Goal: Task Accomplishment & Management: Use online tool/utility

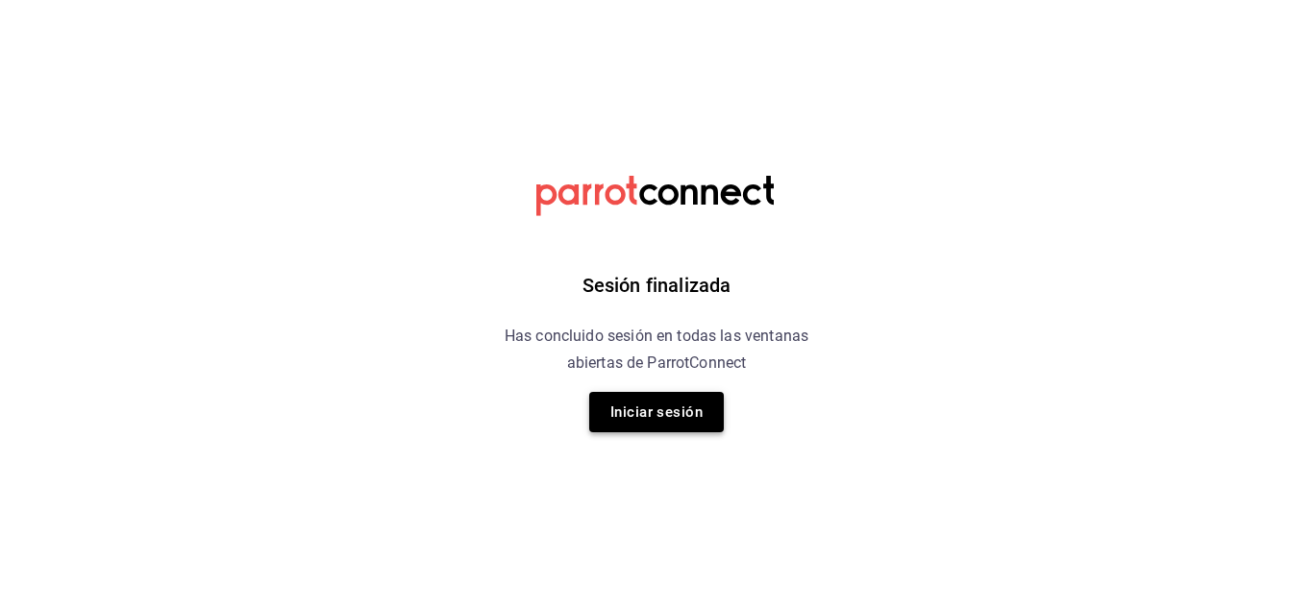
click at [675, 421] on button "Iniciar sesión" at bounding box center [656, 412] width 135 height 40
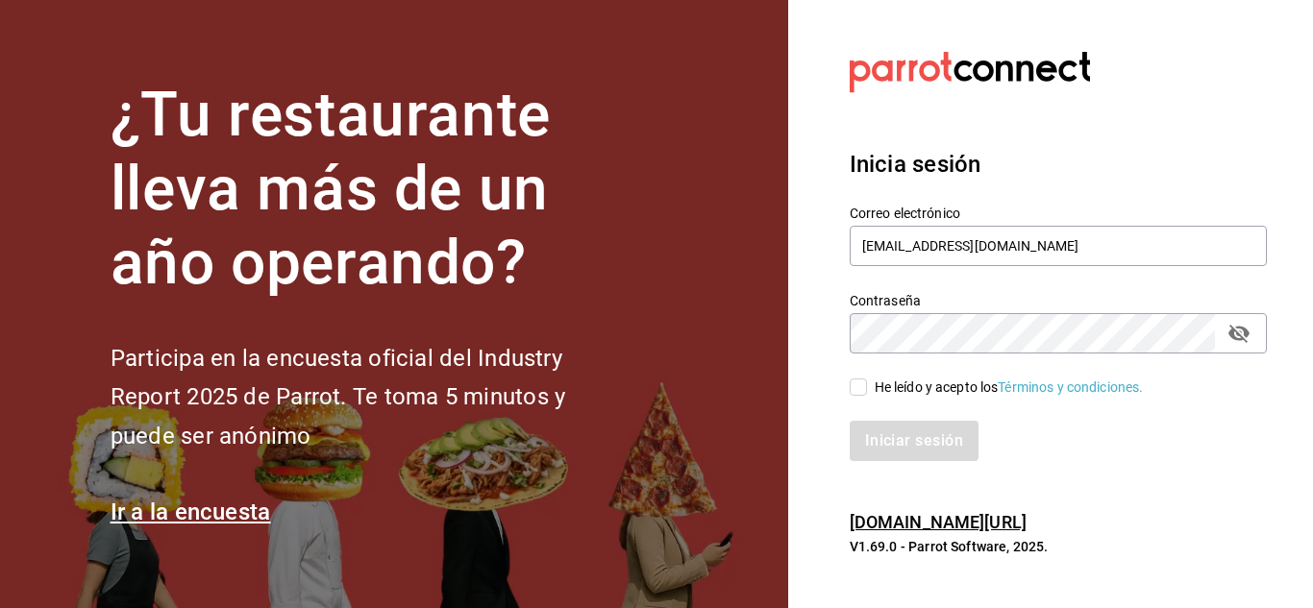
click at [856, 386] on input "He leído y acepto los Términos y condiciones." at bounding box center [858, 387] width 17 height 17
checkbox input "true"
click at [912, 446] on button "Iniciar sesión" at bounding box center [915, 441] width 131 height 40
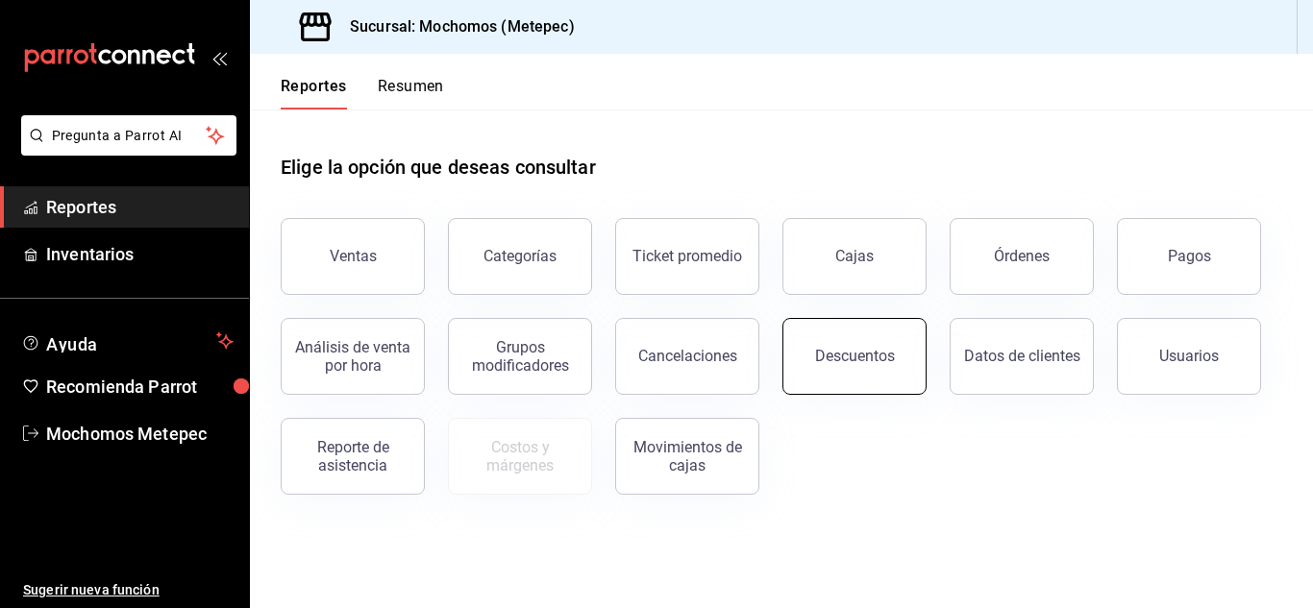
click at [829, 365] on button "Descuentos" at bounding box center [854, 356] width 144 height 77
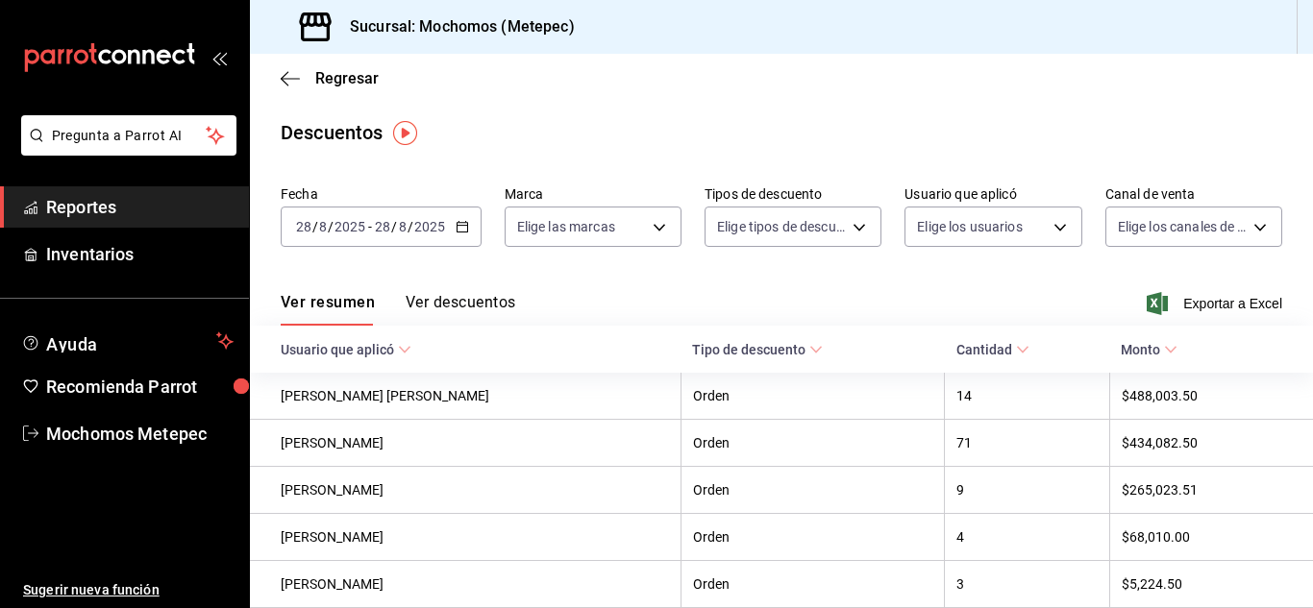
click at [462, 229] on icon "button" at bounding box center [462, 226] width 13 height 13
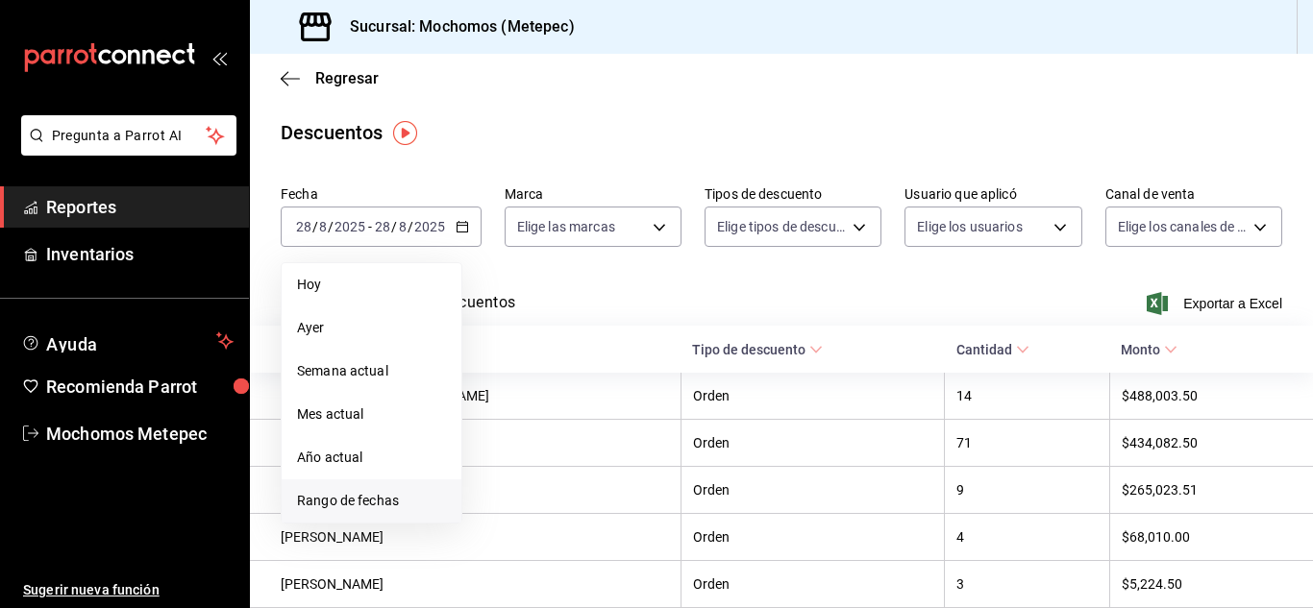
click at [381, 506] on span "Rango de fechas" at bounding box center [371, 501] width 149 height 20
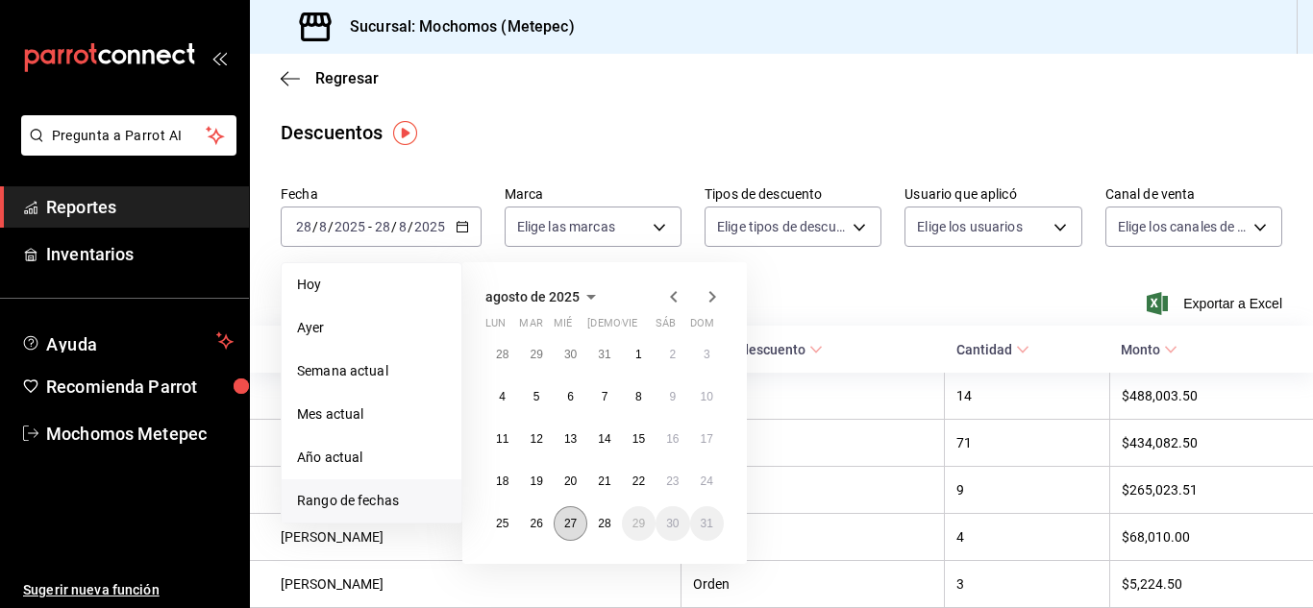
click at [571, 528] on abbr "27" at bounding box center [570, 523] width 12 height 13
click at [596, 528] on button "28" at bounding box center [604, 524] width 34 height 35
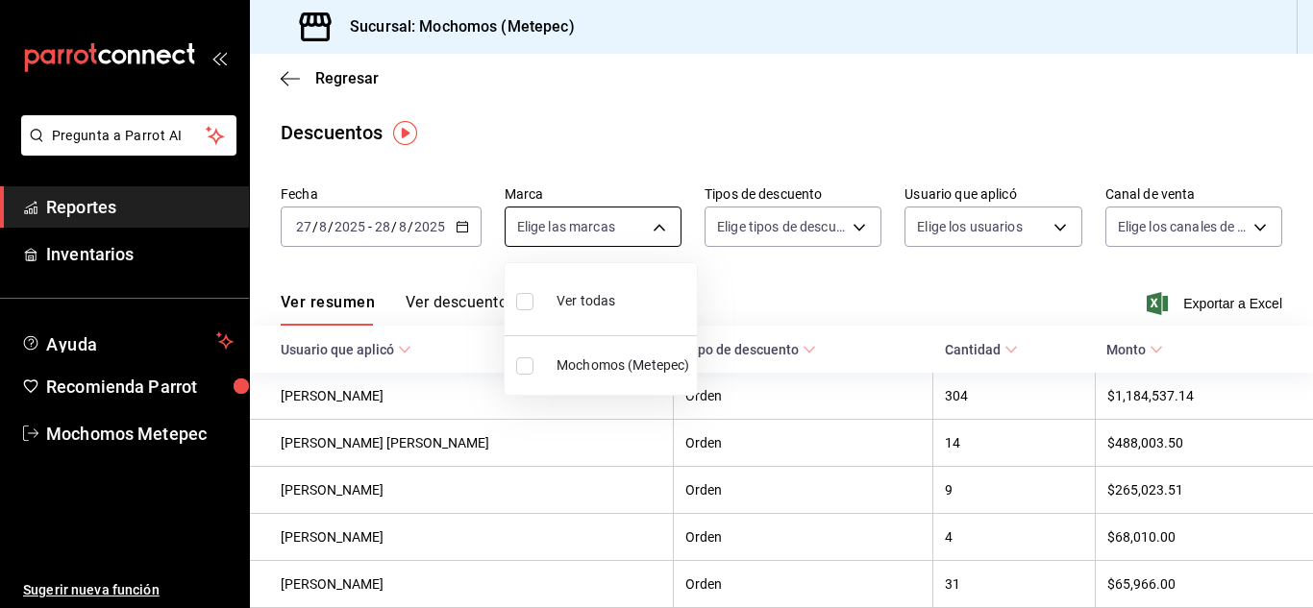
click at [660, 235] on body "Pregunta a Parrot AI Reportes Inventarios Ayuda Recomienda Parrot Mochomos Mete…" at bounding box center [656, 304] width 1313 height 608
click at [530, 302] on input "checkbox" at bounding box center [524, 301] width 17 height 17
checkbox input "true"
type input "2365f74e-aa6b-4392-bdf2-72765591bddf"
checkbox input "true"
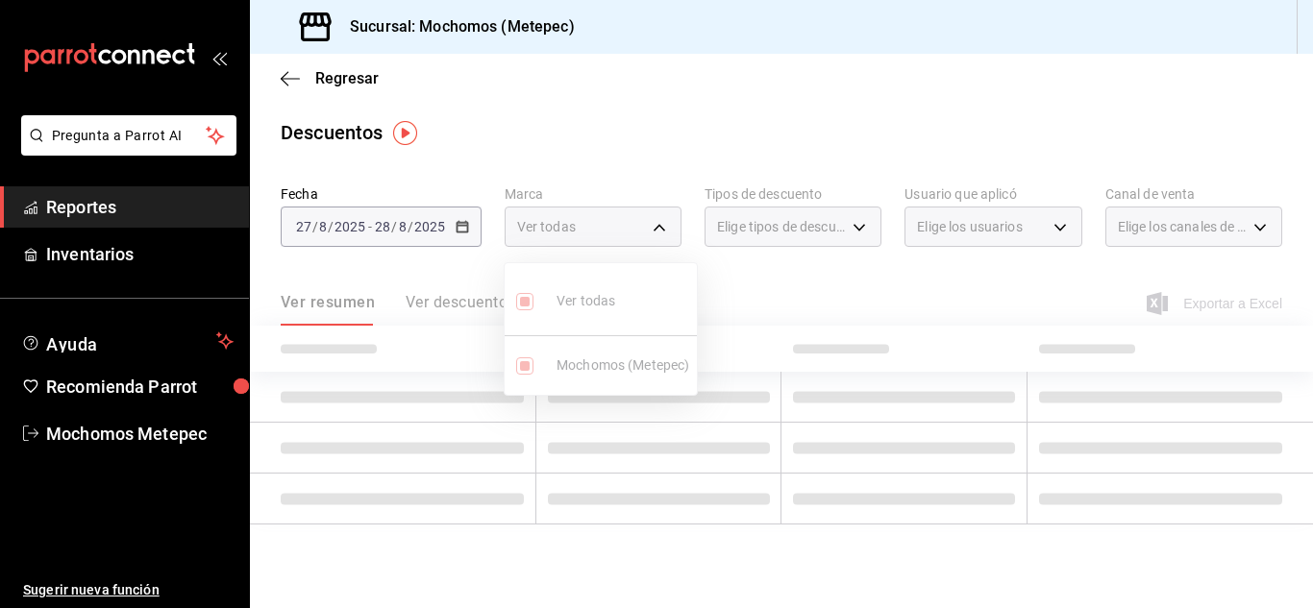
click at [799, 240] on div at bounding box center [656, 304] width 1313 height 608
click at [799, 240] on div "Elige tipos de descuento" at bounding box center [793, 227] width 177 height 40
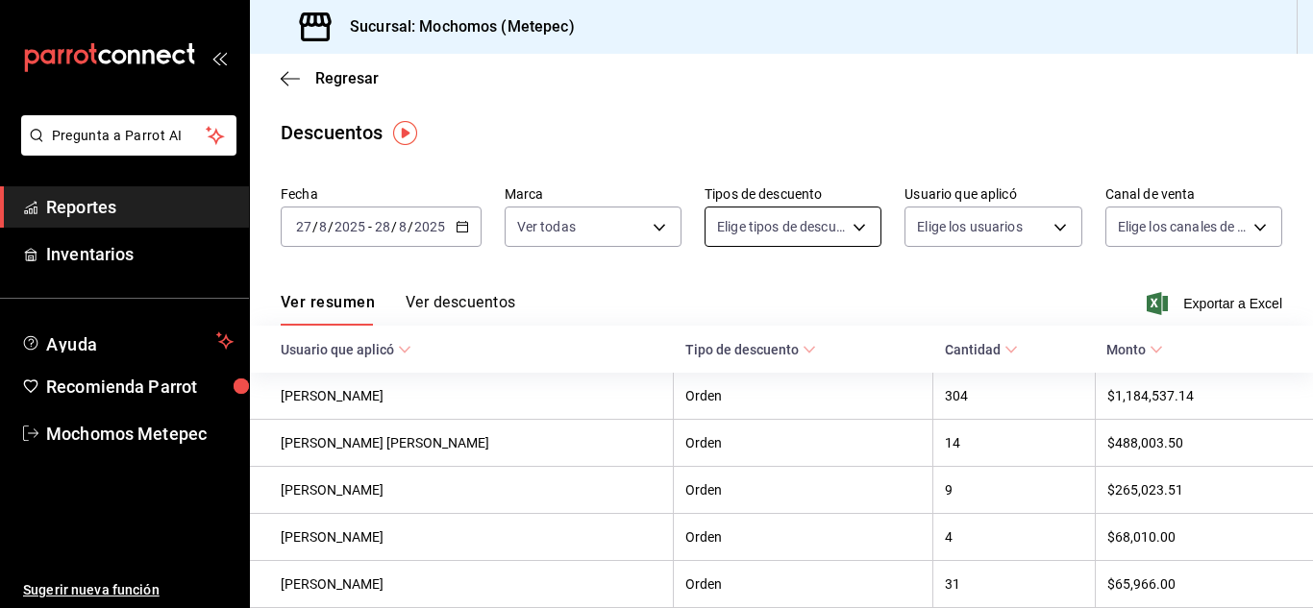
click at [856, 229] on body "Pregunta a Parrot AI Reportes Inventarios Ayuda Recomienda Parrot Mochomos Mete…" at bounding box center [656, 304] width 1313 height 608
click at [721, 287] on input "checkbox" at bounding box center [724, 291] width 17 height 17
checkbox input "true"
type input "ORDER"
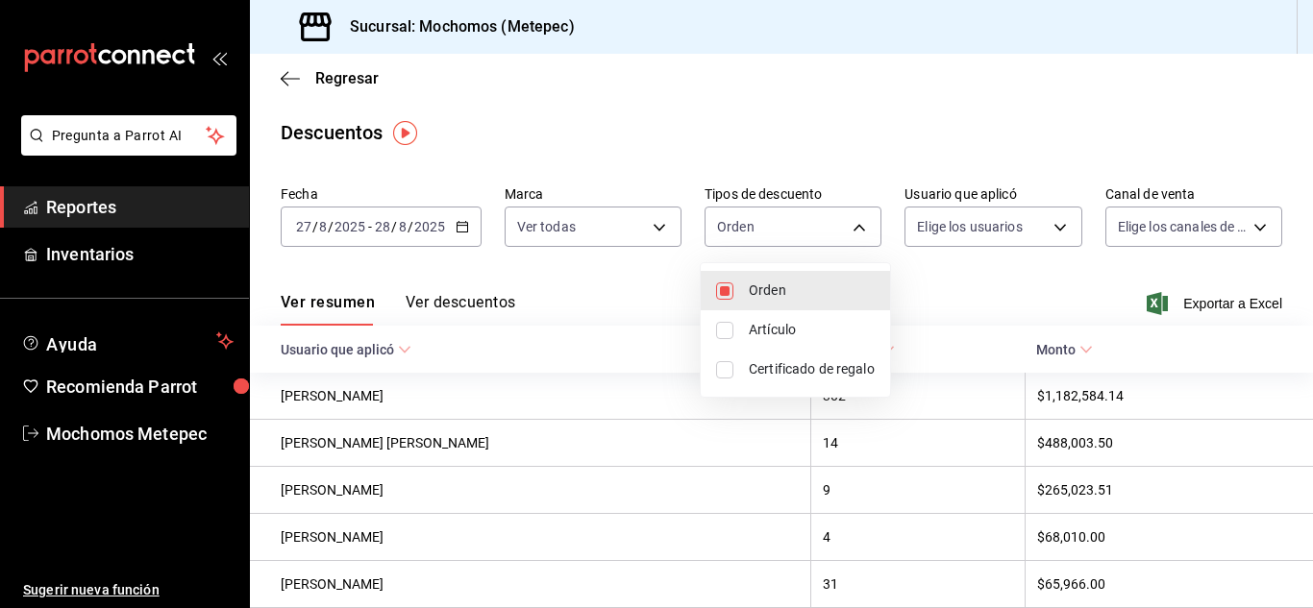
click at [732, 324] on input "checkbox" at bounding box center [724, 330] width 17 height 17
checkbox input "true"
type input "ORDER,ORDER_ITEM"
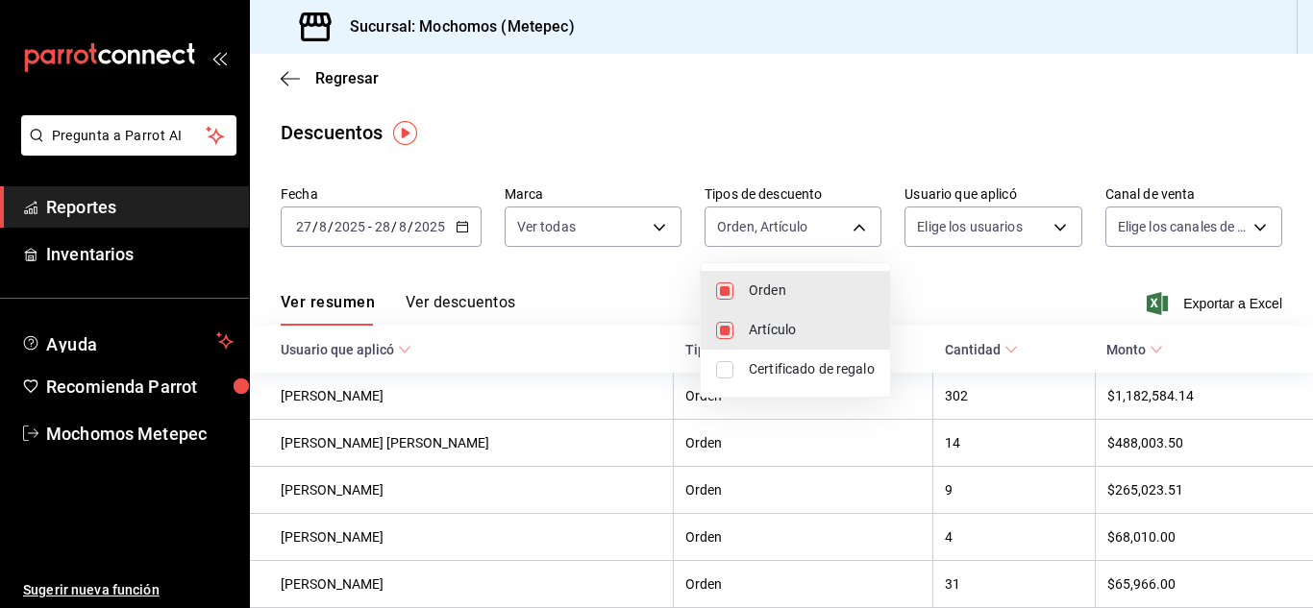
click at [726, 373] on input "checkbox" at bounding box center [724, 369] width 17 height 17
checkbox input "true"
type input "ORDER,ORDER_ITEM,CARD_REWARD"
click at [1054, 221] on div at bounding box center [656, 304] width 1313 height 608
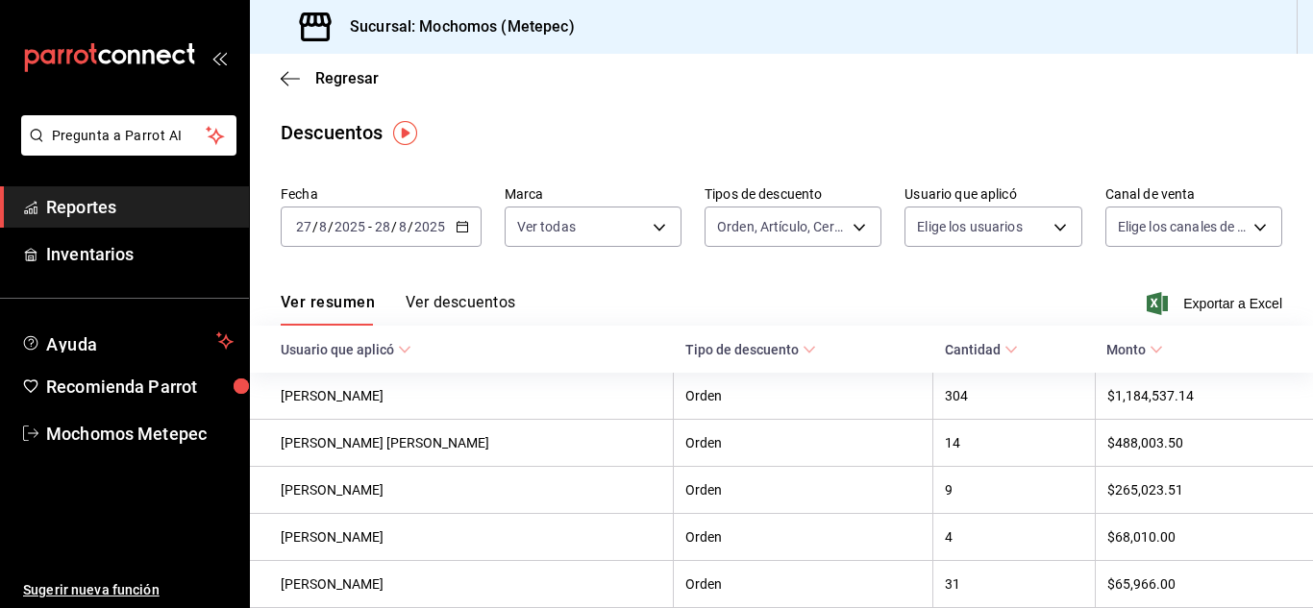
click at [1054, 221] on body "Pregunta a Parrot AI Reportes Inventarios Ayuda Recomienda Parrot Mochomos Mete…" at bounding box center [656, 304] width 1313 height 608
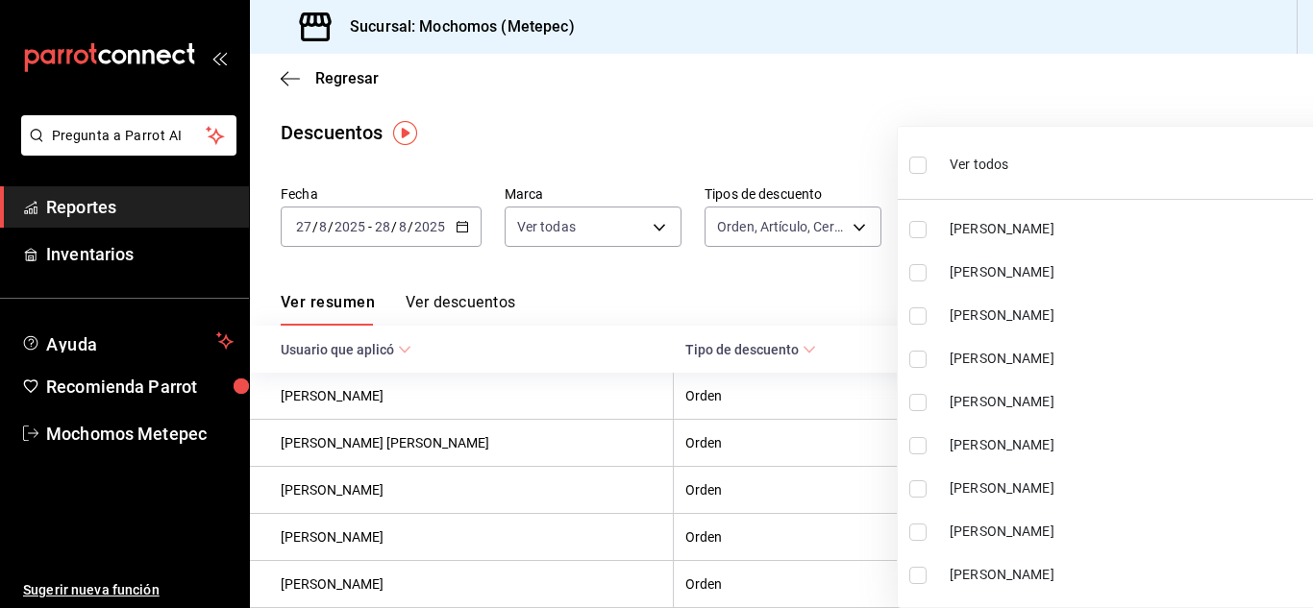
click at [917, 172] on input "checkbox" at bounding box center [917, 165] width 17 height 17
checkbox input "true"
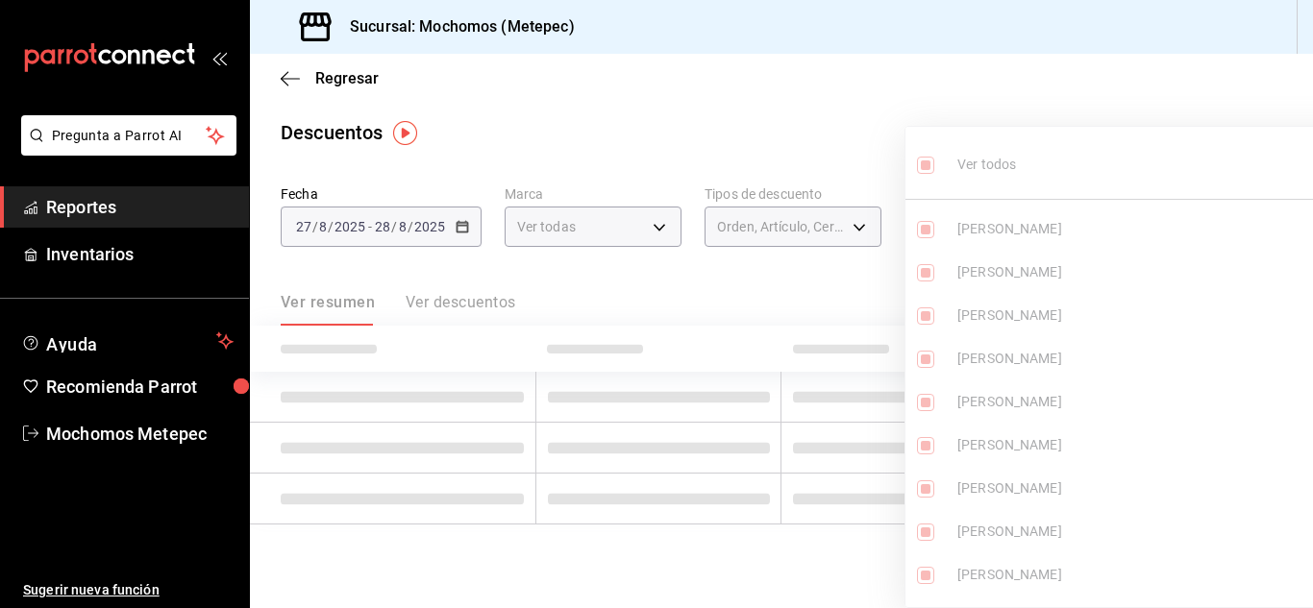
click at [917, 172] on ul "Ver todos [PERSON_NAME] [PERSON_NAME] [PERSON_NAME] [PERSON_NAME] [PERSON_NAME]…" at bounding box center [1146, 367] width 480 height 481
type input "cf3ed509-b716-4ce9-b0de-42d6533635f1,d296bbb3-5499-4e4f-81e7-c6531b0d5955,ec10d…"
checkbox input "true"
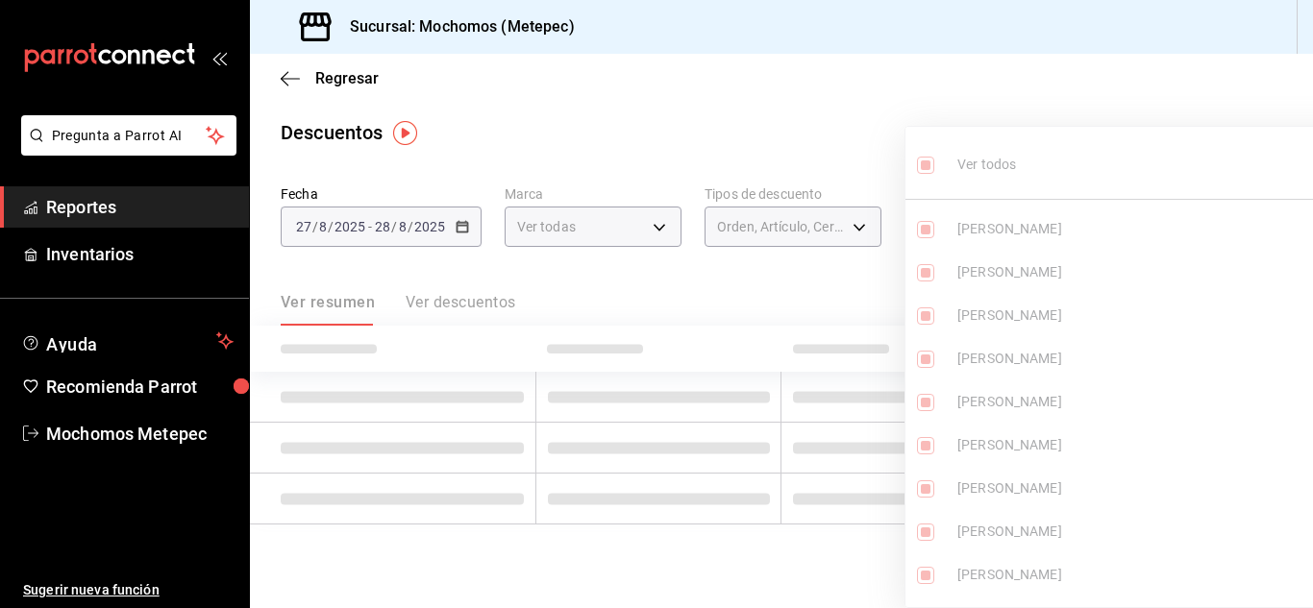
checkbox input "true"
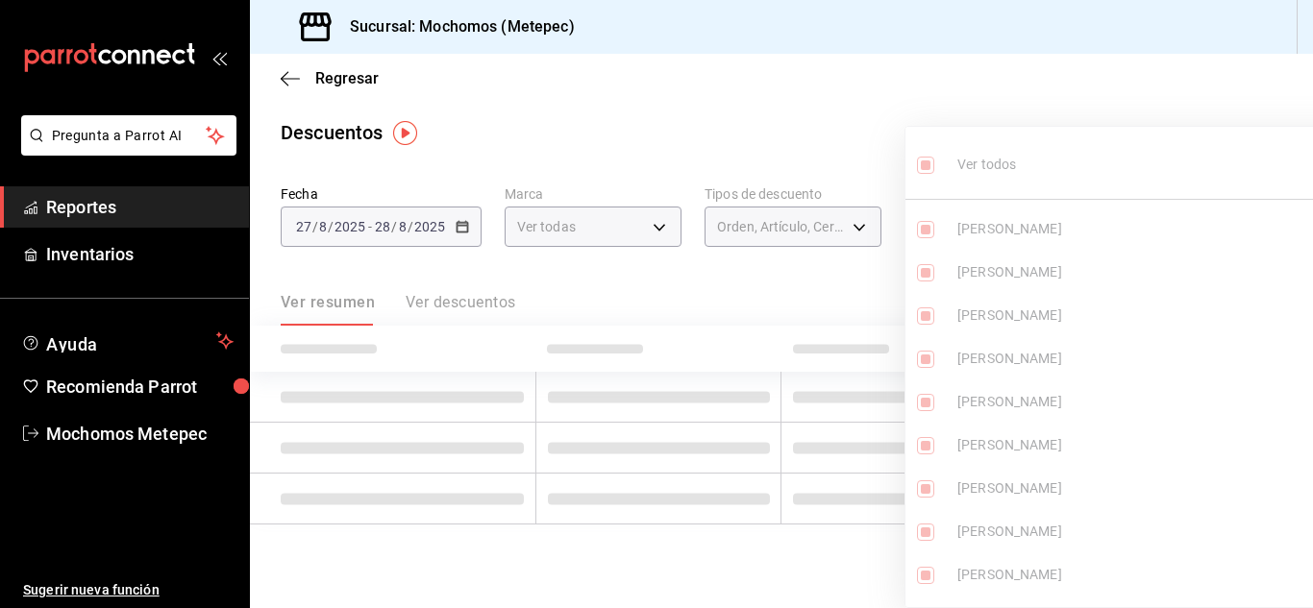
checkbox input "true"
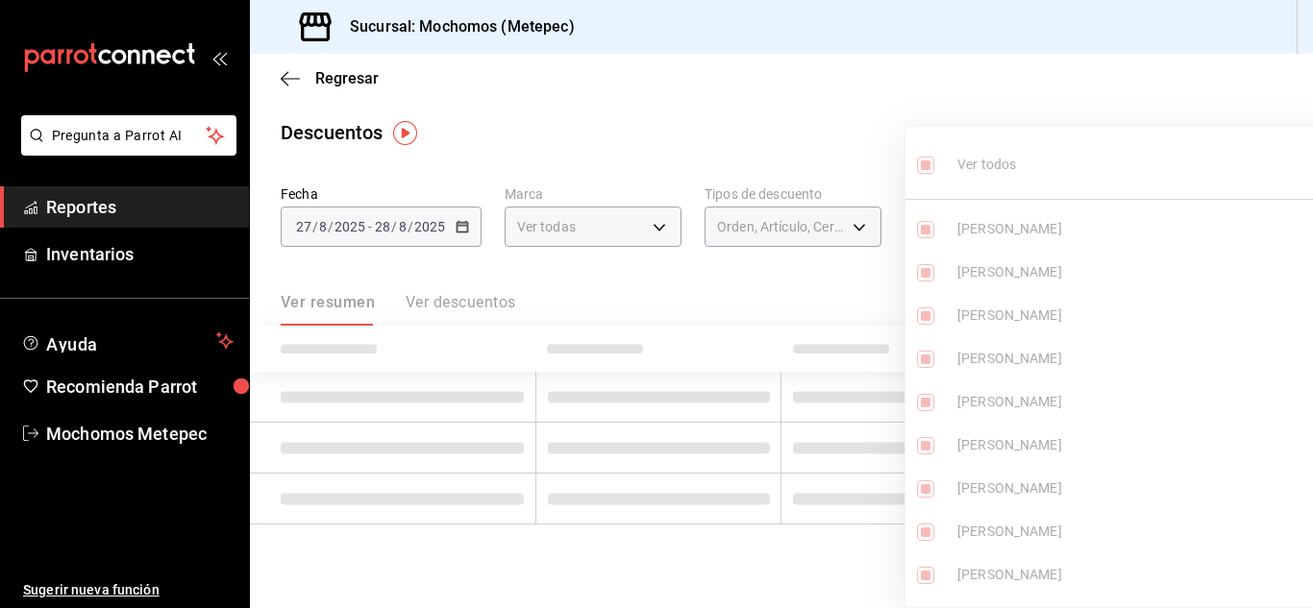
checkbox input "true"
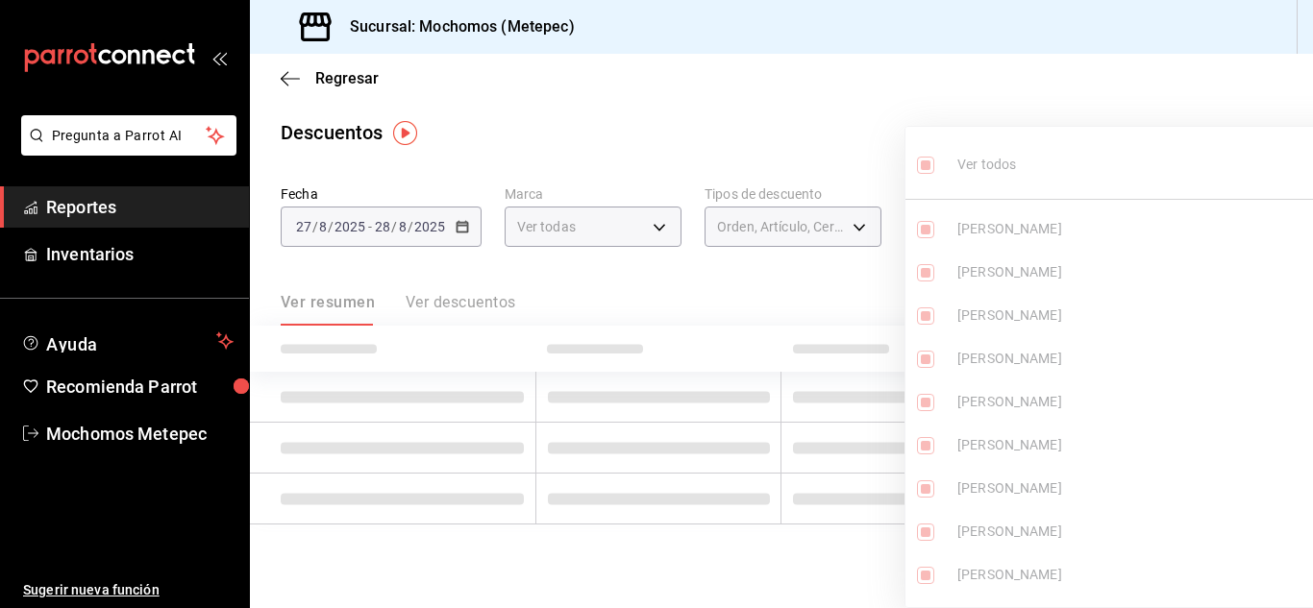
checkbox input "true"
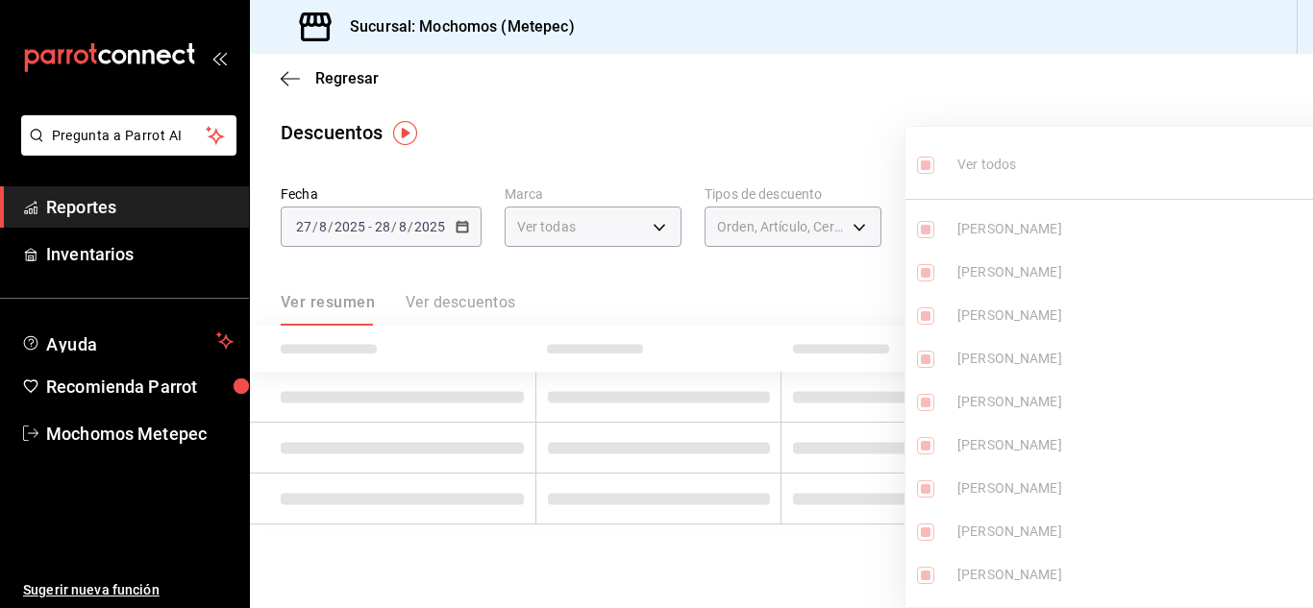
checkbox input "true"
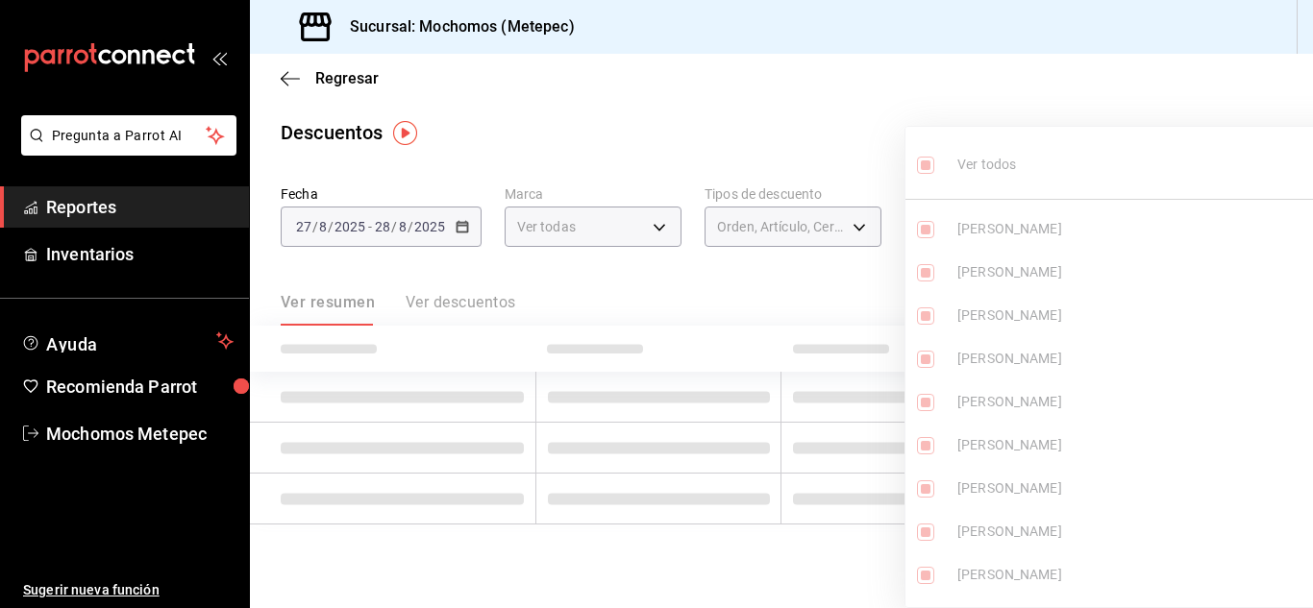
checkbox input "true"
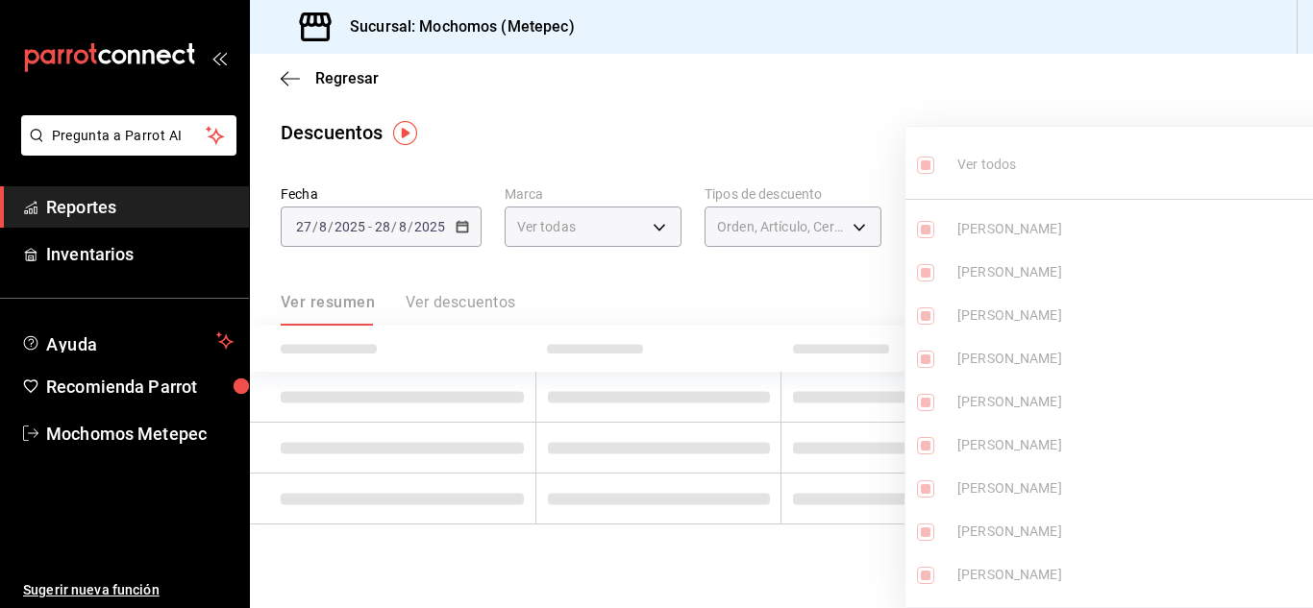
checkbox input "true"
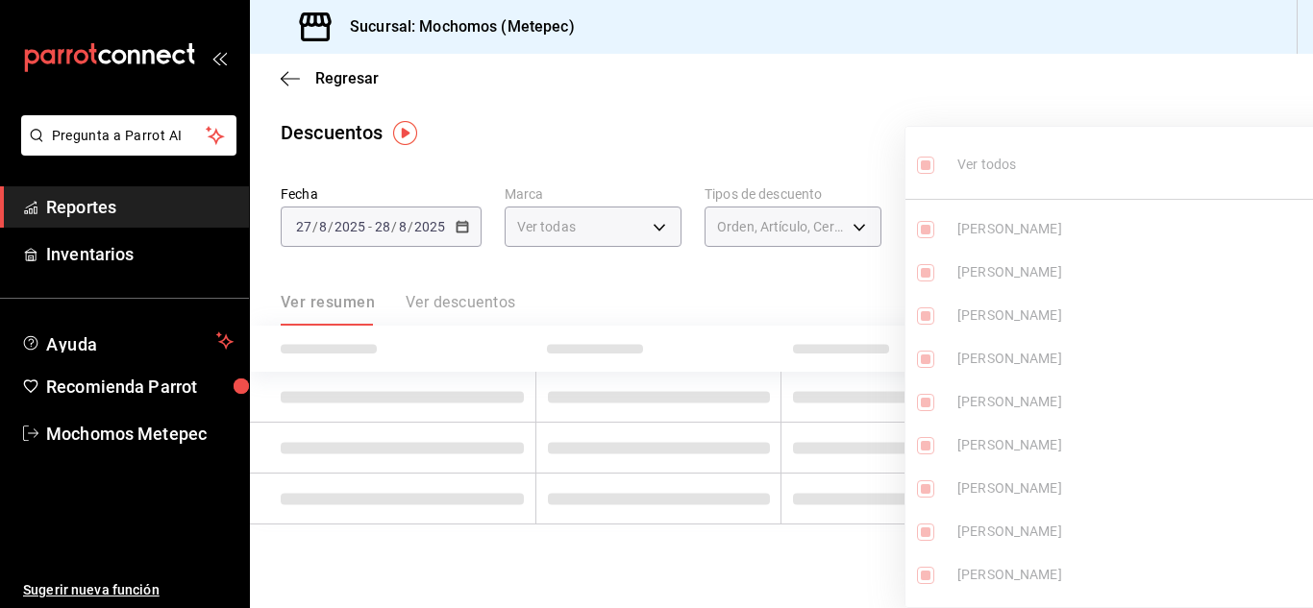
checkbox input "true"
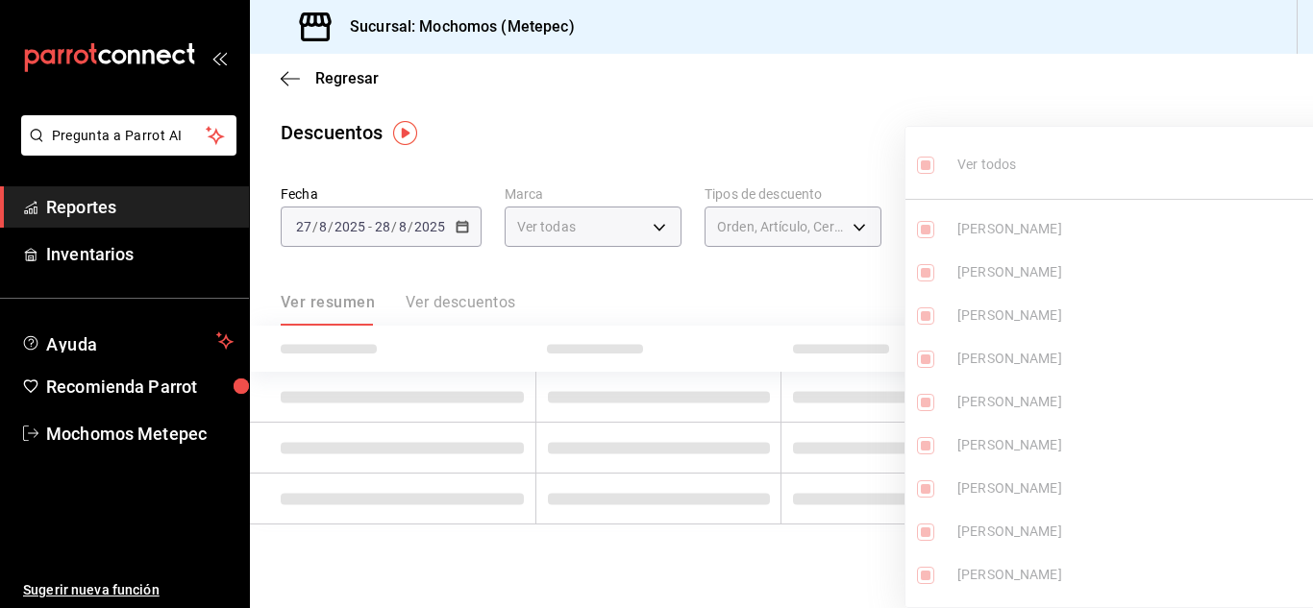
checkbox input "true"
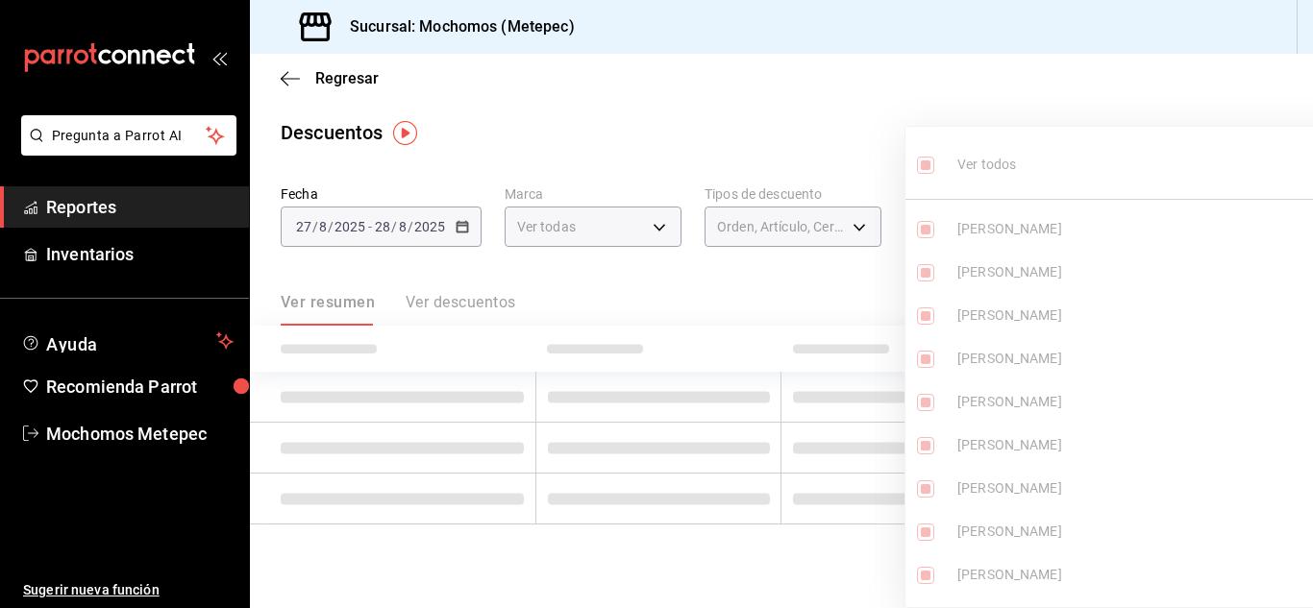
checkbox input "true"
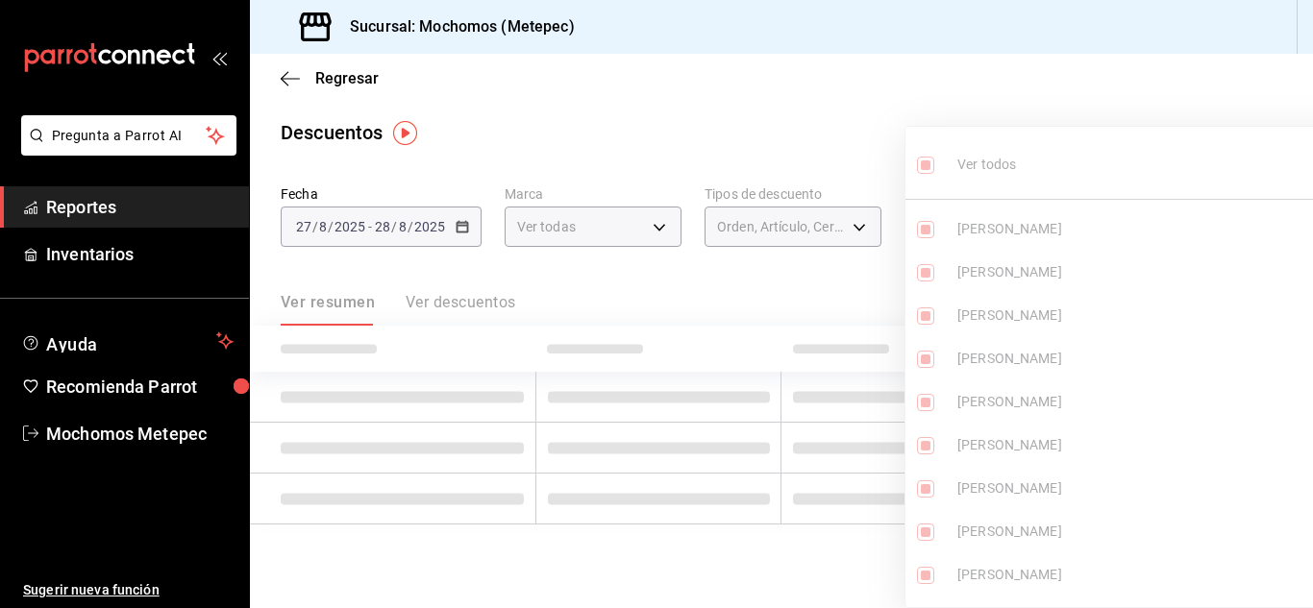
checkbox input "true"
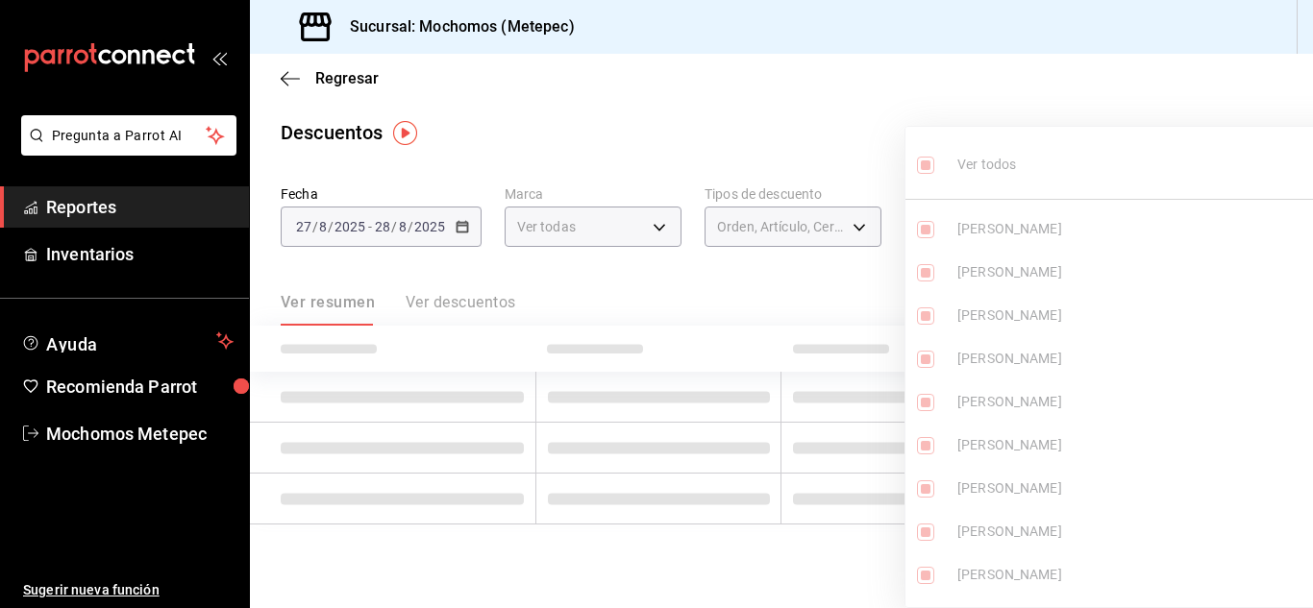
checkbox input "true"
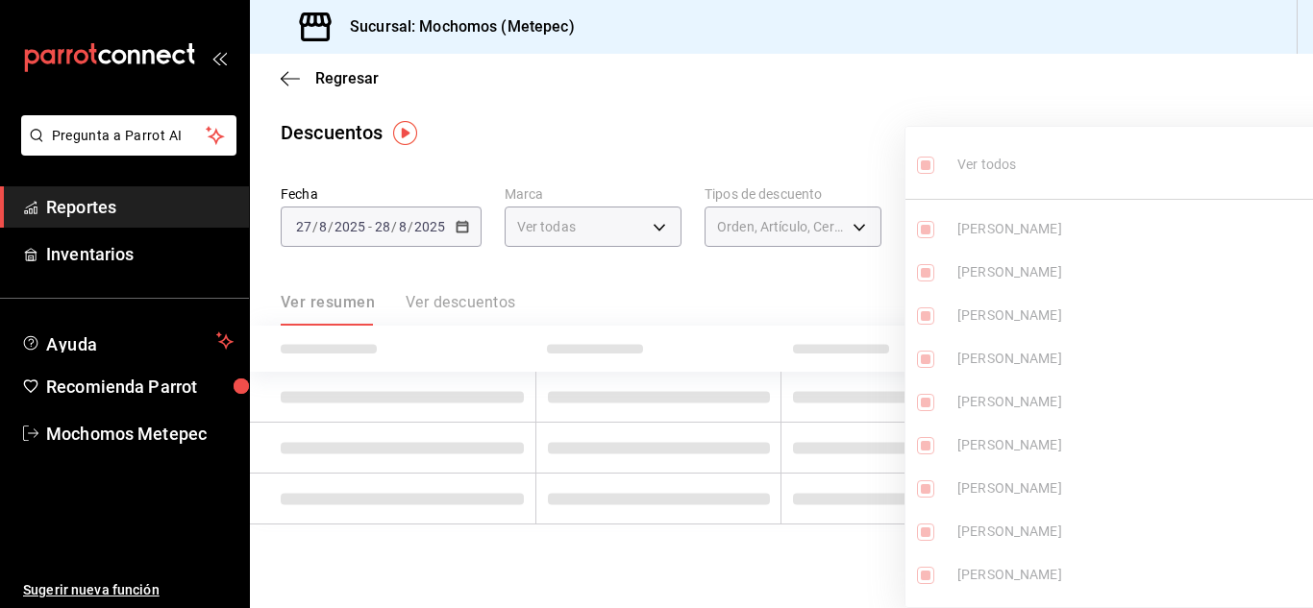
checkbox input "true"
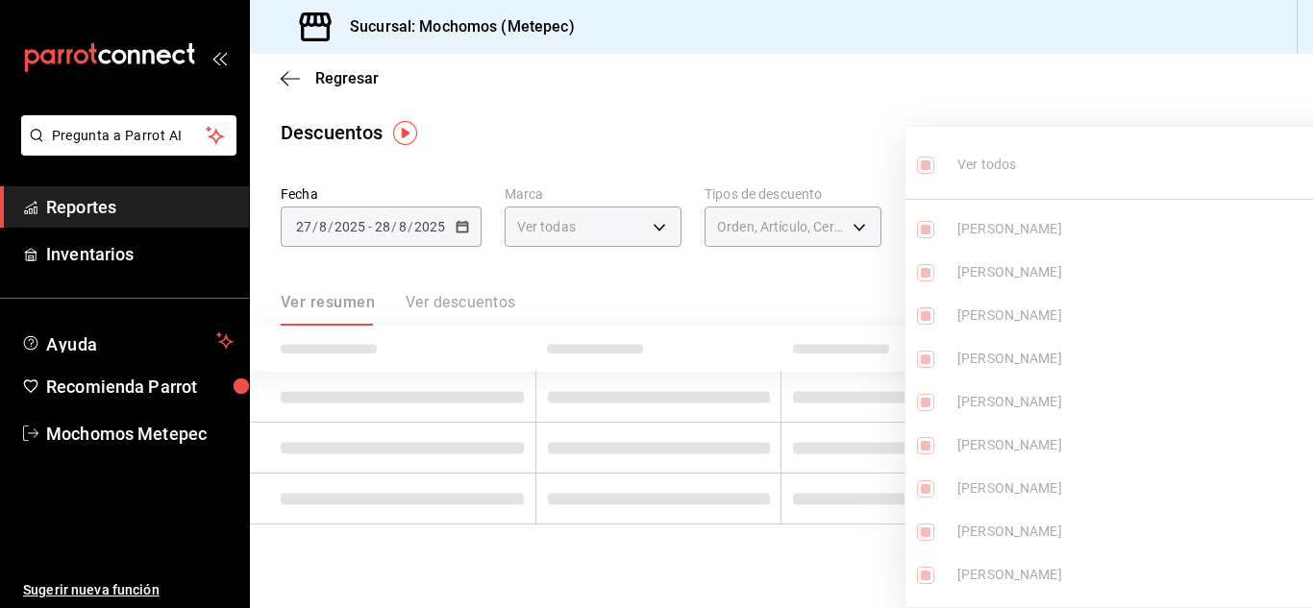
checkbox input "true"
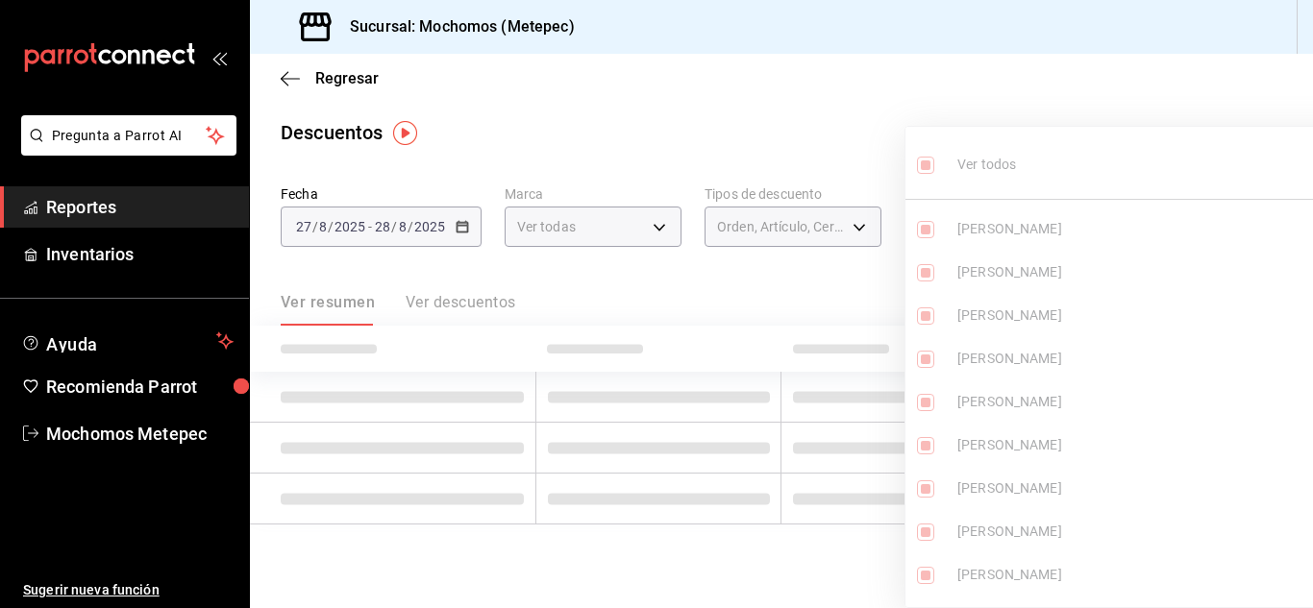
checkbox input "true"
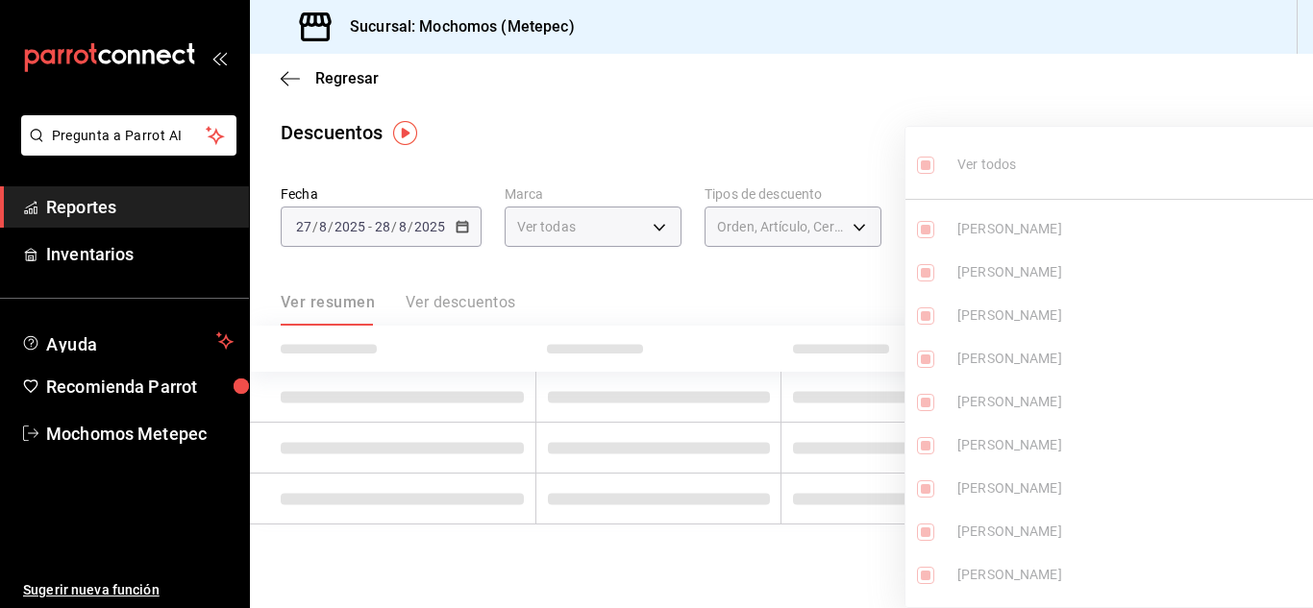
checkbox input "true"
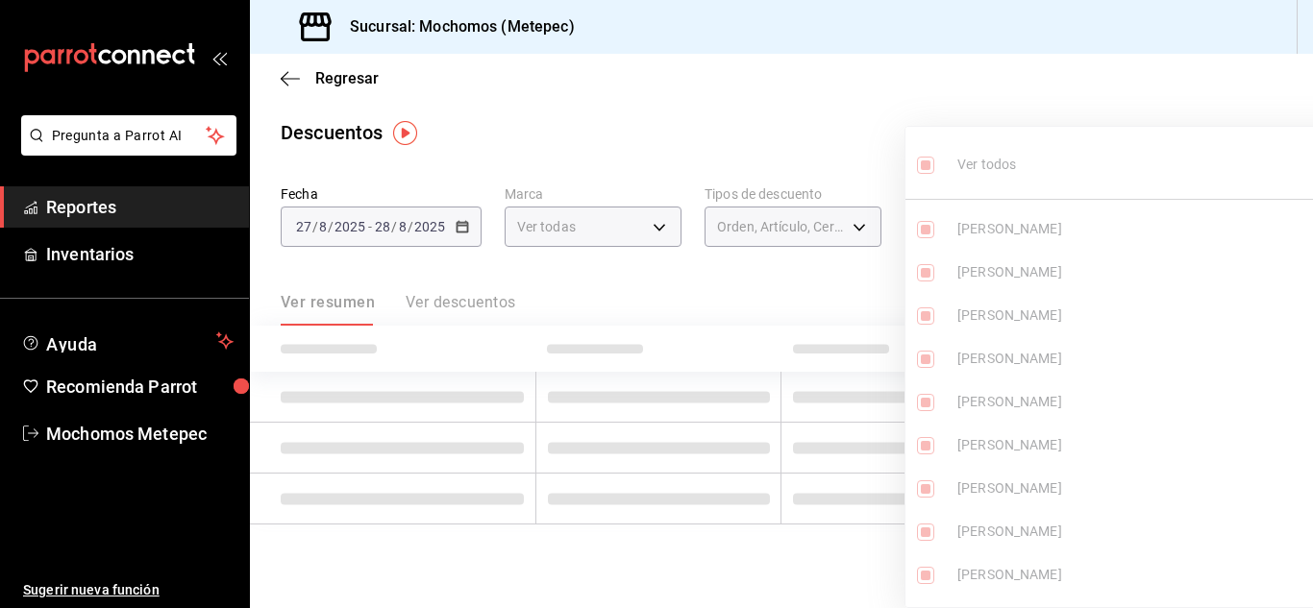
checkbox input "true"
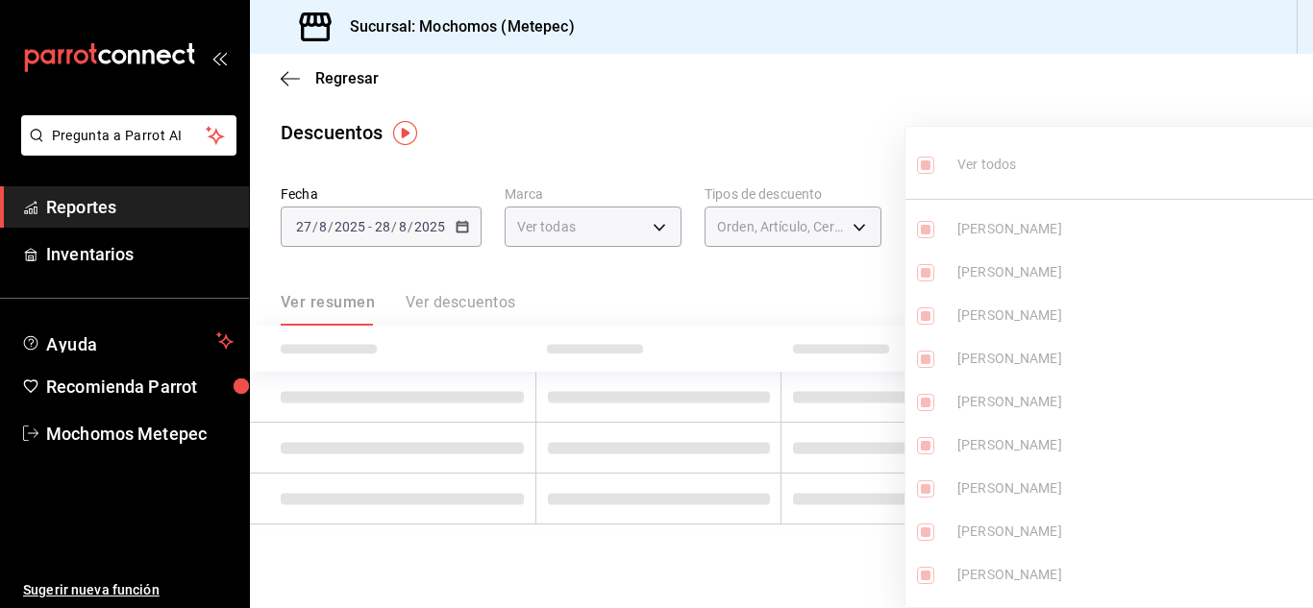
checkbox input "true"
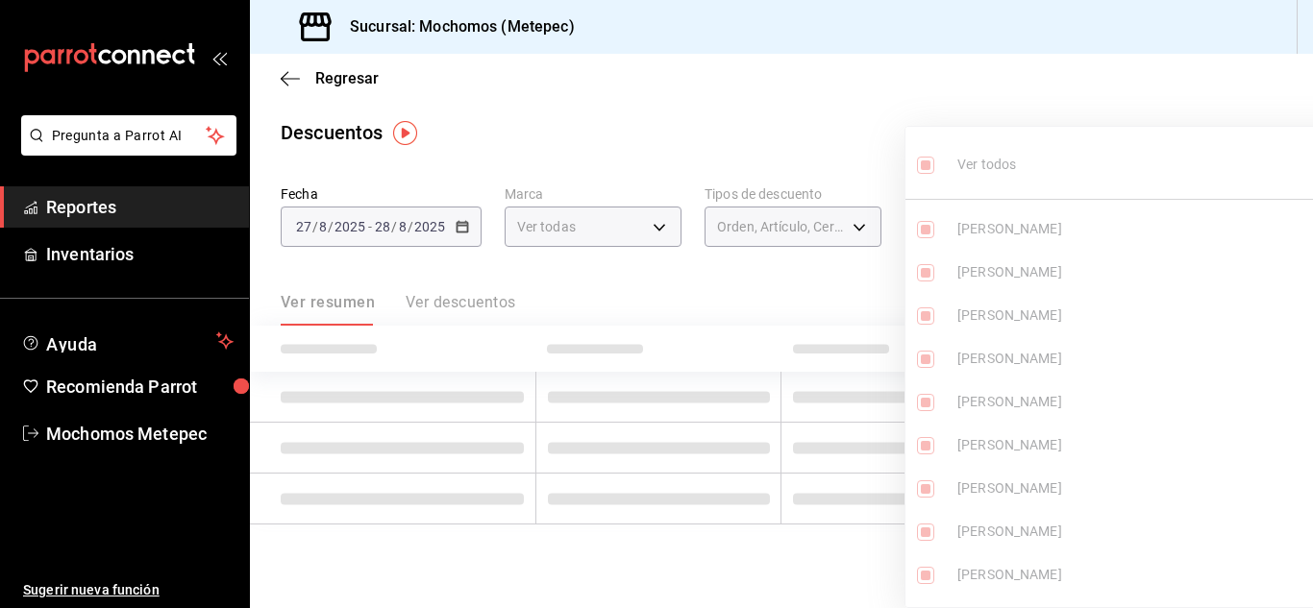
checkbox input "true"
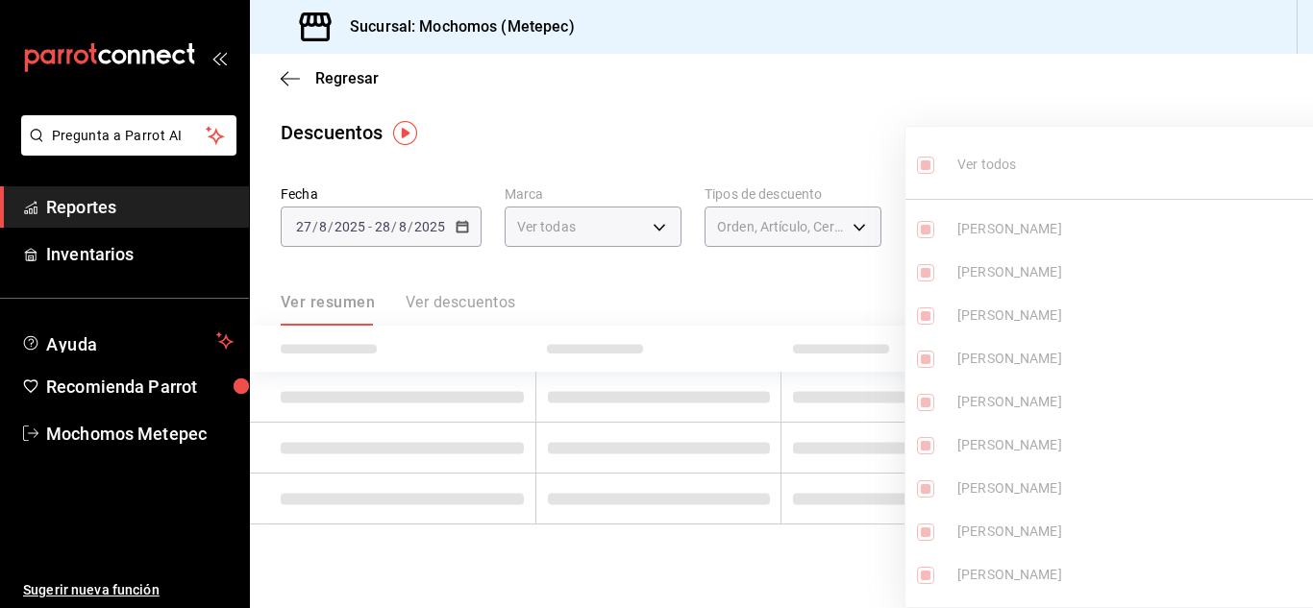
checkbox input "true"
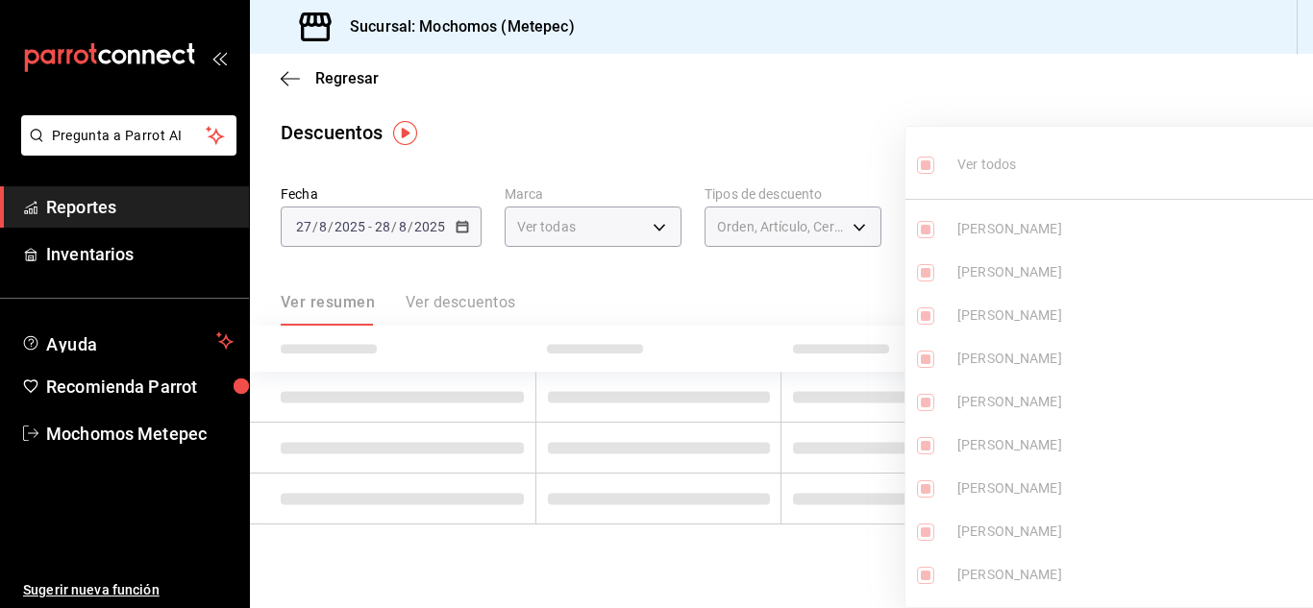
checkbox input "true"
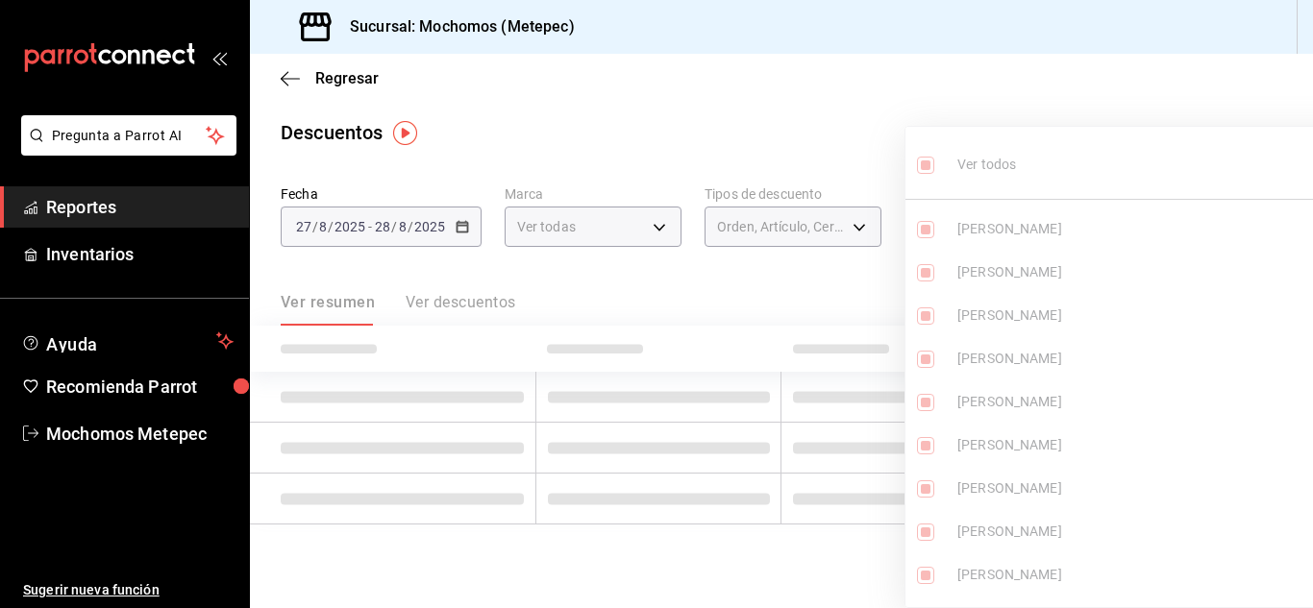
checkbox input "true"
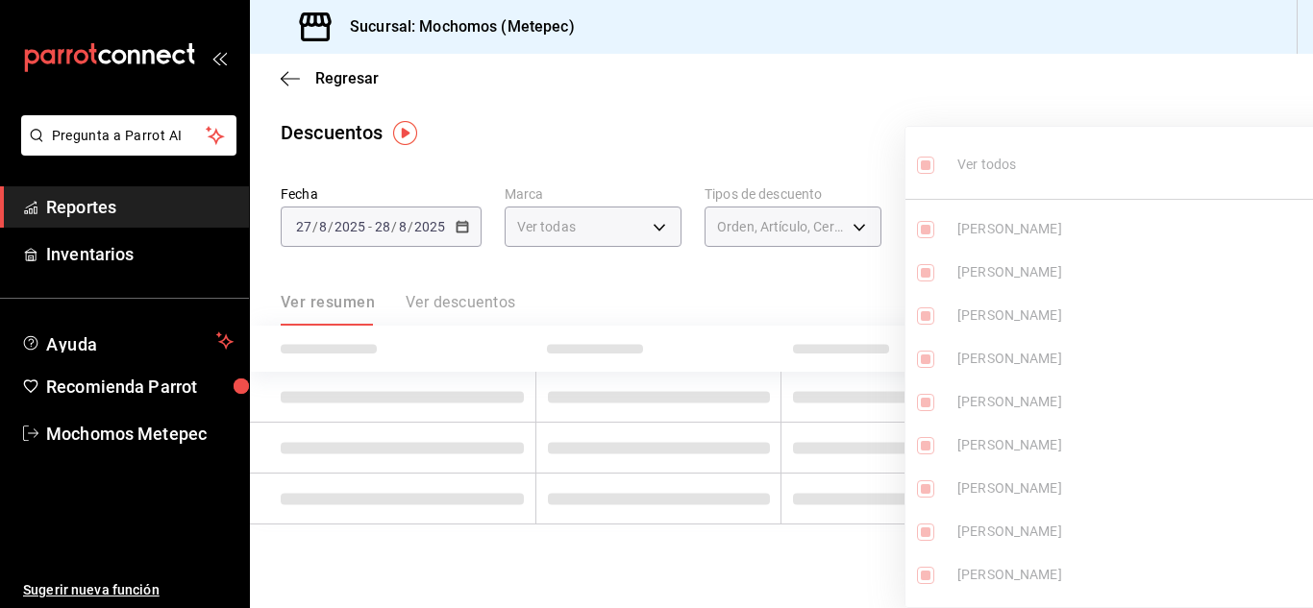
checkbox input "true"
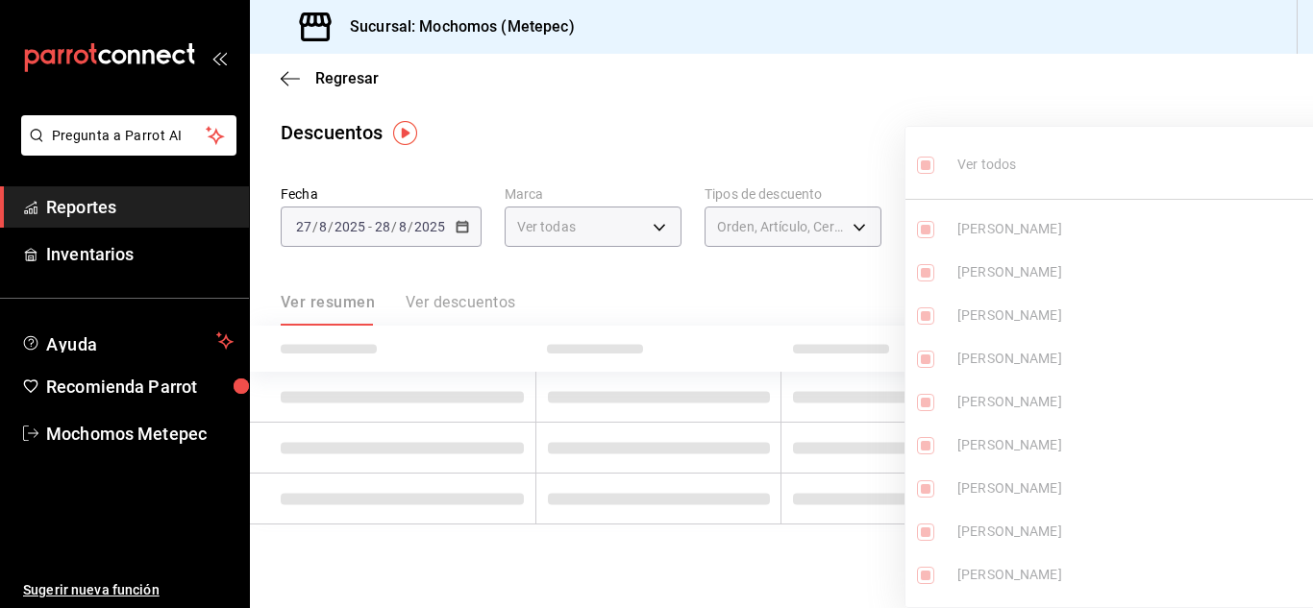
checkbox input "true"
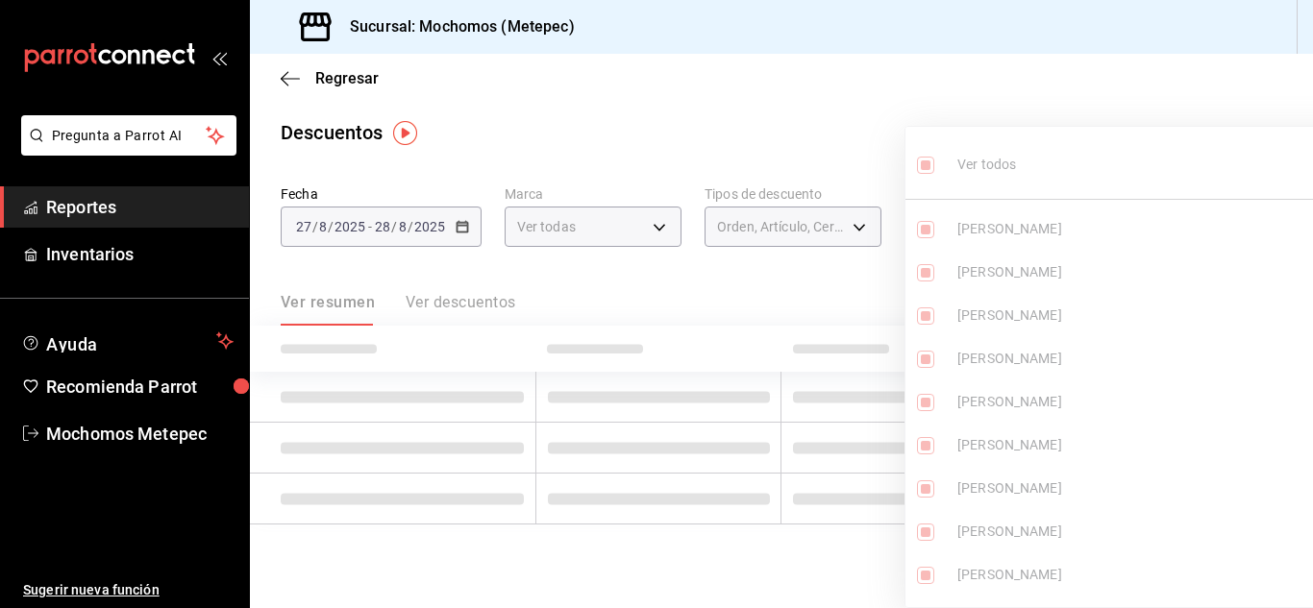
checkbox input "true"
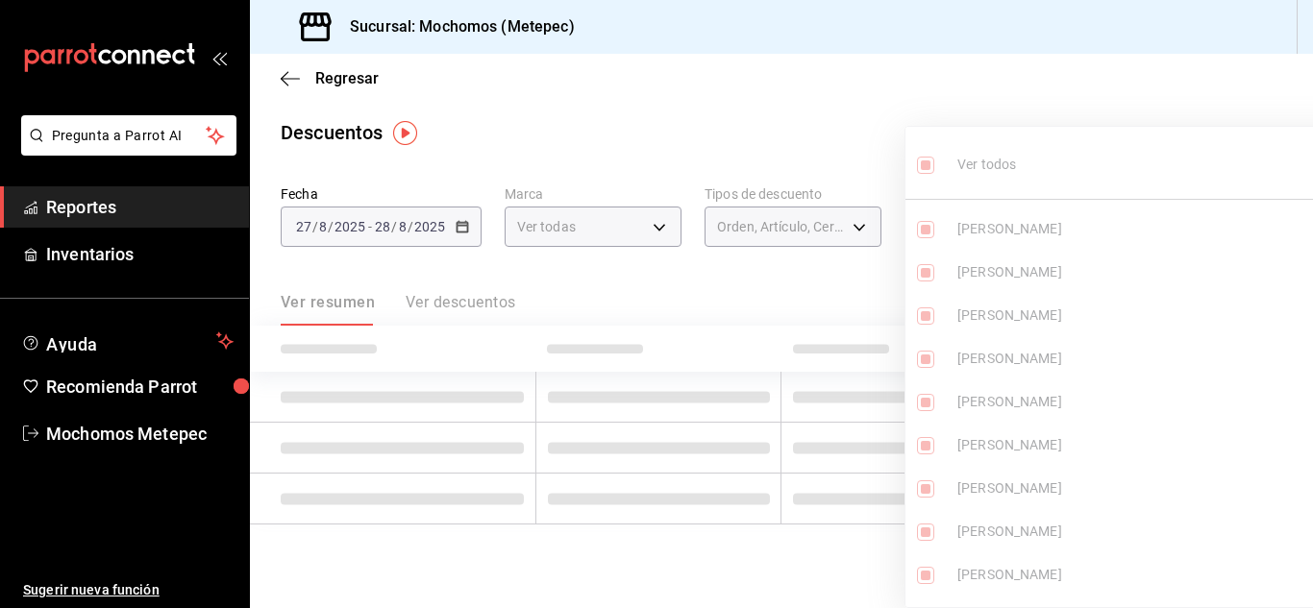
checkbox input "true"
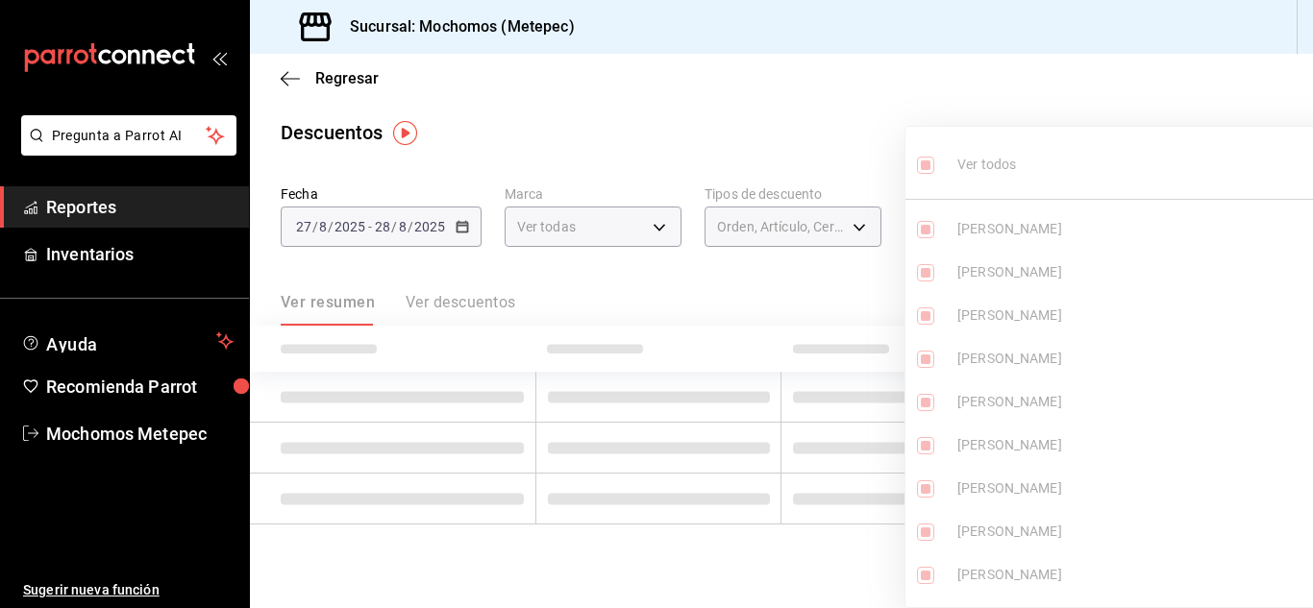
checkbox input "true"
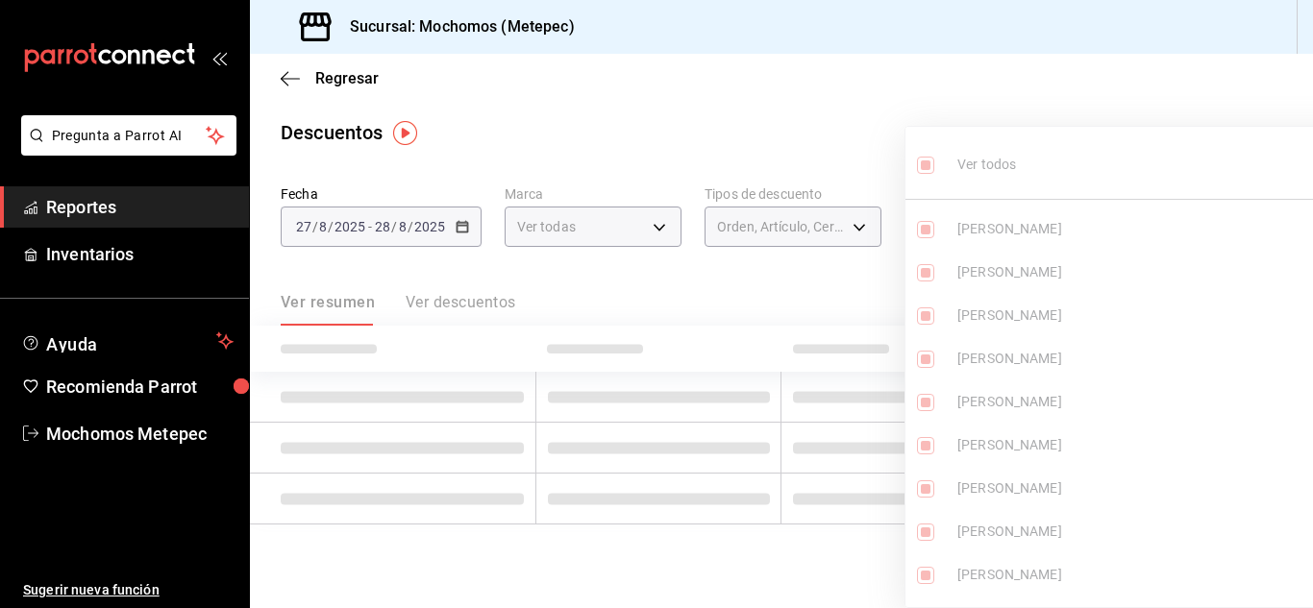
checkbox input "true"
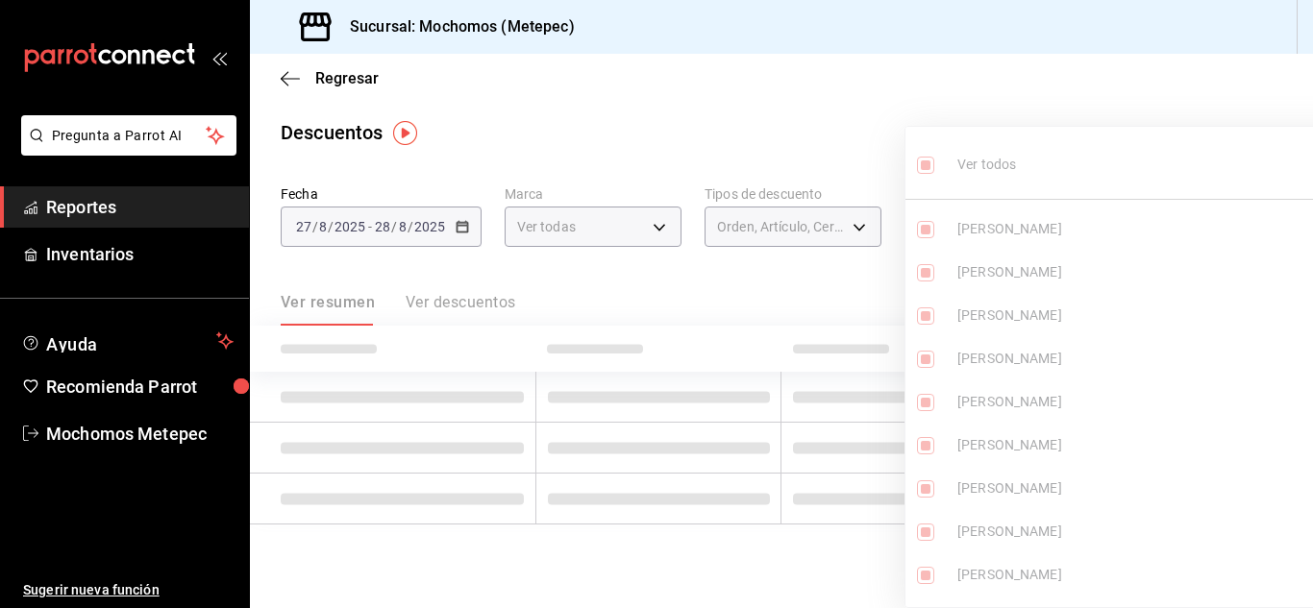
checkbox input "true"
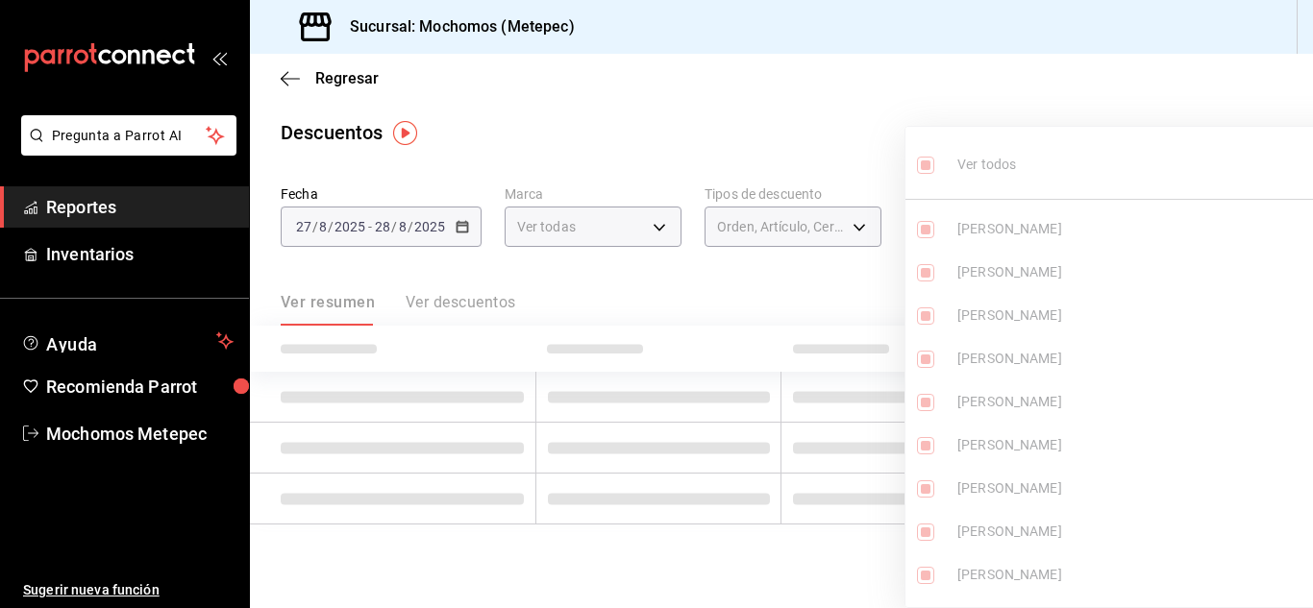
checkbox input "true"
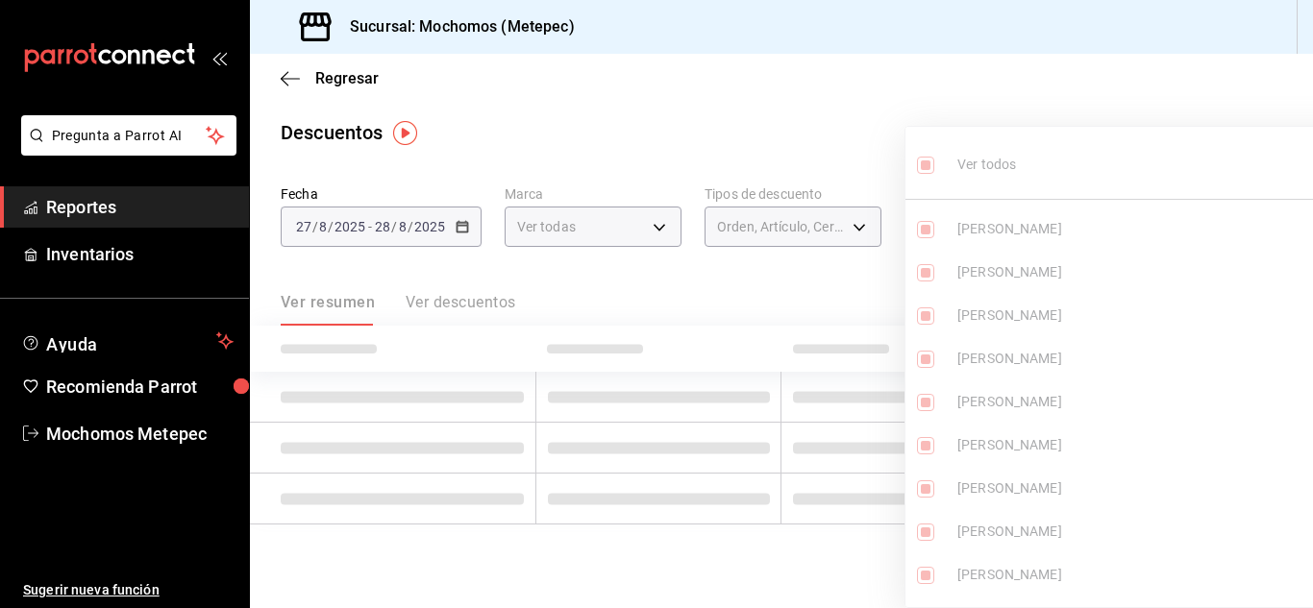
checkbox input "true"
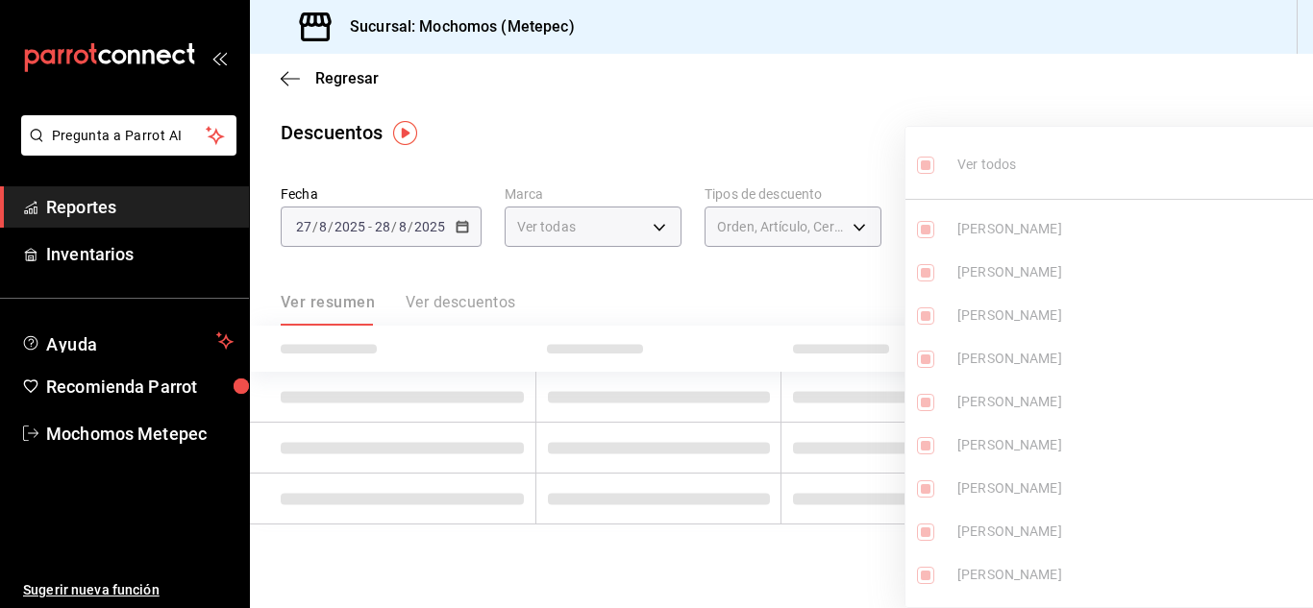
checkbox input "true"
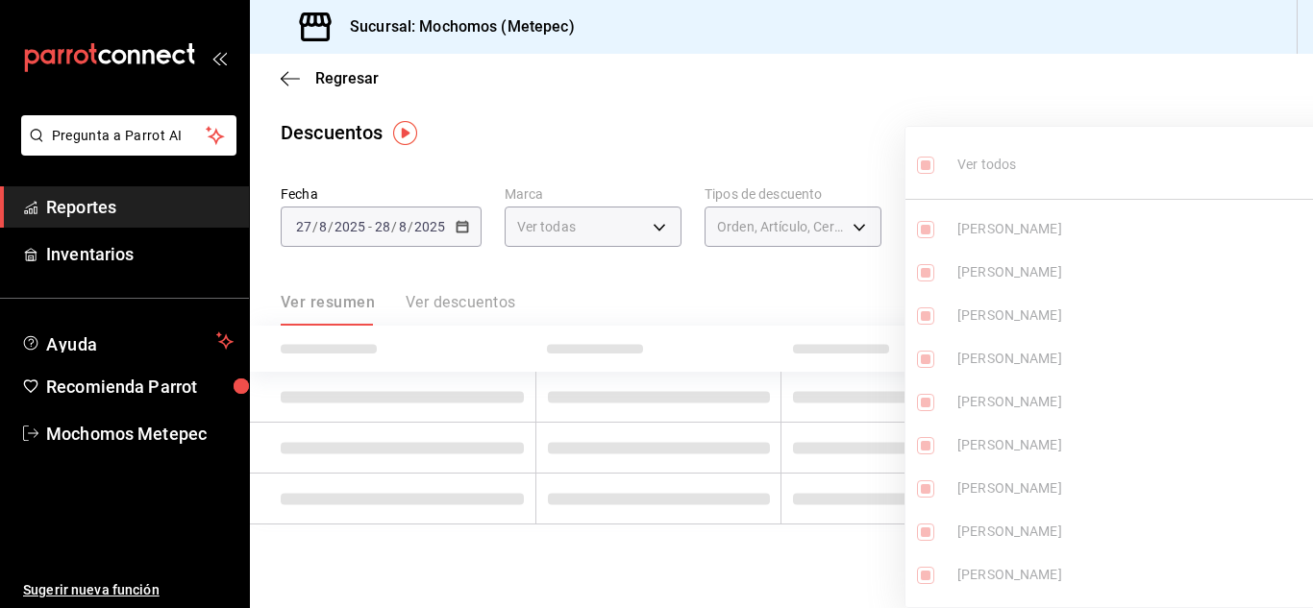
checkbox input "true"
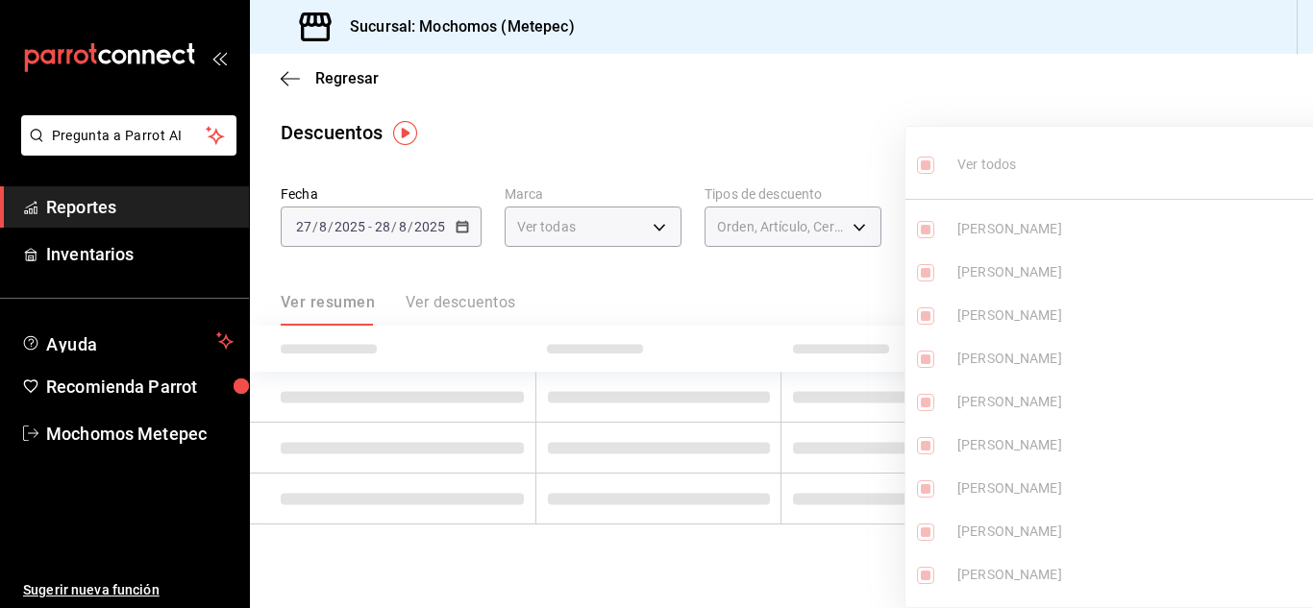
checkbox input "true"
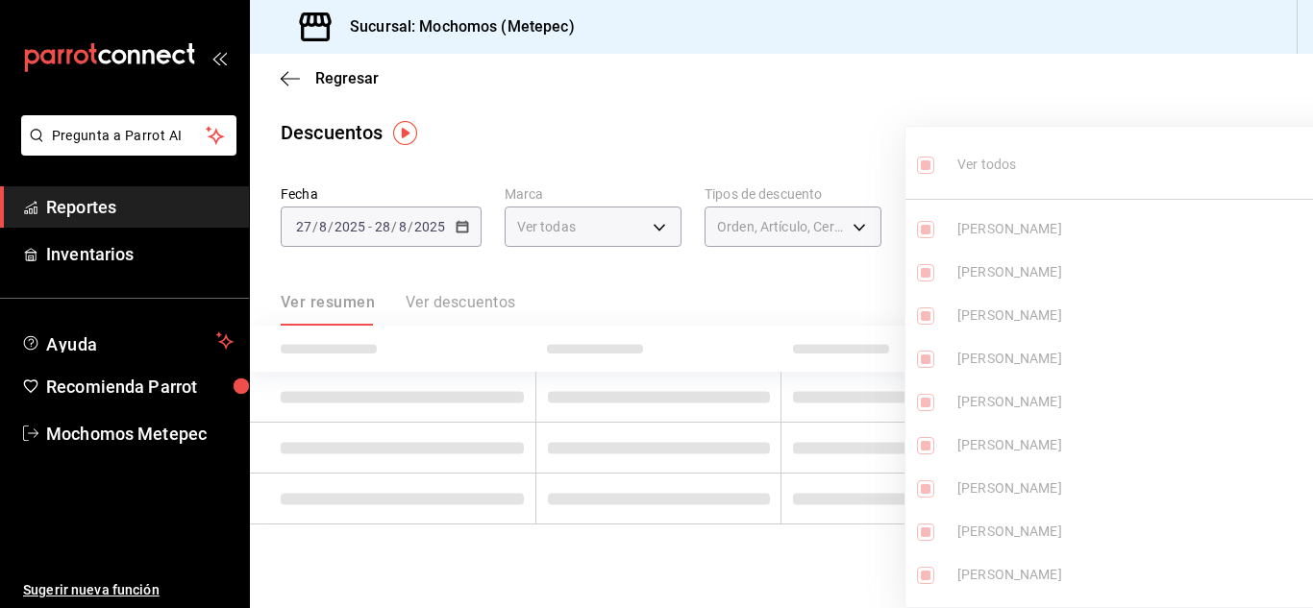
checkbox input "true"
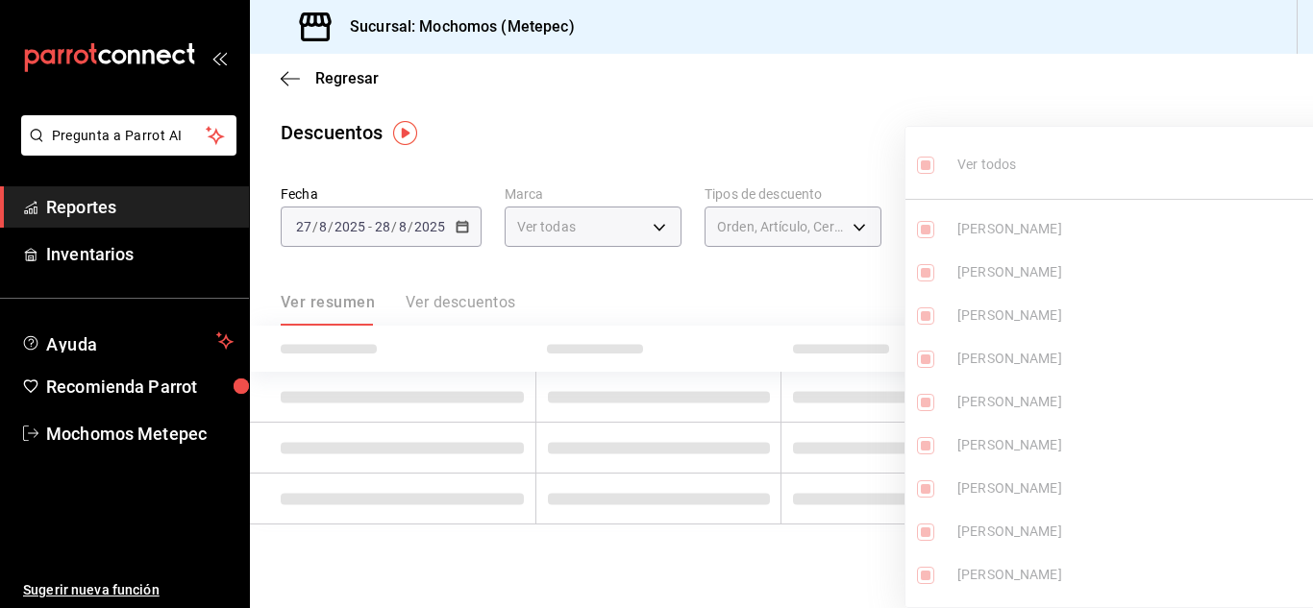
checkbox input "true"
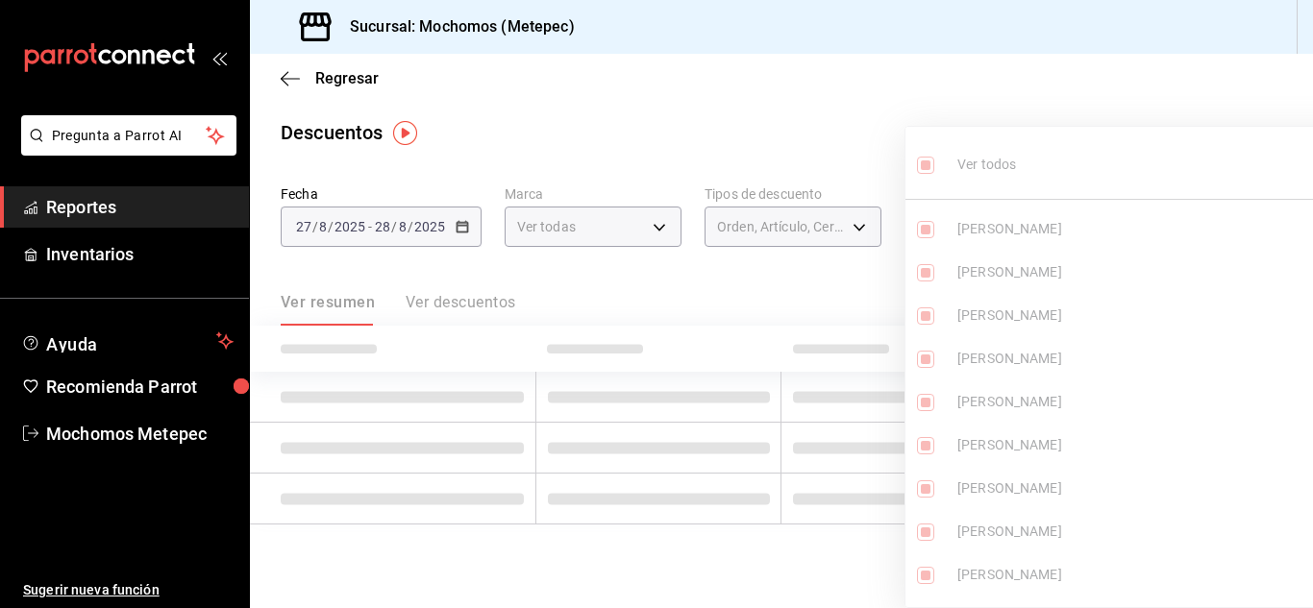
checkbox input "true"
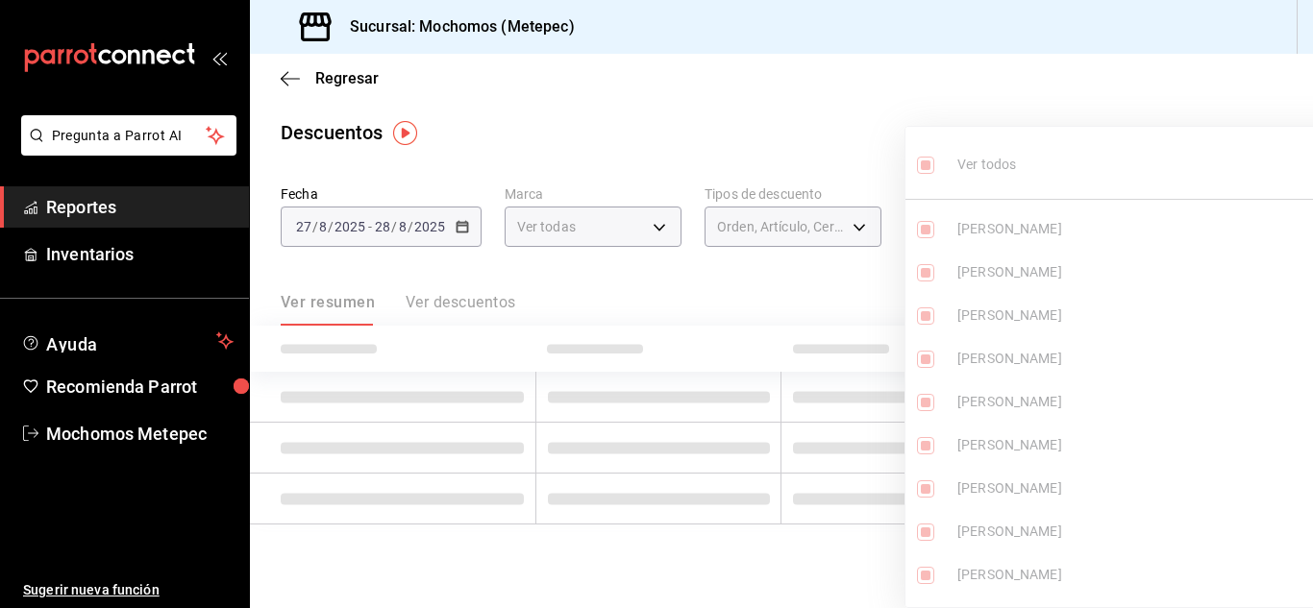
checkbox input "true"
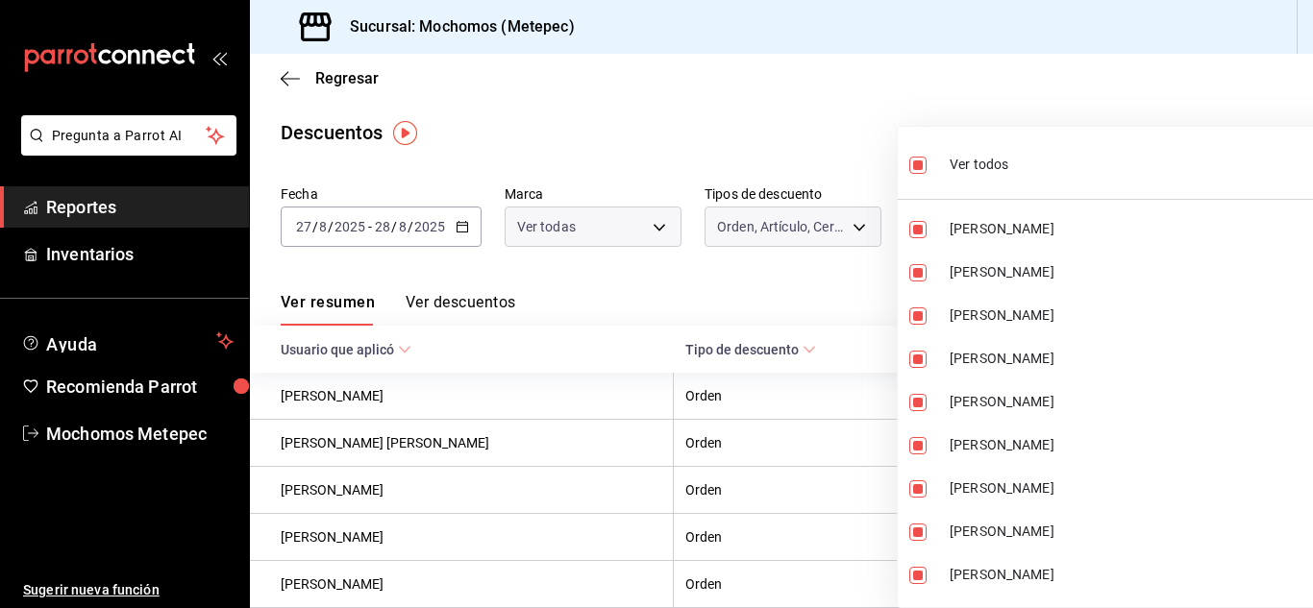
click at [873, 279] on div at bounding box center [656, 304] width 1313 height 608
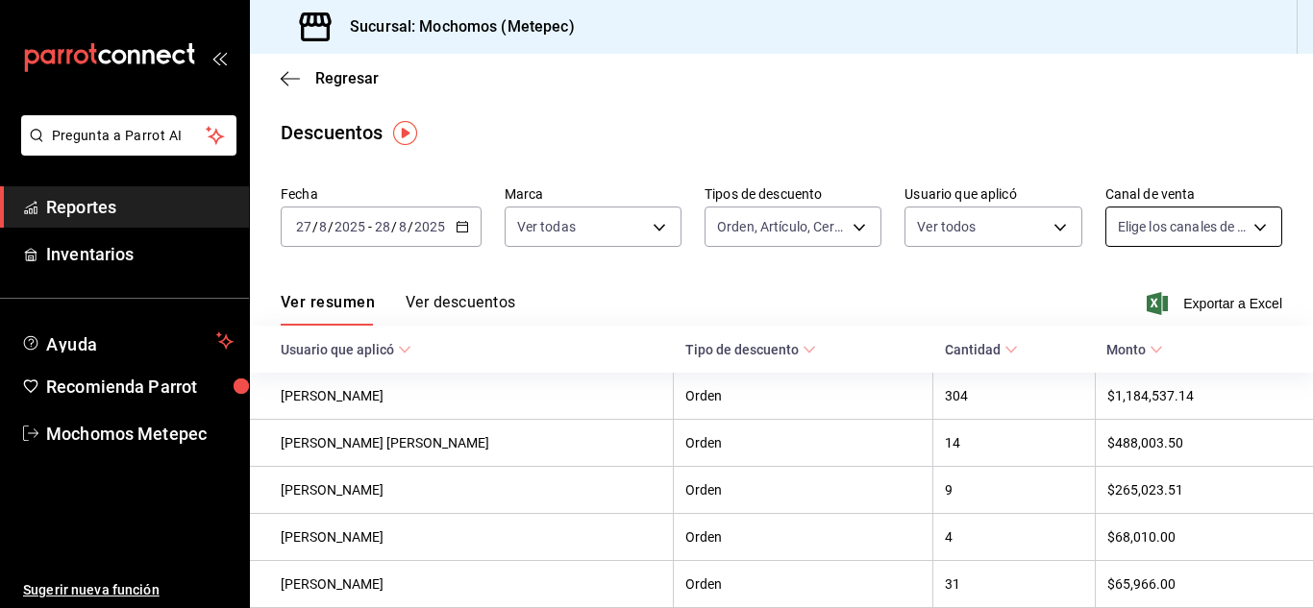
click at [1178, 234] on body "Pregunta a Parrot AI Reportes Inventarios Ayuda Recomienda Parrot Mochomos Mete…" at bounding box center [656, 304] width 1313 height 608
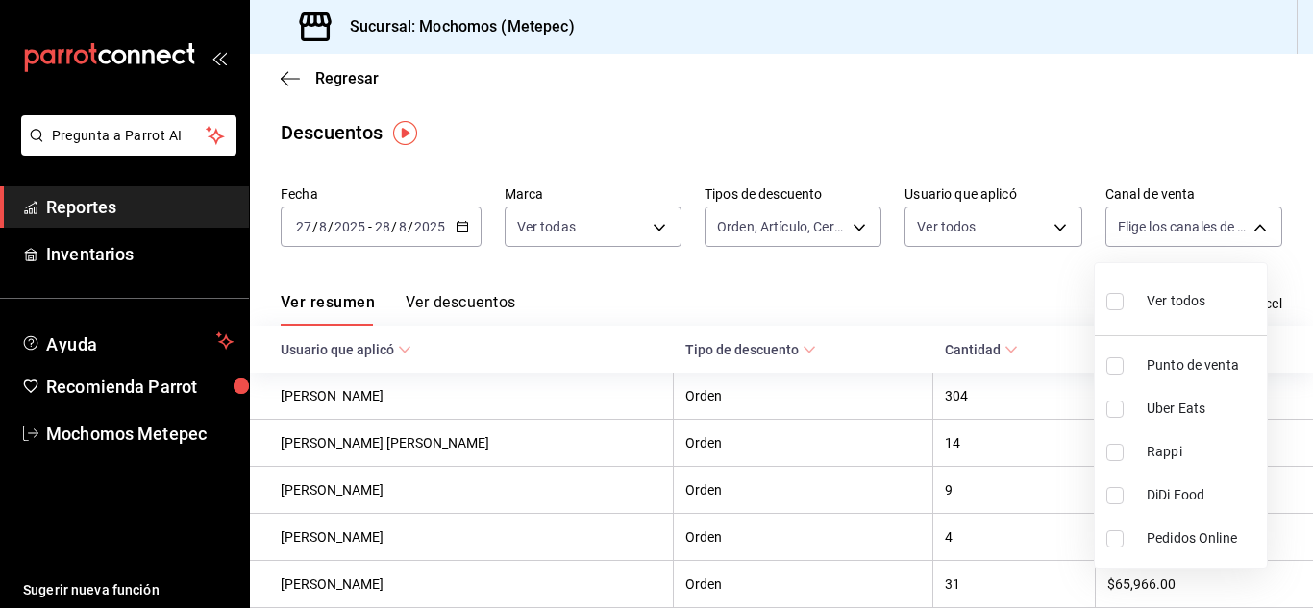
click at [1119, 301] on input "checkbox" at bounding box center [1114, 301] width 17 height 17
click at [854, 310] on div at bounding box center [656, 304] width 1313 height 608
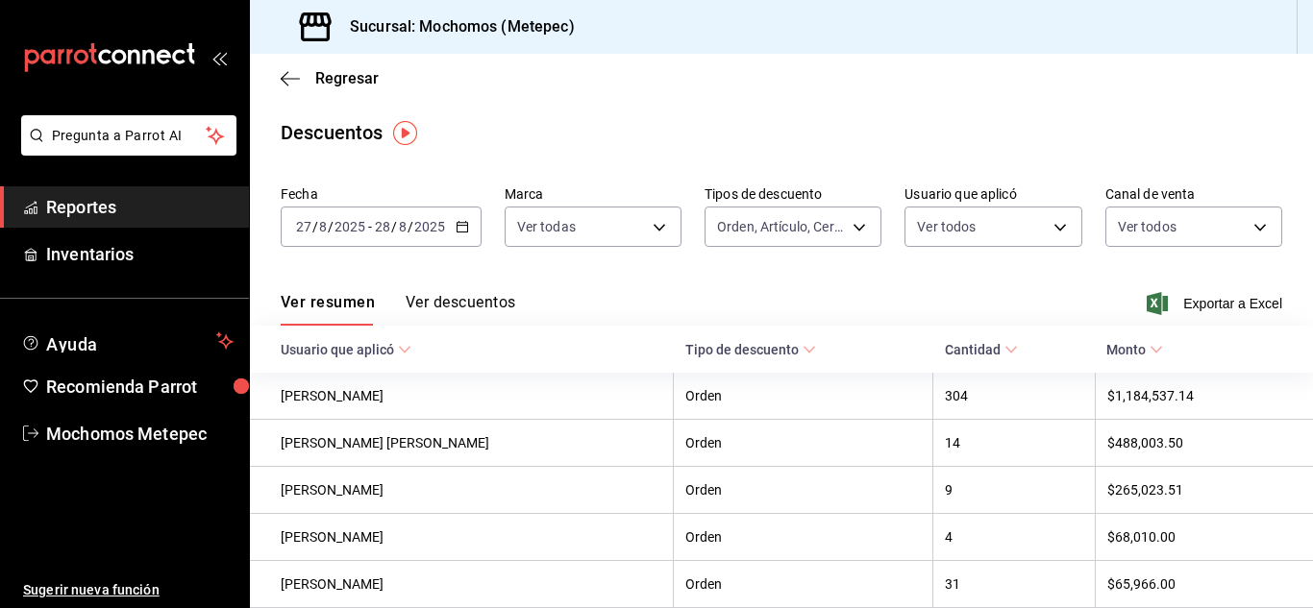
click at [457, 298] on button "Ver descuentos" at bounding box center [461, 309] width 110 height 33
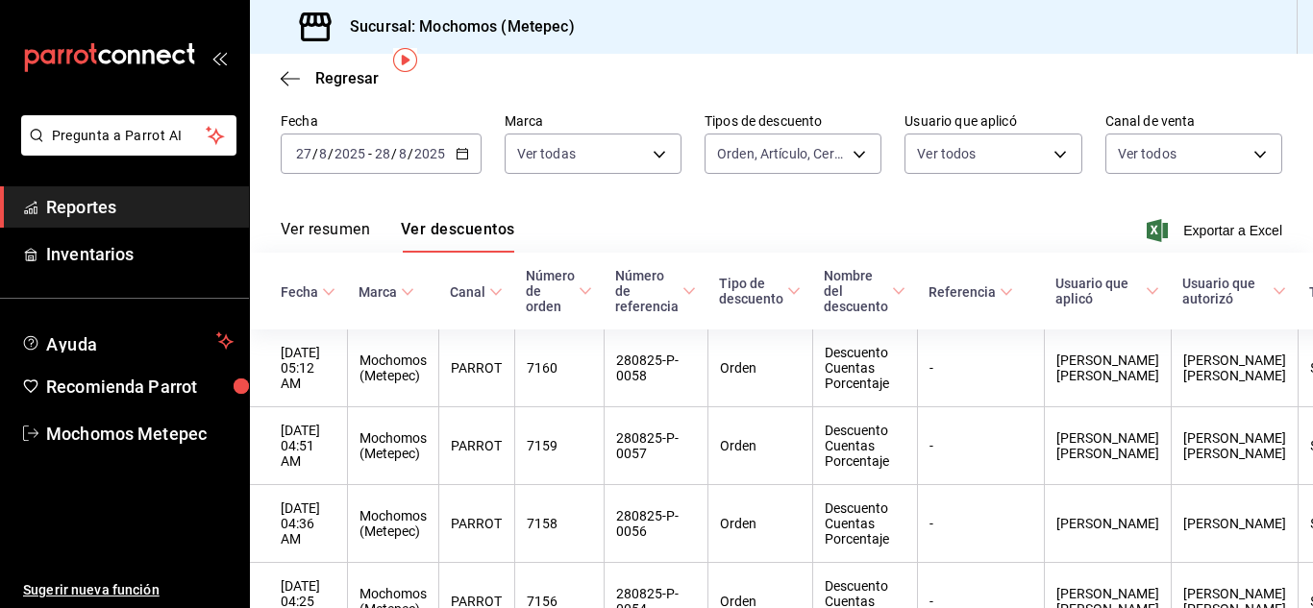
scroll to position [72, 0]
click at [860, 162] on body "Pregunta a Parrot AI Reportes Inventarios Ayuda Recomienda Parrot Mochomos Mete…" at bounding box center [656, 304] width 1313 height 608
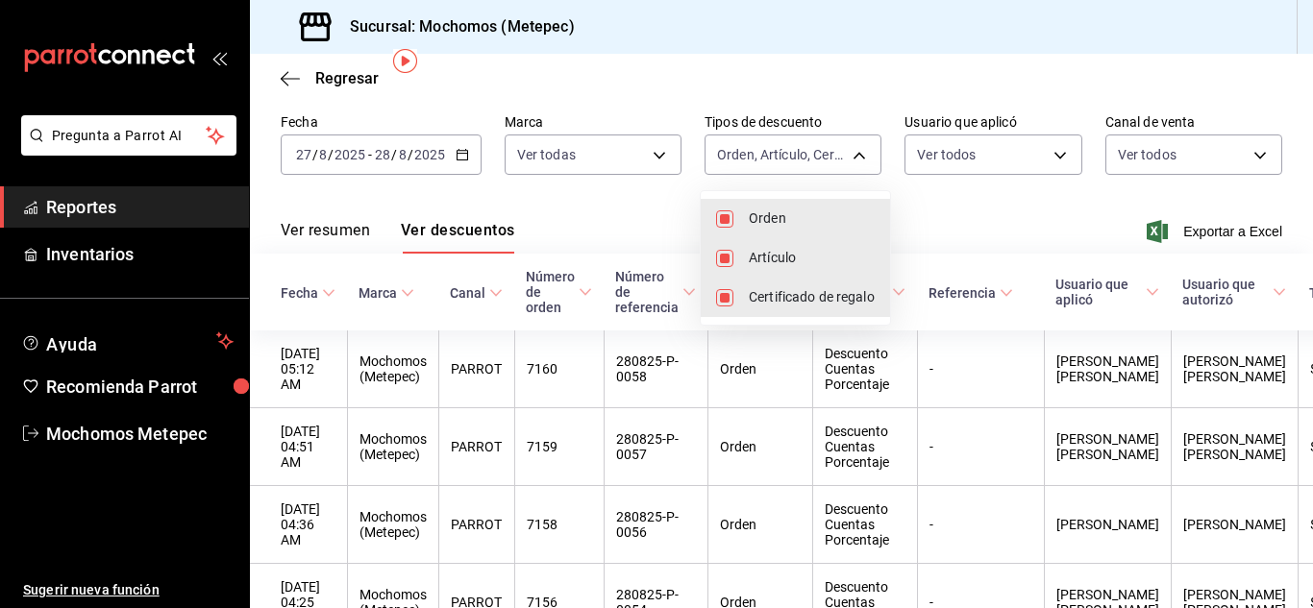
click at [726, 294] on input "checkbox" at bounding box center [724, 297] width 17 height 17
click at [725, 264] on input "checkbox" at bounding box center [724, 258] width 17 height 17
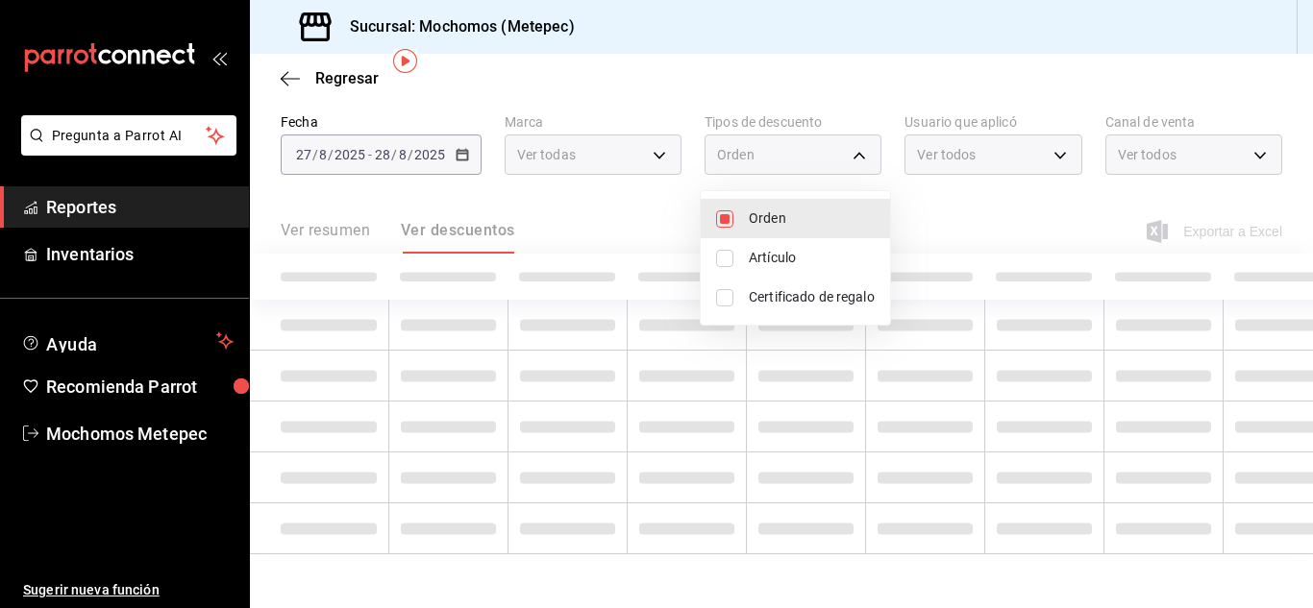
click at [724, 222] on input "checkbox" at bounding box center [724, 219] width 17 height 17
click at [722, 305] on input "checkbox" at bounding box center [724, 297] width 17 height 17
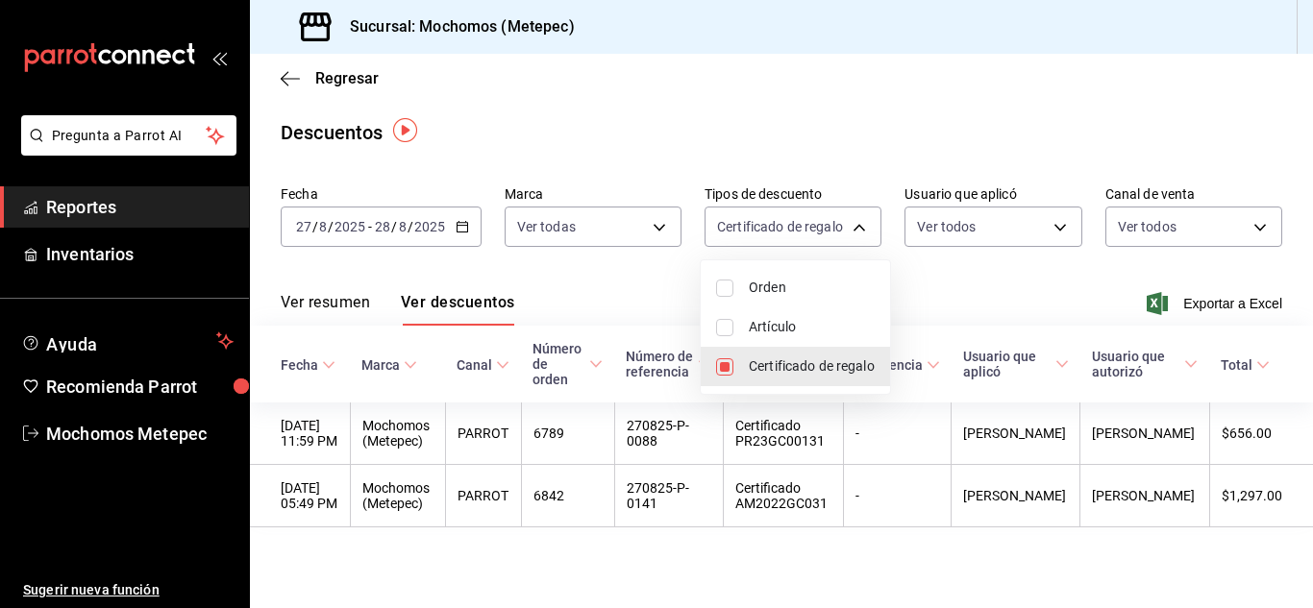
scroll to position [3, 0]
click at [606, 286] on div at bounding box center [656, 304] width 1313 height 608
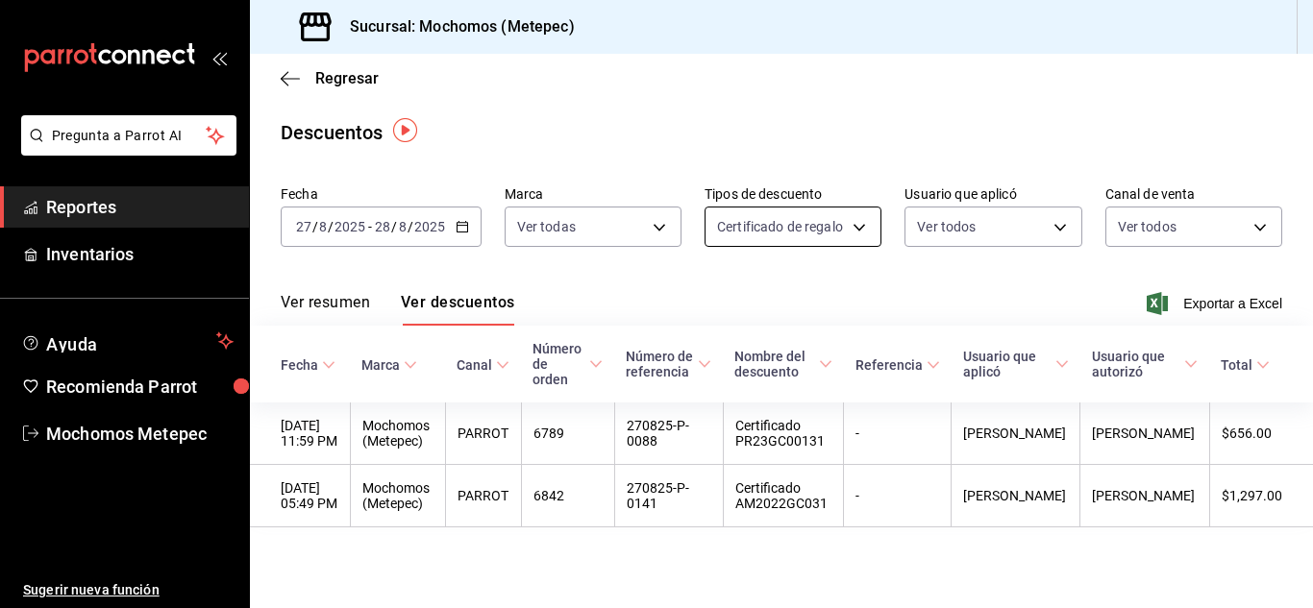
click at [844, 226] on body "Pregunta a Parrot AI Reportes Inventarios Ayuda Recomienda Parrot Mochomos Mete…" at bounding box center [656, 304] width 1313 height 608
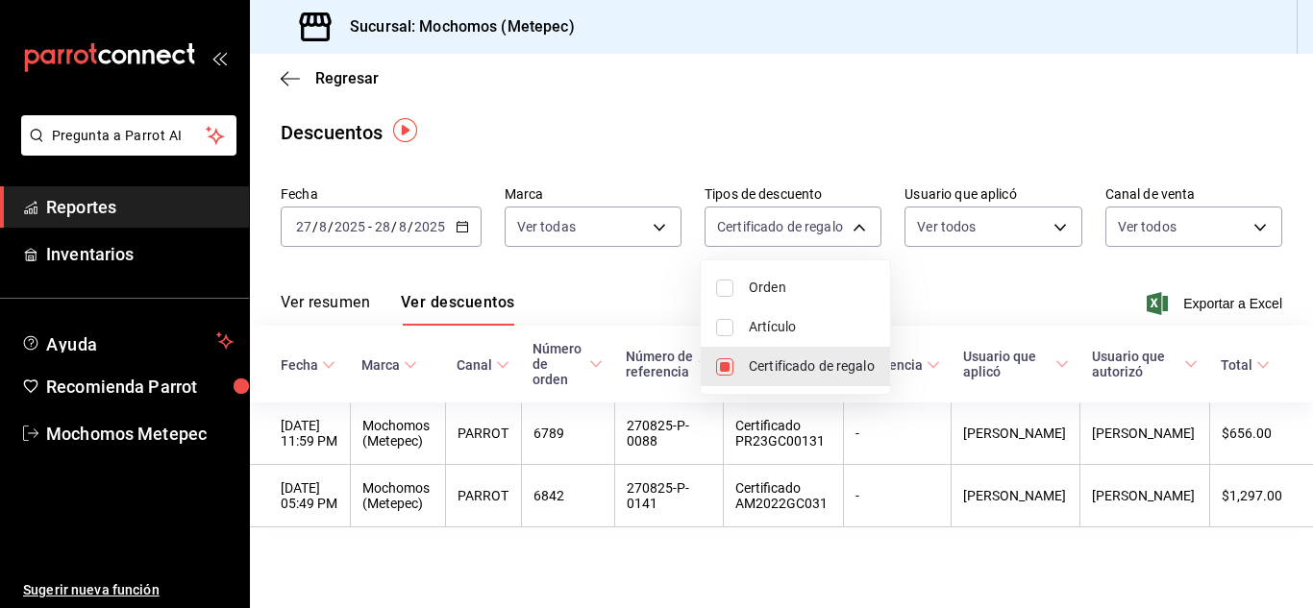
drag, startPoint x: 844, startPoint y: 226, endPoint x: 1007, endPoint y: 255, distance: 165.9
click at [1007, 255] on div at bounding box center [656, 304] width 1313 height 608
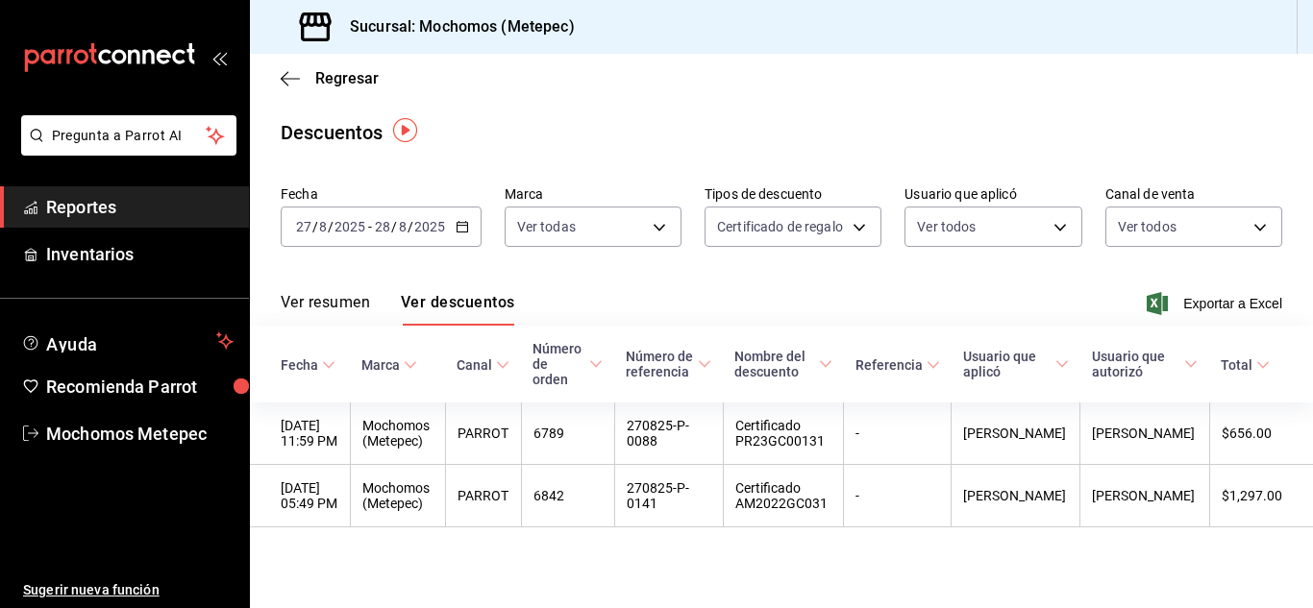
click at [1007, 255] on div "Orden Artículo Certificado de regalo" at bounding box center [656, 304] width 1313 height 608
click at [1203, 297] on span "Exportar a Excel" at bounding box center [1217, 303] width 132 height 23
click at [807, 221] on body "Pregunta a Parrot AI Reportes Inventarios Ayuda Recomienda Parrot Mochomos Mete…" at bounding box center [656, 304] width 1313 height 608
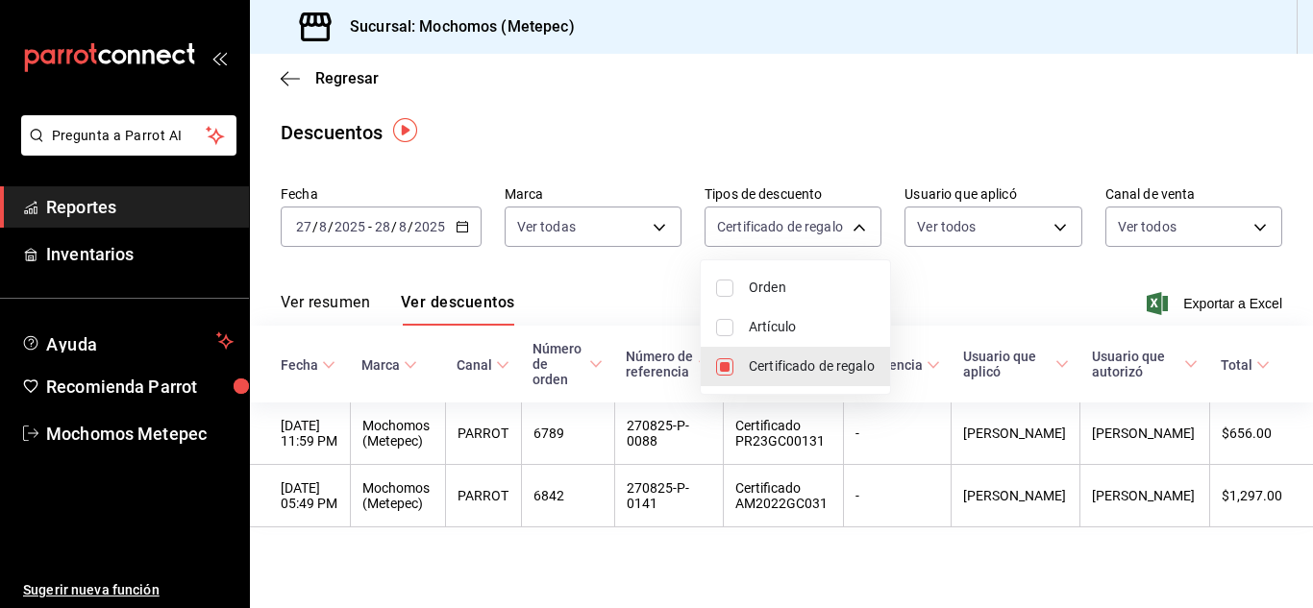
click at [773, 296] on span "Orden" at bounding box center [812, 288] width 126 height 20
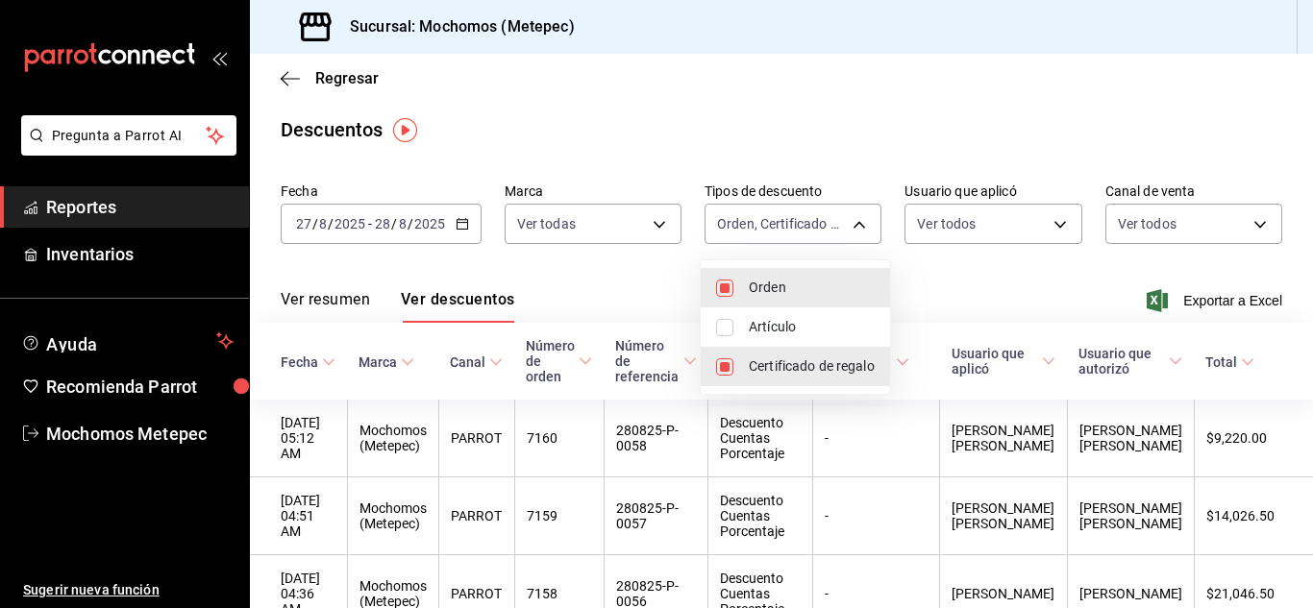
click at [757, 319] on span "Artículo" at bounding box center [812, 327] width 126 height 20
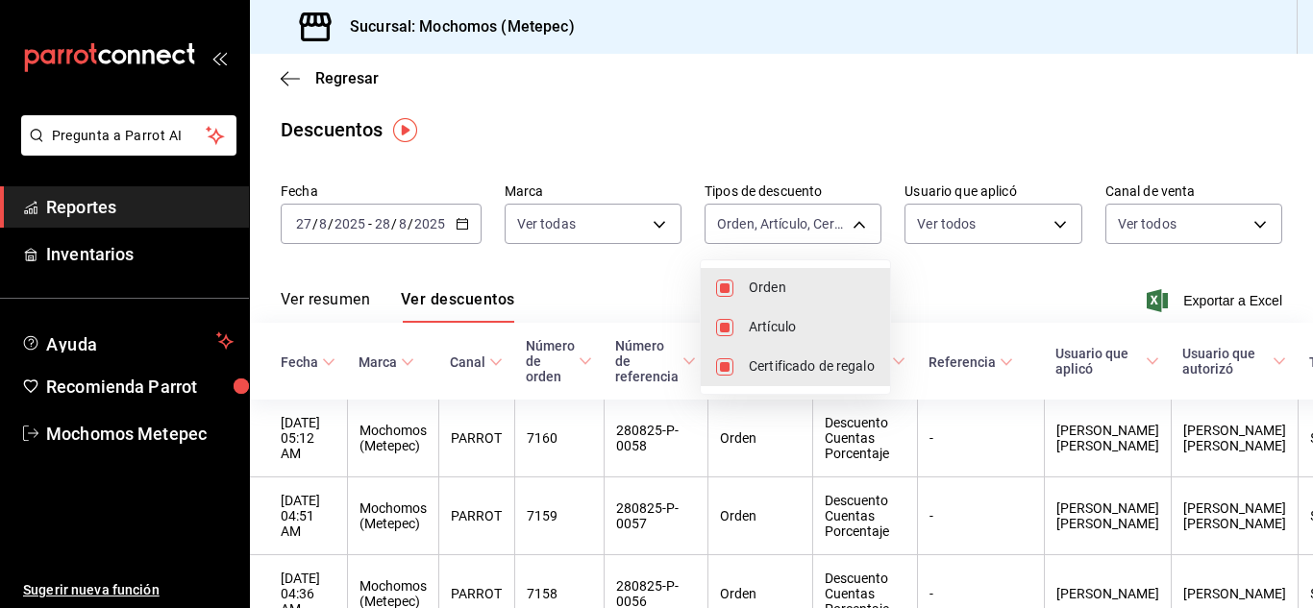
click at [1227, 303] on div at bounding box center [656, 304] width 1313 height 608
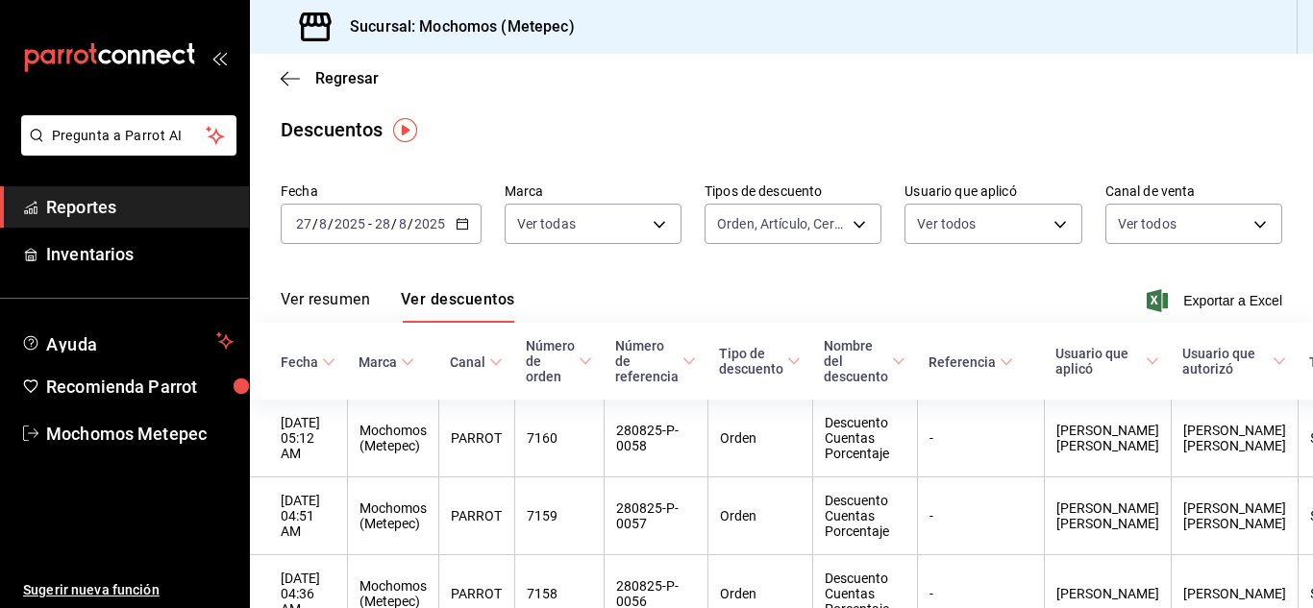
click at [1227, 303] on span "Exportar a Excel" at bounding box center [1217, 300] width 132 height 23
click at [335, 303] on button "Ver resumen" at bounding box center [325, 306] width 89 height 33
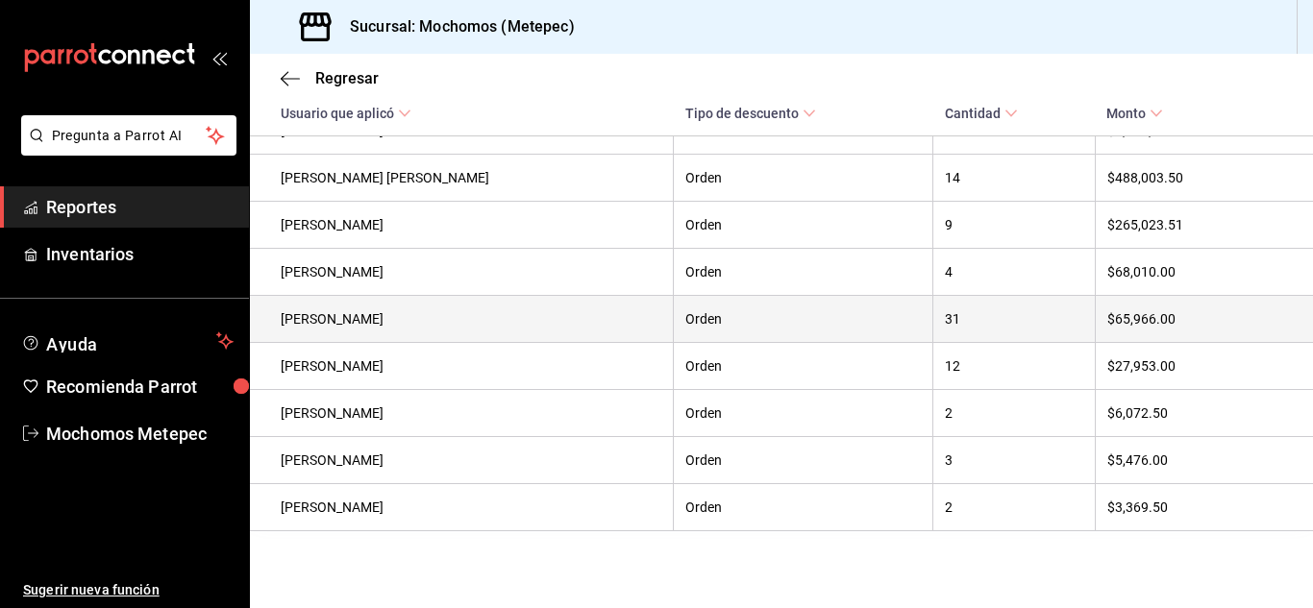
scroll to position [310, 0]
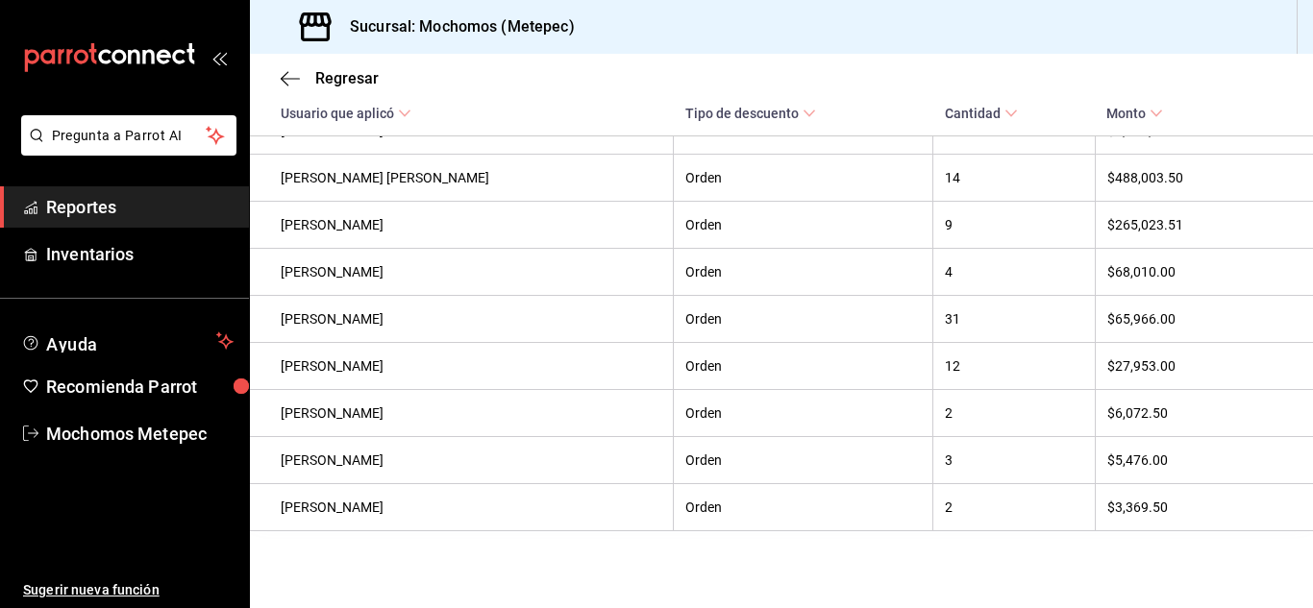
click at [96, 211] on span "Reportes" at bounding box center [139, 207] width 187 height 26
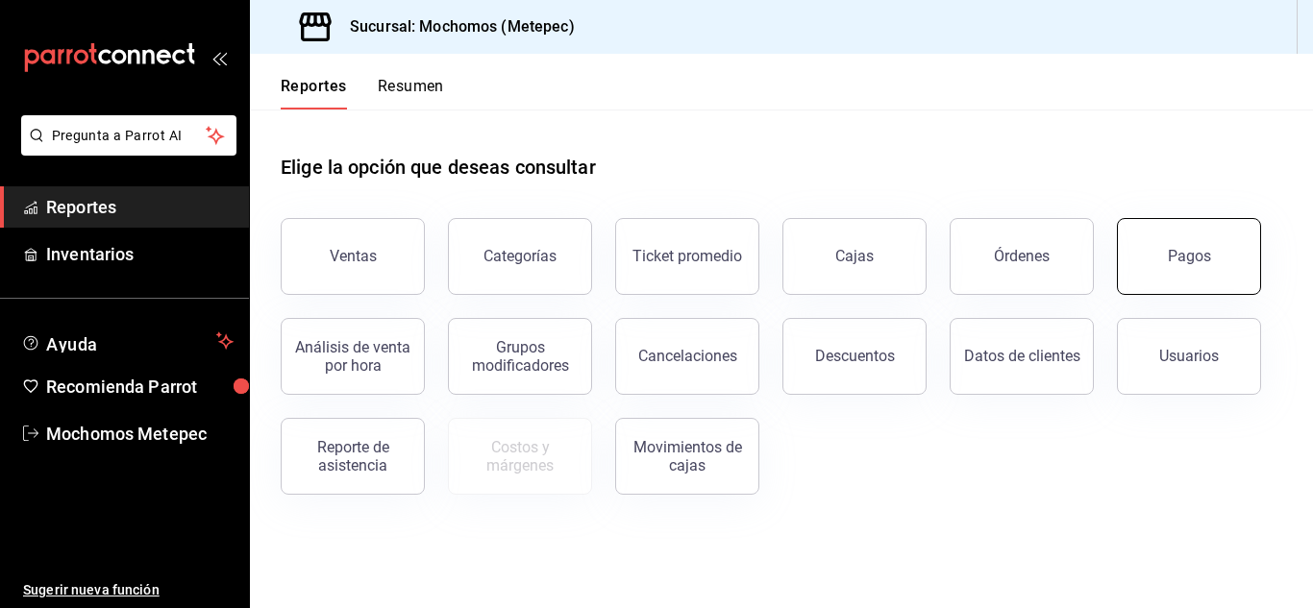
click at [1227, 236] on button "Pagos" at bounding box center [1189, 256] width 144 height 77
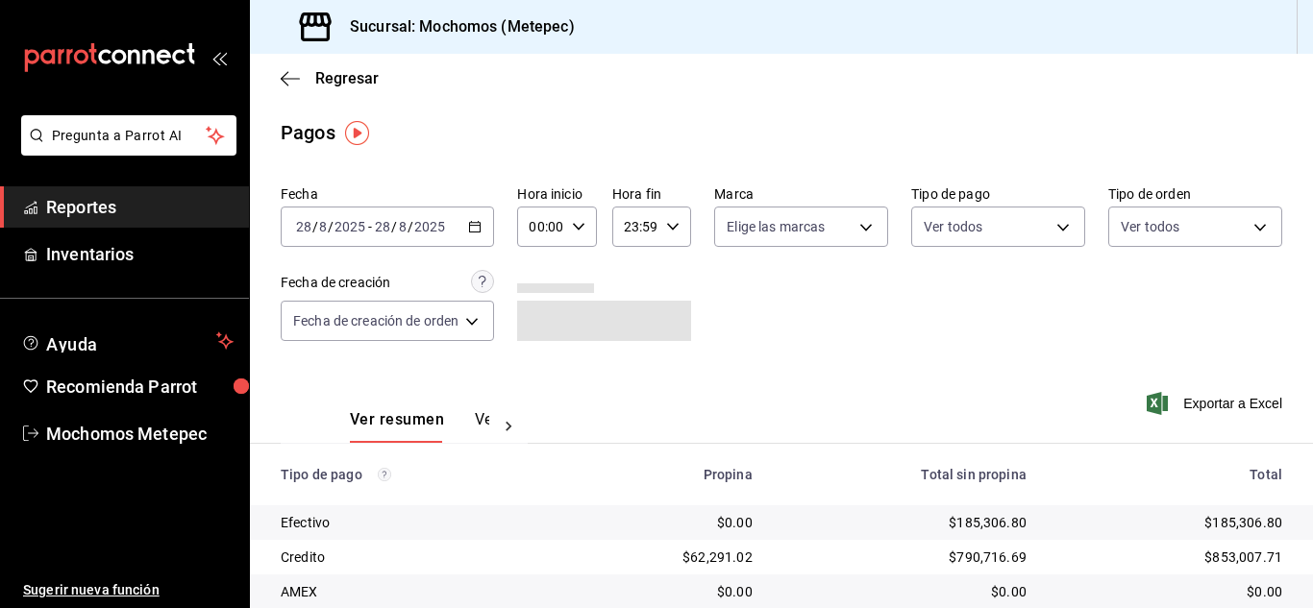
click at [485, 228] on div "[DATE] [DATE] - [DATE] [DATE]" at bounding box center [387, 227] width 213 height 40
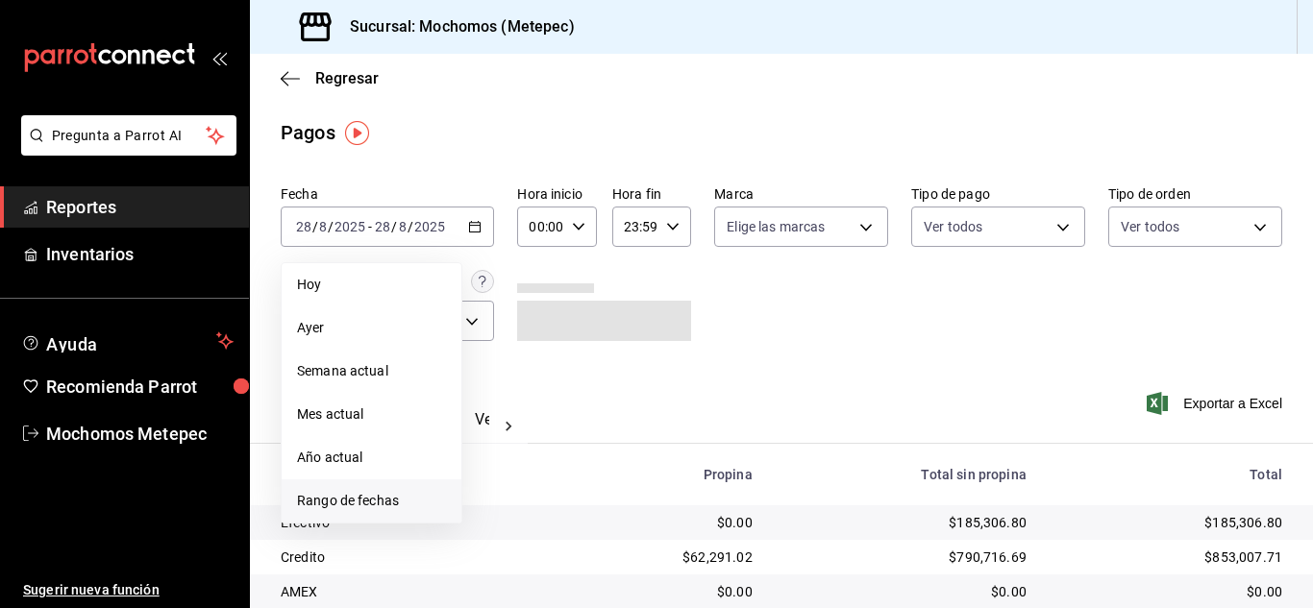
click at [352, 488] on li "Rango de fechas" at bounding box center [372, 501] width 180 height 43
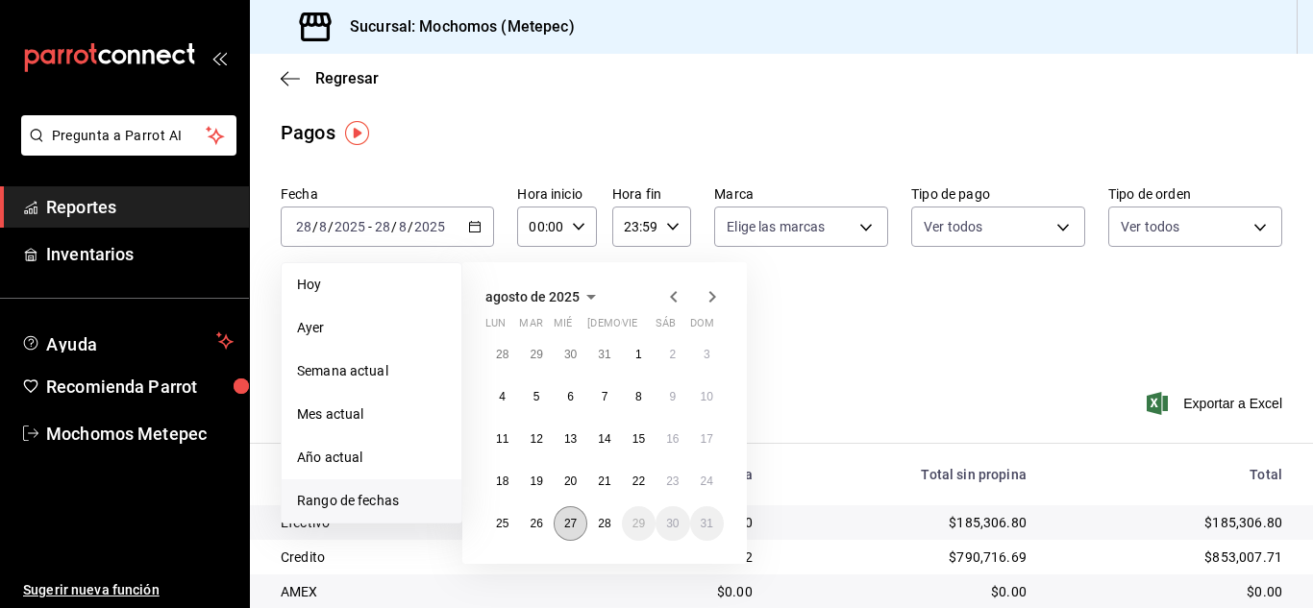
click at [578, 523] on button "27" at bounding box center [571, 524] width 34 height 35
click at [605, 524] on abbr "28" at bounding box center [604, 523] width 12 height 13
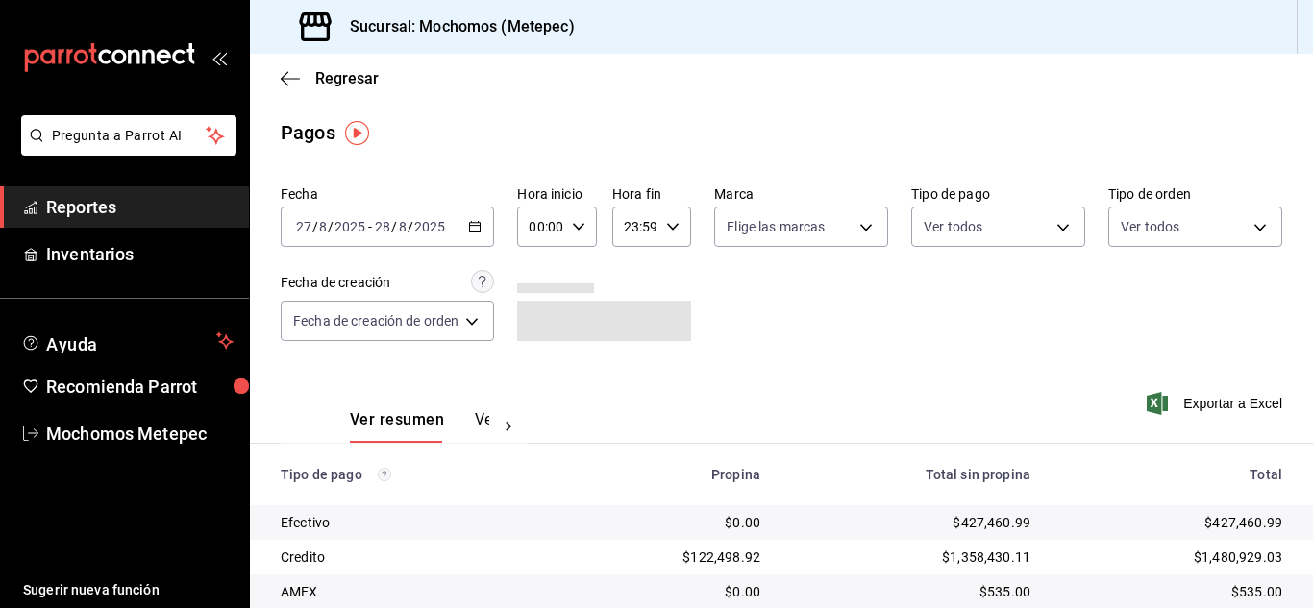
click at [568, 238] on div "00:00 Hora inicio" at bounding box center [556, 227] width 79 height 40
click at [537, 360] on span "05" at bounding box center [539, 359] width 8 height 15
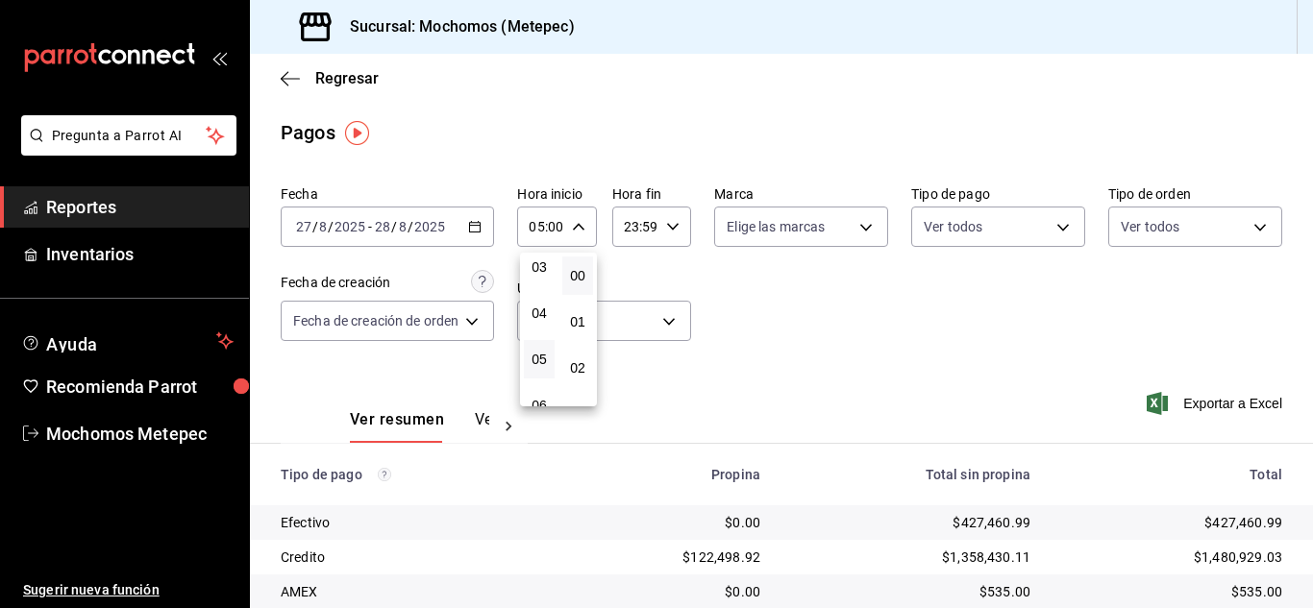
click at [641, 236] on div at bounding box center [656, 304] width 1313 height 608
click at [641, 236] on input "23:59" at bounding box center [635, 227] width 46 height 38
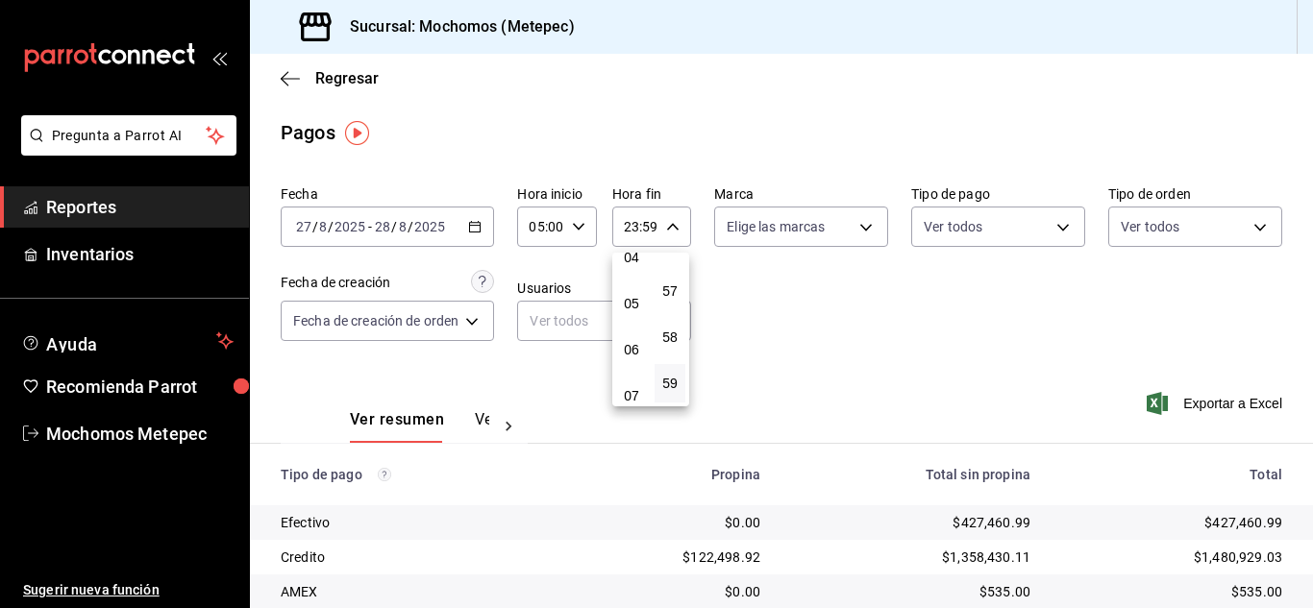
scroll to position [215, 0]
click at [628, 310] on button "05" at bounding box center [631, 291] width 31 height 38
click at [668, 277] on span "00" at bounding box center [670, 275] width 8 height 15
click at [849, 223] on div at bounding box center [656, 304] width 1313 height 608
click at [667, 225] on \(Stroke\) "button" at bounding box center [673, 226] width 12 height 7
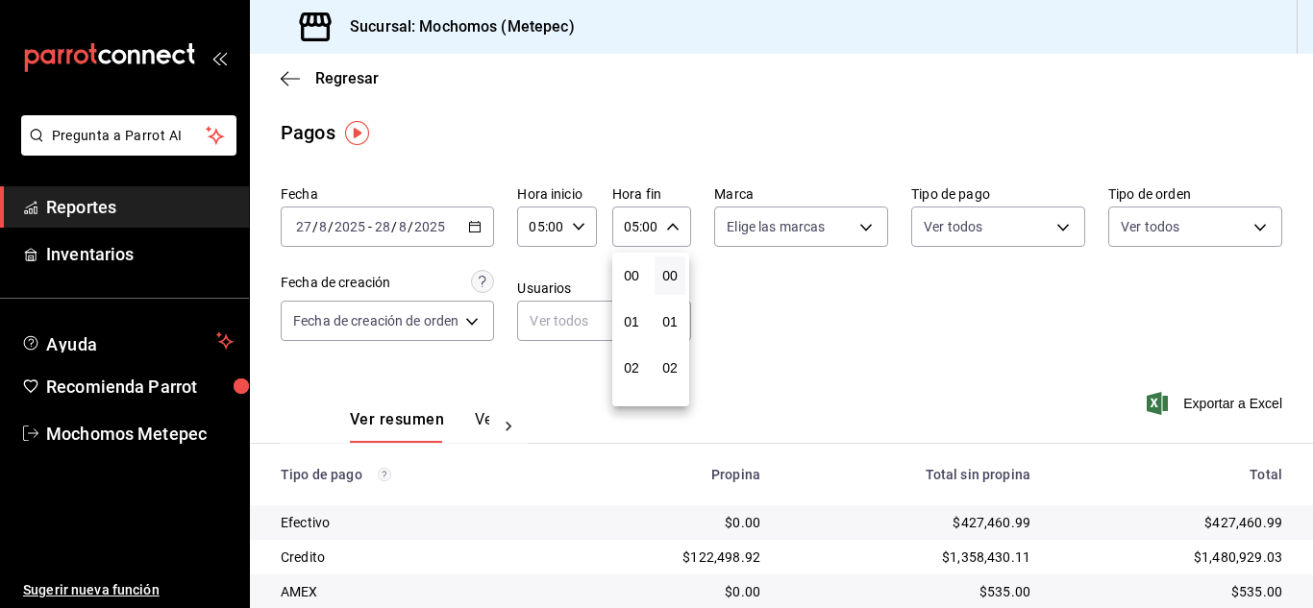
scroll to position [231, 0]
click at [635, 328] on span "06" at bounding box center [632, 321] width 8 height 15
click at [847, 228] on div at bounding box center [656, 304] width 1313 height 608
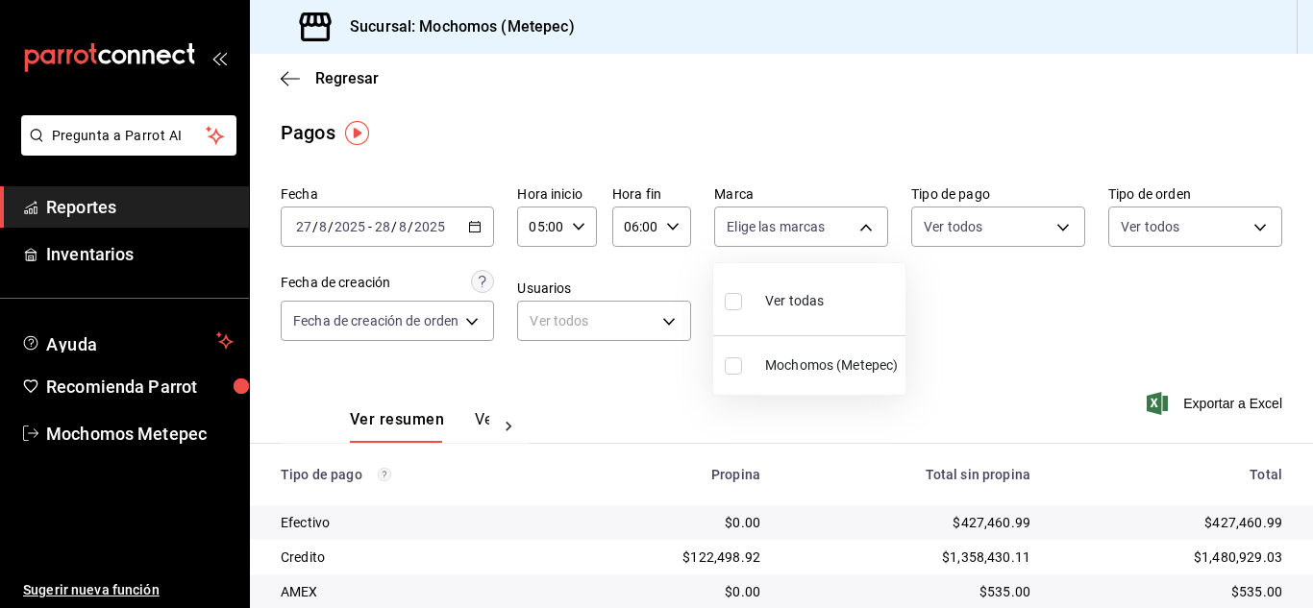
click at [847, 228] on body "Pregunta a Parrot AI Reportes Inventarios Ayuda Recomienda Parrot Mochomos Mete…" at bounding box center [656, 304] width 1313 height 608
click at [732, 310] on label at bounding box center [737, 301] width 25 height 28
click at [732, 310] on input "checkbox" at bounding box center [733, 301] width 17 height 17
click at [738, 304] on input "checkbox" at bounding box center [733, 301] width 17 height 17
click at [989, 237] on div at bounding box center [656, 304] width 1313 height 608
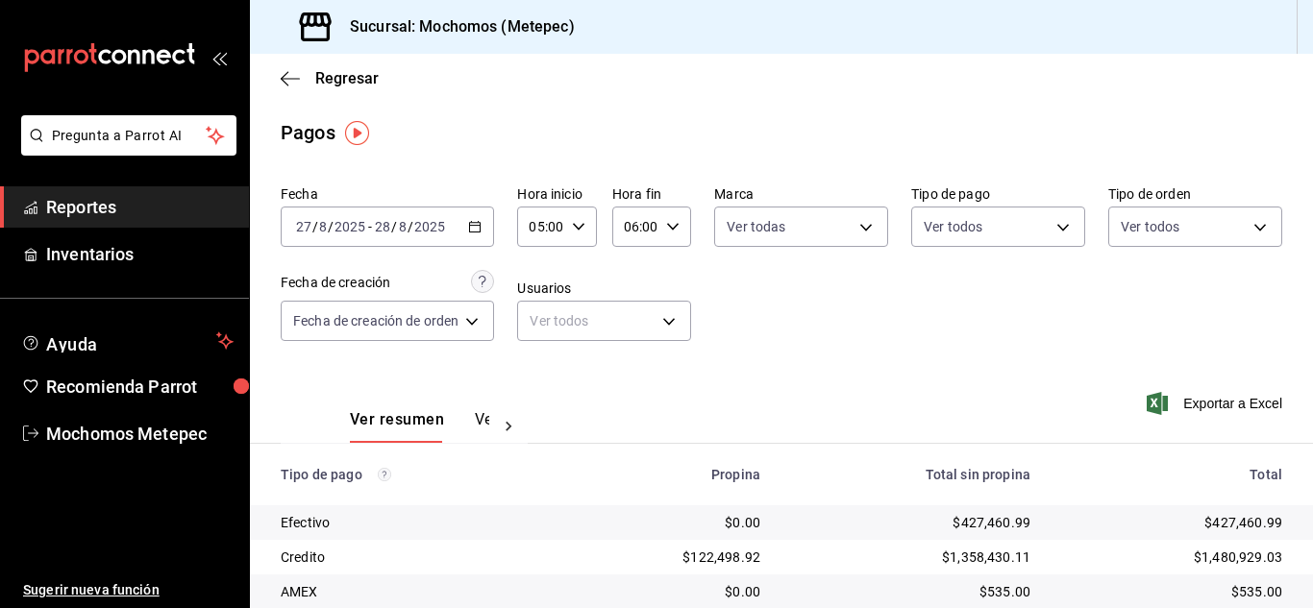
click at [989, 237] on body "Pregunta a Parrot AI Reportes Inventarios Ayuda Recomienda Parrot Mochomos Mete…" at bounding box center [656, 304] width 1313 height 608
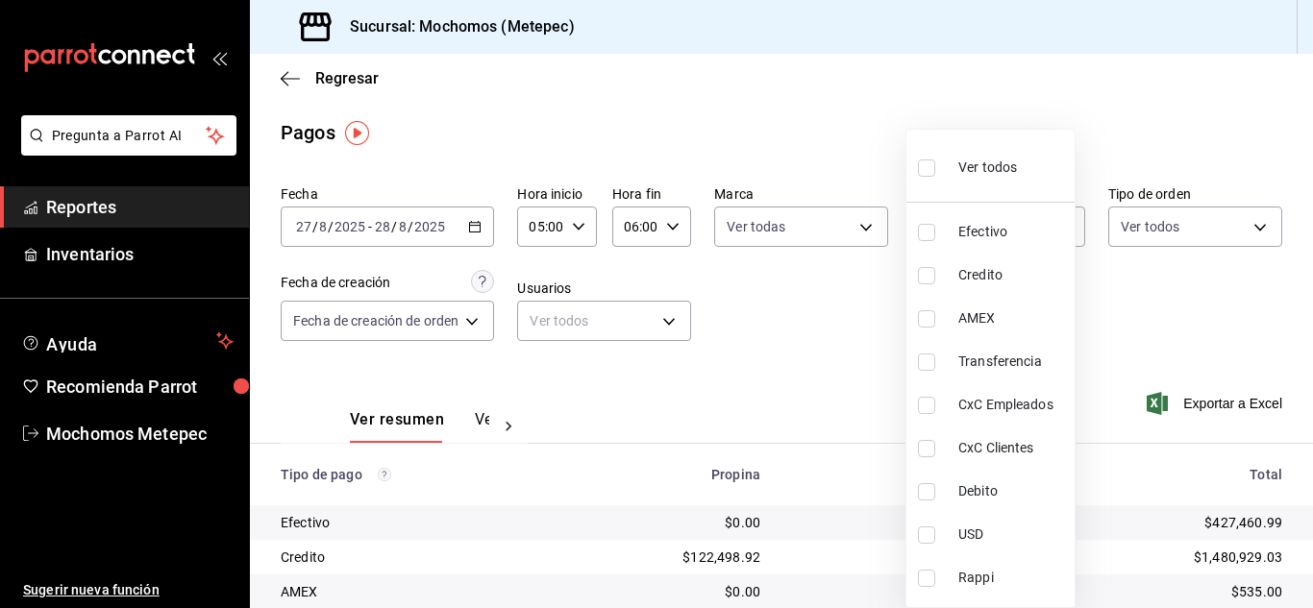
click at [921, 165] on input "checkbox" at bounding box center [926, 168] width 17 height 17
click at [1206, 222] on div at bounding box center [656, 304] width 1313 height 608
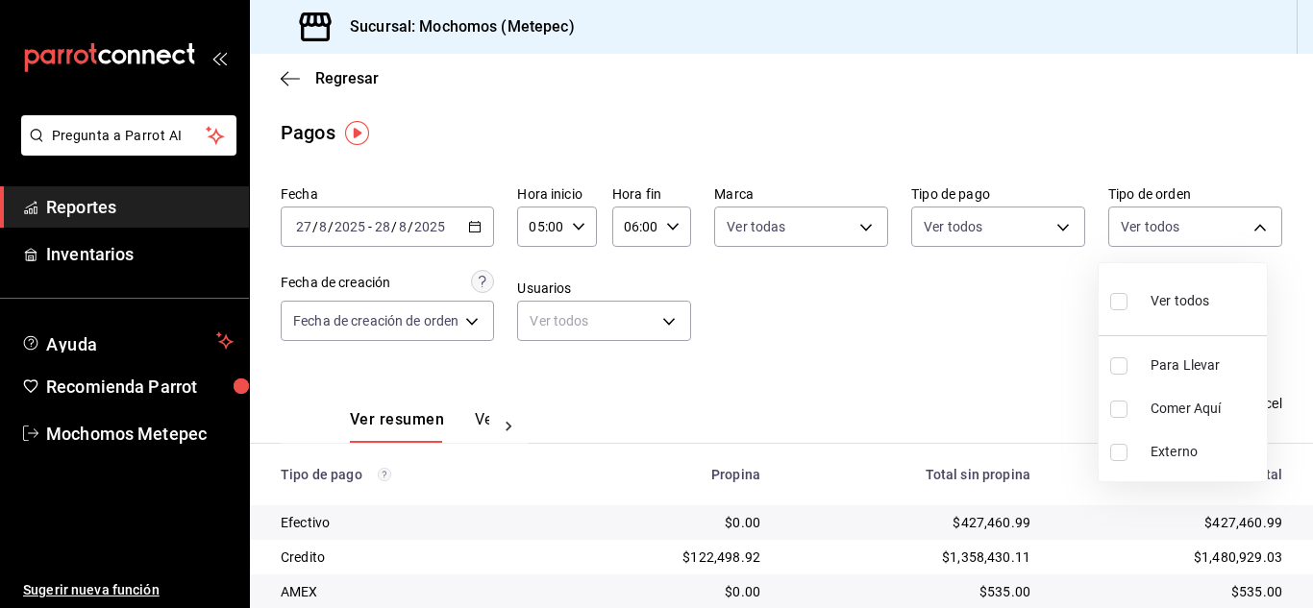
click at [1206, 222] on body "Pregunta a Parrot AI Reportes Inventarios Ayuda Recomienda Parrot Mochomos Mete…" at bounding box center [656, 304] width 1313 height 608
click at [1126, 294] on input "checkbox" at bounding box center [1118, 301] width 17 height 17
click at [941, 333] on div at bounding box center [656, 304] width 1313 height 608
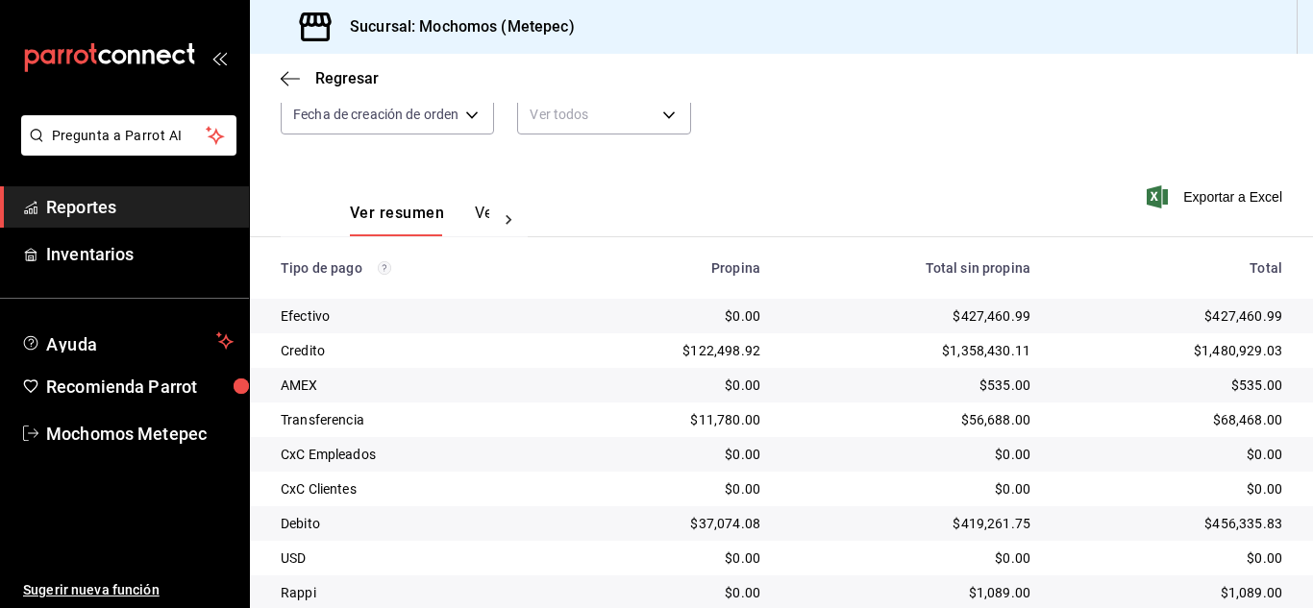
scroll to position [275, 0]
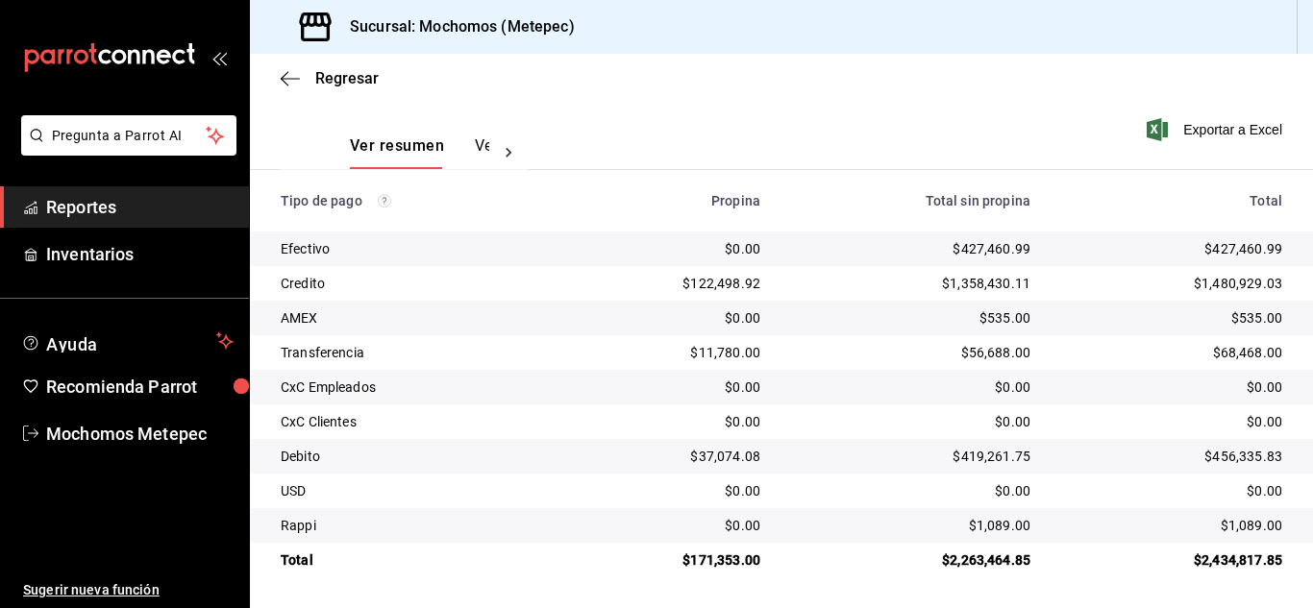
click at [76, 206] on span "Reportes" at bounding box center [139, 207] width 187 height 26
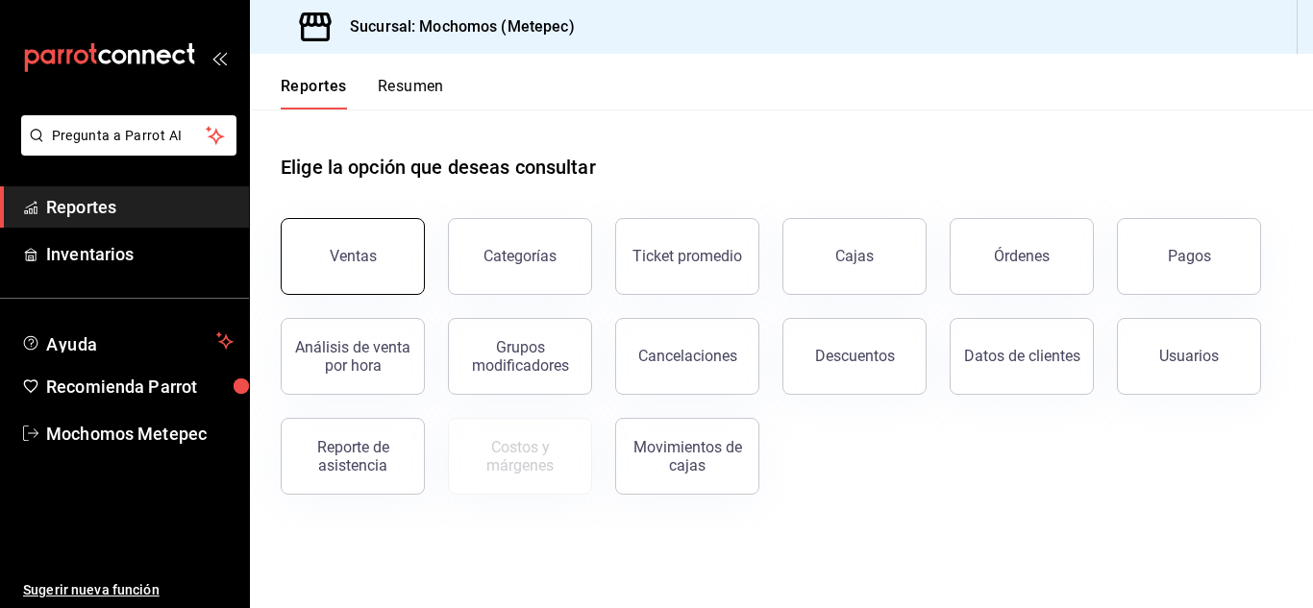
click at [338, 245] on button "Ventas" at bounding box center [353, 256] width 144 height 77
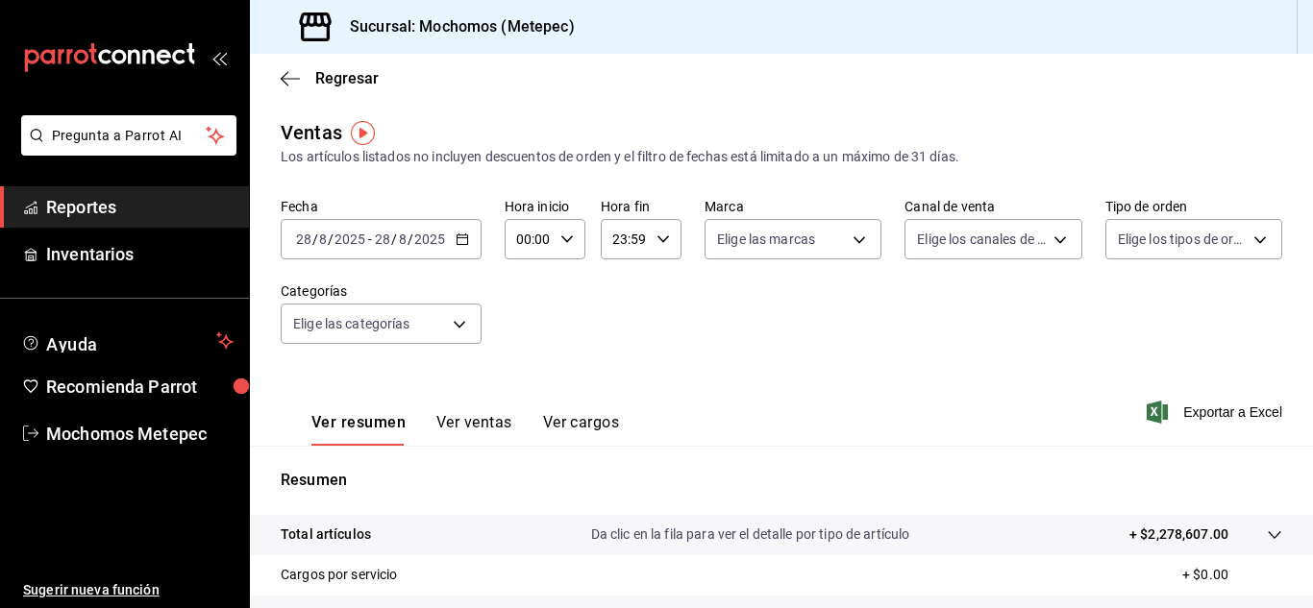
click at [453, 235] on div "[DATE] [DATE] - [DATE] [DATE]" at bounding box center [381, 239] width 201 height 40
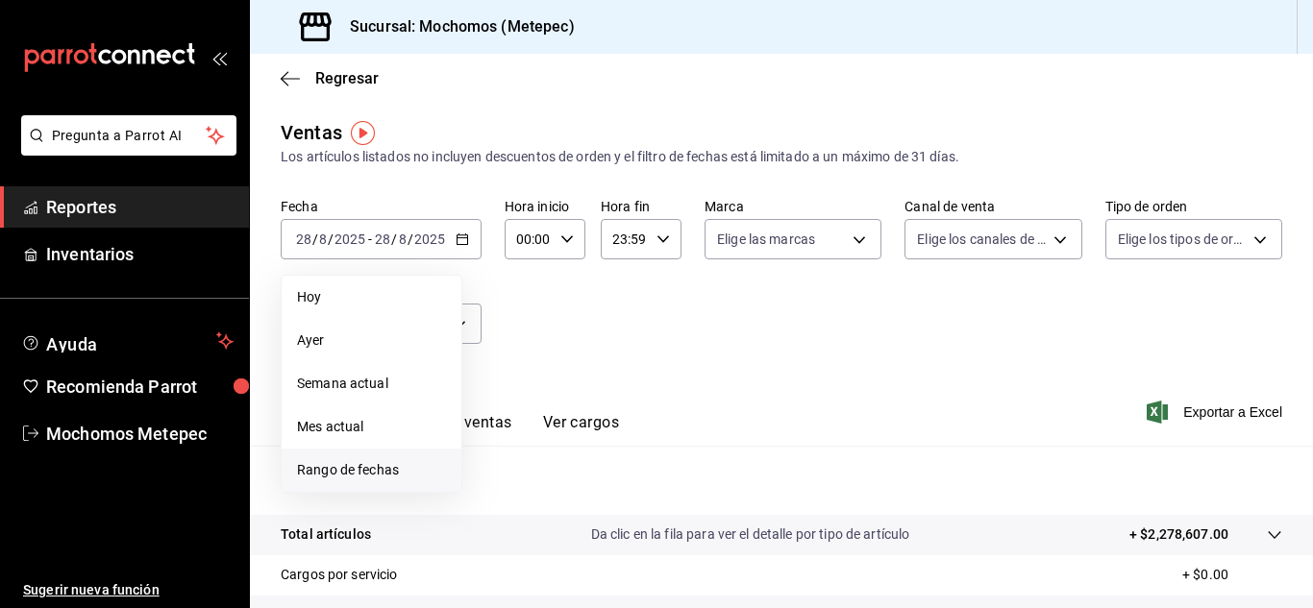
click at [380, 463] on span "Rango de fechas" at bounding box center [371, 470] width 149 height 20
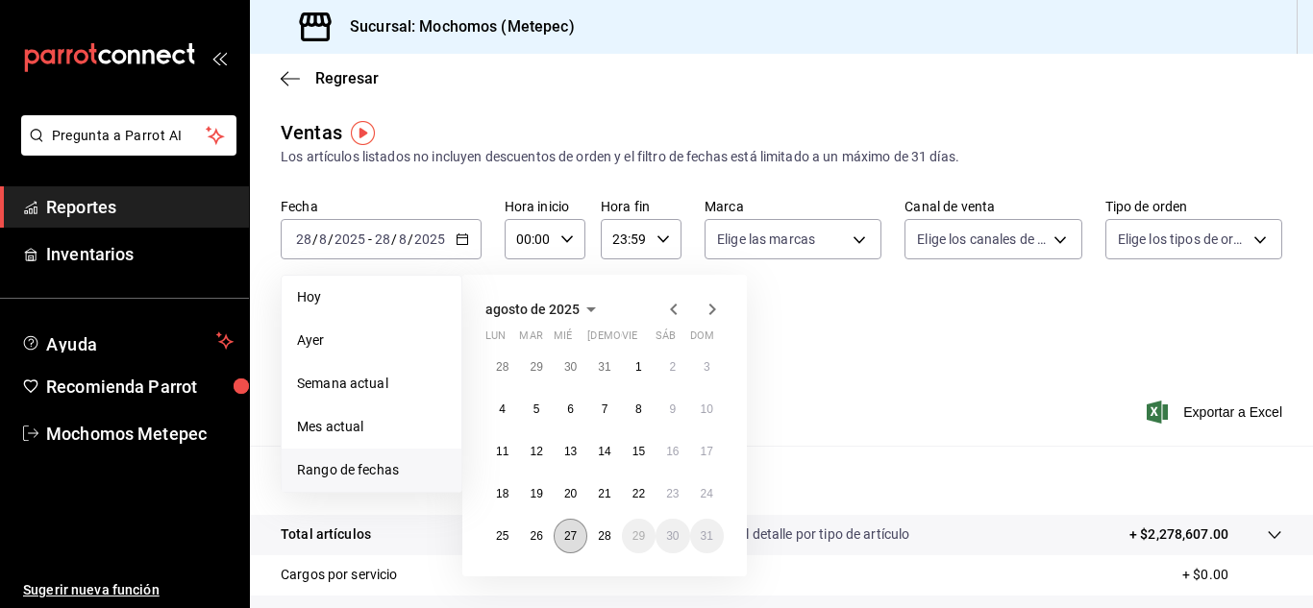
click at [567, 538] on abbr "27" at bounding box center [570, 536] width 12 height 13
click at [597, 541] on button "28" at bounding box center [604, 536] width 34 height 35
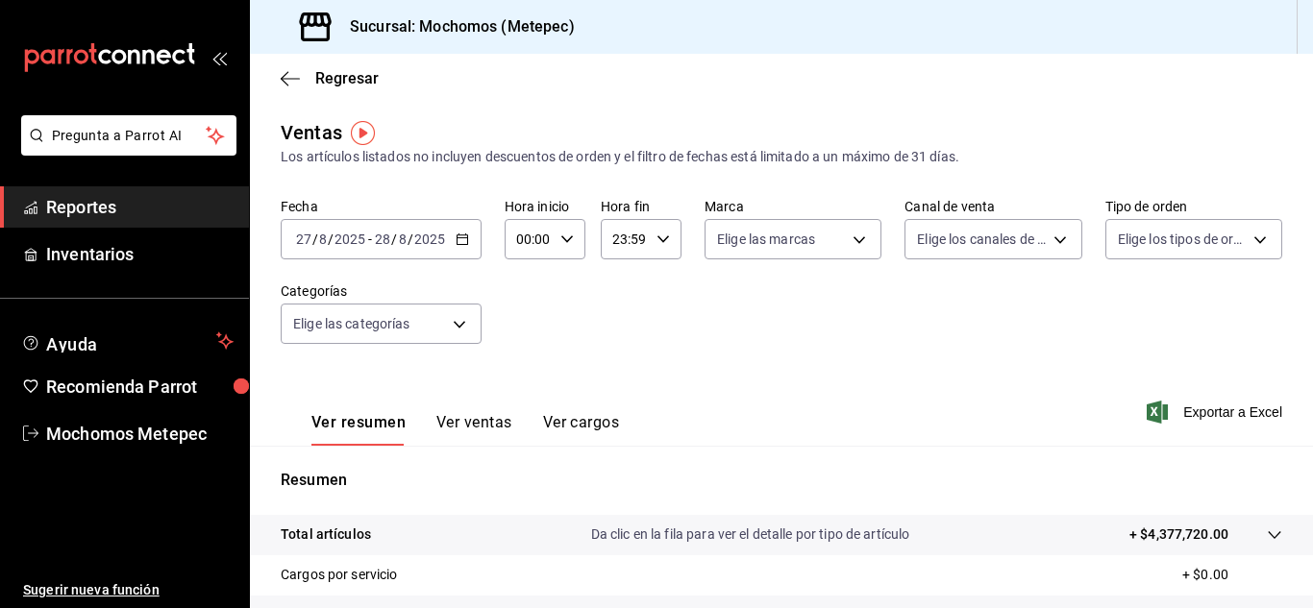
click at [555, 238] on div "00:00 Hora inicio" at bounding box center [545, 239] width 81 height 40
click at [526, 338] on span "05" at bounding box center [523, 338] width 9 height 15
click at [642, 239] on div at bounding box center [656, 304] width 1313 height 608
click at [642, 239] on input "23:59" at bounding box center [625, 239] width 48 height 38
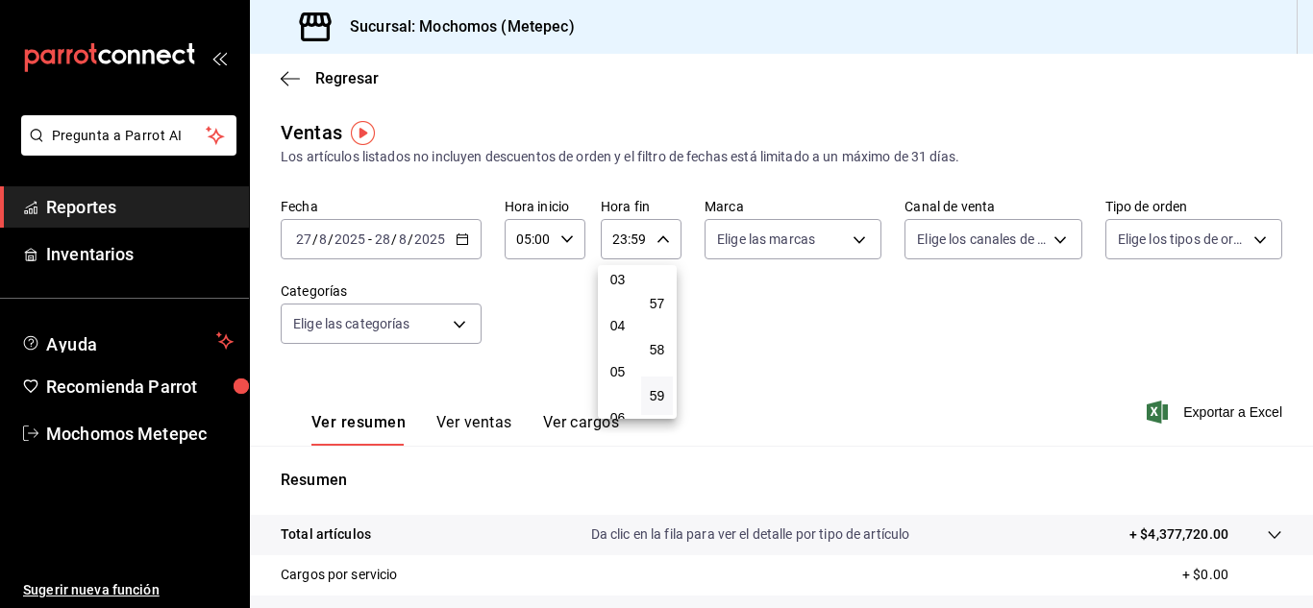
scroll to position [146, 0]
click at [615, 365] on span "05" at bounding box center [617, 372] width 9 height 15
click at [652, 296] on button "00" at bounding box center [657, 288] width 32 height 38
click at [794, 262] on div at bounding box center [656, 304] width 1313 height 608
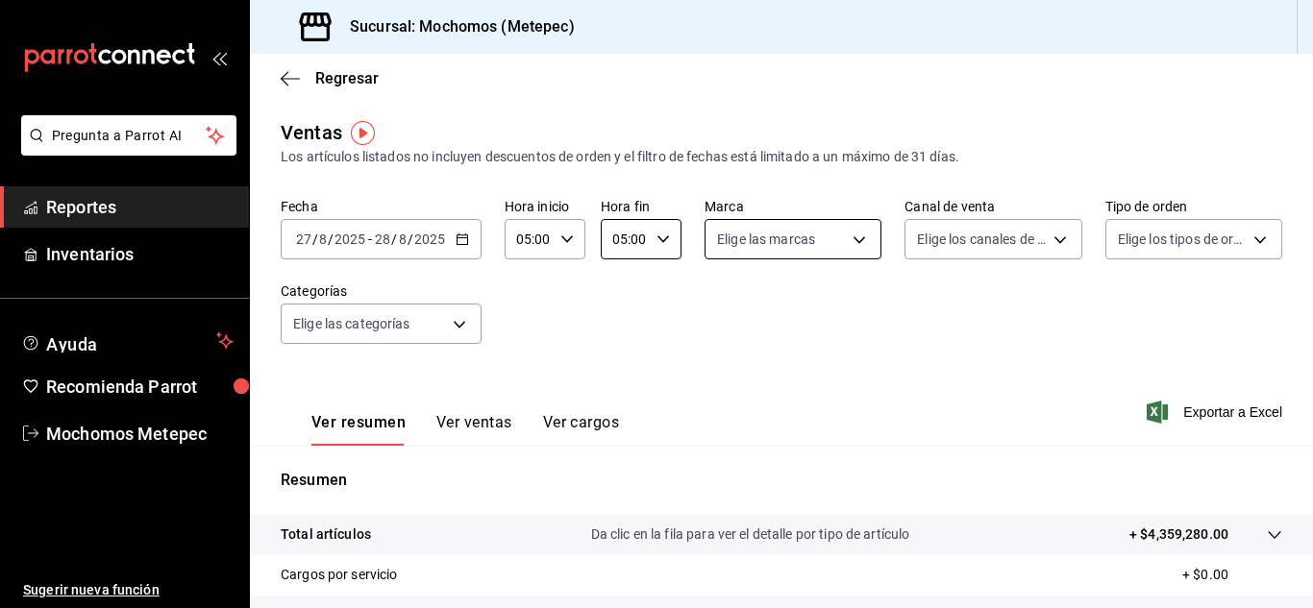
click at [794, 252] on body "Pregunta a Parrot AI Reportes Inventarios Ayuda Recomienda Parrot Mochomos Mete…" at bounding box center [656, 304] width 1313 height 608
click at [794, 252] on div at bounding box center [656, 304] width 1313 height 608
click at [794, 252] on body "Pregunta a Parrot AI Reportes Inventarios Ayuda Recomienda Parrot Mochomos Mete…" at bounding box center [656, 304] width 1313 height 608
click at [722, 310] on input "checkbox" at bounding box center [720, 314] width 17 height 17
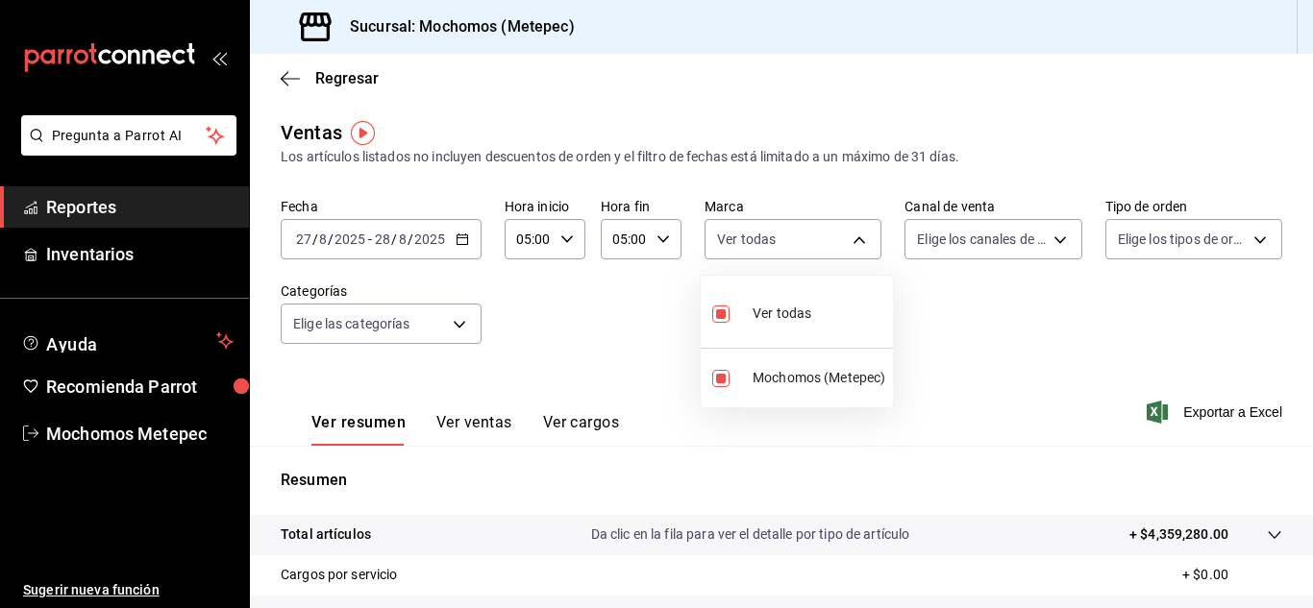
click at [958, 243] on div at bounding box center [656, 304] width 1313 height 608
click at [958, 243] on body "Pregunta a Parrot AI Reportes Inventarios Ayuda Recomienda Parrot Mochomos Mete…" at bounding box center [656, 304] width 1313 height 608
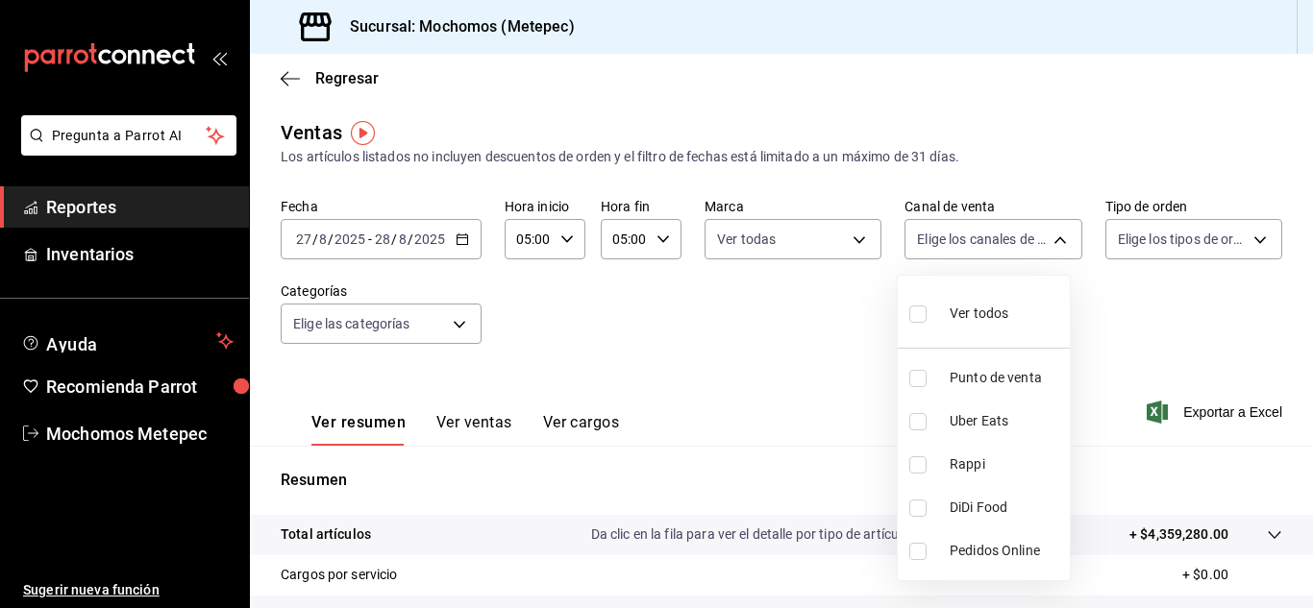
click at [921, 315] on input "checkbox" at bounding box center [917, 314] width 17 height 17
click at [1113, 337] on div at bounding box center [656, 304] width 1313 height 608
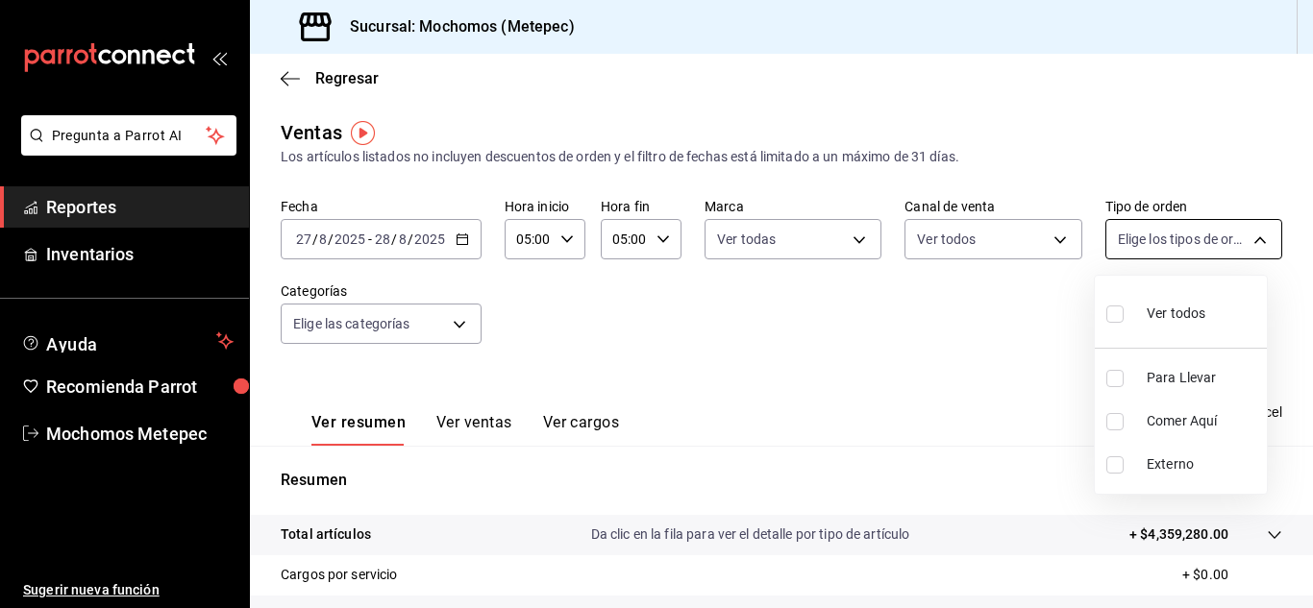
click at [1220, 230] on body "Pregunta a Parrot AI Reportes Inventarios Ayuda Recomienda Parrot Mochomos Mete…" at bounding box center [656, 304] width 1313 height 608
click at [1115, 317] on input "checkbox" at bounding box center [1114, 314] width 17 height 17
click at [599, 387] on div at bounding box center [656, 304] width 1313 height 608
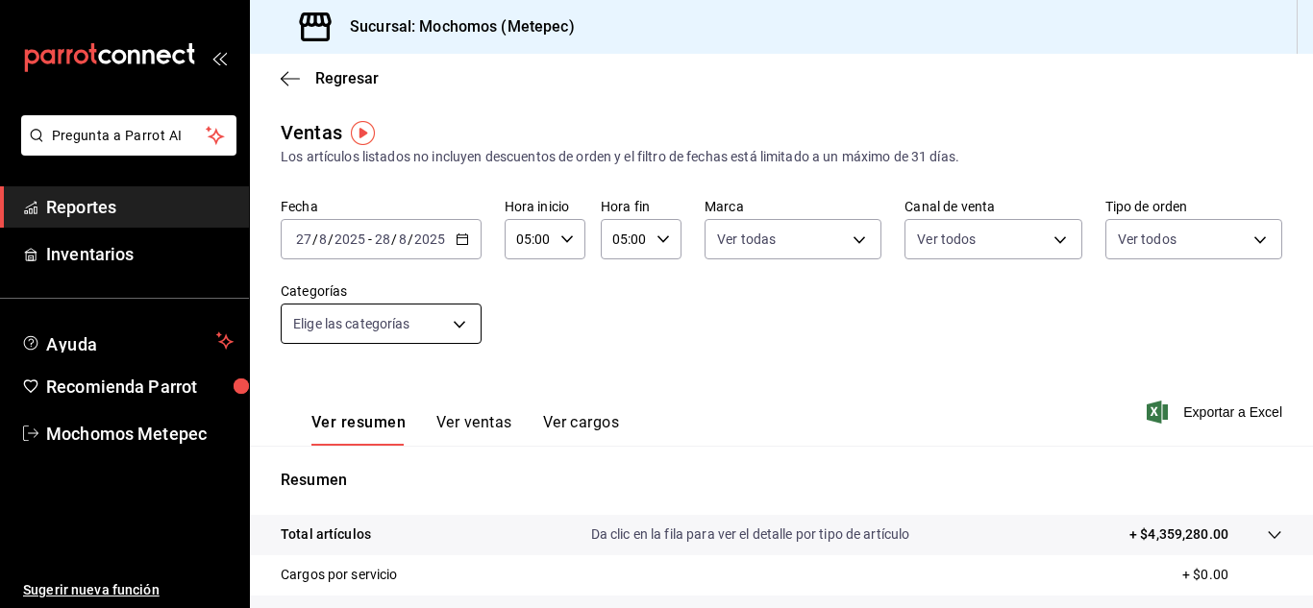
click at [454, 327] on body "Pregunta a Parrot AI Reportes Inventarios Ayuda Recomienda Parrot Mochomos Mete…" at bounding box center [656, 304] width 1313 height 608
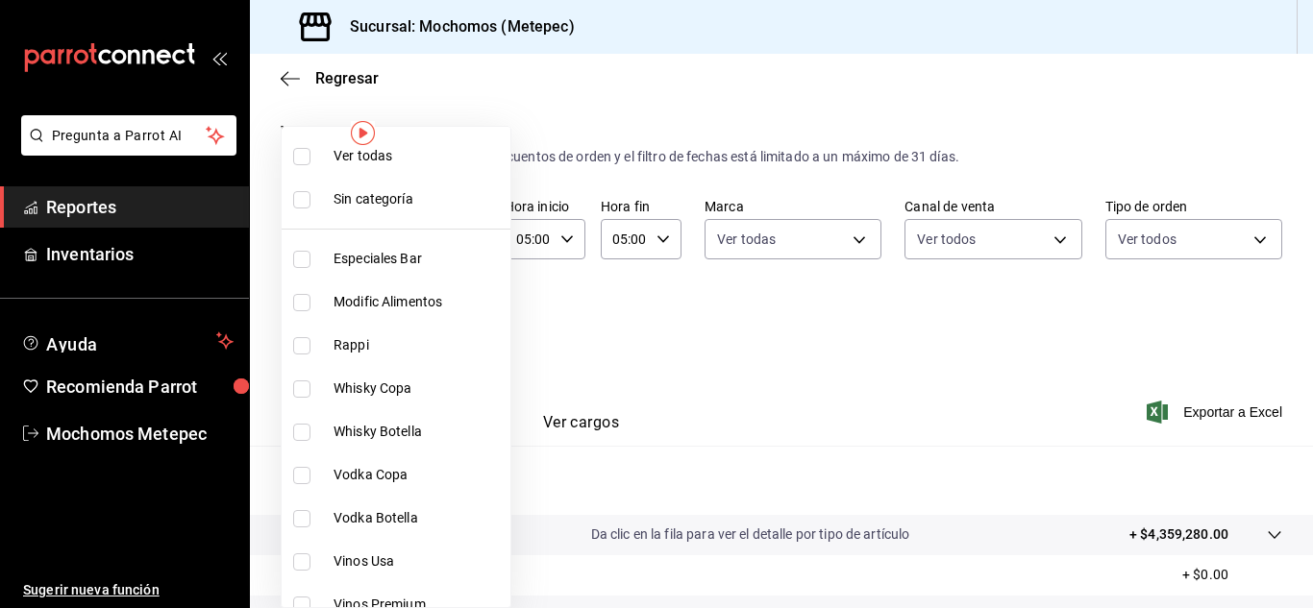
click at [304, 155] on input "checkbox" at bounding box center [301, 156] width 17 height 17
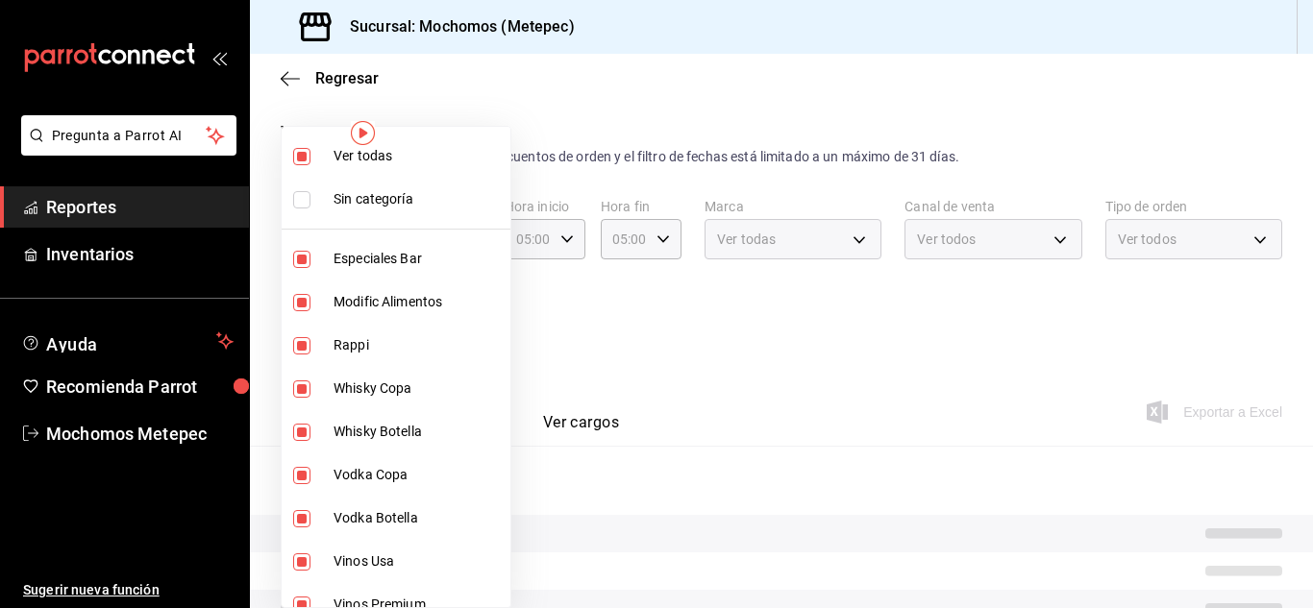
click at [692, 335] on div at bounding box center [656, 304] width 1313 height 608
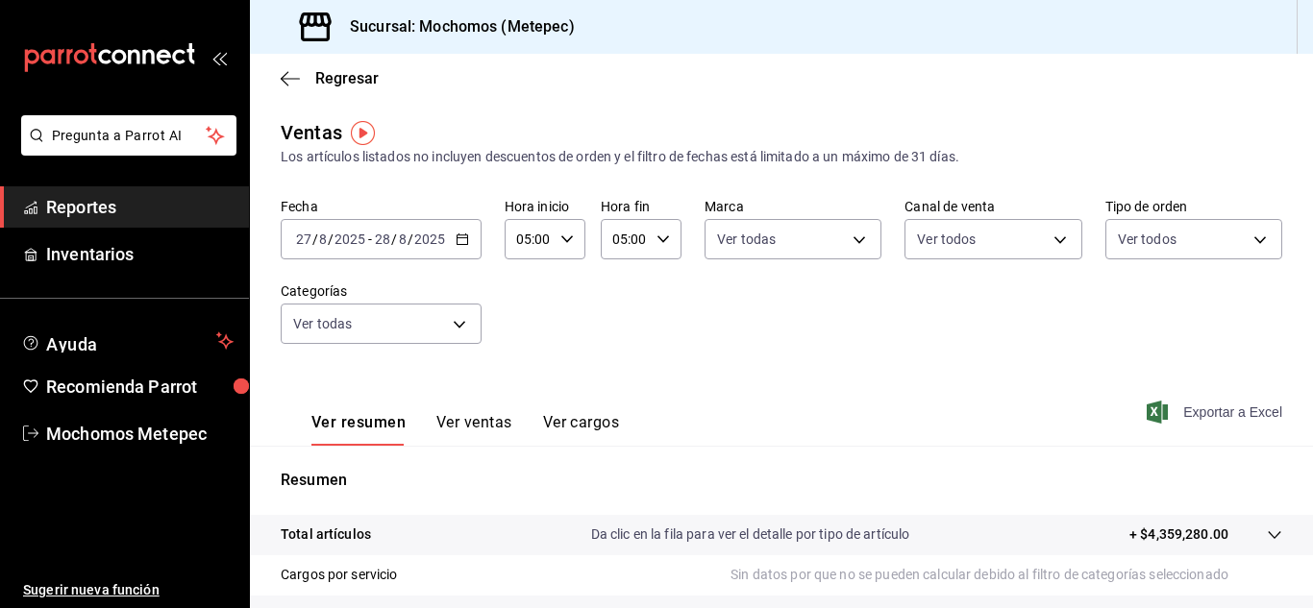
click at [1203, 417] on span "Exportar a Excel" at bounding box center [1217, 412] width 132 height 23
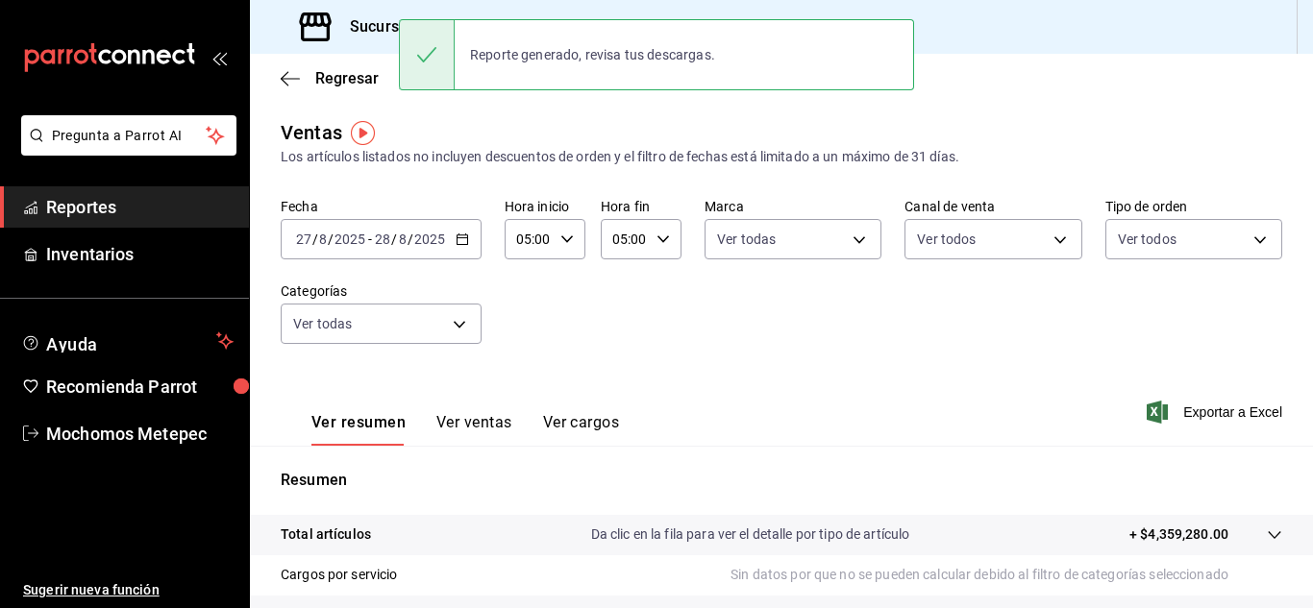
click at [69, 211] on span "Reportes" at bounding box center [139, 207] width 187 height 26
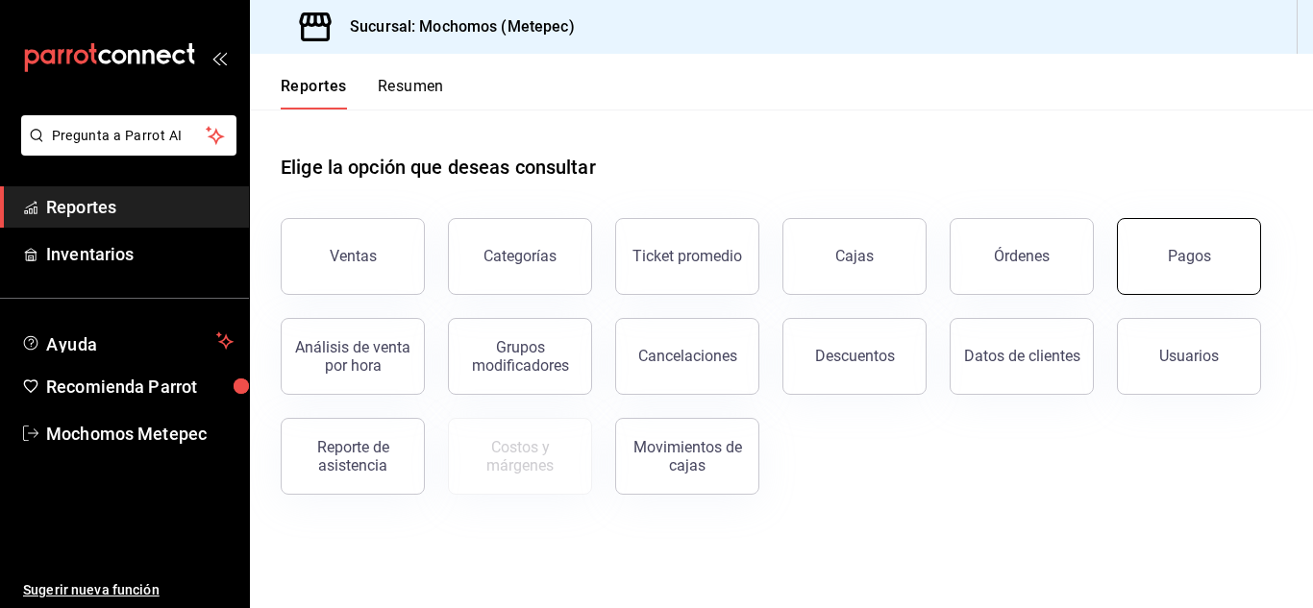
click at [1156, 260] on button "Pagos" at bounding box center [1189, 256] width 144 height 77
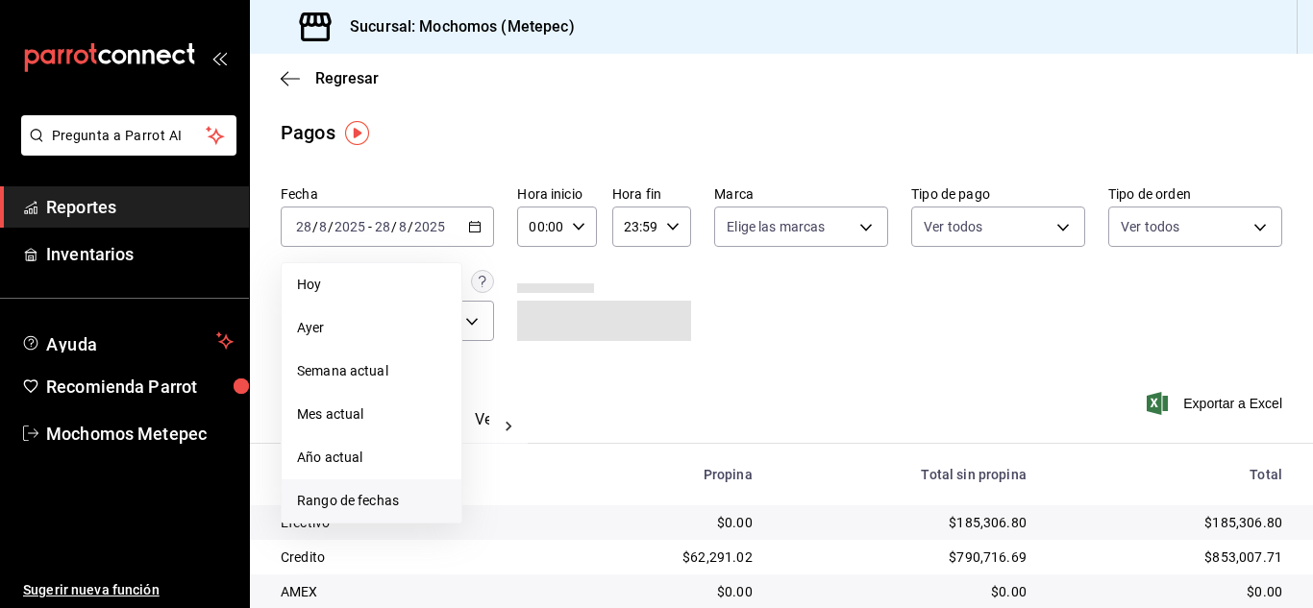
click at [365, 506] on span "Rango de fechas" at bounding box center [371, 501] width 149 height 20
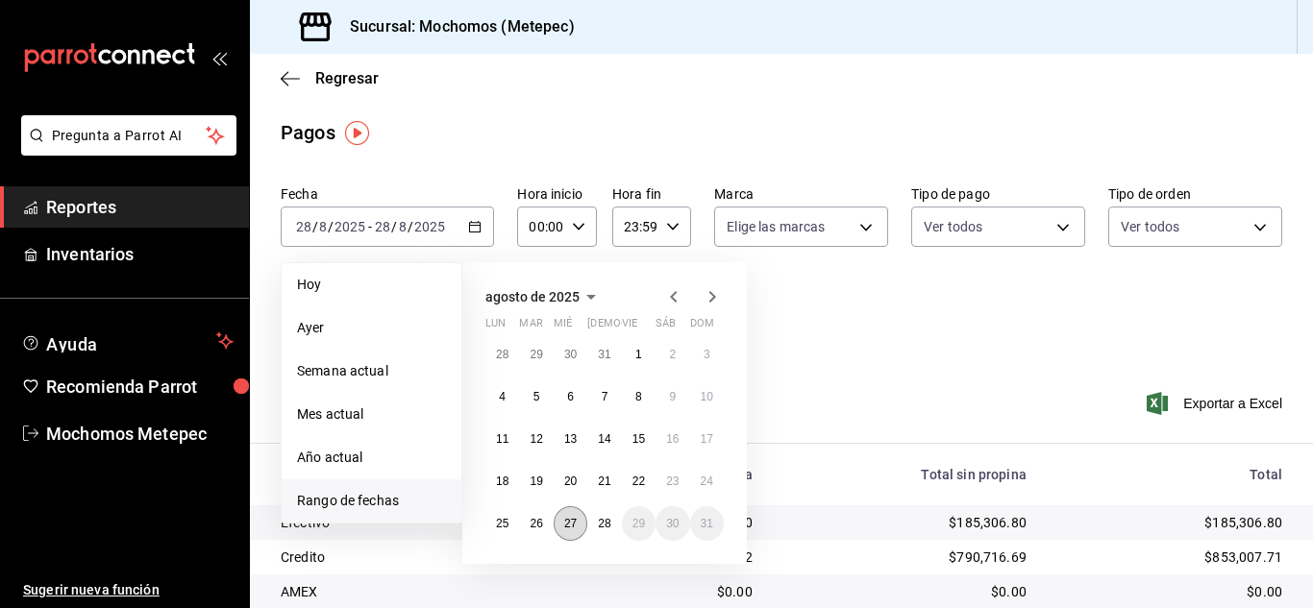
click at [559, 521] on button "27" at bounding box center [571, 524] width 34 height 35
click at [612, 529] on button "28" at bounding box center [604, 524] width 34 height 35
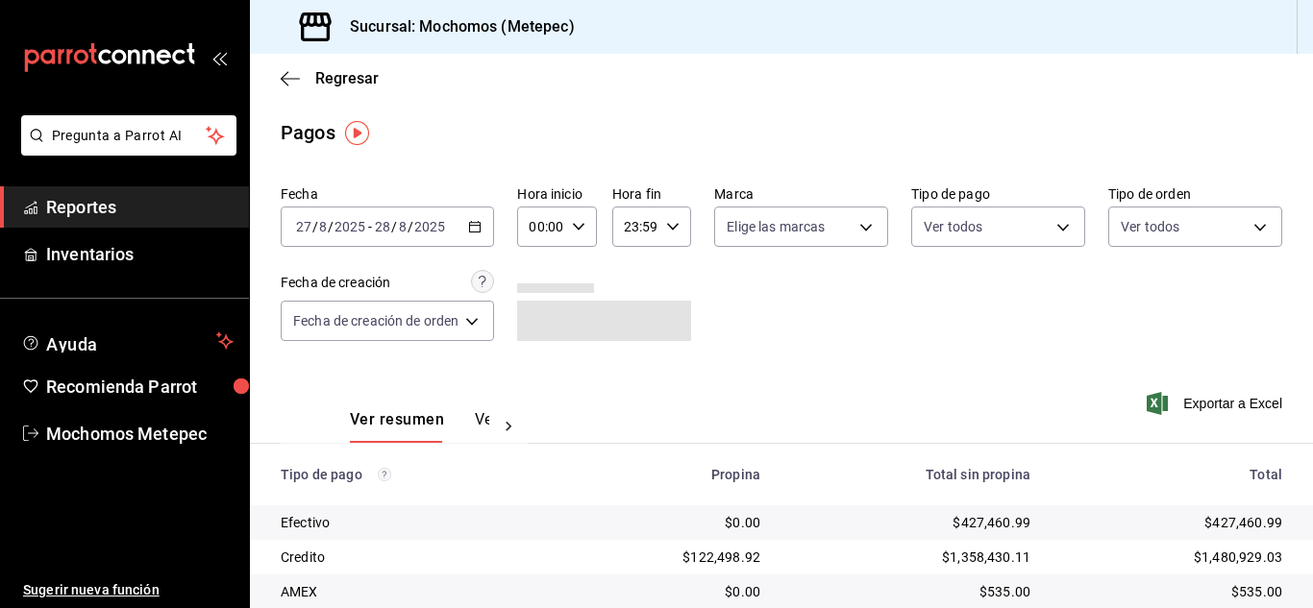
click at [574, 230] on icon "button" at bounding box center [578, 226] width 13 height 13
click at [542, 311] on button "05" at bounding box center [539, 329] width 31 height 38
click at [676, 217] on div at bounding box center [656, 304] width 1313 height 608
click at [676, 217] on div "23:59 Hora fin" at bounding box center [651, 227] width 79 height 40
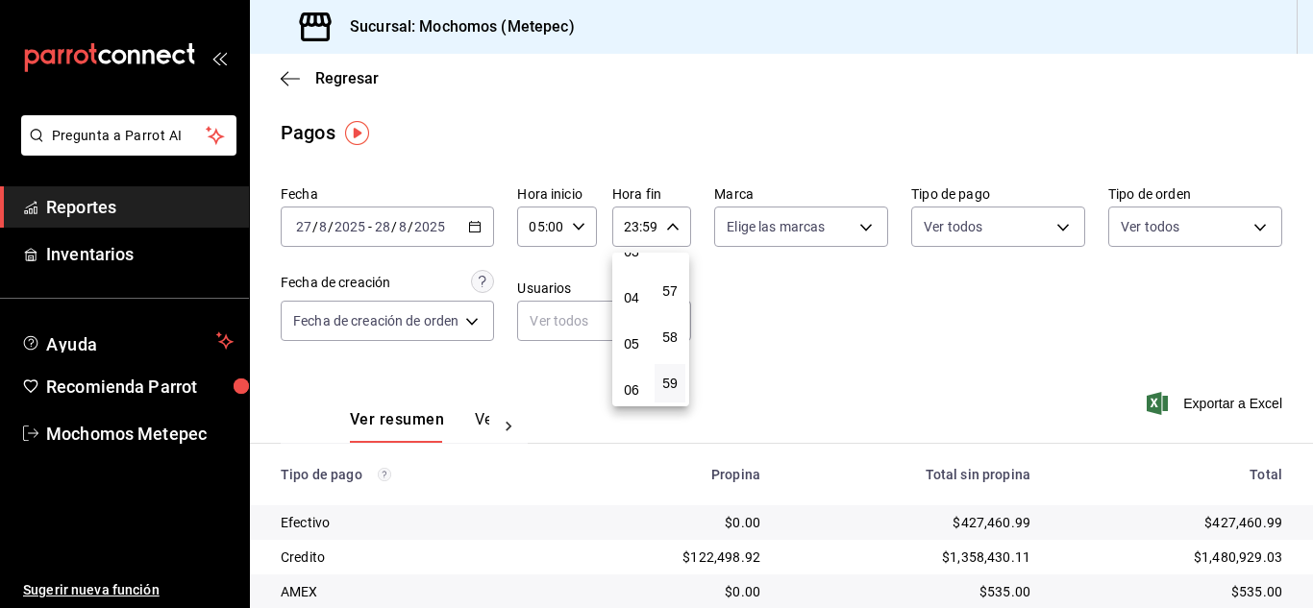
scroll to position [161, 0]
click at [632, 386] on span "06" at bounding box center [632, 391] width 8 height 15
click at [667, 263] on button "00" at bounding box center [670, 276] width 31 height 38
click at [818, 230] on div at bounding box center [656, 304] width 1313 height 608
click at [818, 230] on body "Pregunta a Parrot AI Reportes Inventarios Ayuda Recomienda Parrot Mochomos Mete…" at bounding box center [656, 304] width 1313 height 608
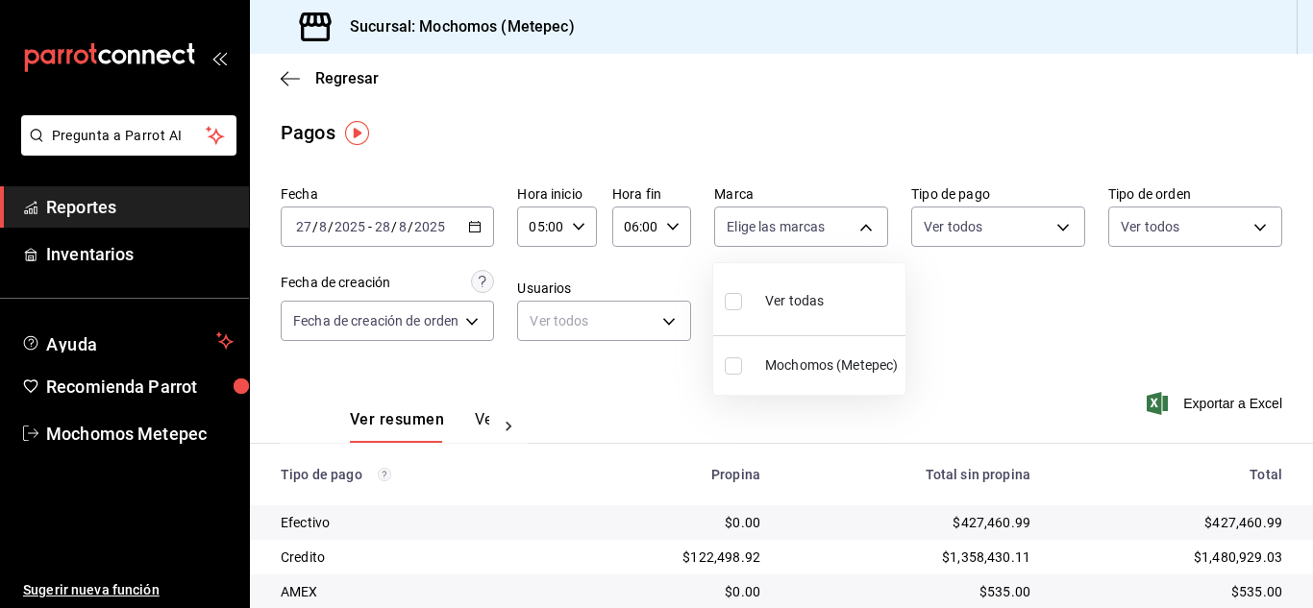
click at [731, 308] on input "checkbox" at bounding box center [733, 301] width 17 height 17
click at [979, 232] on div at bounding box center [656, 304] width 1313 height 608
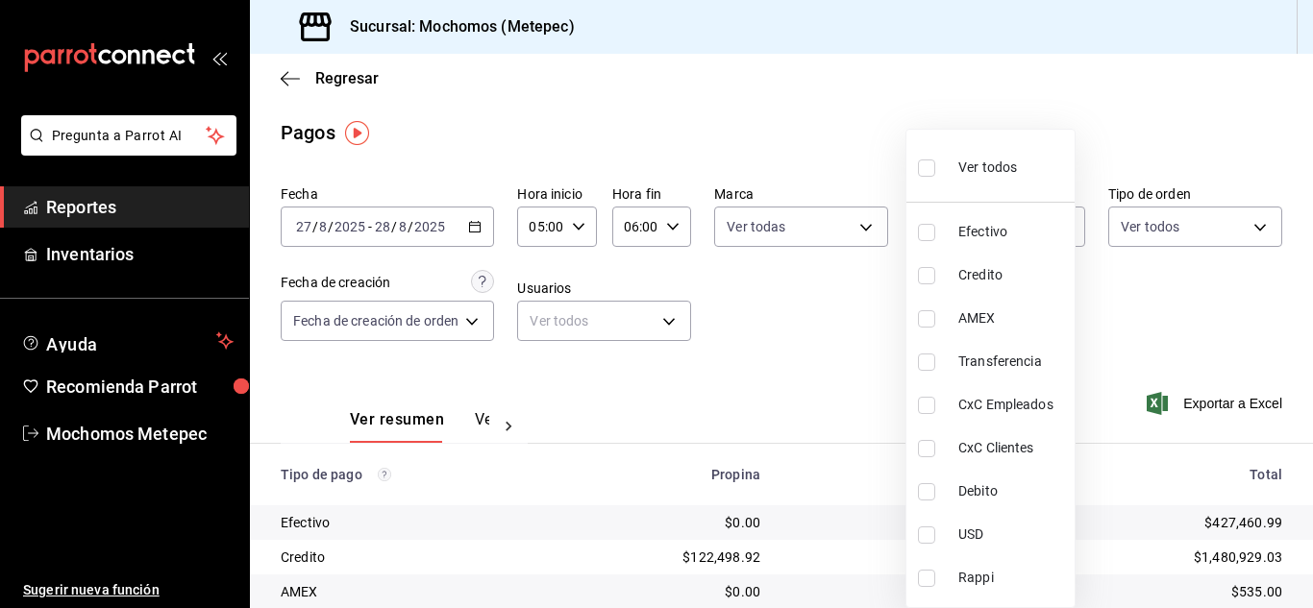
click at [979, 232] on body "Pregunta a Parrot AI Reportes Inventarios Ayuda Recomienda Parrot Mochomos Mete…" at bounding box center [656, 304] width 1313 height 608
click at [934, 165] on input "checkbox" at bounding box center [926, 168] width 17 height 17
click at [1194, 223] on div at bounding box center [656, 304] width 1313 height 608
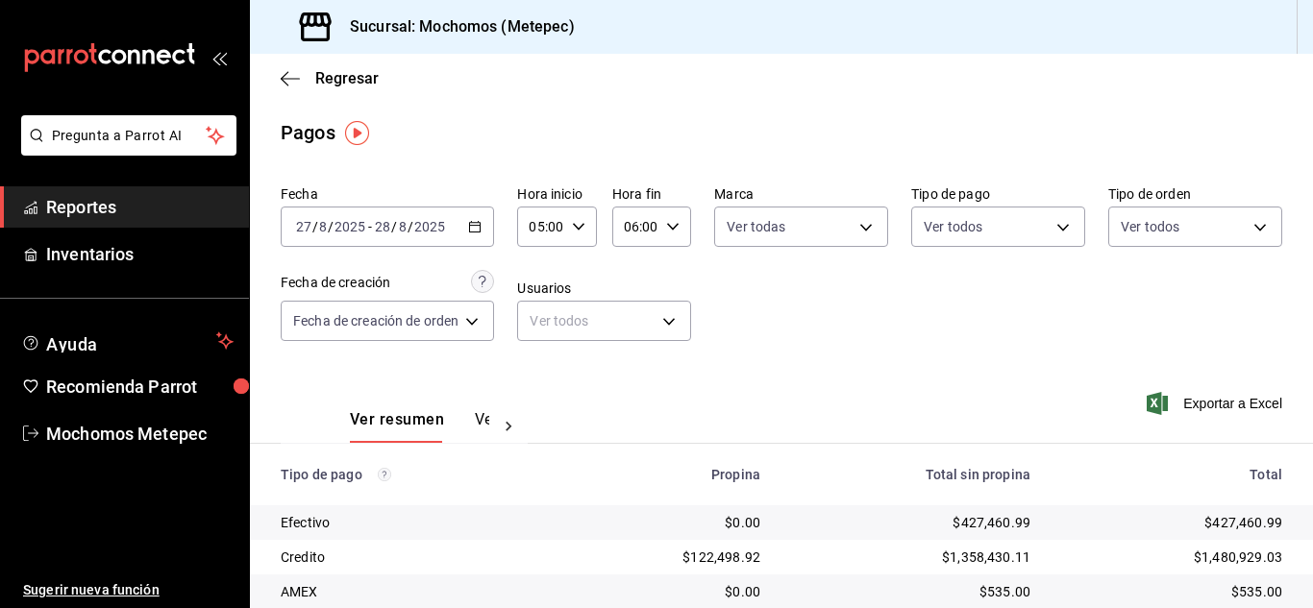
click at [1194, 223] on body "Pregunta a Parrot AI Reportes Inventarios Ayuda Recomienda Parrot Mochomos Mete…" at bounding box center [656, 304] width 1313 height 608
click at [1116, 304] on input "checkbox" at bounding box center [1118, 301] width 17 height 17
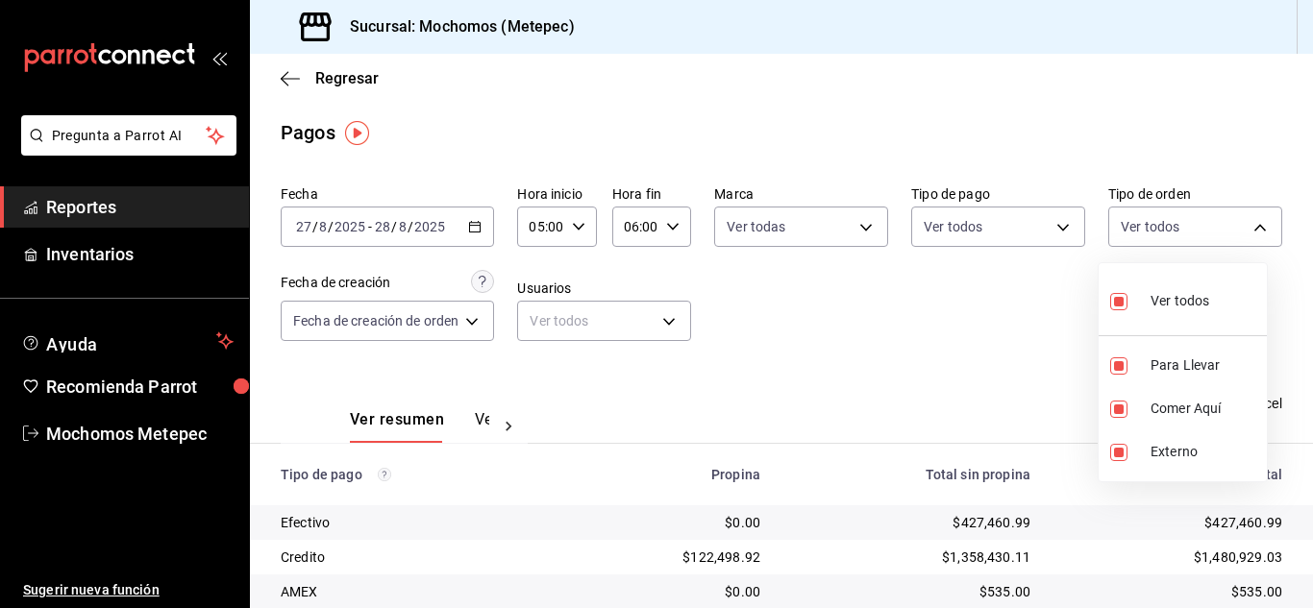
click at [789, 344] on div at bounding box center [656, 304] width 1313 height 608
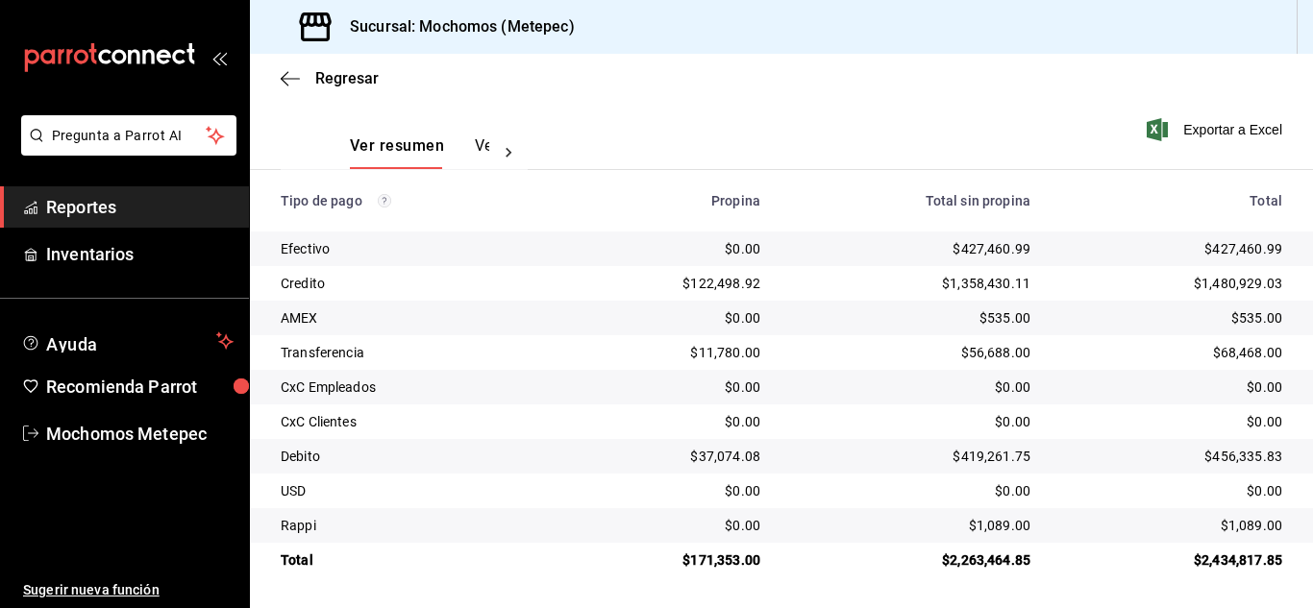
scroll to position [275, 0]
click at [74, 210] on span "Reportes" at bounding box center [139, 207] width 187 height 26
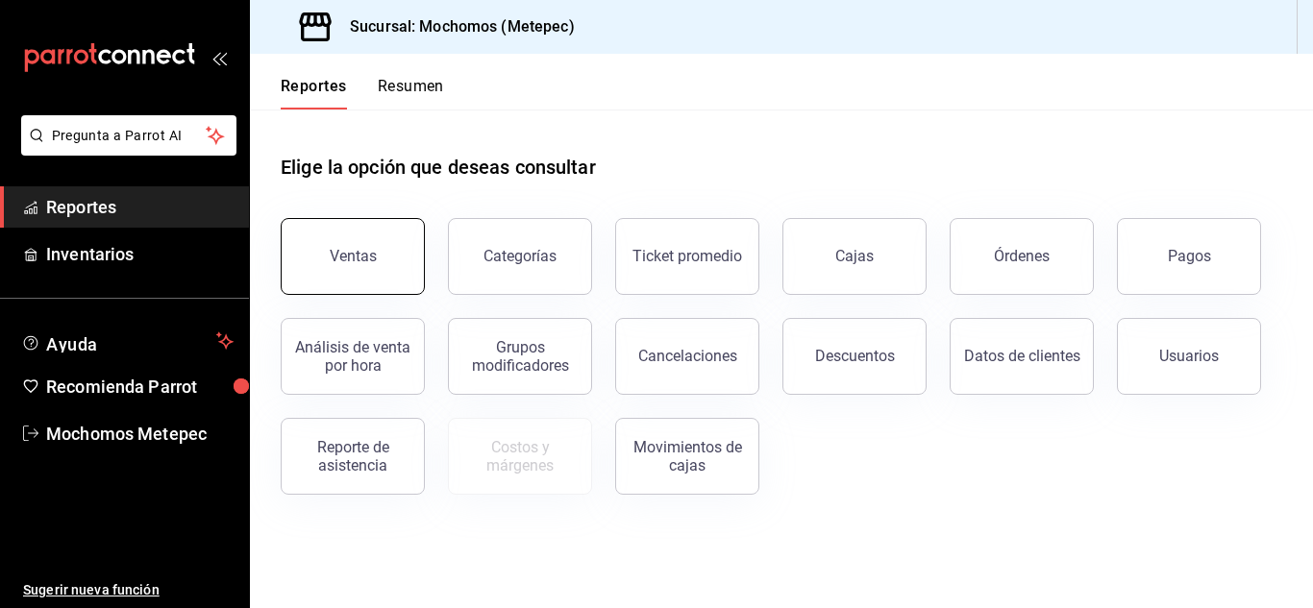
click at [377, 240] on button "Ventas" at bounding box center [353, 256] width 144 height 77
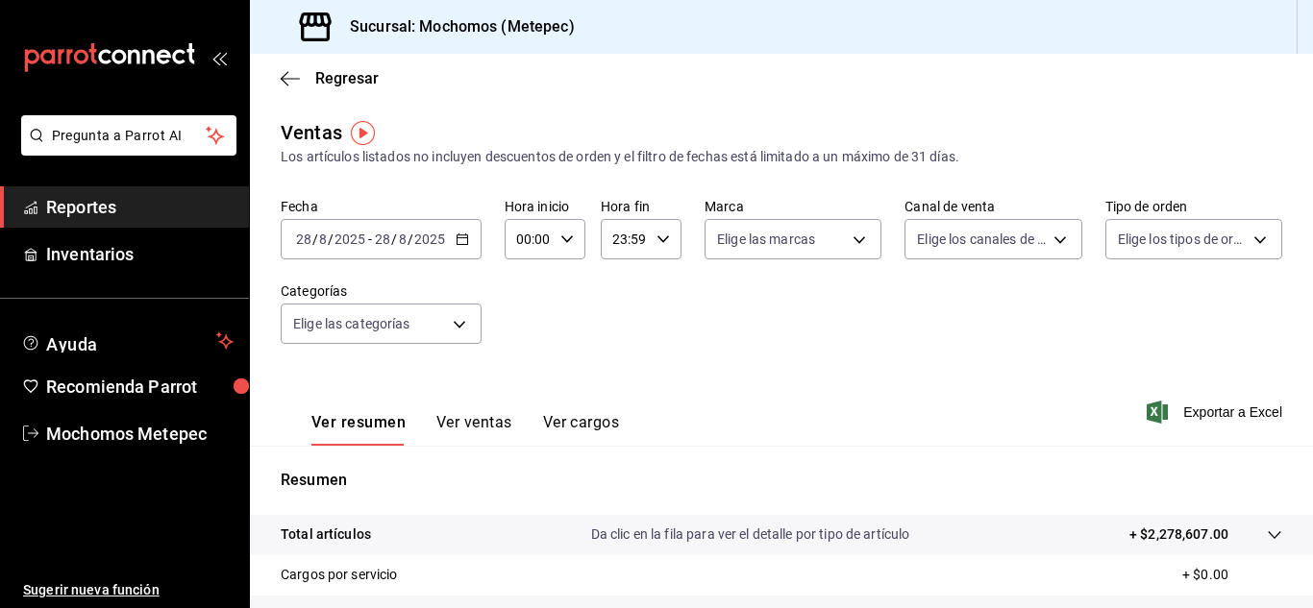
click at [469, 242] on div "[DATE] [DATE] - [DATE] [DATE]" at bounding box center [381, 239] width 201 height 40
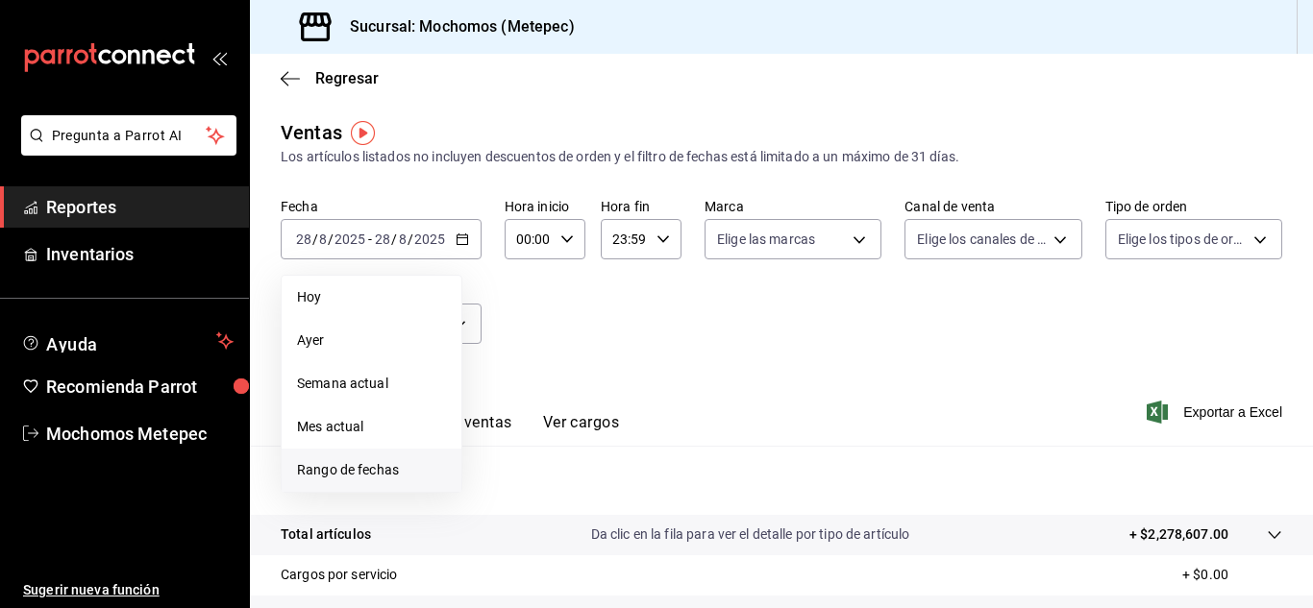
click at [383, 462] on span "Rango de fechas" at bounding box center [371, 470] width 149 height 20
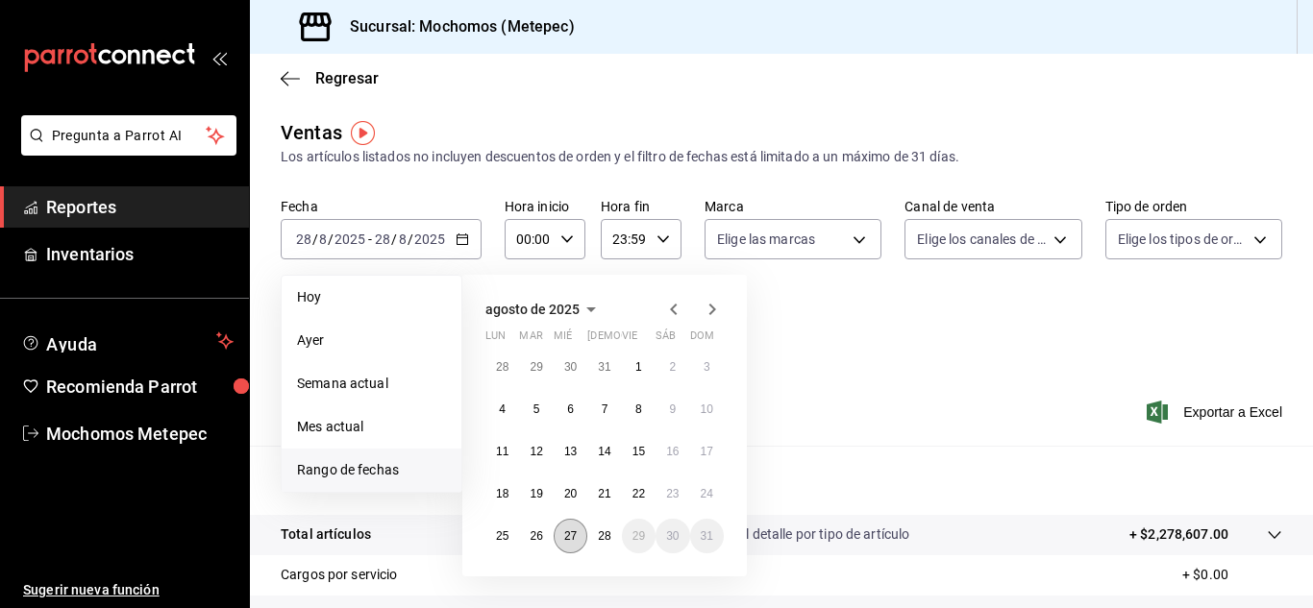
click at [575, 546] on button "27" at bounding box center [571, 536] width 34 height 35
click at [605, 541] on abbr "28" at bounding box center [604, 536] width 12 height 13
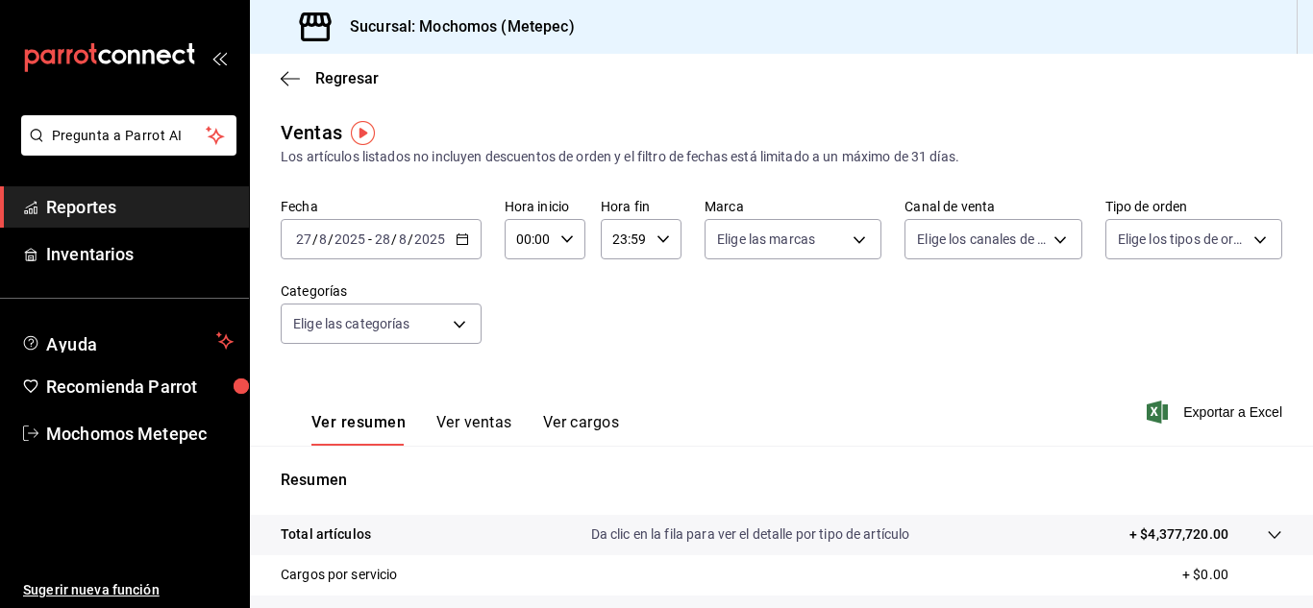
click at [551, 241] on div "00:00 Hora inicio" at bounding box center [545, 239] width 81 height 40
click at [522, 347] on span "05" at bounding box center [523, 343] width 9 height 15
click at [650, 249] on div at bounding box center [656, 304] width 1313 height 608
click at [650, 249] on div "23:59 Hora fin" at bounding box center [641, 239] width 81 height 40
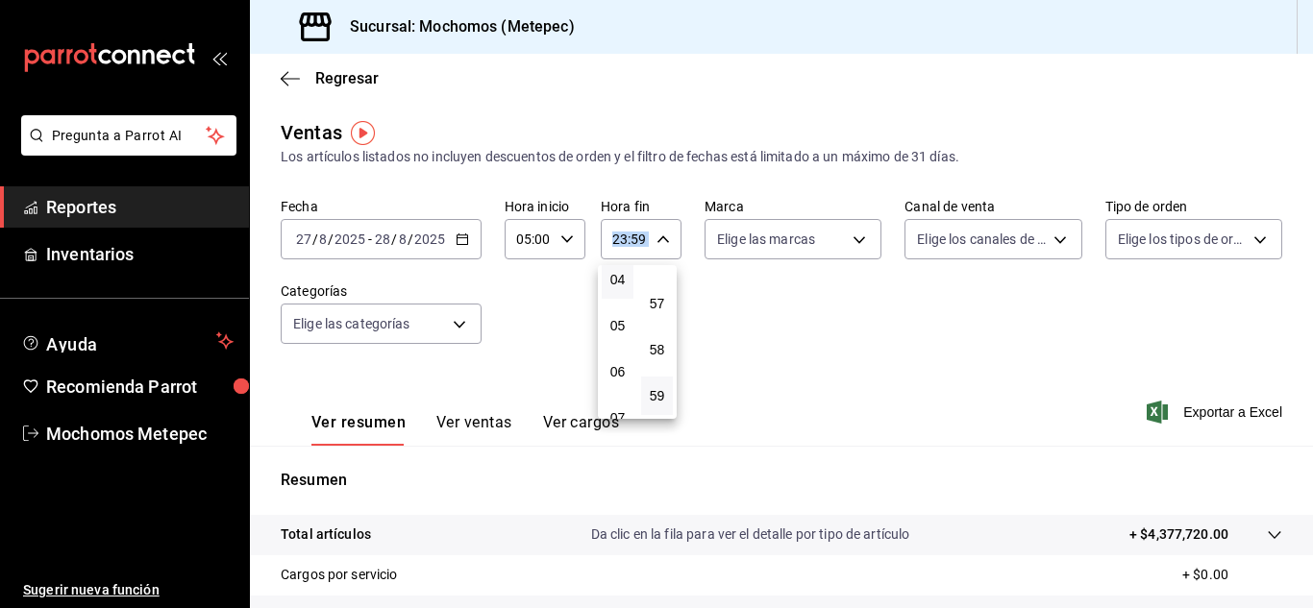
scroll to position [195, 0]
click at [619, 364] on span "06" at bounding box center [617, 369] width 9 height 15
click at [804, 336] on div at bounding box center [656, 304] width 1313 height 608
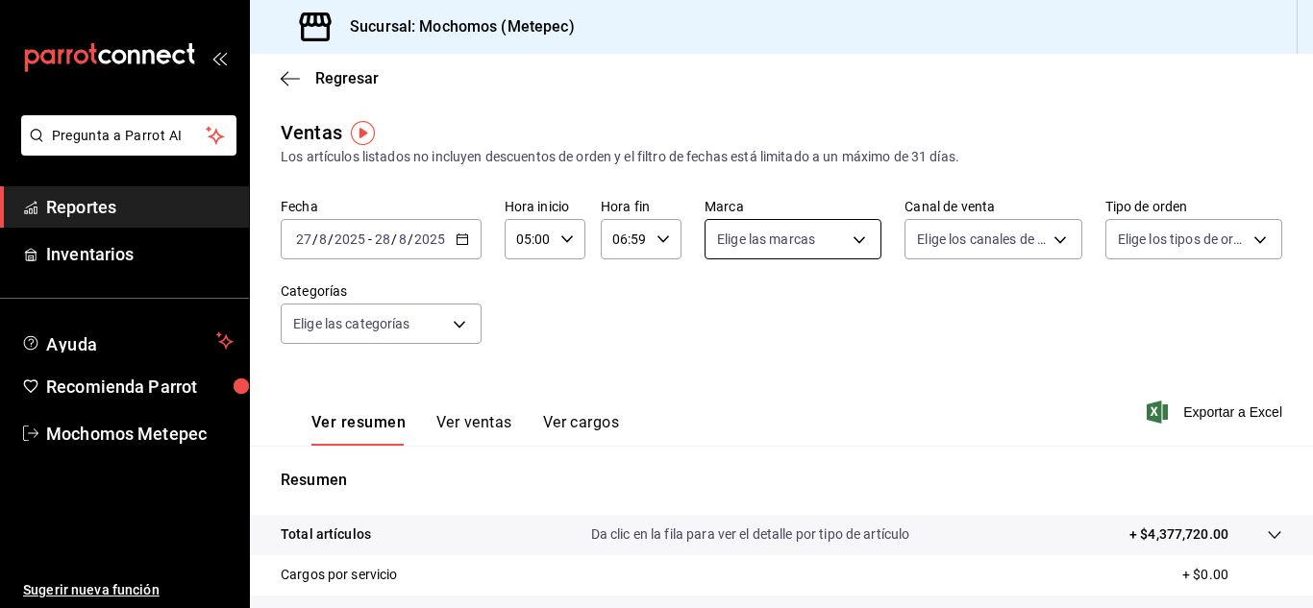
click at [856, 241] on body "Pregunta a Parrot AI Reportes Inventarios Ayuda Recomienda Parrot Mochomos Mete…" at bounding box center [656, 304] width 1313 height 608
click at [714, 317] on input "checkbox" at bounding box center [720, 314] width 17 height 17
click at [960, 387] on div at bounding box center [656, 304] width 1313 height 608
click at [1042, 246] on body "Pregunta a Parrot AI Reportes Inventarios Ayuda Recomienda Parrot Mochomos Mete…" at bounding box center [656, 304] width 1313 height 608
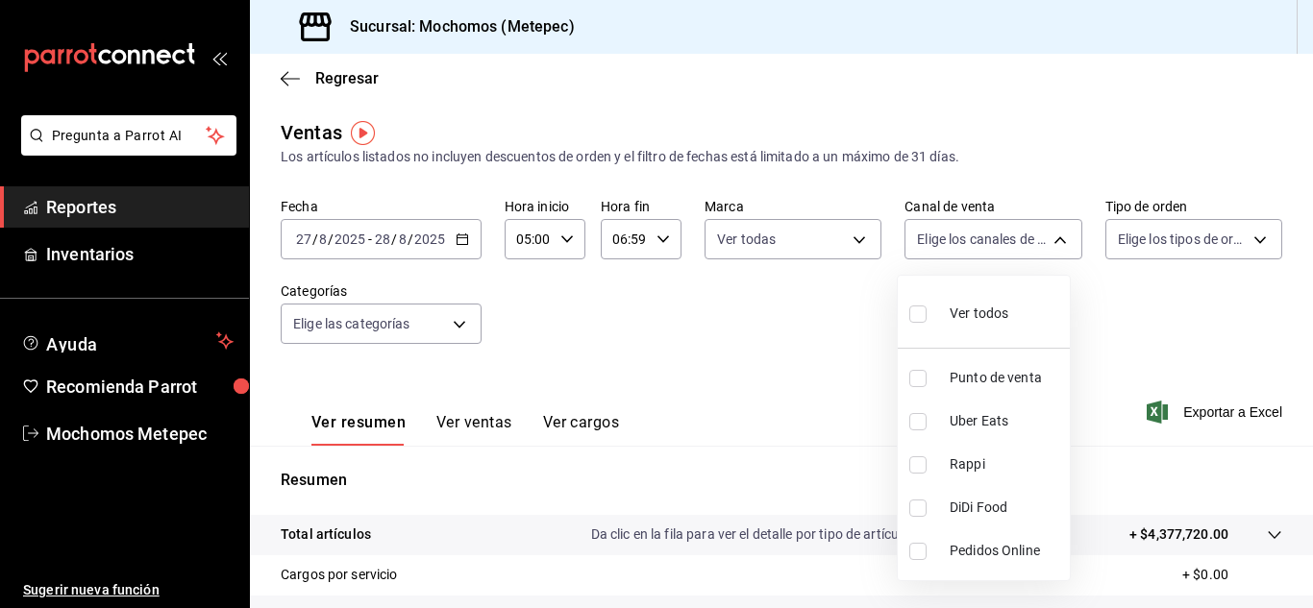
click at [917, 317] on input "checkbox" at bounding box center [917, 314] width 17 height 17
click at [1182, 308] on div at bounding box center [656, 304] width 1313 height 608
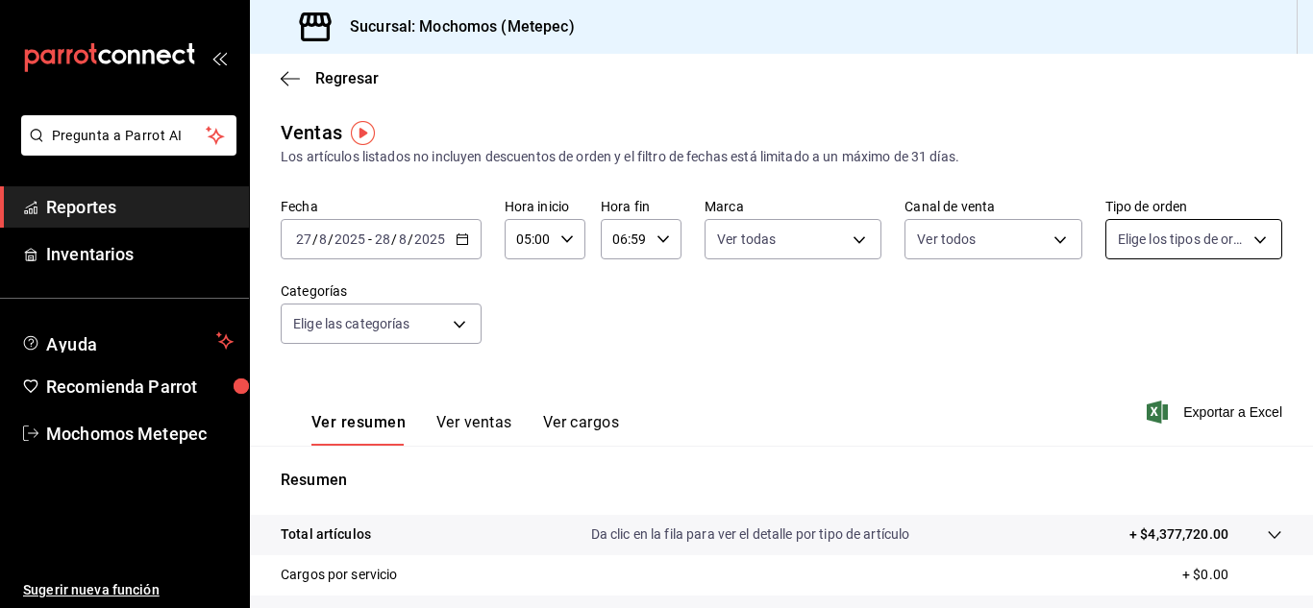
click at [1252, 245] on body "Pregunta a Parrot AI Reportes Inventarios Ayuda Recomienda Parrot Mochomos Mete…" at bounding box center [656, 304] width 1313 height 608
click at [1108, 311] on input "checkbox" at bounding box center [1114, 314] width 17 height 17
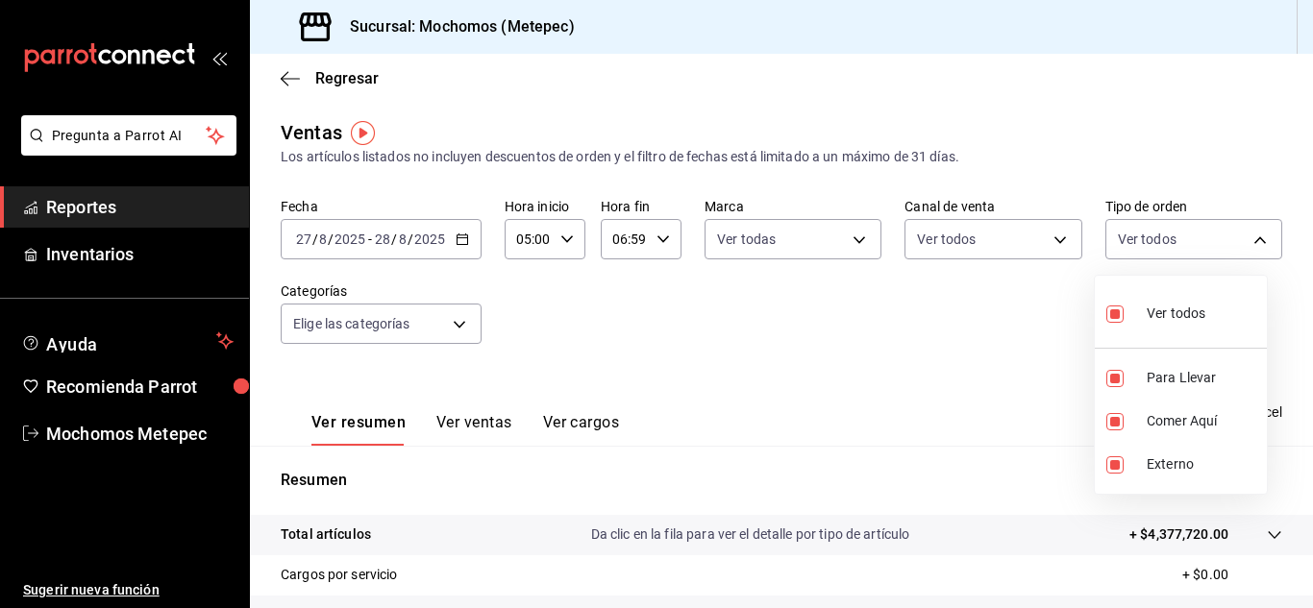
click at [849, 315] on div at bounding box center [656, 304] width 1313 height 608
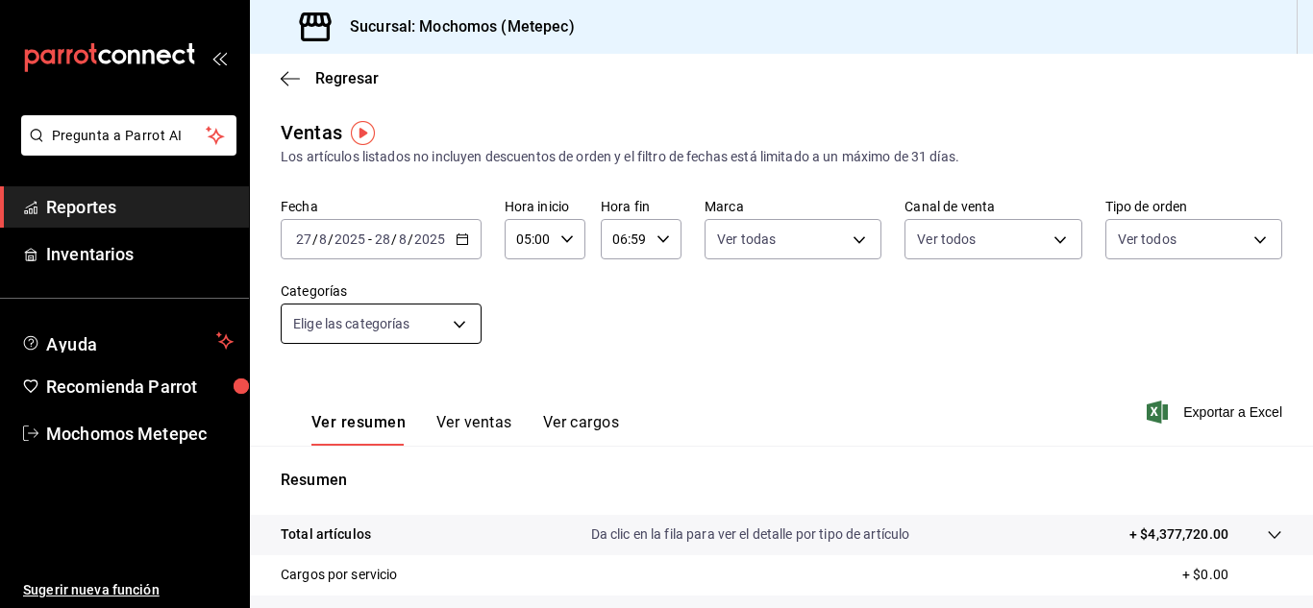
click at [456, 335] on body "Pregunta a Parrot AI Reportes Inventarios Ayuda Recomienda Parrot Mochomos Mete…" at bounding box center [656, 304] width 1313 height 608
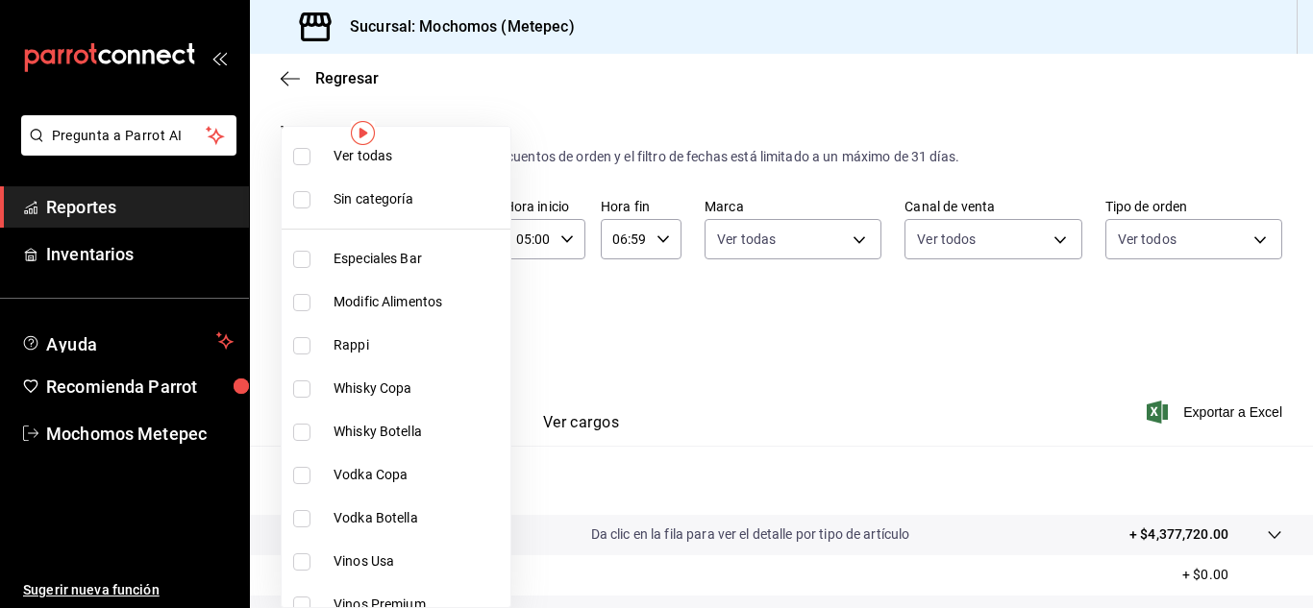
click at [302, 160] on input "checkbox" at bounding box center [301, 156] width 17 height 17
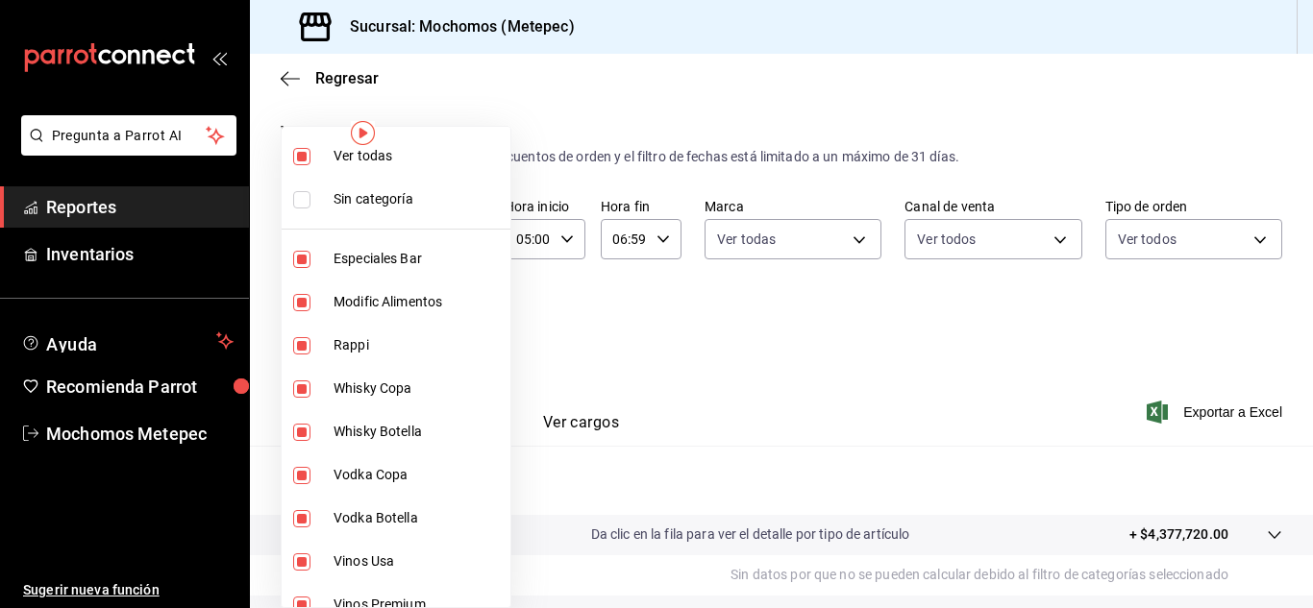
click at [806, 345] on div at bounding box center [656, 304] width 1313 height 608
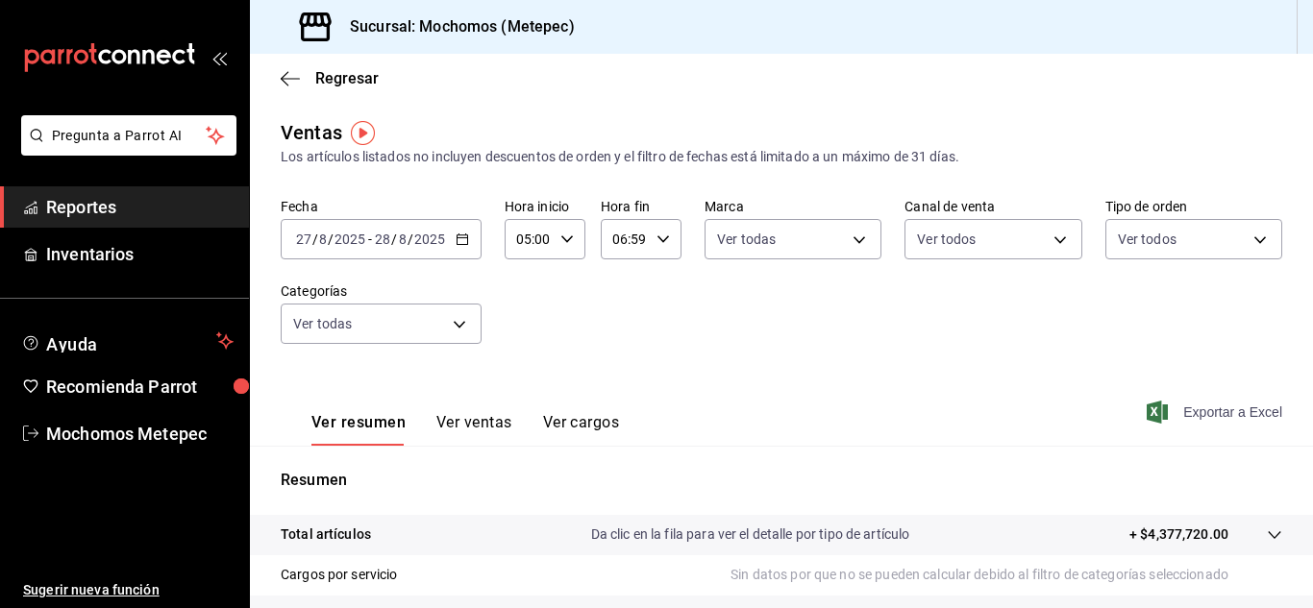
click at [1177, 411] on span "Exportar a Excel" at bounding box center [1217, 412] width 132 height 23
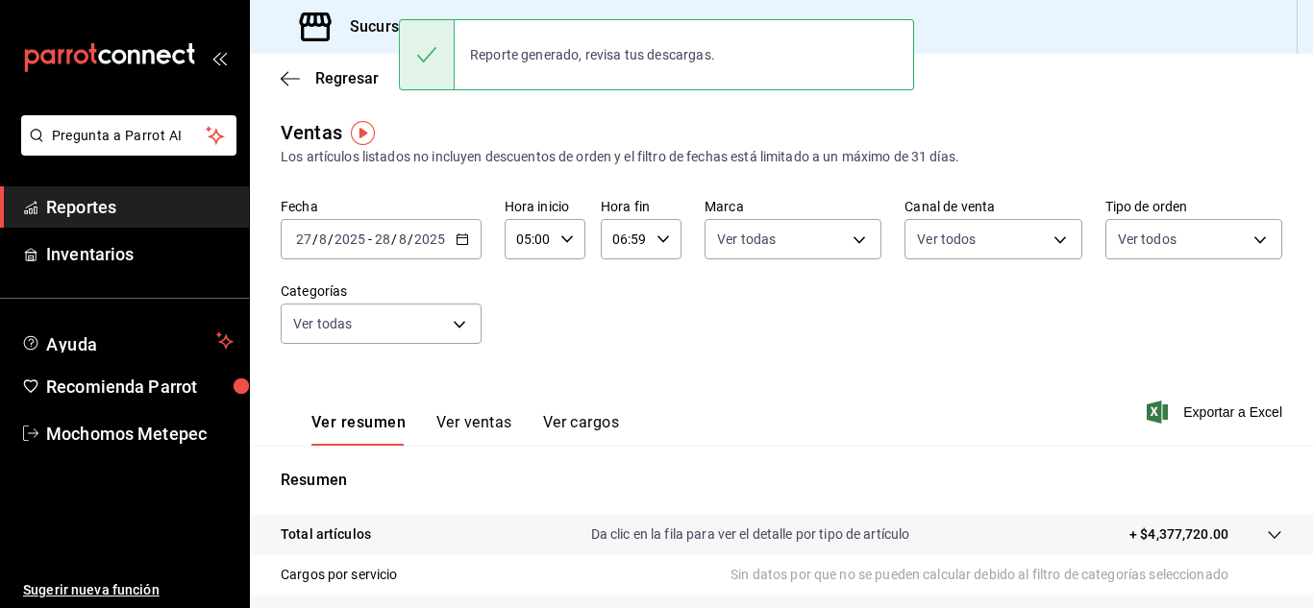
click at [464, 238] on \(Stroke\) "button" at bounding box center [462, 237] width 11 height 1
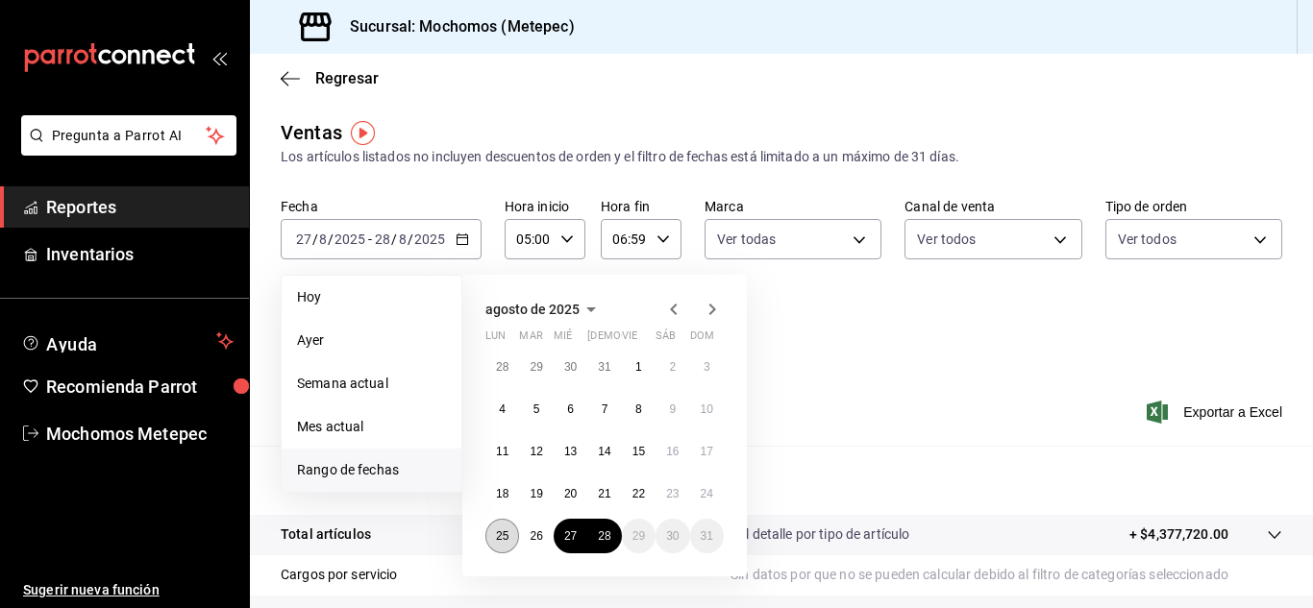
click at [503, 539] on abbr "25" at bounding box center [502, 536] width 12 height 13
click at [603, 537] on abbr "28" at bounding box center [604, 536] width 12 height 13
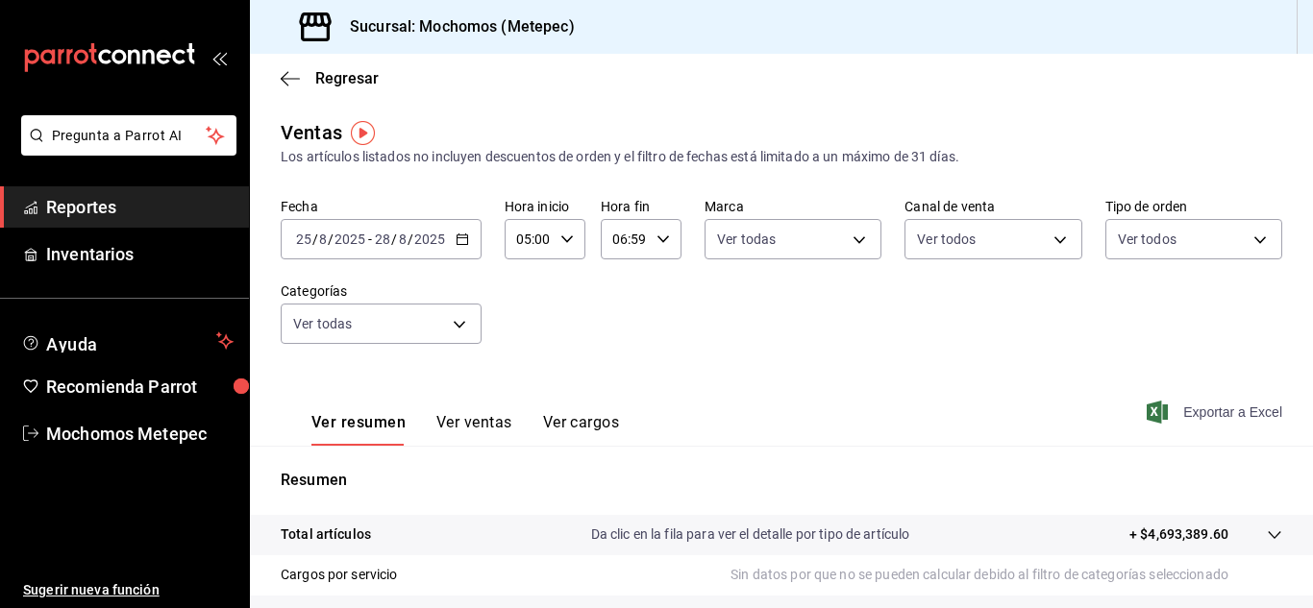
click at [1204, 407] on span "Exportar a Excel" at bounding box center [1217, 412] width 132 height 23
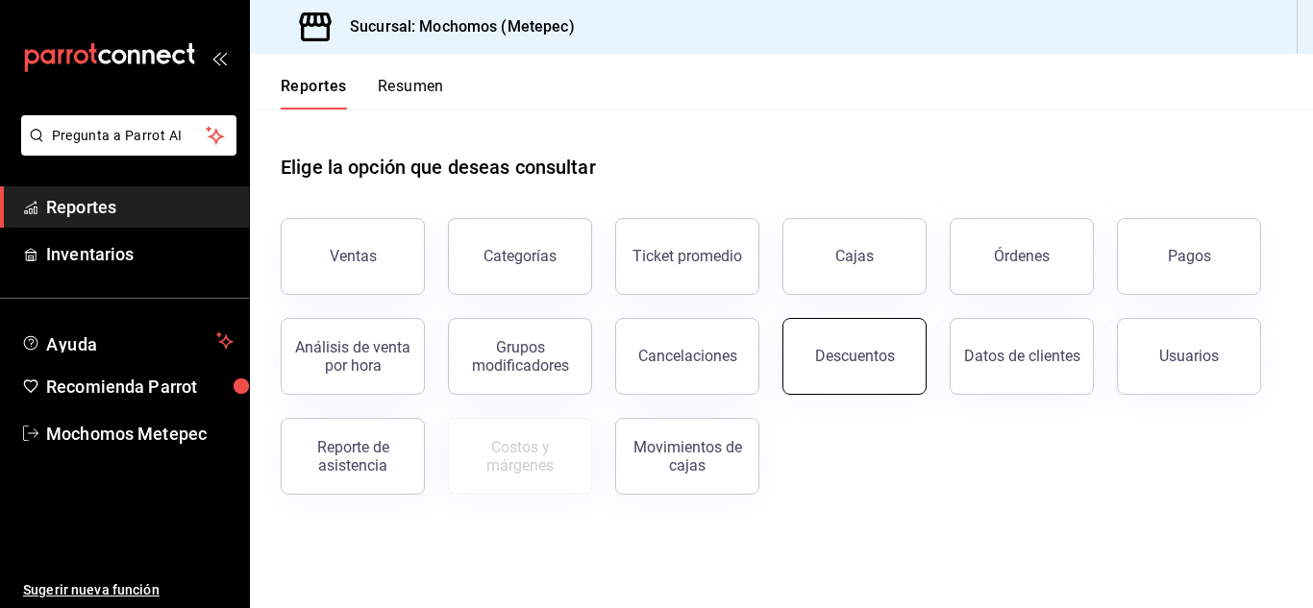
click at [856, 341] on button "Descuentos" at bounding box center [854, 356] width 144 height 77
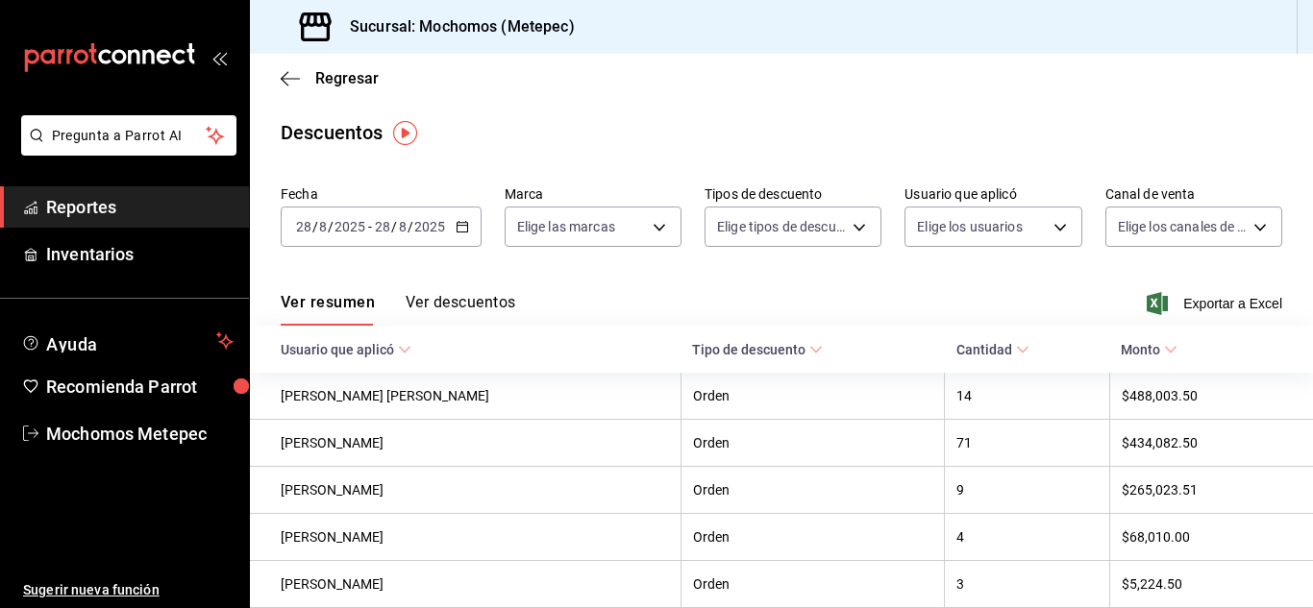
click at [464, 226] on \(Stroke\) "button" at bounding box center [462, 225] width 11 height 1
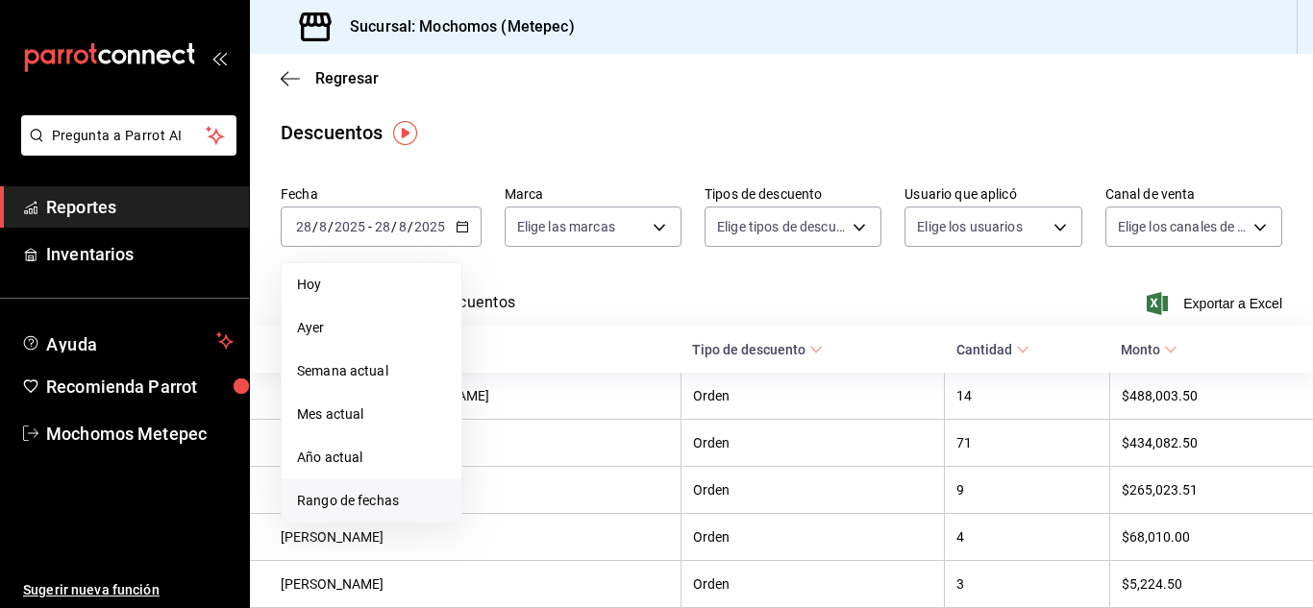
click at [354, 504] on span "Rango de fechas" at bounding box center [371, 501] width 149 height 20
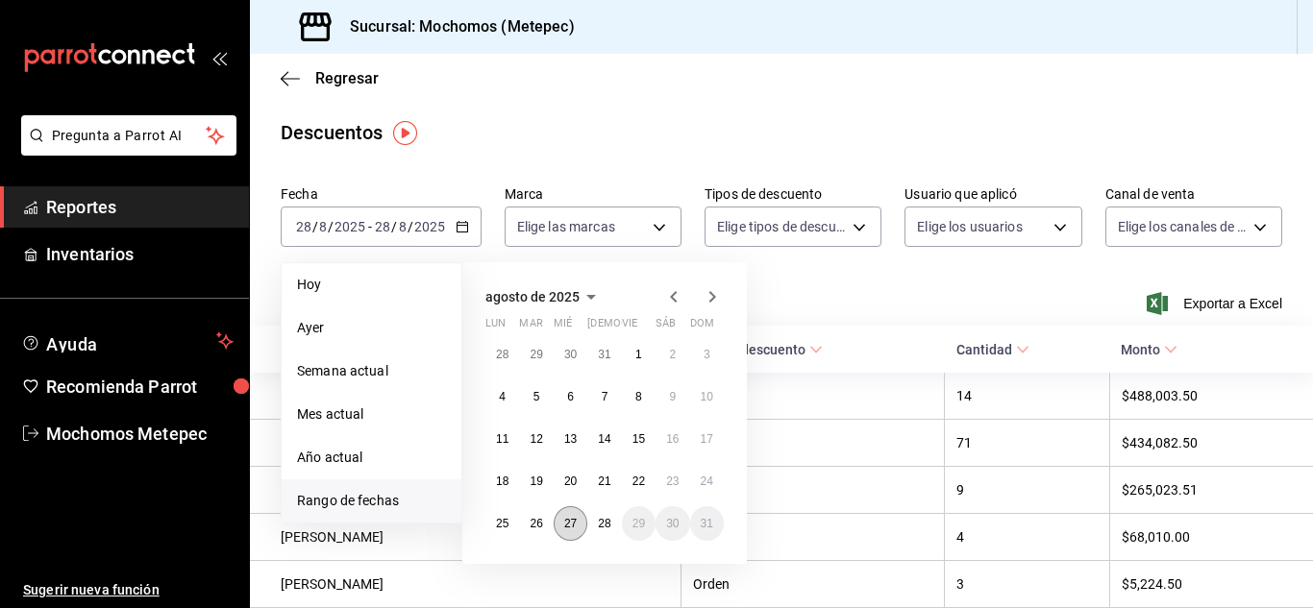
click at [564, 529] on abbr "27" at bounding box center [570, 523] width 12 height 13
click at [605, 529] on abbr "28" at bounding box center [604, 523] width 12 height 13
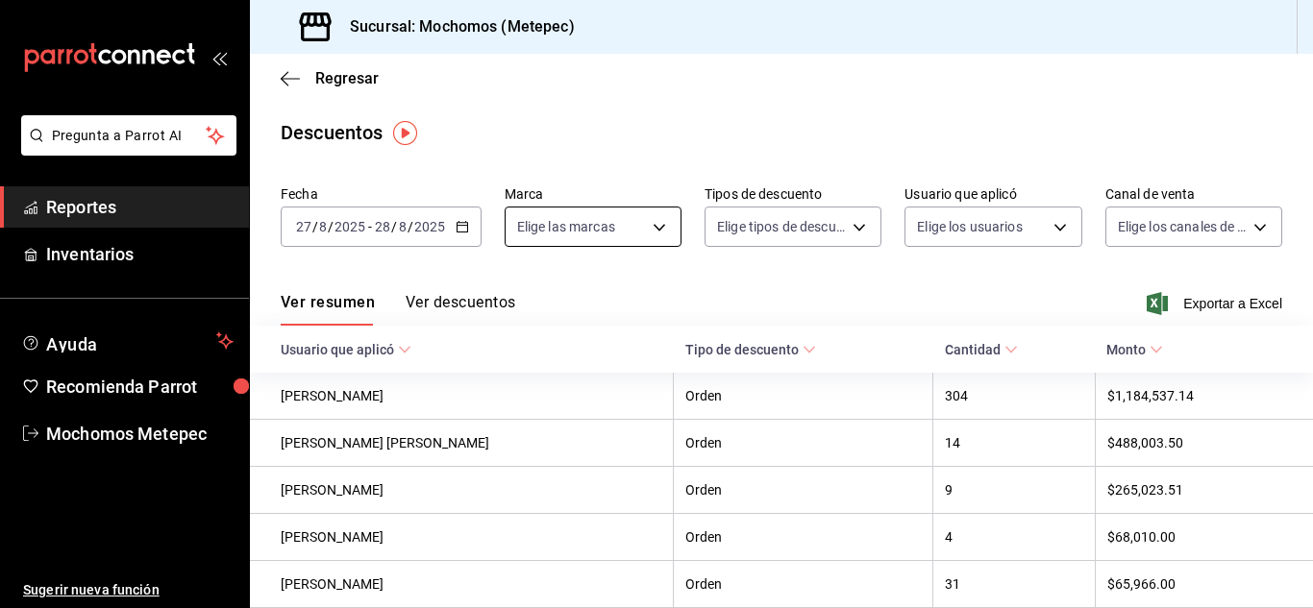
click at [656, 230] on body "Pregunta a Parrot AI Reportes Inventarios Ayuda Recomienda Parrot Mochomos Mete…" at bounding box center [656, 304] width 1313 height 608
click at [526, 296] on input "checkbox" at bounding box center [524, 301] width 17 height 17
checkbox input "true"
type input "2365f74e-aa6b-4392-bdf2-72765591bddf"
checkbox input "true"
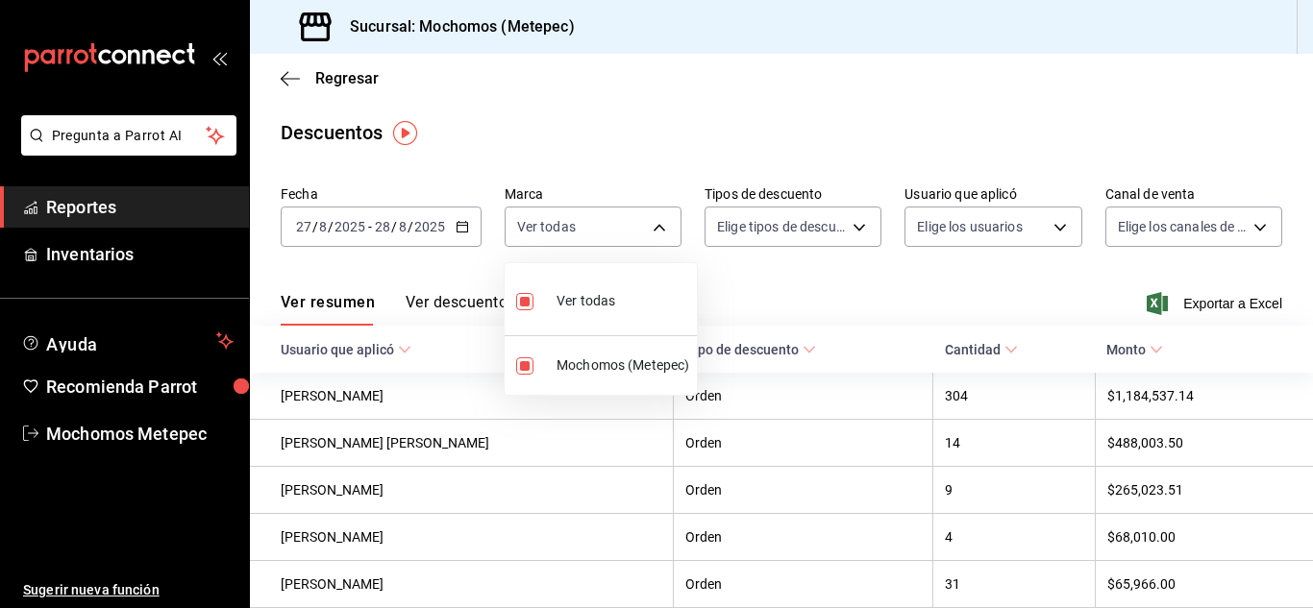
click at [810, 246] on div at bounding box center [656, 304] width 1313 height 608
click at [810, 235] on body "Pregunta a Parrot AI Reportes Inventarios Ayuda Recomienda Parrot Mochomos Mete…" at bounding box center [656, 304] width 1313 height 608
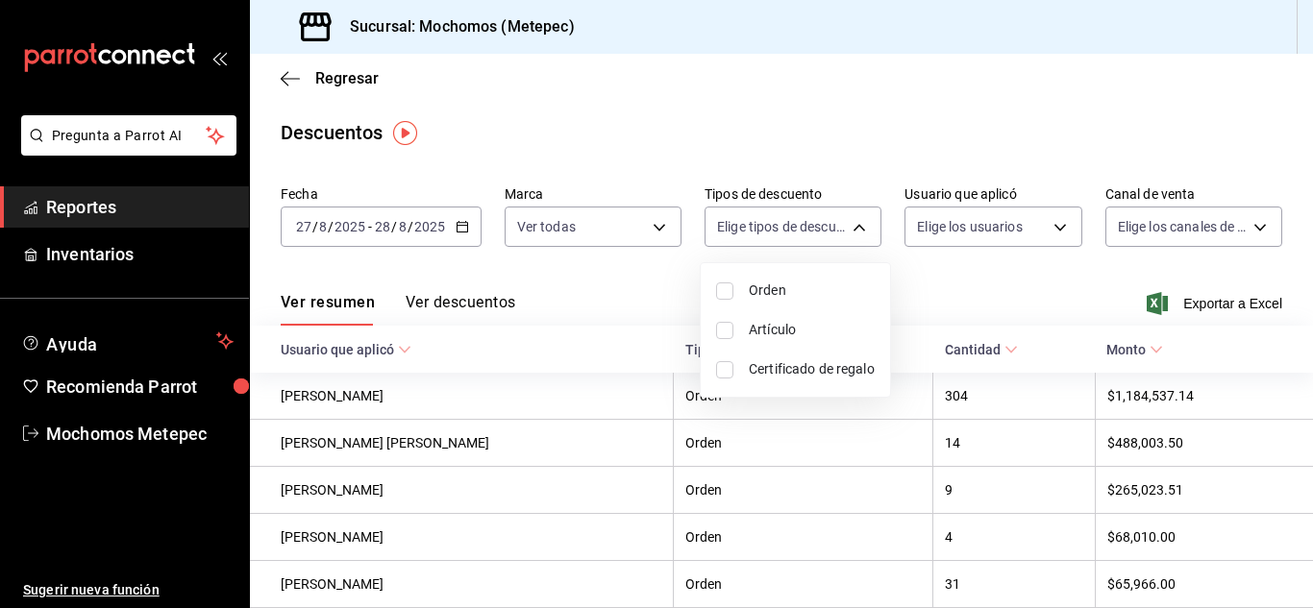
click at [725, 297] on input "checkbox" at bounding box center [724, 291] width 17 height 17
checkbox input "true"
type input "ORDER"
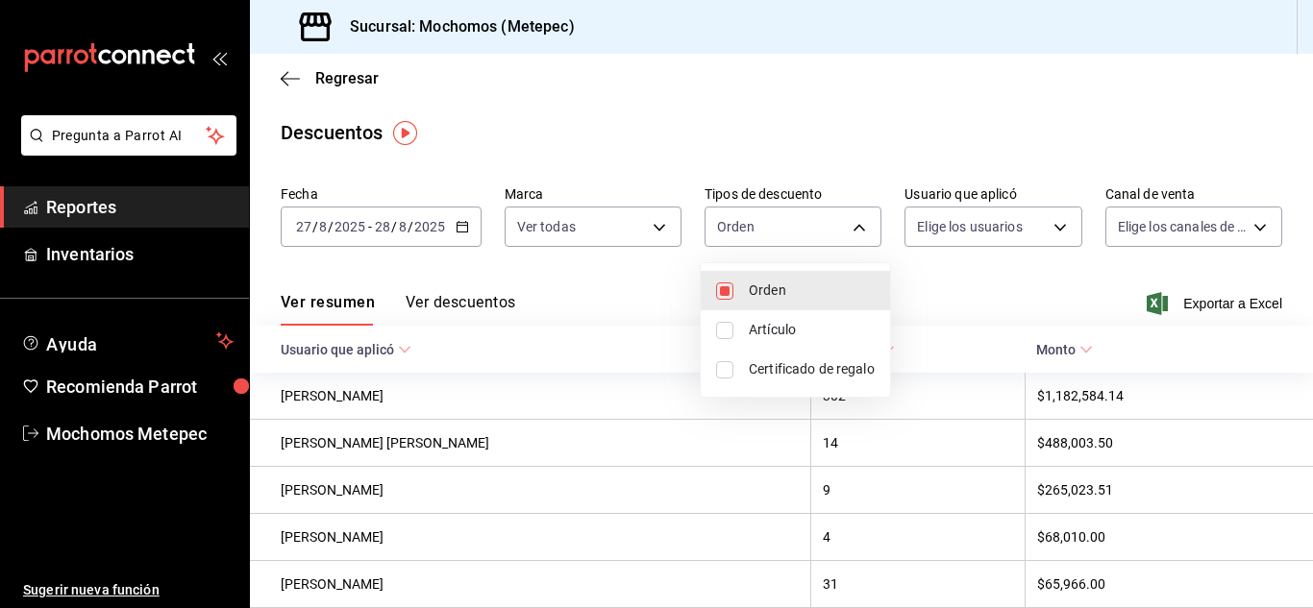
click at [972, 231] on div at bounding box center [656, 304] width 1313 height 608
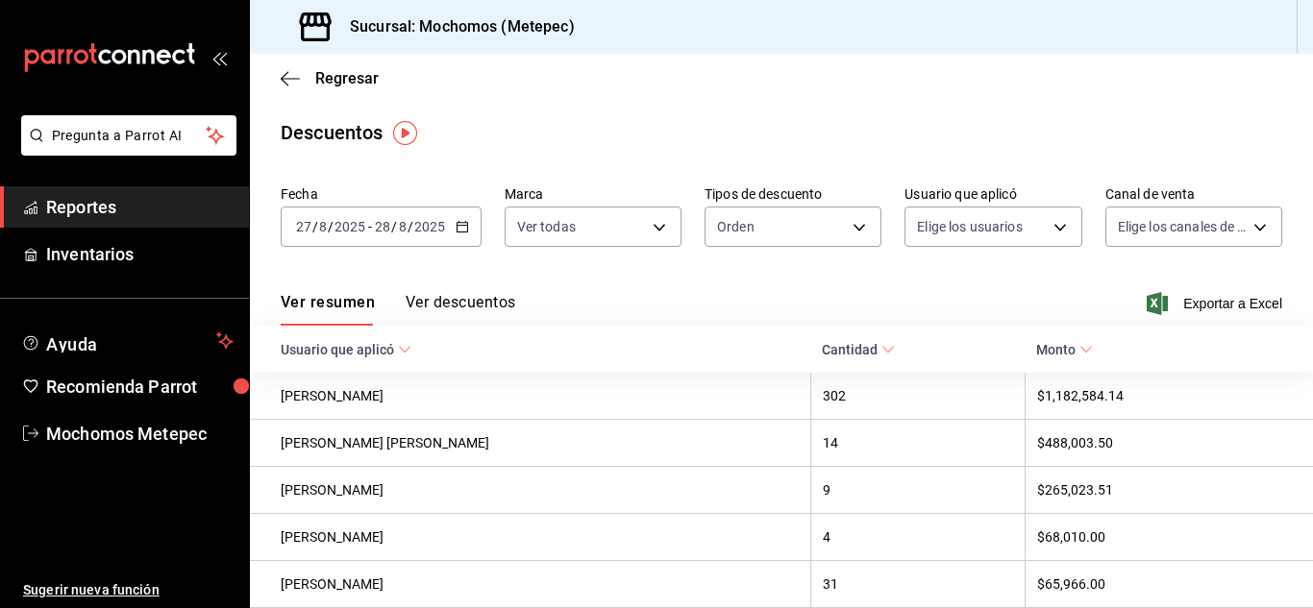
click at [972, 231] on body "Pregunta a Parrot AI Reportes Inventarios Ayuda Recomienda Parrot Mochomos Mete…" at bounding box center [656, 304] width 1313 height 608
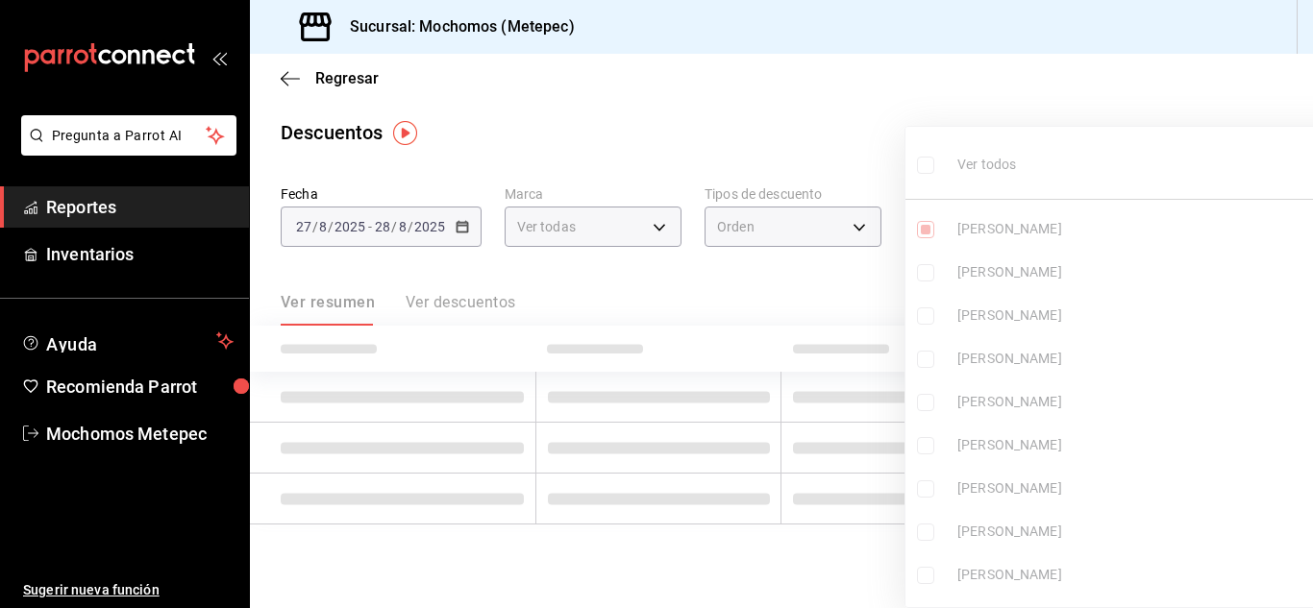
click at [924, 168] on ul "Ver todos [PERSON_NAME] [PERSON_NAME] [PERSON_NAME] [PERSON_NAME] [PERSON_NAME]…" at bounding box center [1146, 367] width 480 height 481
type input "cf3ed509-b716-4ce9-b0de-42d6533635f1"
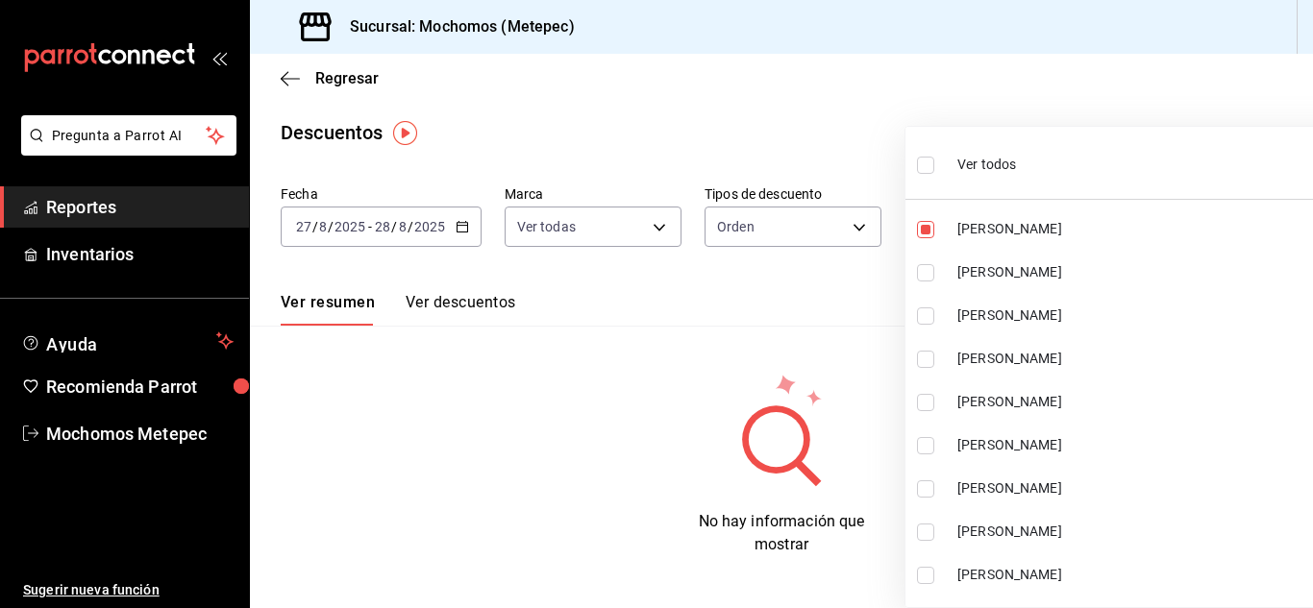
click at [924, 168] on input "checkbox" at bounding box center [925, 165] width 17 height 17
checkbox input "true"
click at [924, 168] on ul "Ver todos [PERSON_NAME] [PERSON_NAME] [PERSON_NAME] [PERSON_NAME] [PERSON_NAME]…" at bounding box center [1146, 367] width 480 height 481
type input "cf3ed509-b716-4ce9-b0de-42d6533635f1,d296bbb3-5499-4e4f-81e7-c6531b0d5955,ec10d…"
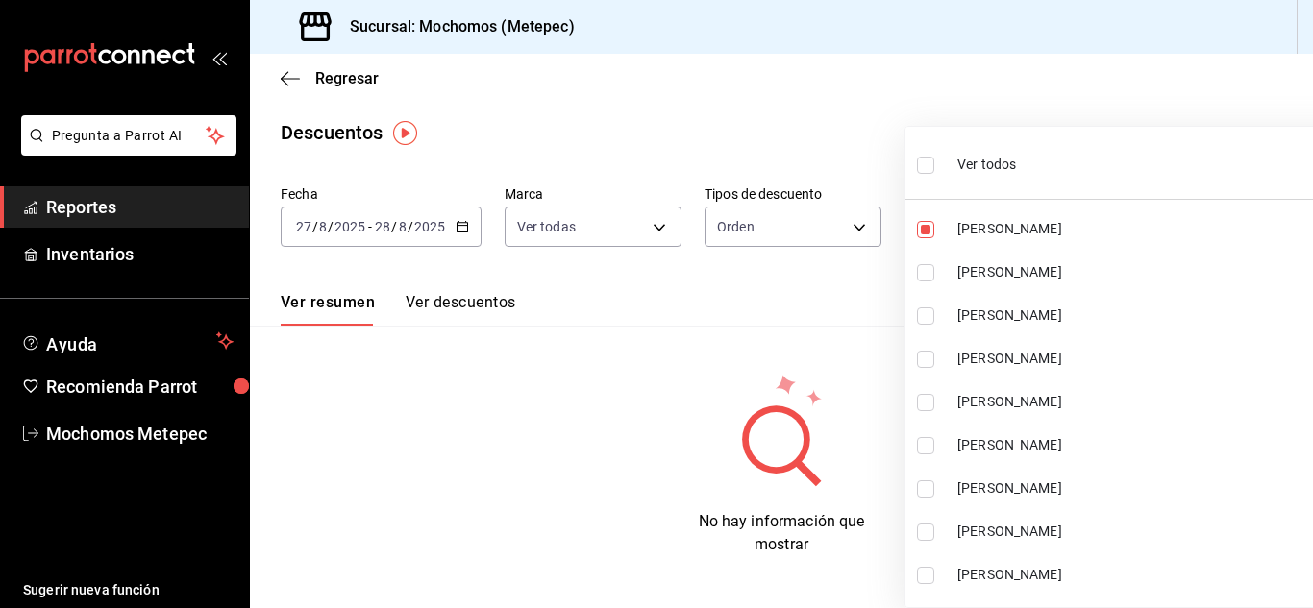
checkbox input "true"
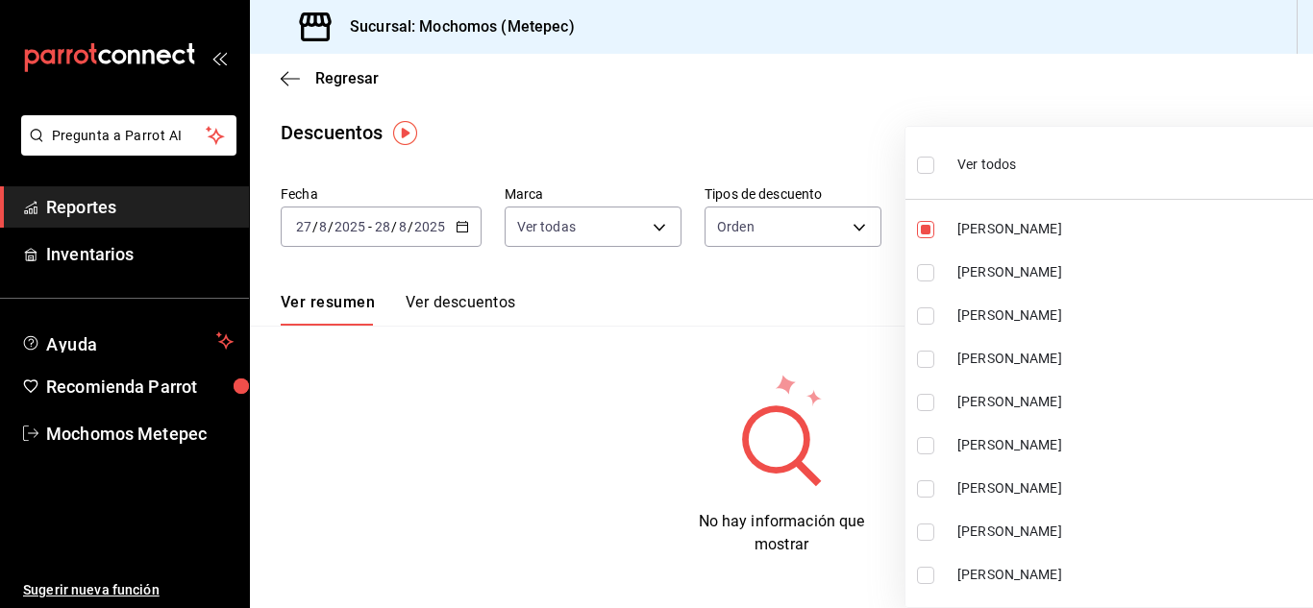
checkbox input "true"
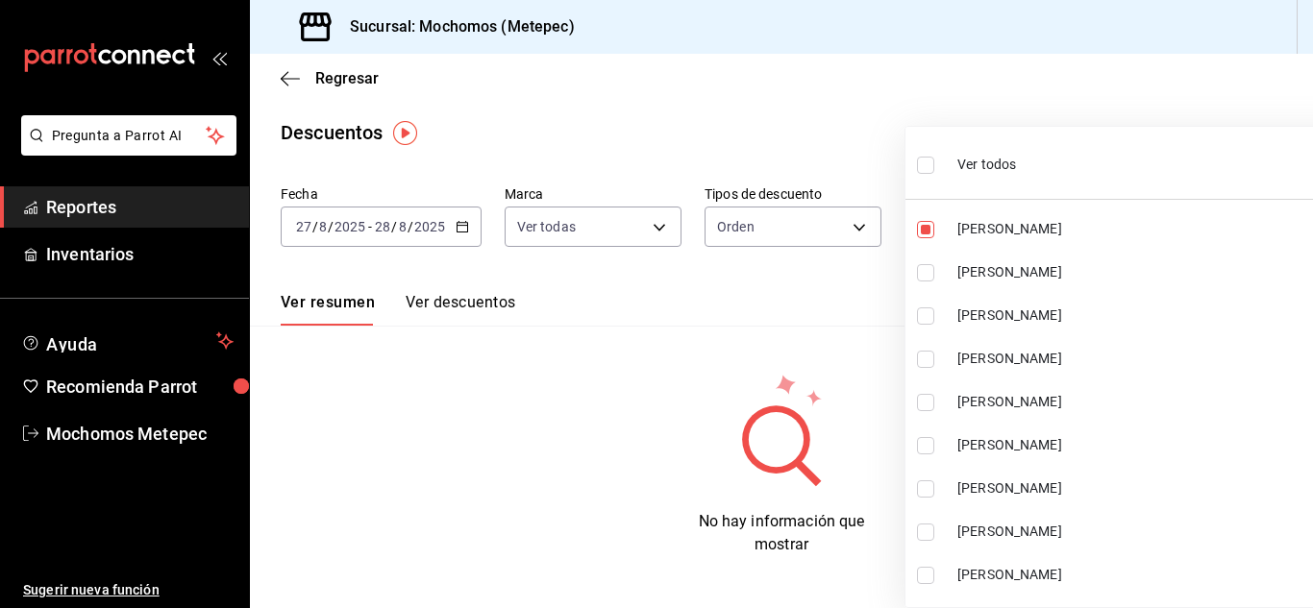
checkbox input "true"
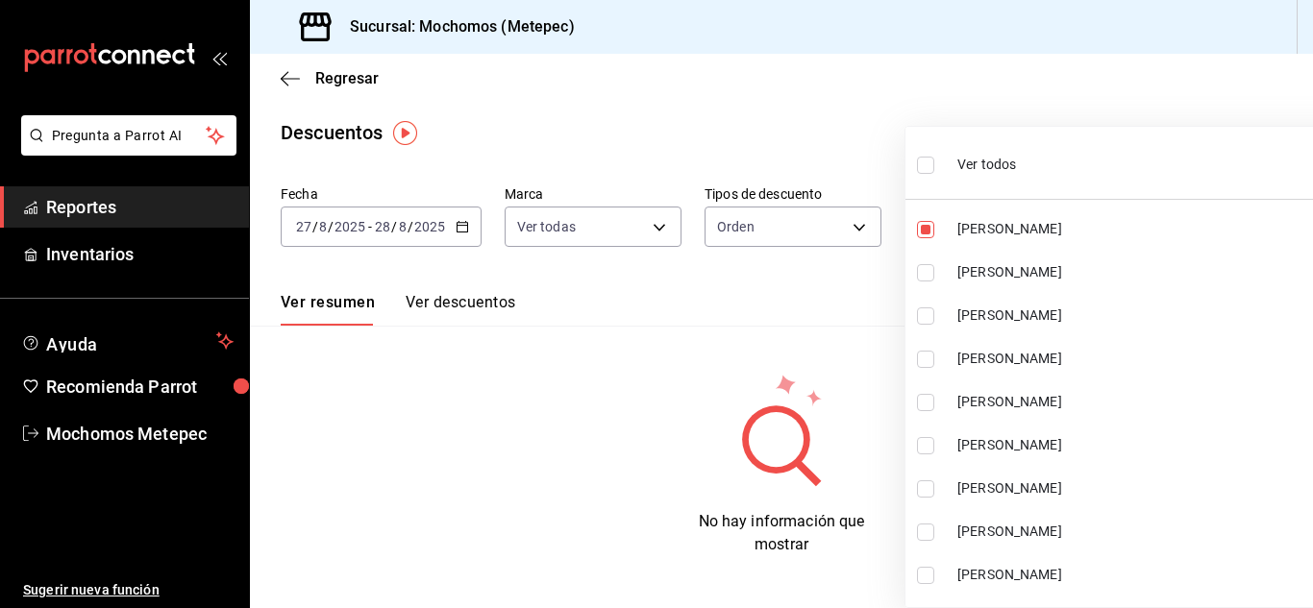
checkbox input "true"
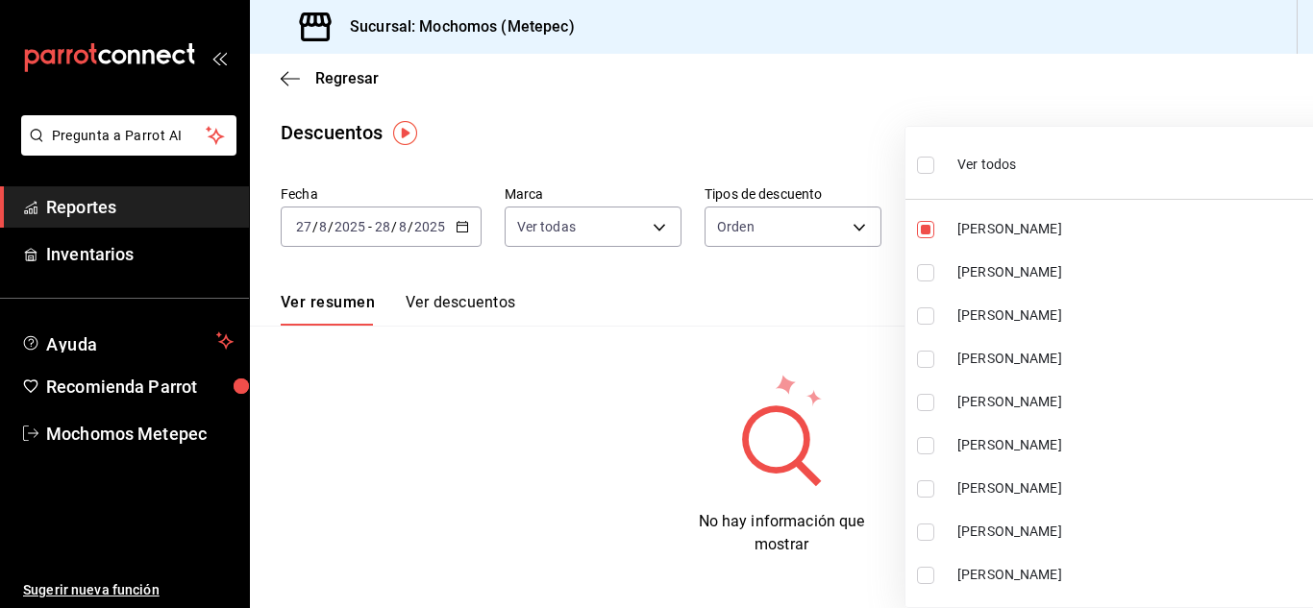
checkbox input "true"
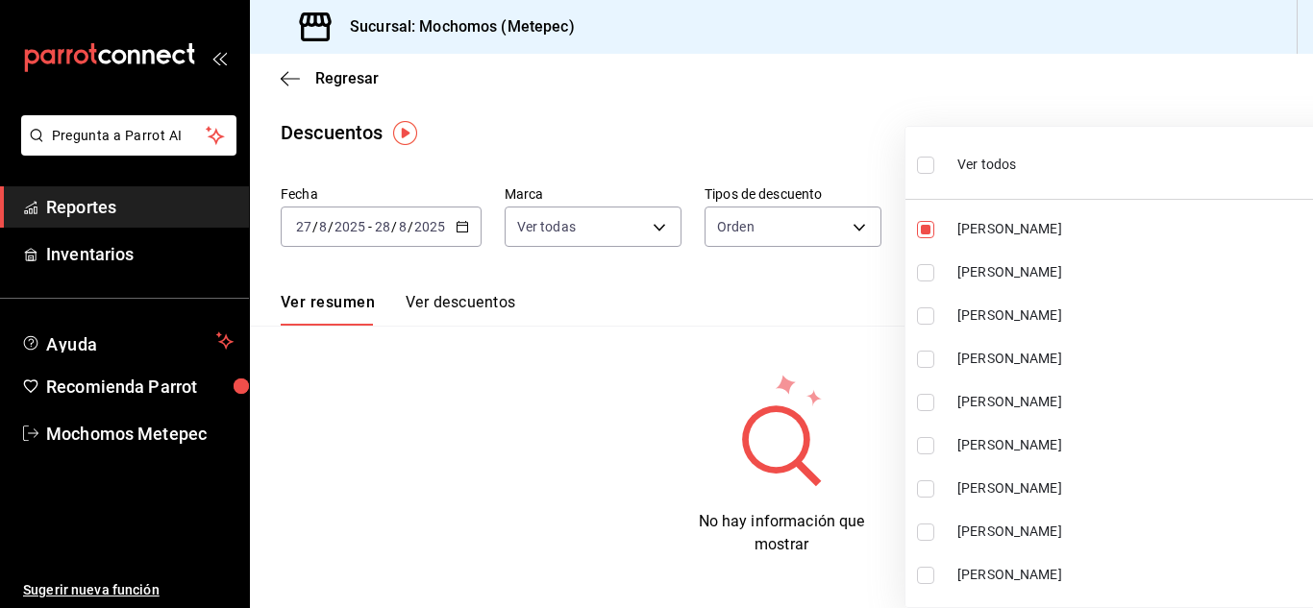
checkbox input "true"
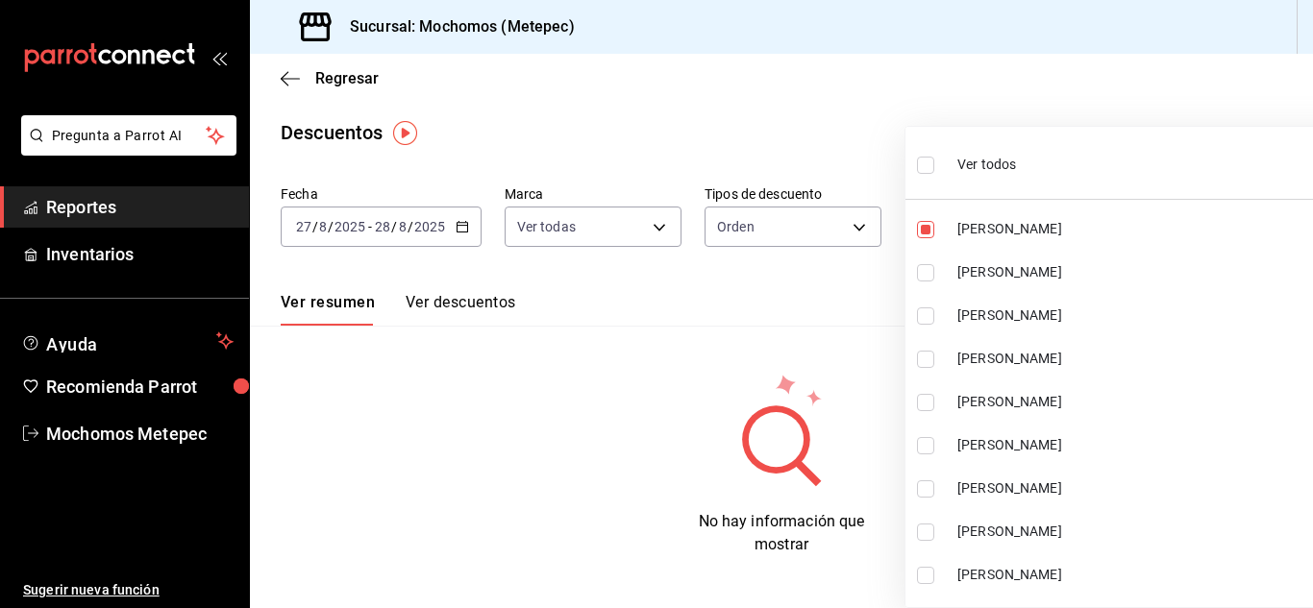
checkbox input "true"
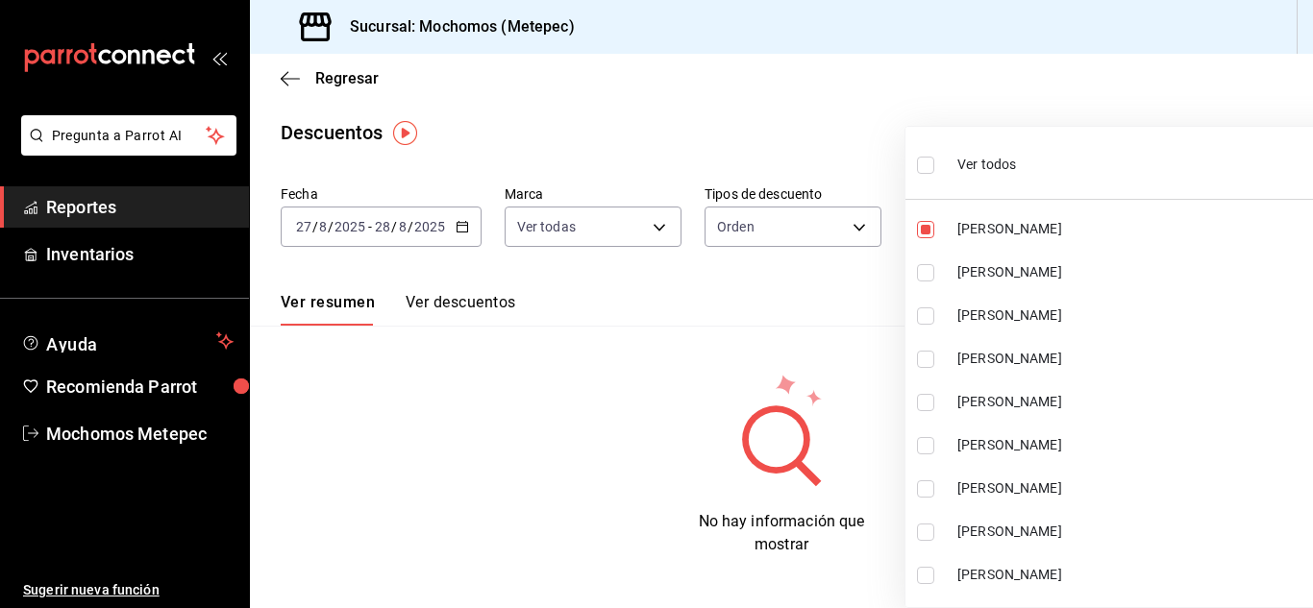
checkbox input "true"
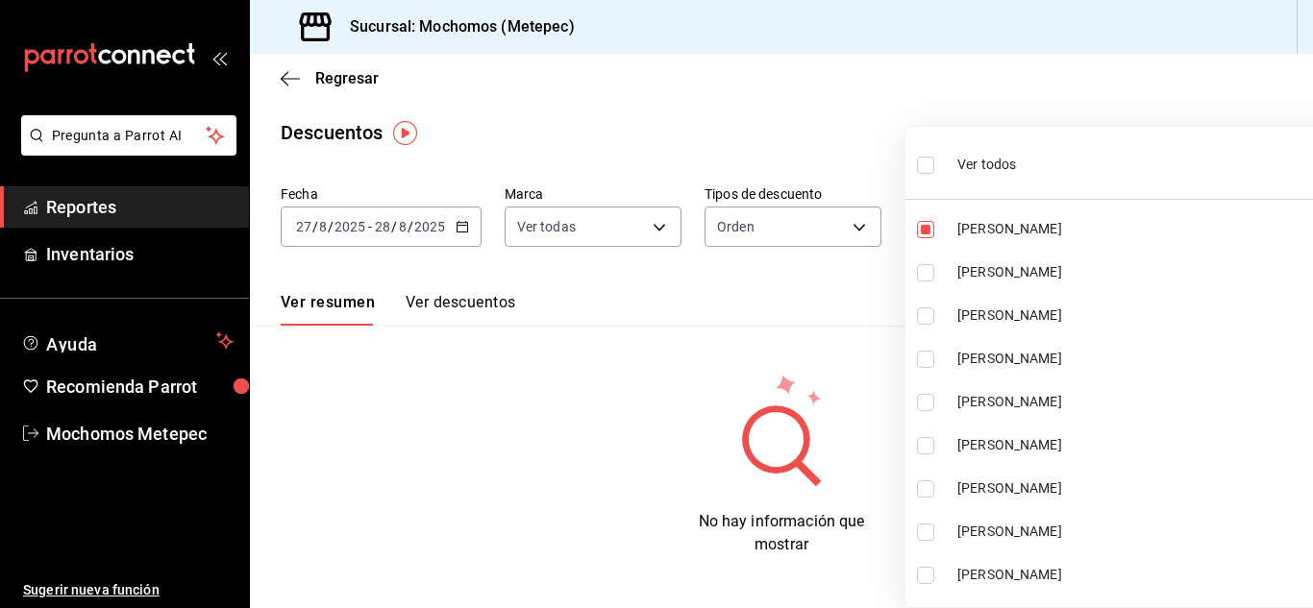
checkbox input "true"
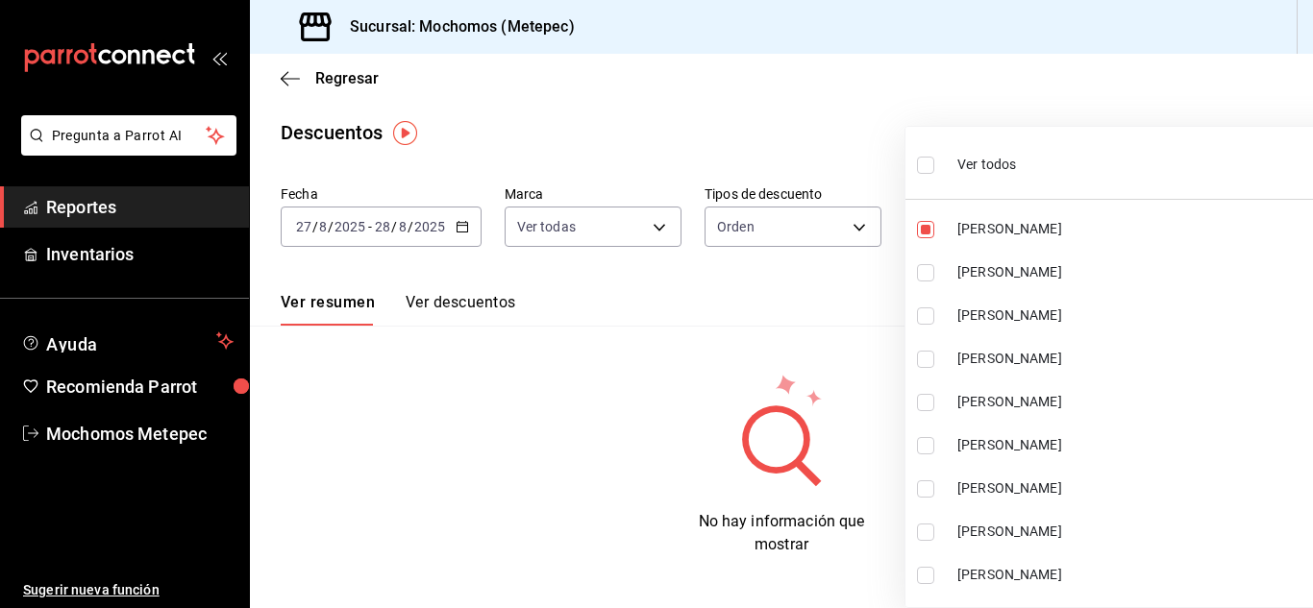
checkbox input "true"
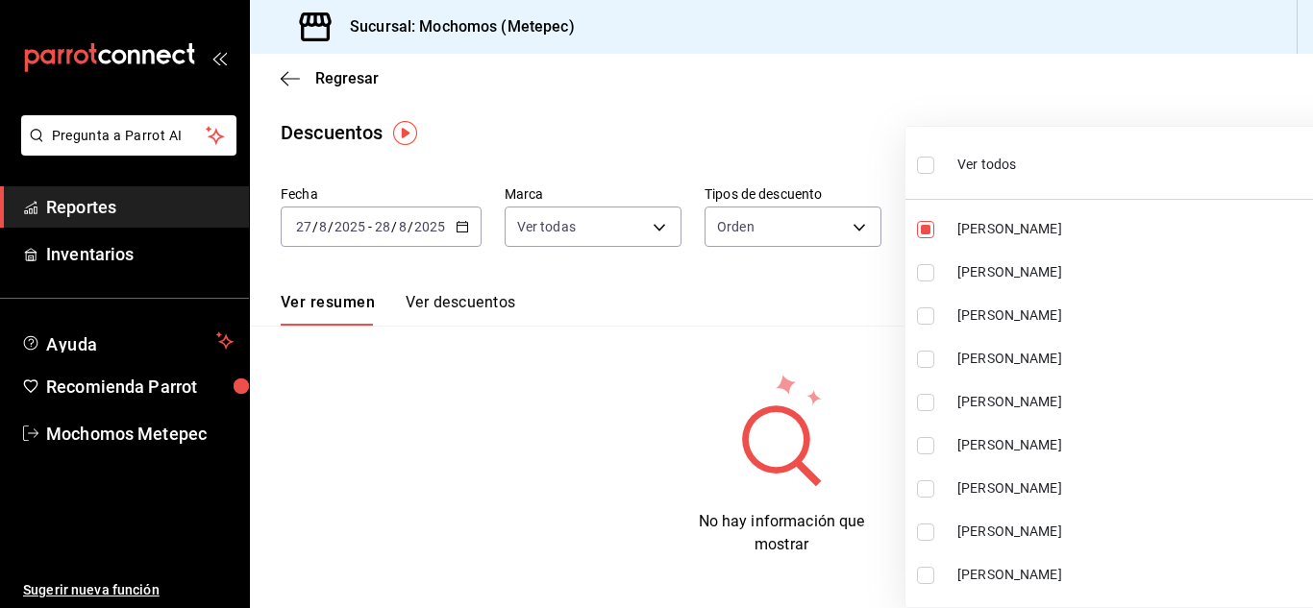
checkbox input "true"
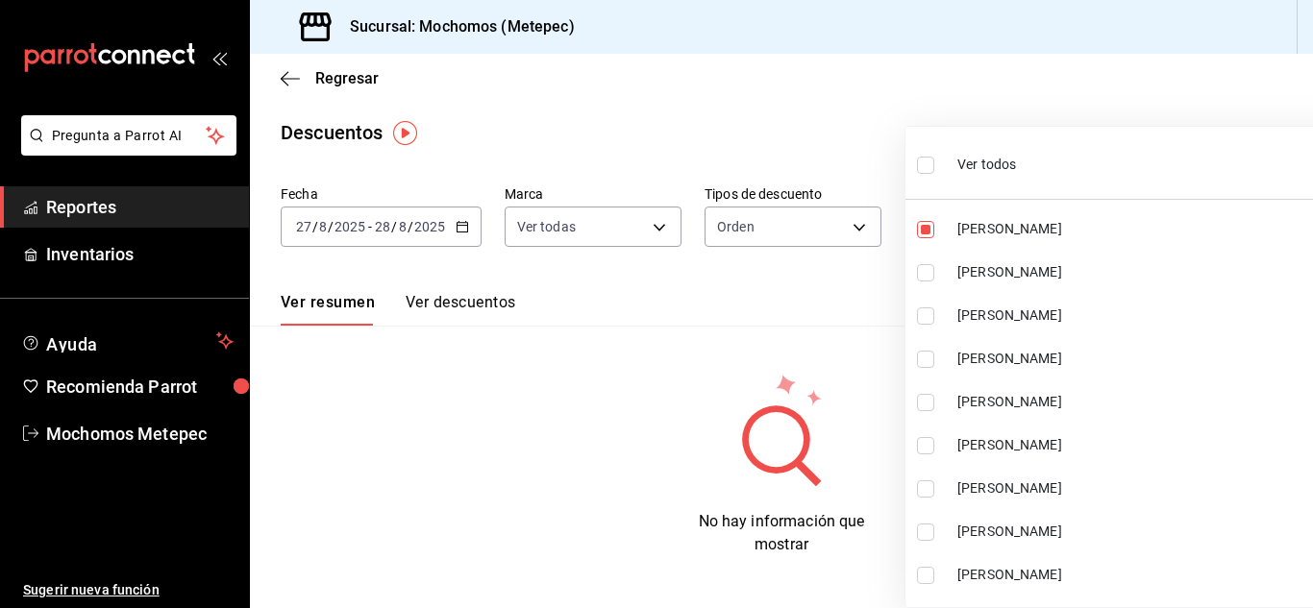
checkbox input "true"
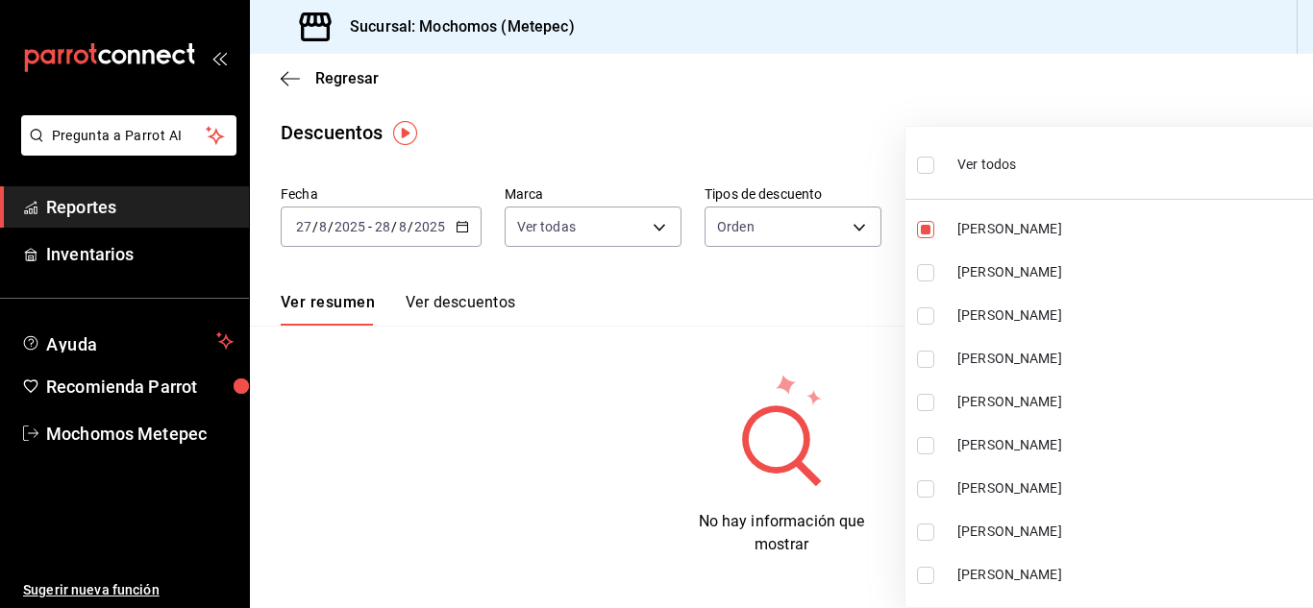
checkbox input "true"
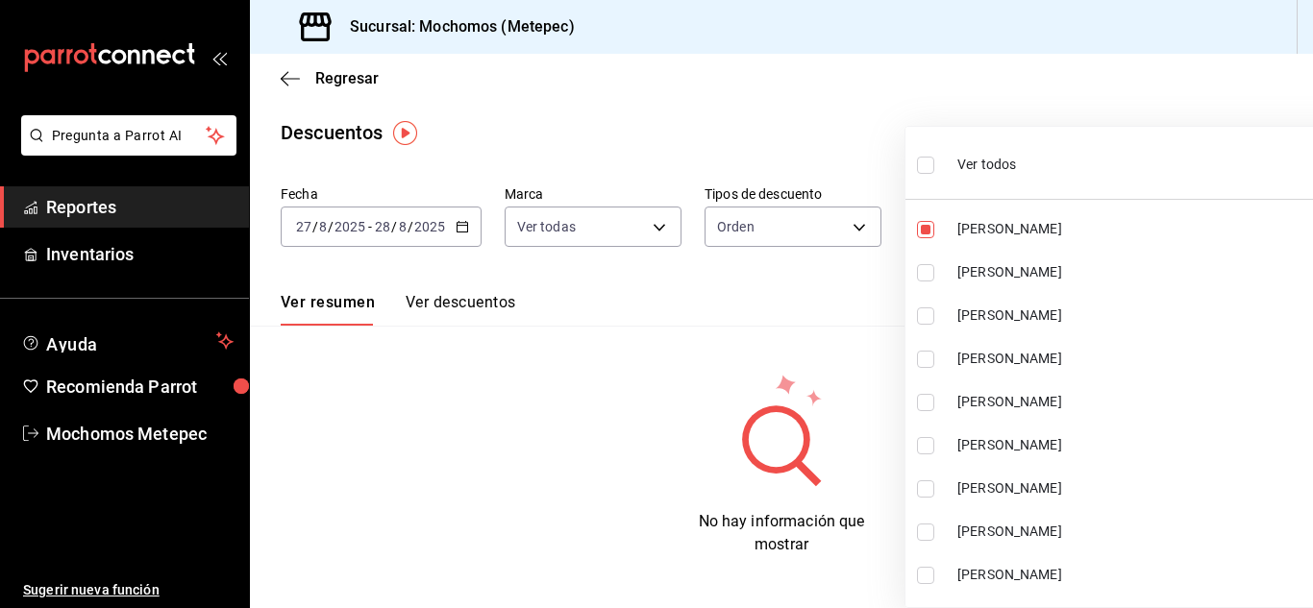
checkbox input "true"
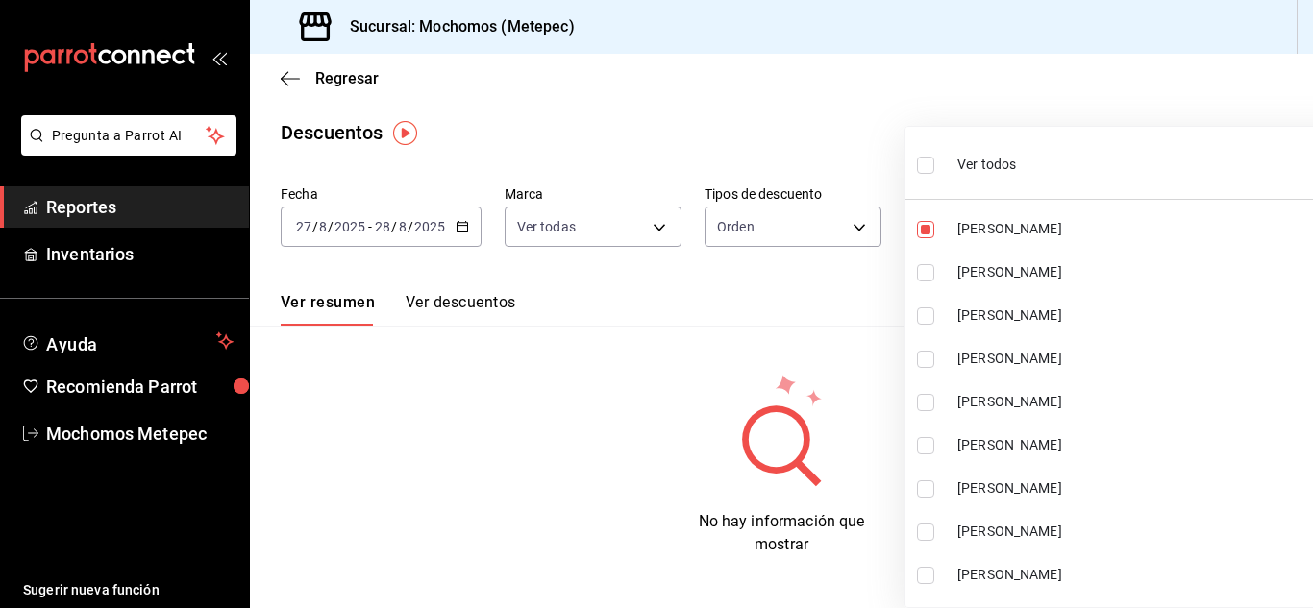
checkbox input "true"
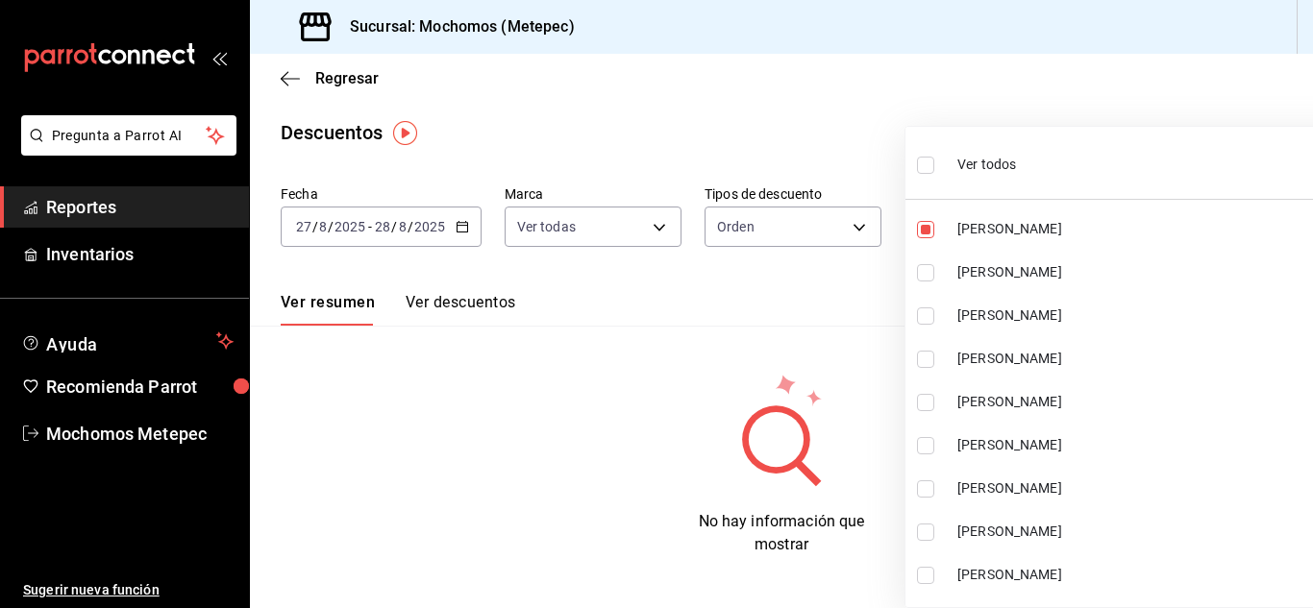
checkbox input "true"
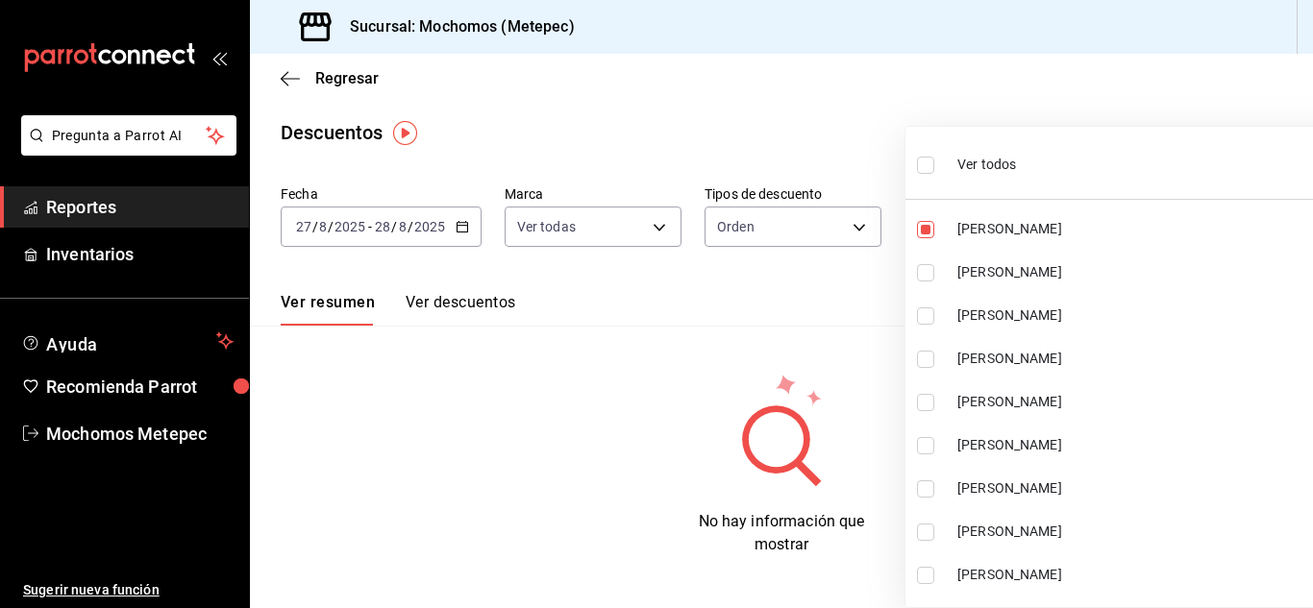
checkbox input "true"
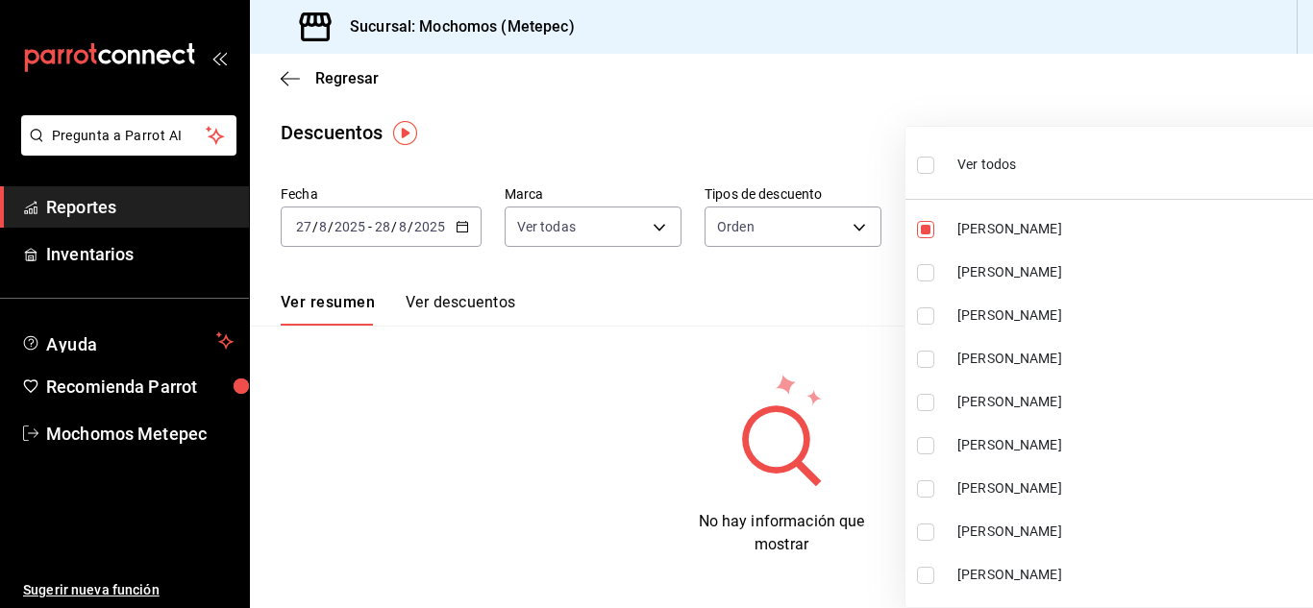
checkbox input "true"
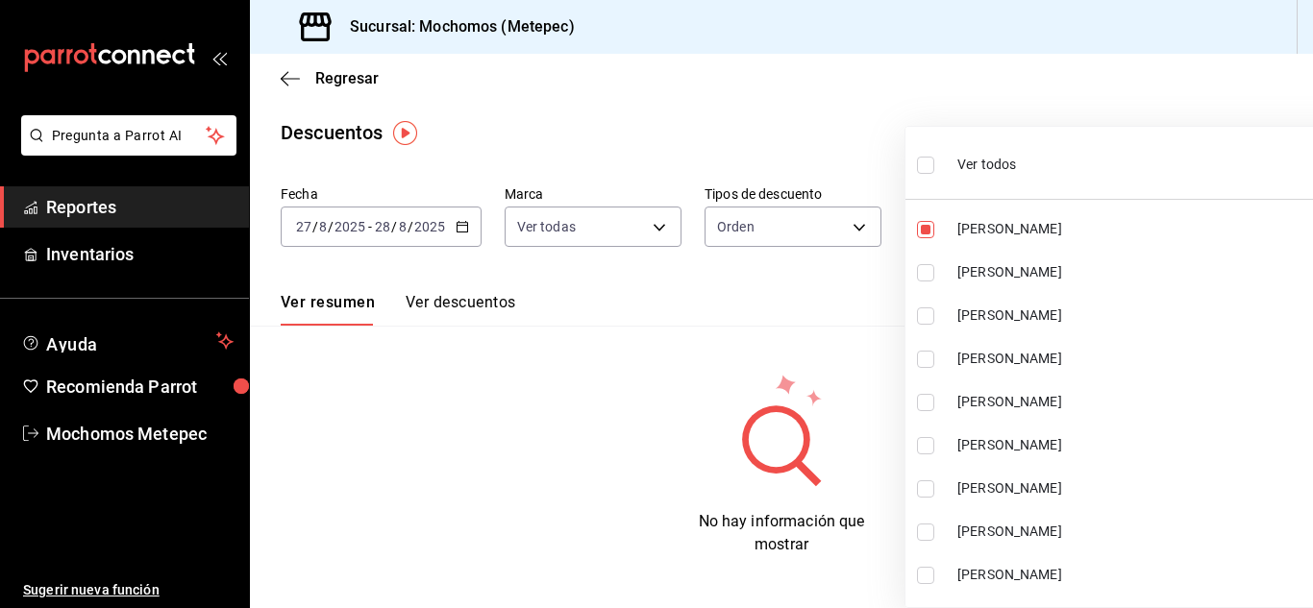
checkbox input "true"
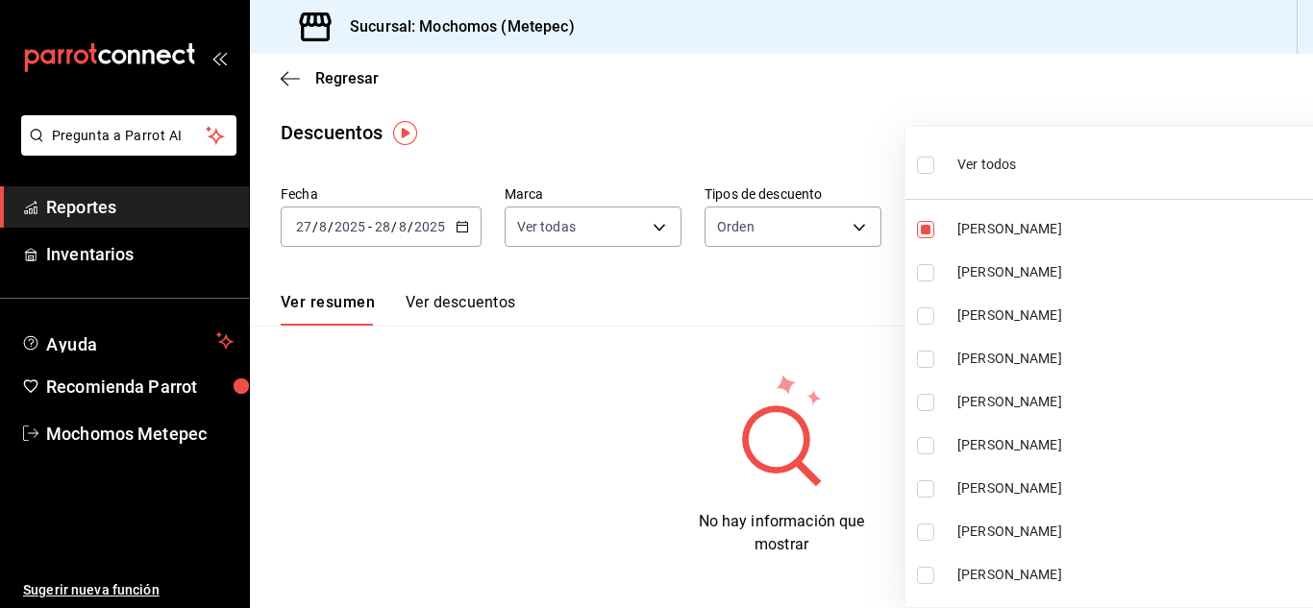
checkbox input "true"
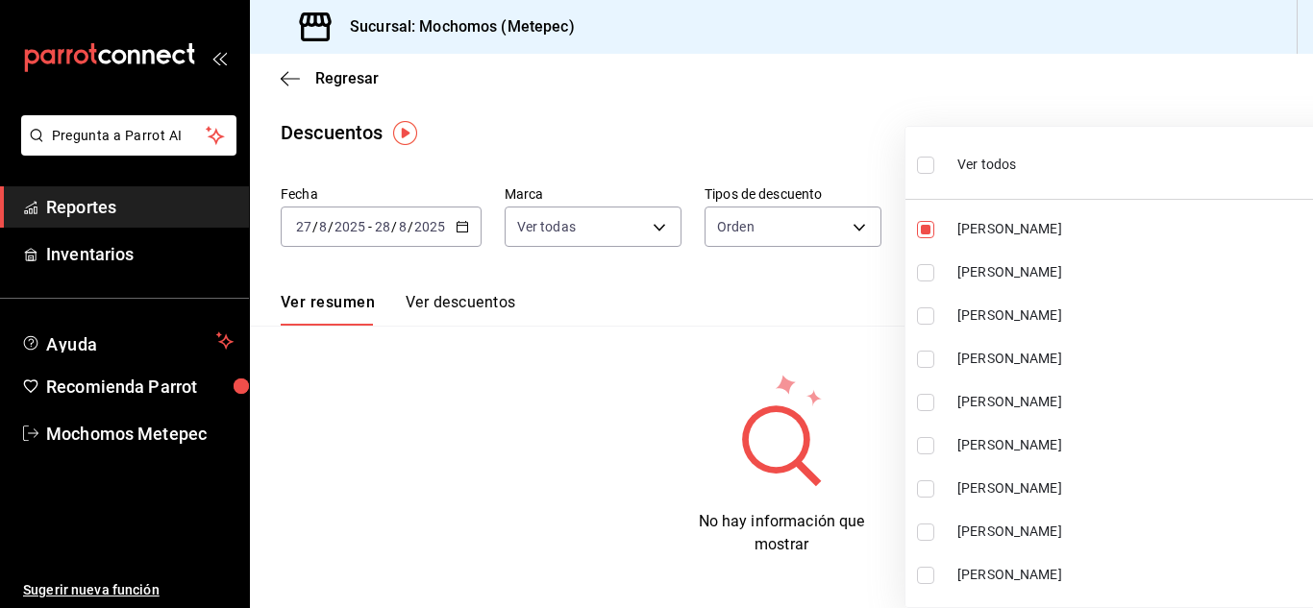
checkbox input "true"
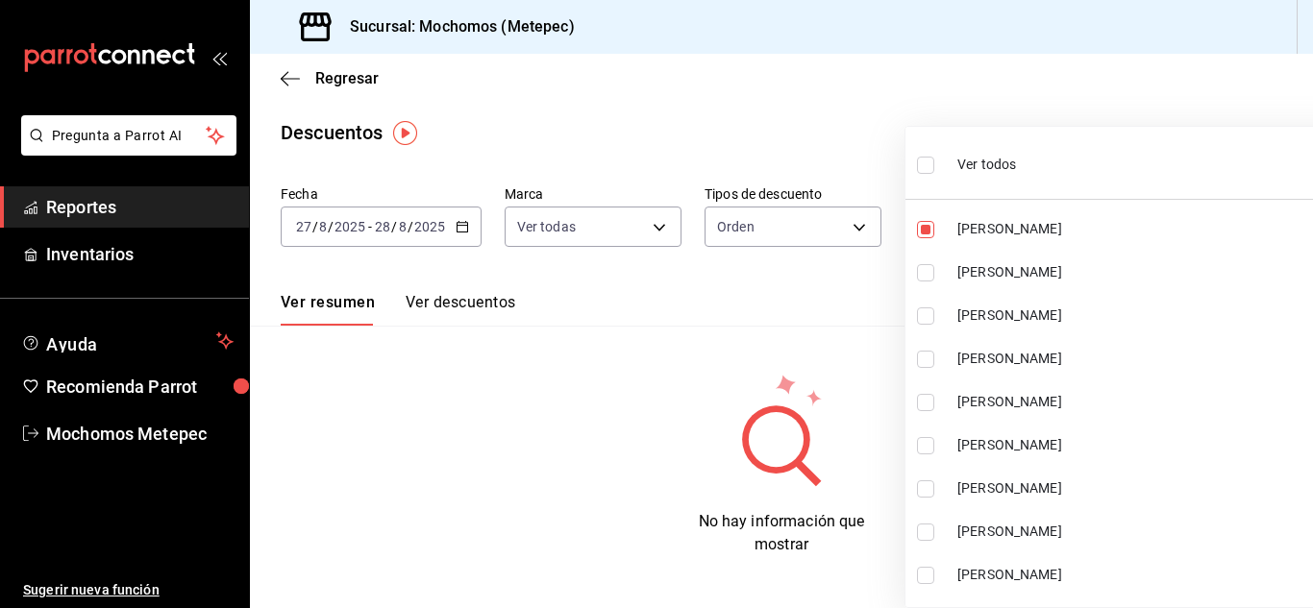
checkbox input "true"
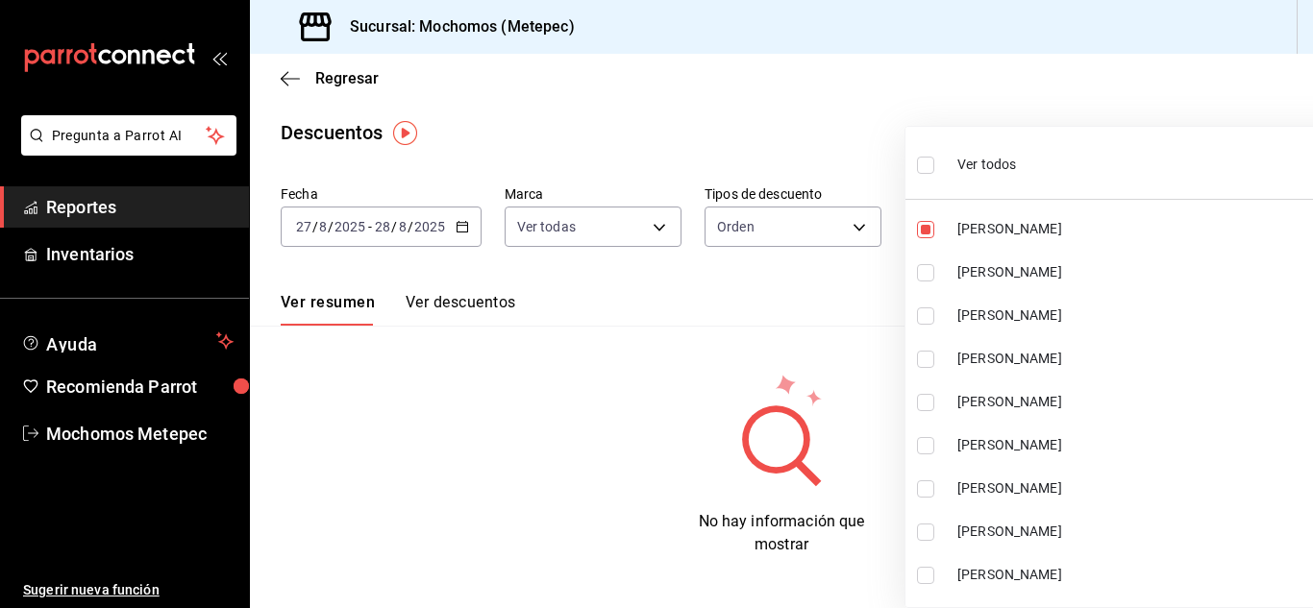
checkbox input "true"
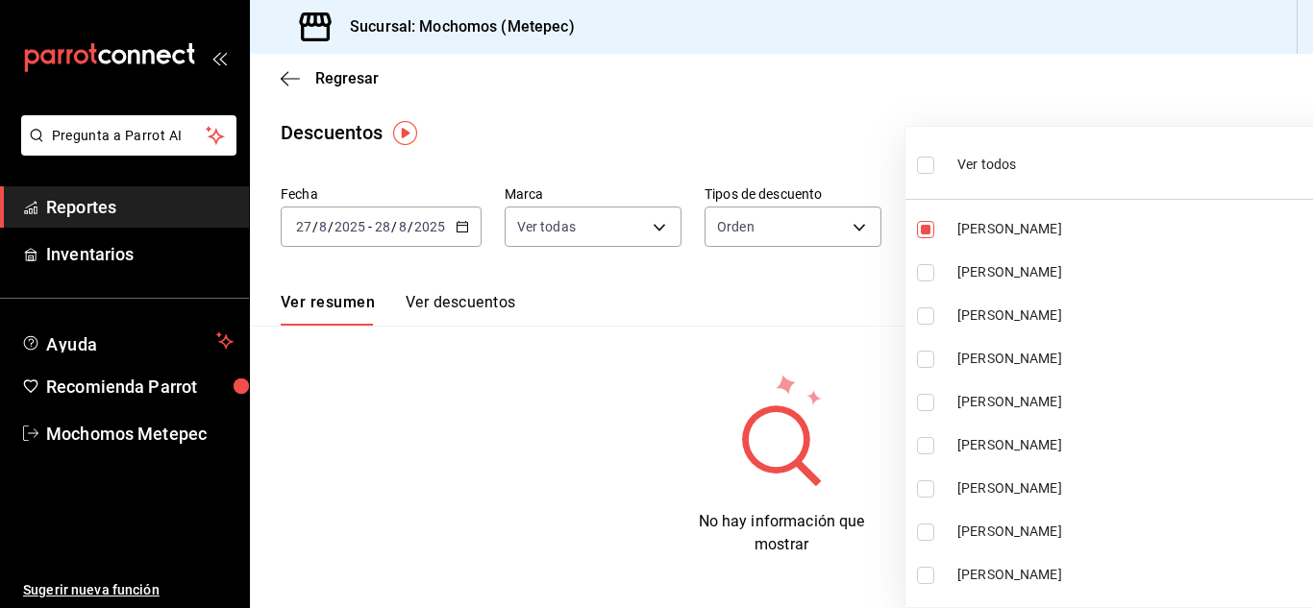
checkbox input "true"
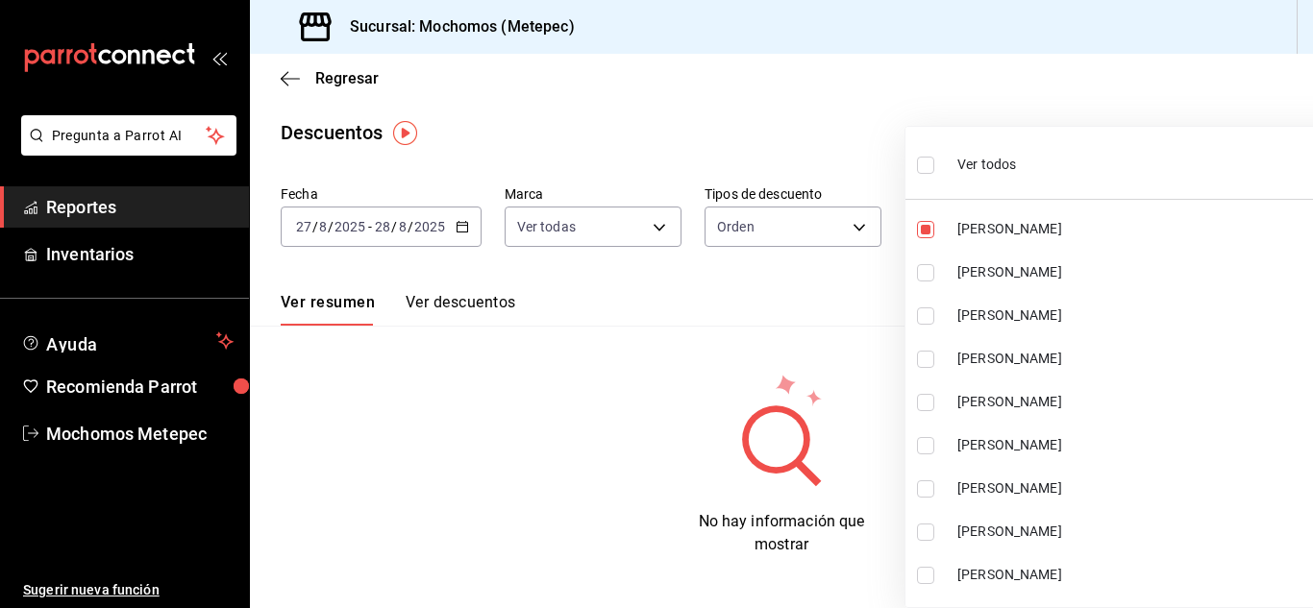
checkbox input "true"
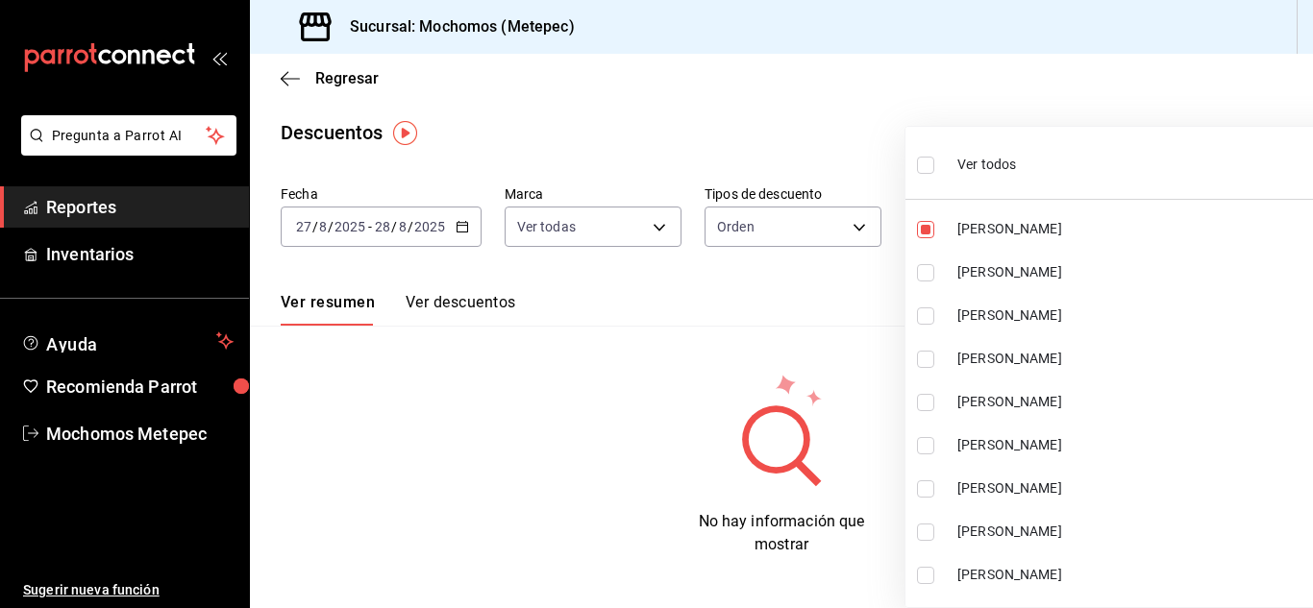
checkbox input "true"
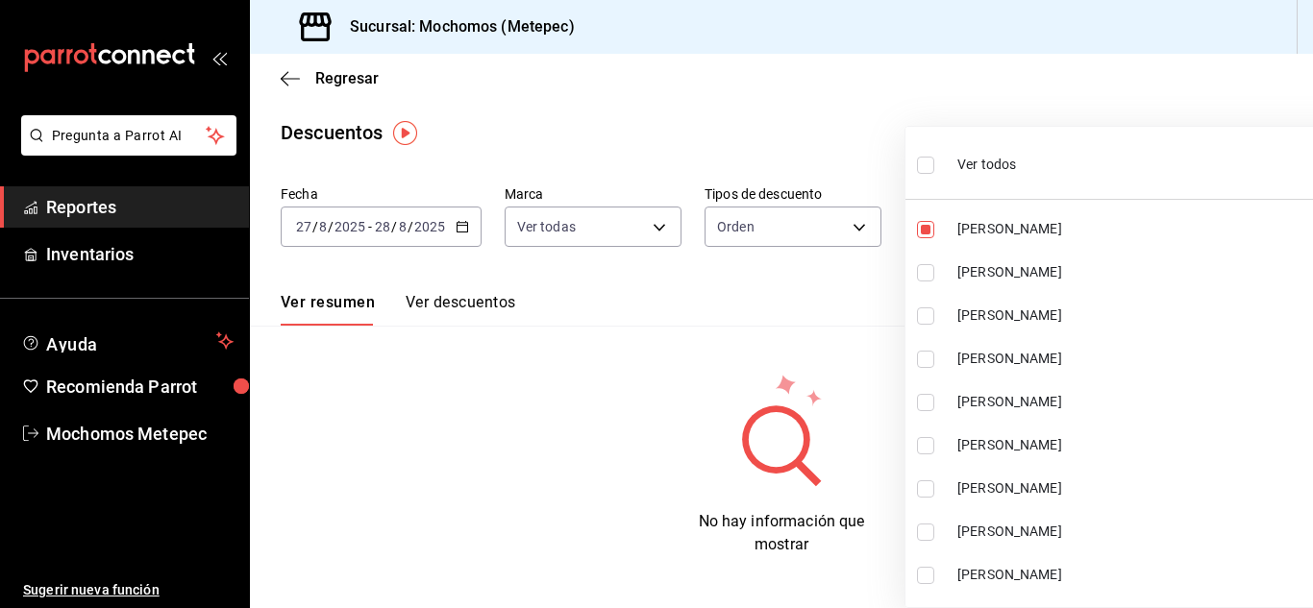
checkbox input "true"
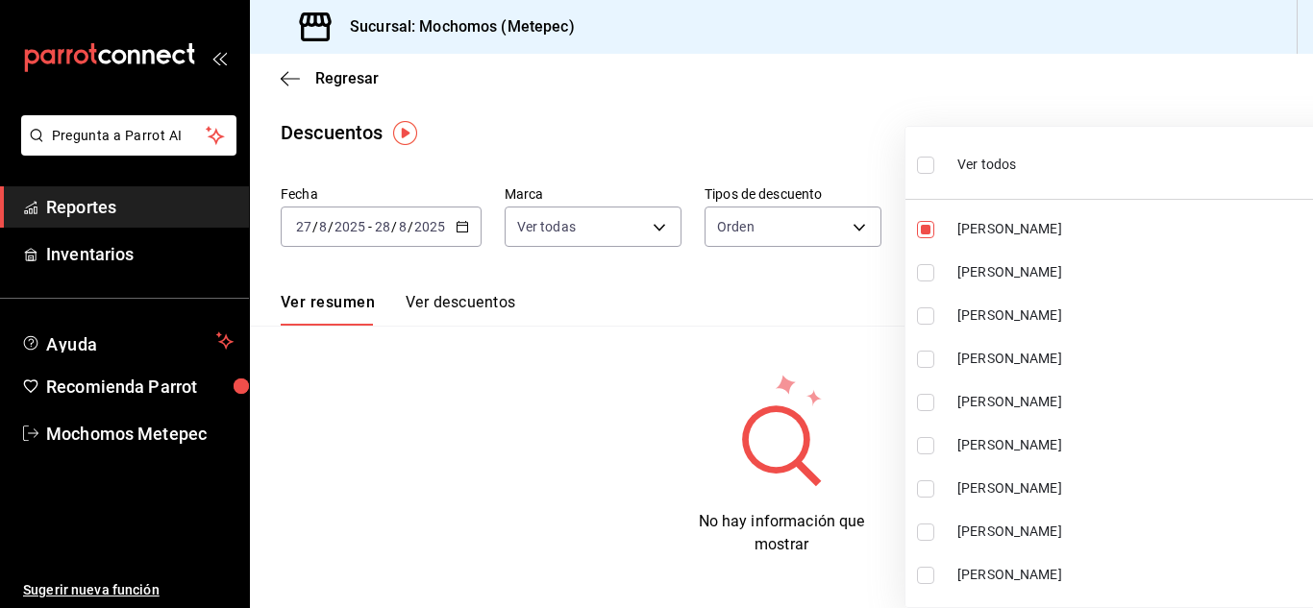
checkbox input "true"
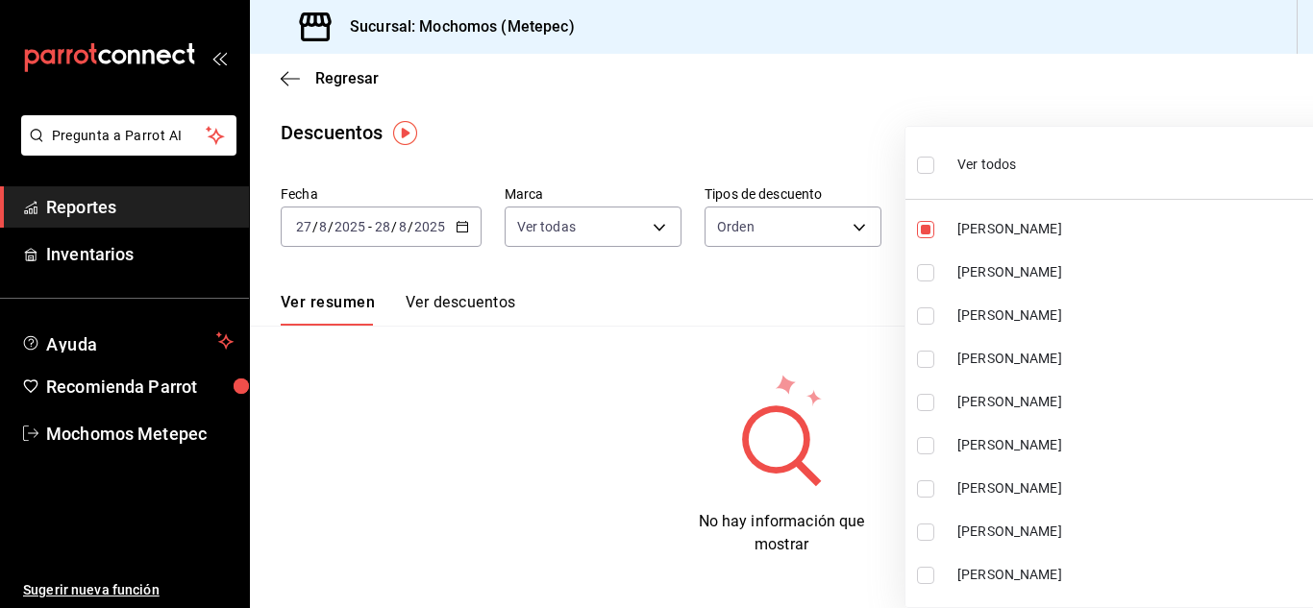
checkbox input "true"
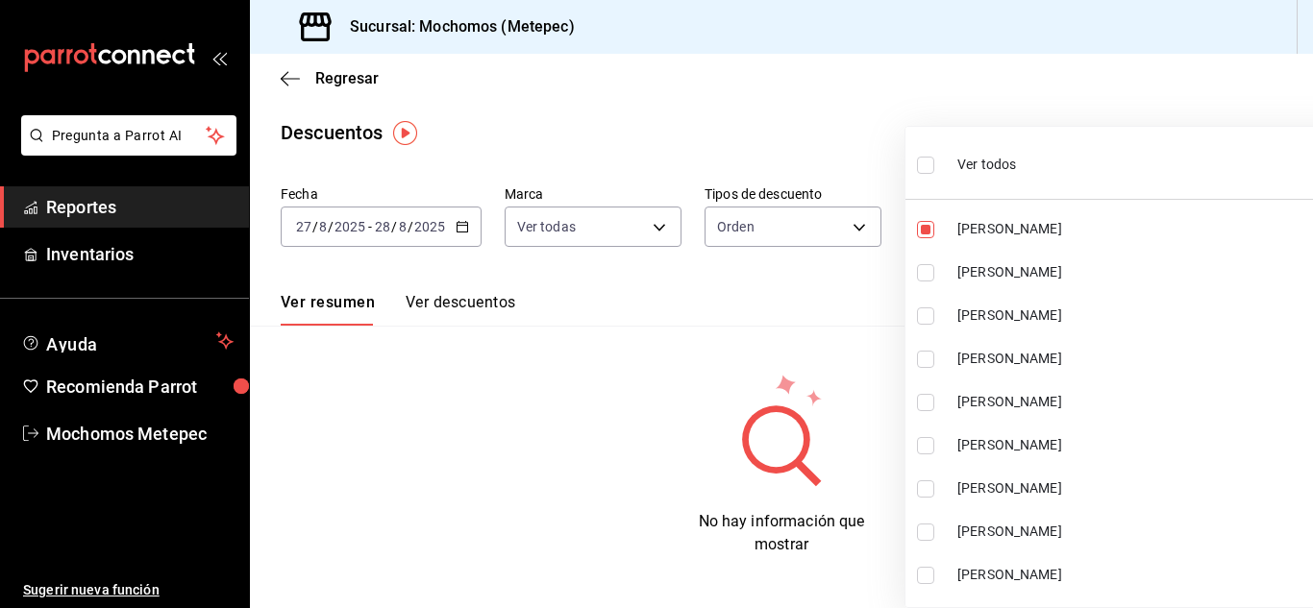
checkbox input "true"
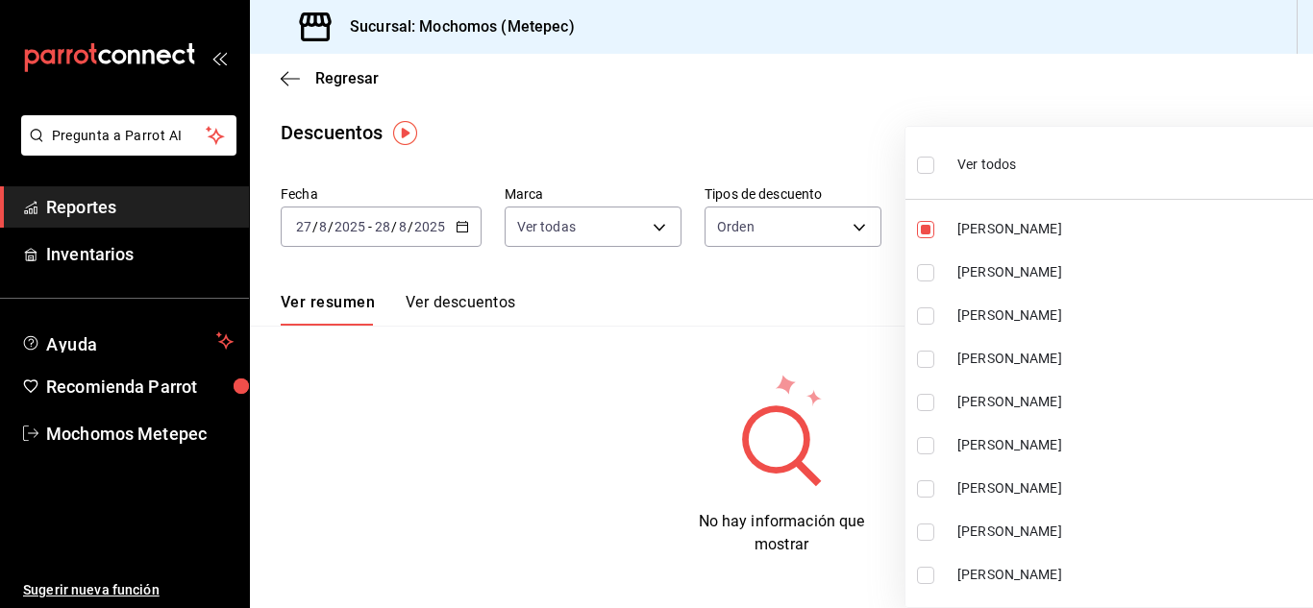
checkbox input "true"
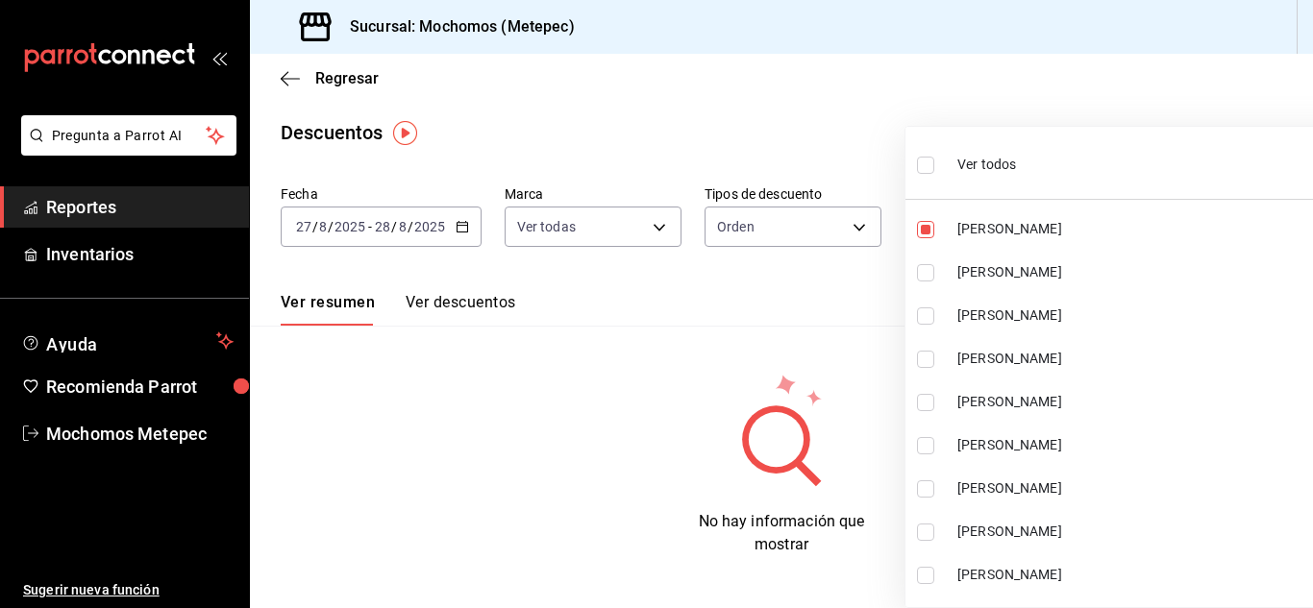
checkbox input "true"
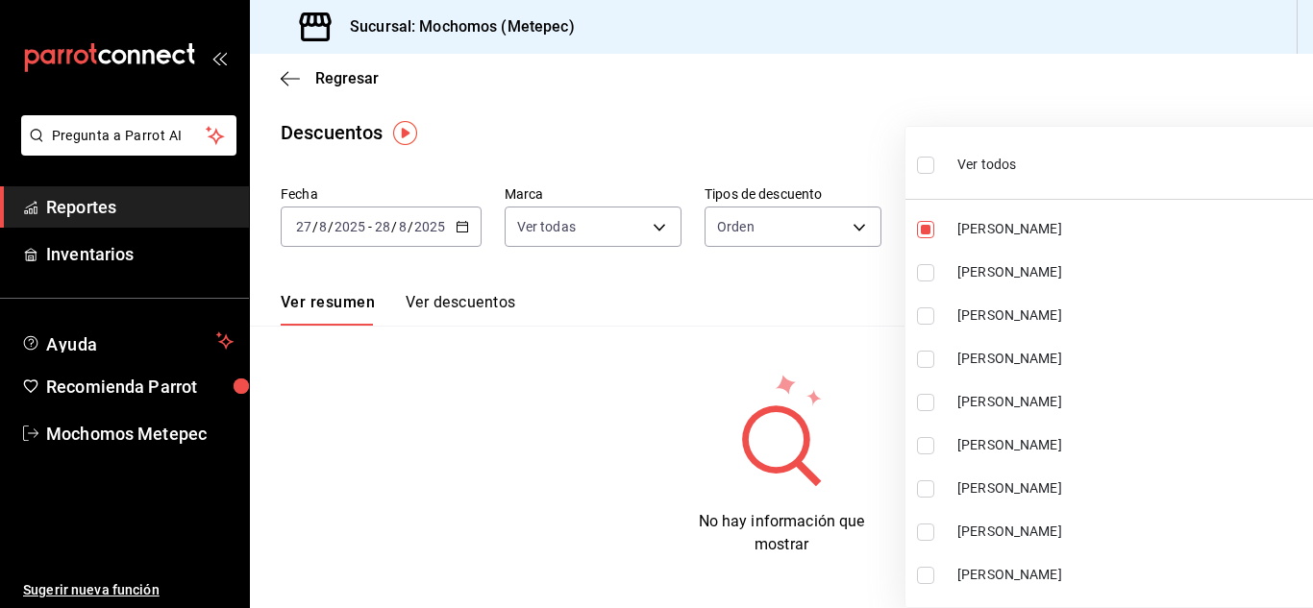
checkbox input "true"
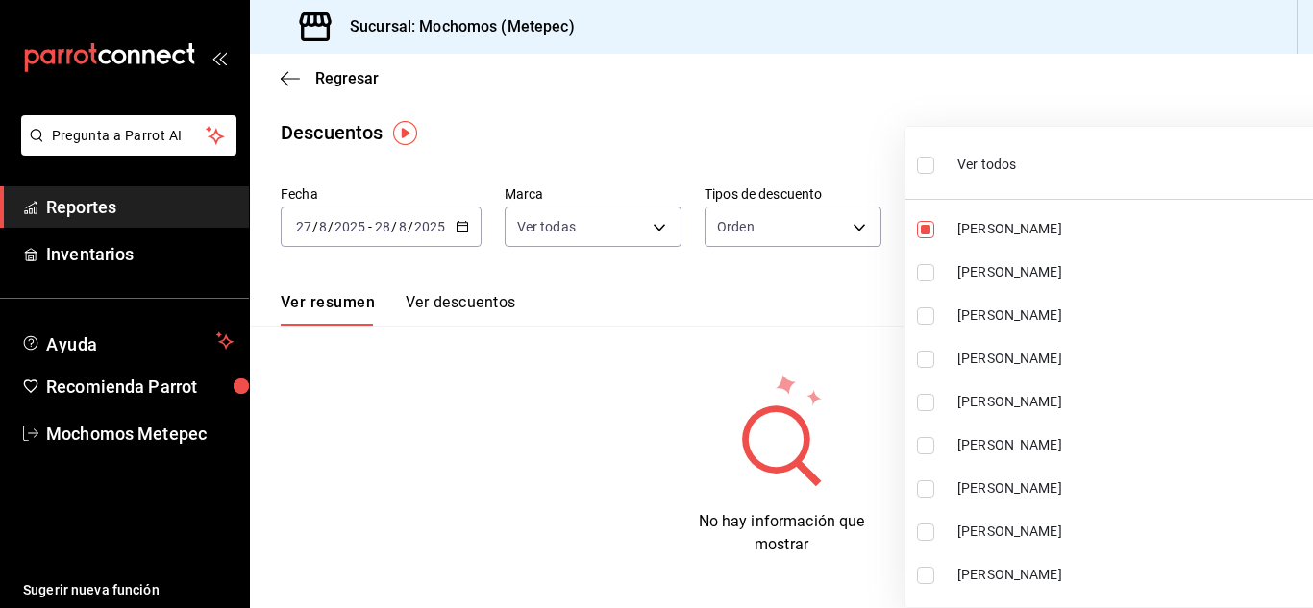
checkbox input "true"
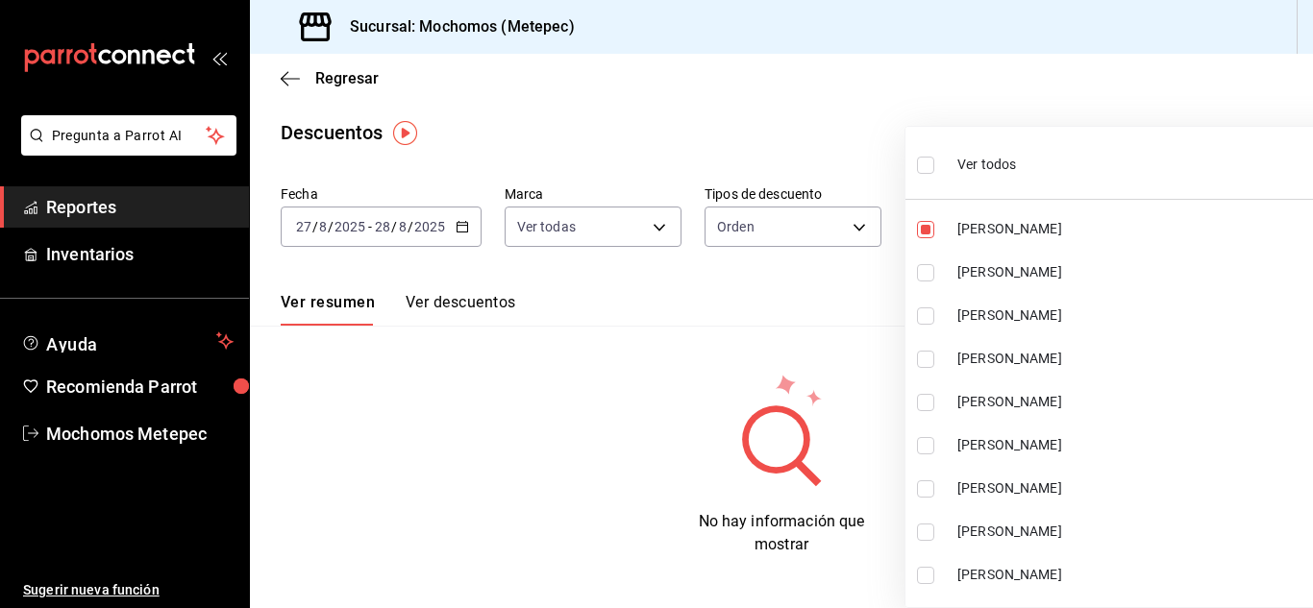
checkbox input "true"
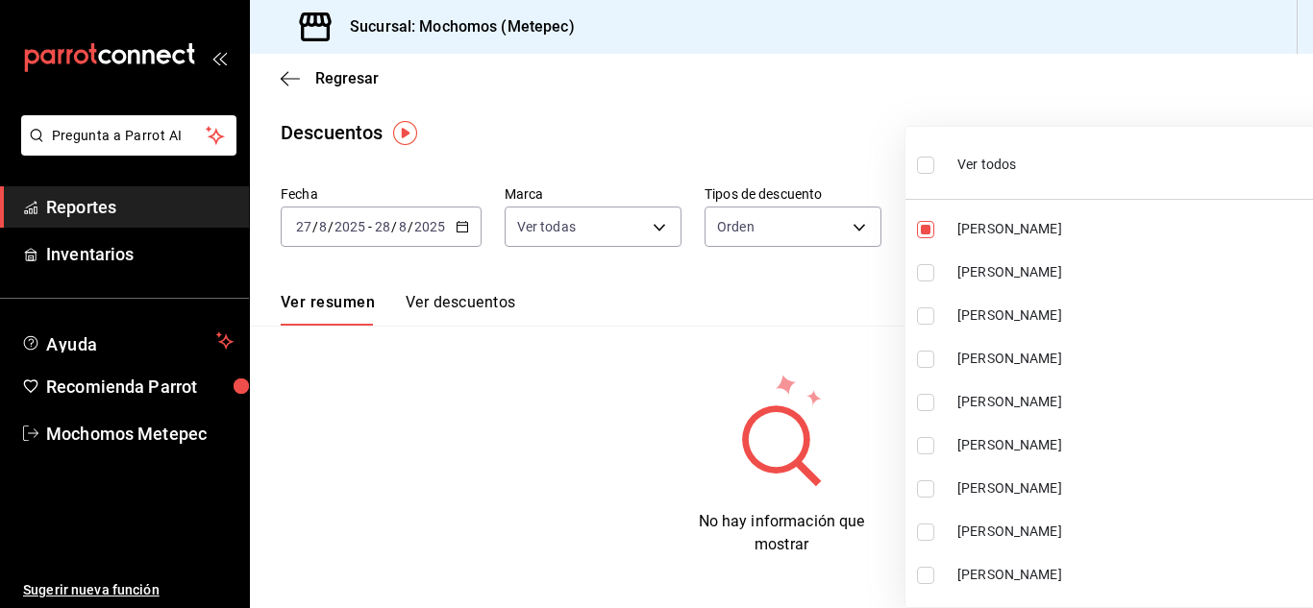
checkbox input "true"
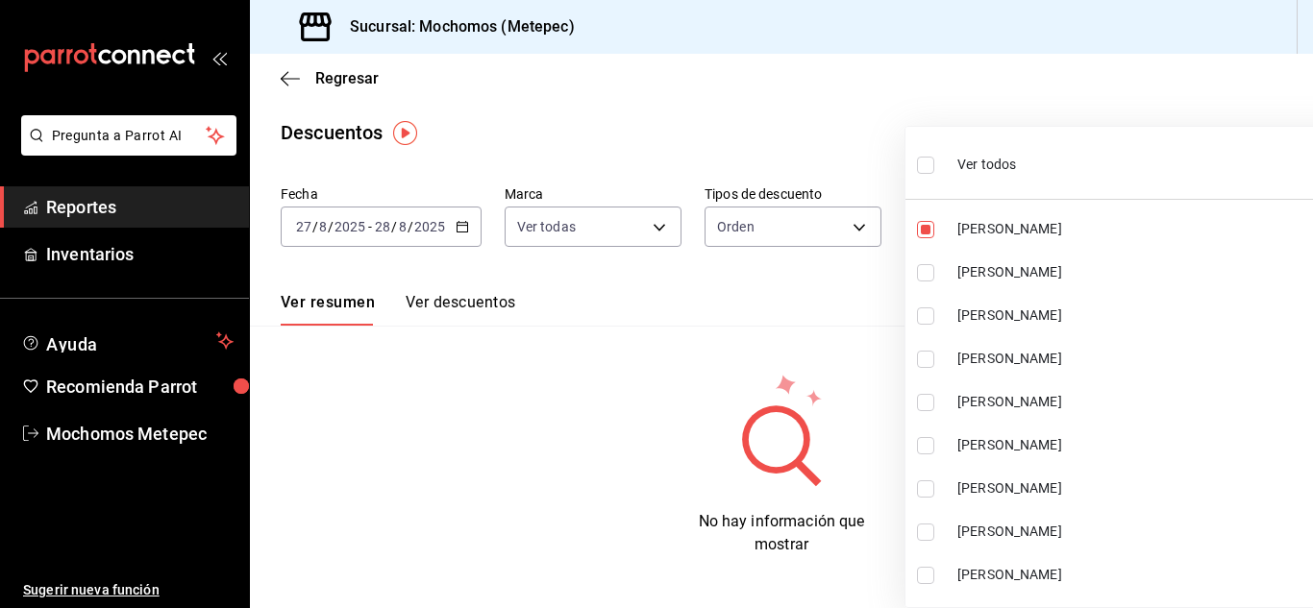
checkbox input "true"
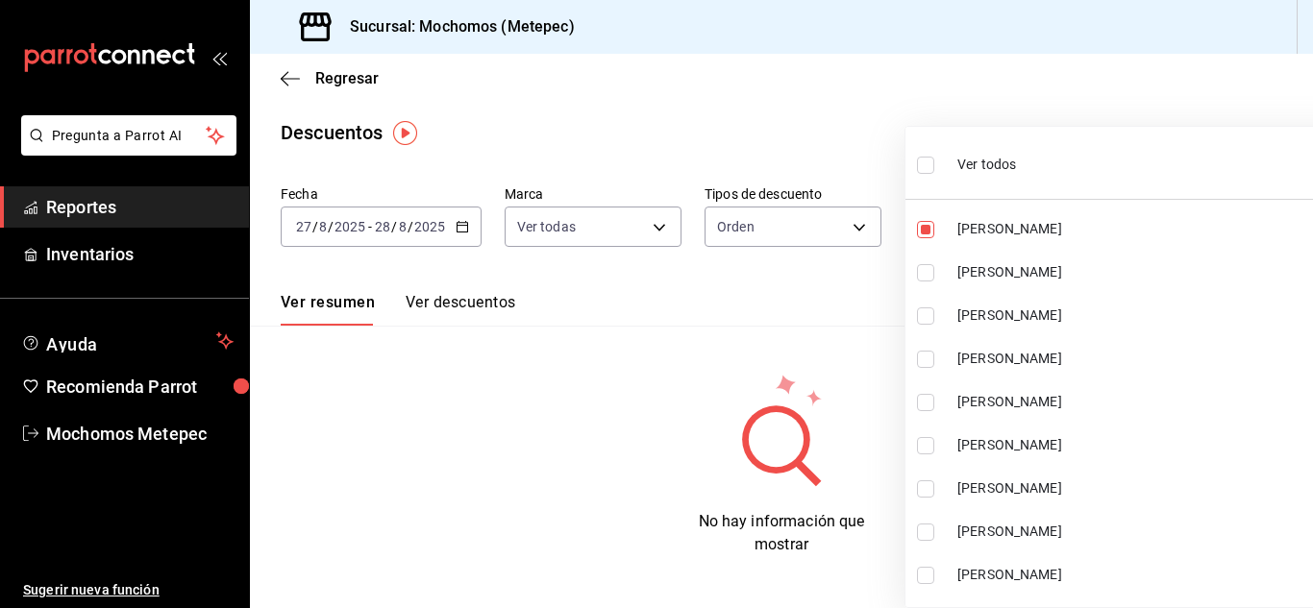
checkbox input "true"
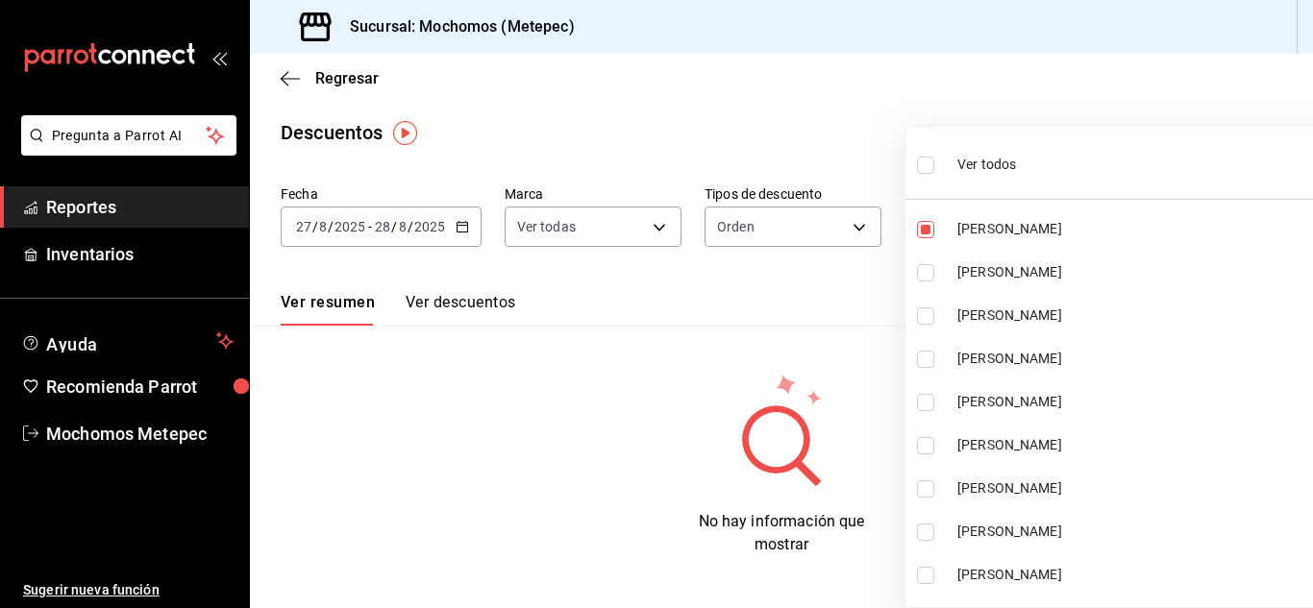
checkbox input "true"
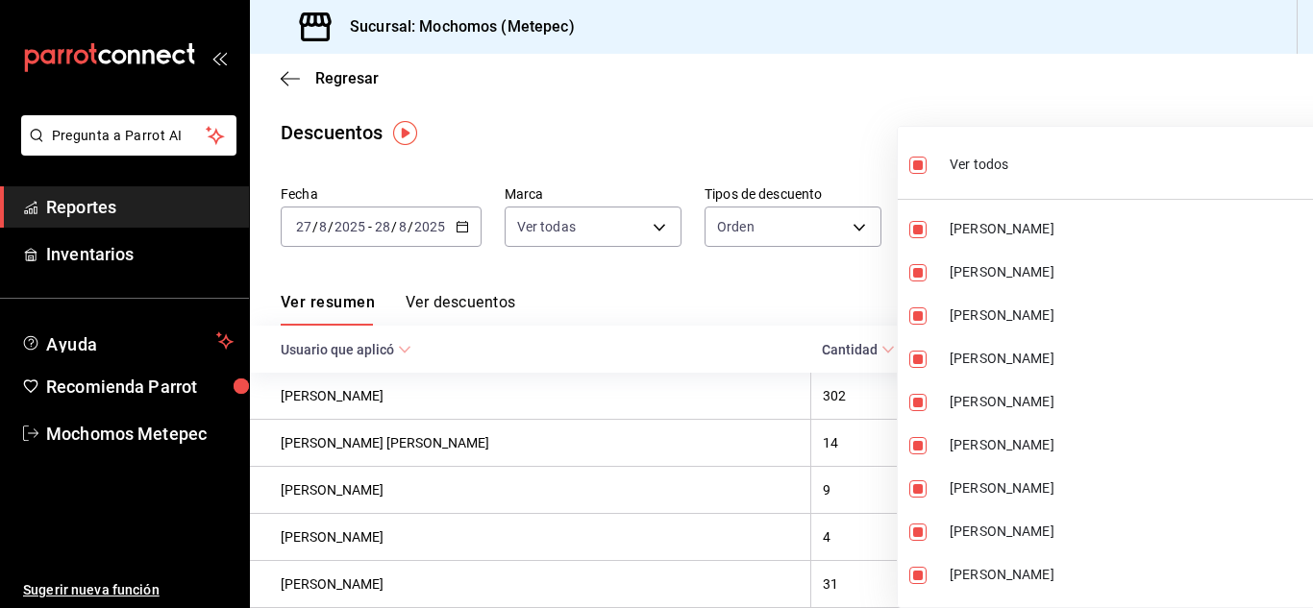
click at [860, 151] on div at bounding box center [656, 304] width 1313 height 608
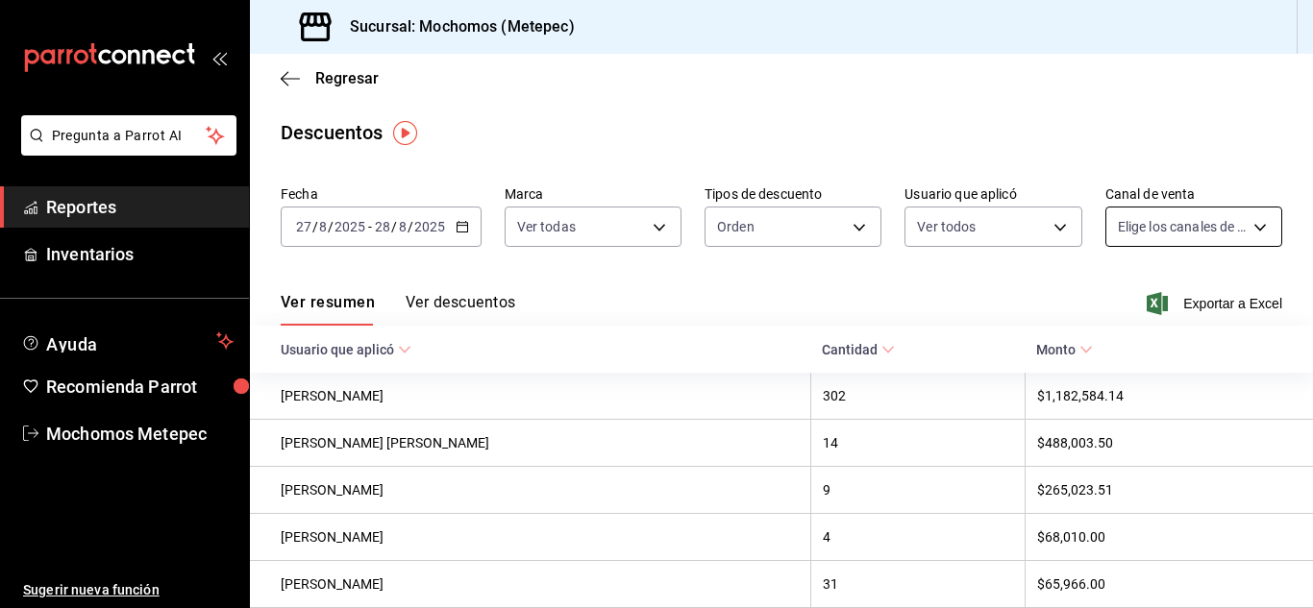
click at [1175, 214] on body "Pregunta a Parrot AI Reportes Inventarios Ayuda Recomienda Parrot Mochomos Mete…" at bounding box center [656, 304] width 1313 height 608
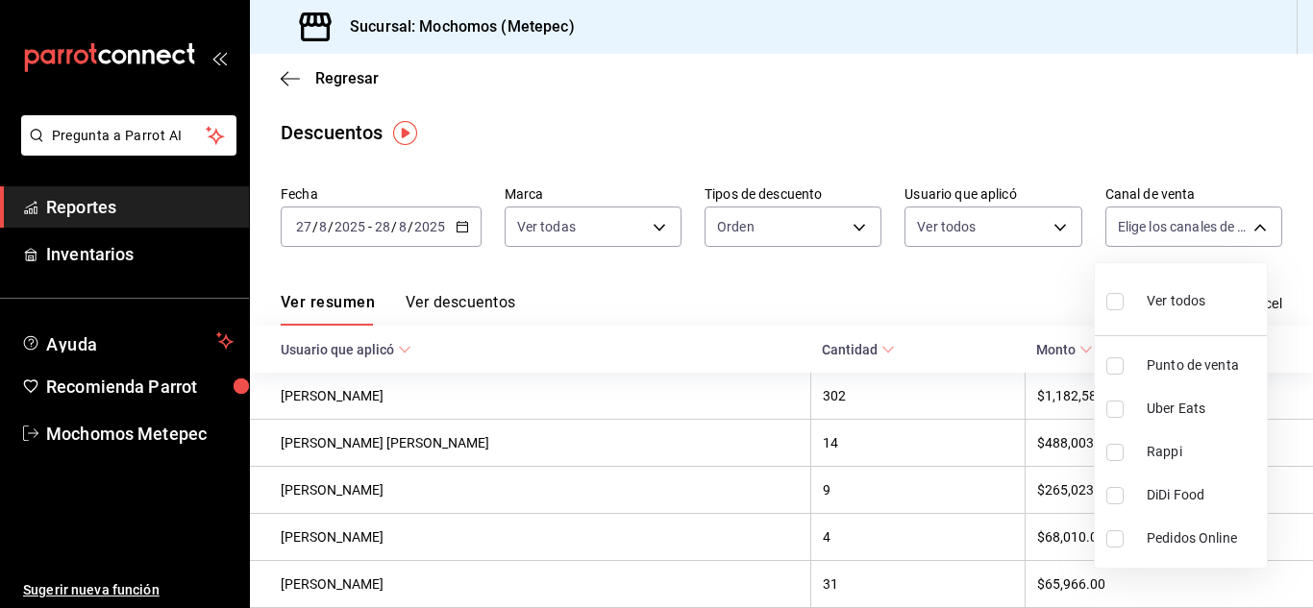
click at [1116, 304] on input "checkbox" at bounding box center [1114, 301] width 17 height 17
click at [844, 284] on div at bounding box center [656, 304] width 1313 height 608
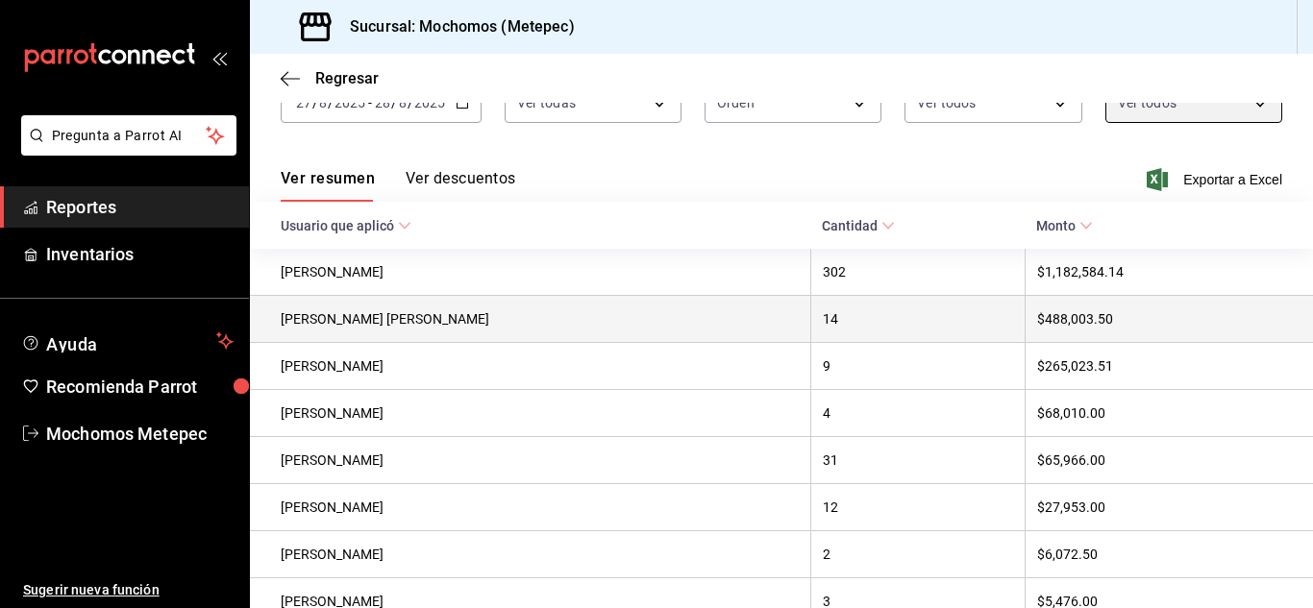
scroll to position [122, 0]
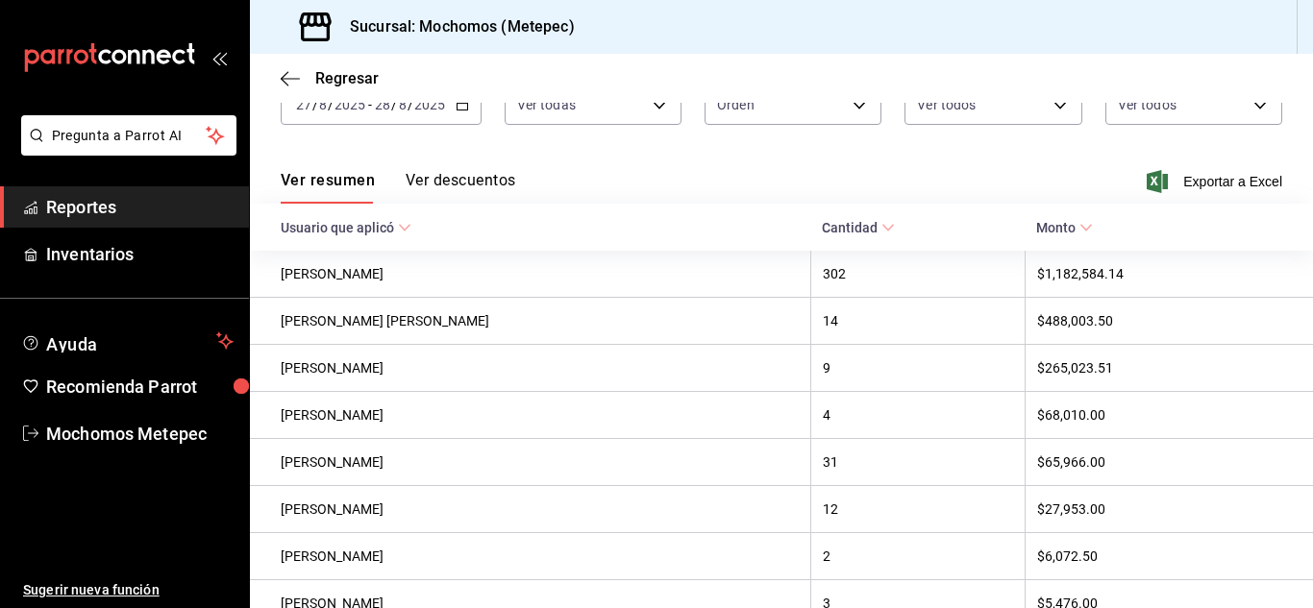
click at [496, 181] on button "Ver descuentos" at bounding box center [461, 187] width 110 height 33
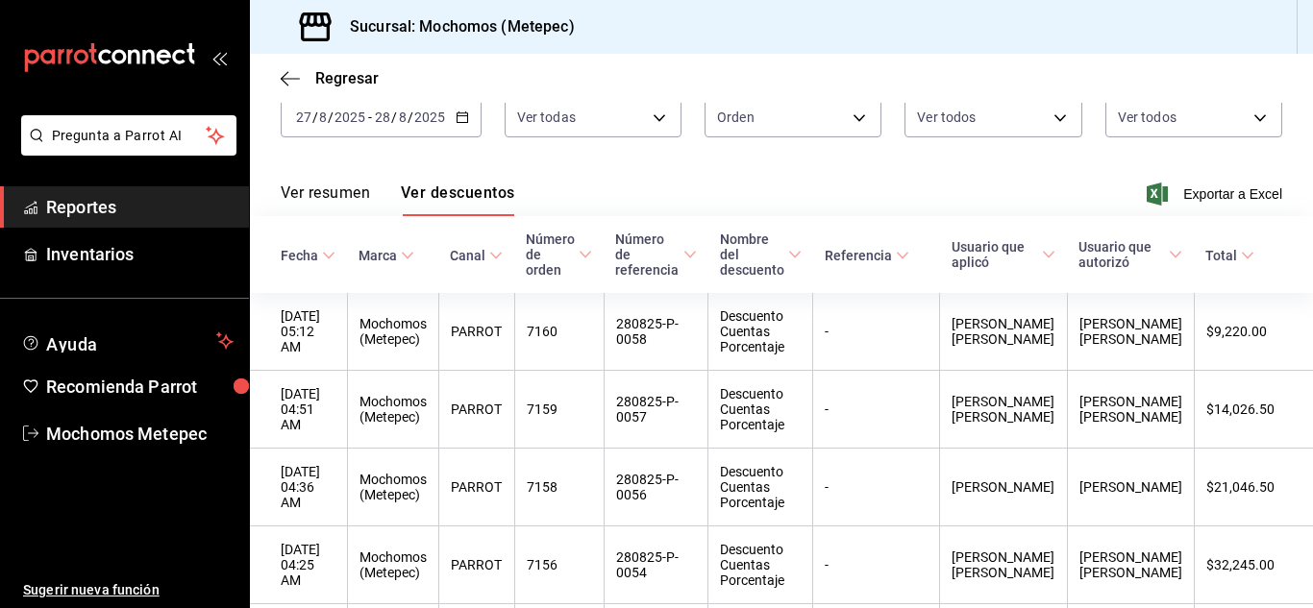
scroll to position [122, 0]
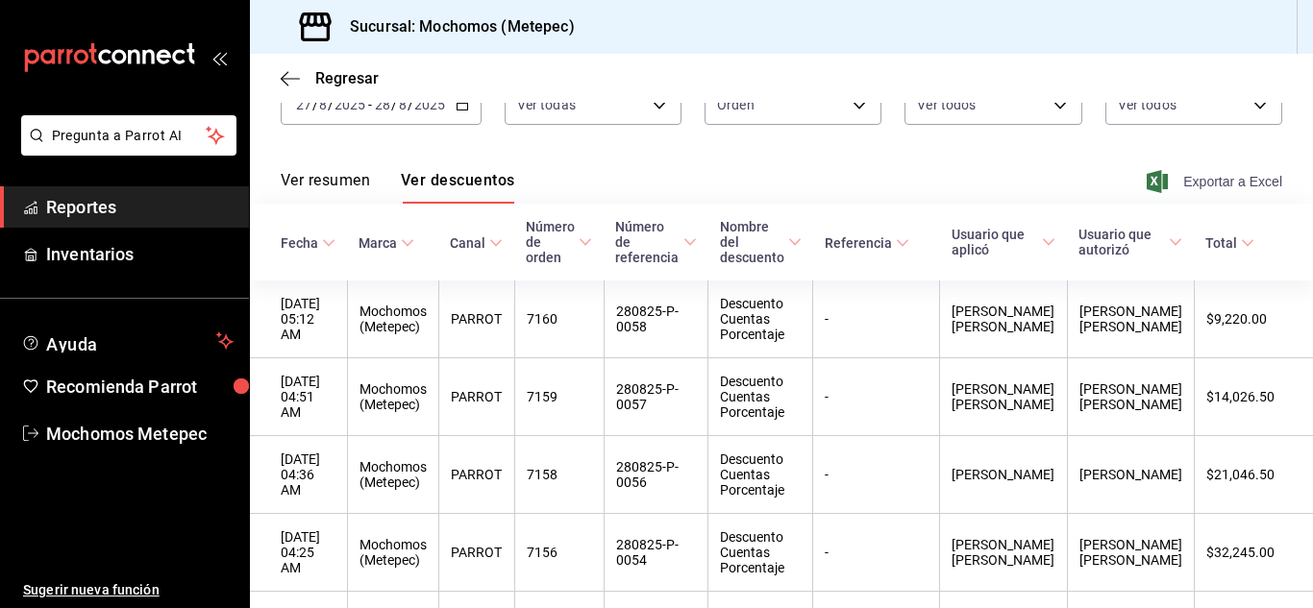
click at [1153, 178] on icon "button" at bounding box center [1157, 181] width 21 height 23
click at [130, 198] on span "Reportes" at bounding box center [139, 207] width 187 height 26
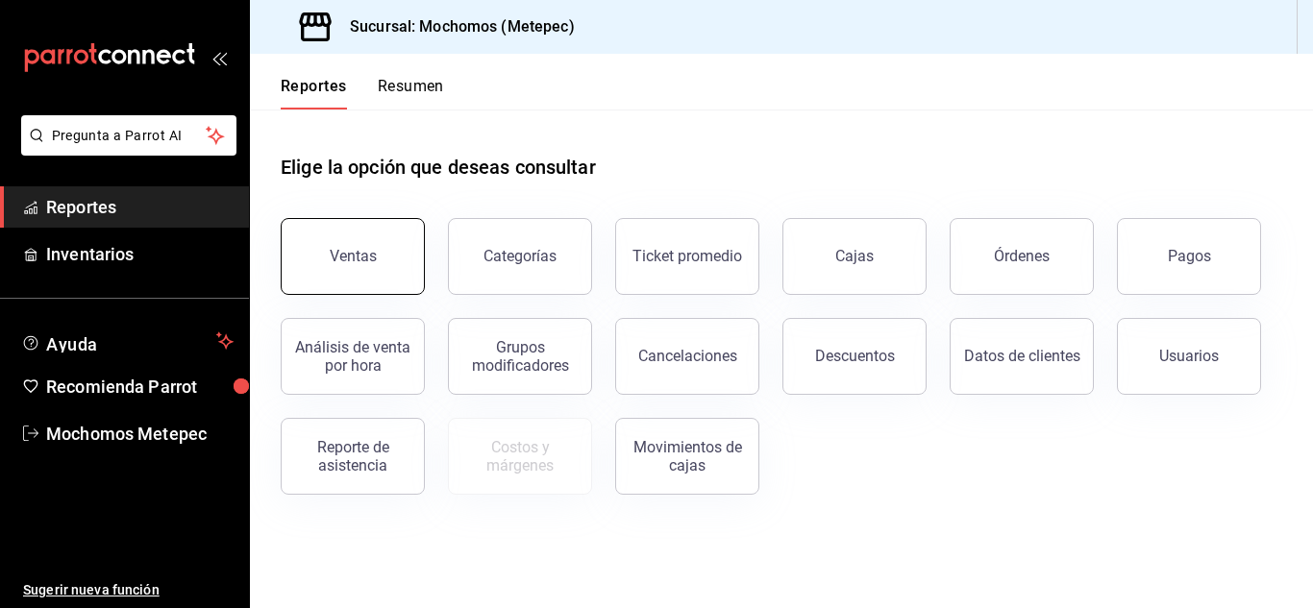
click at [376, 254] on button "Ventas" at bounding box center [353, 256] width 144 height 77
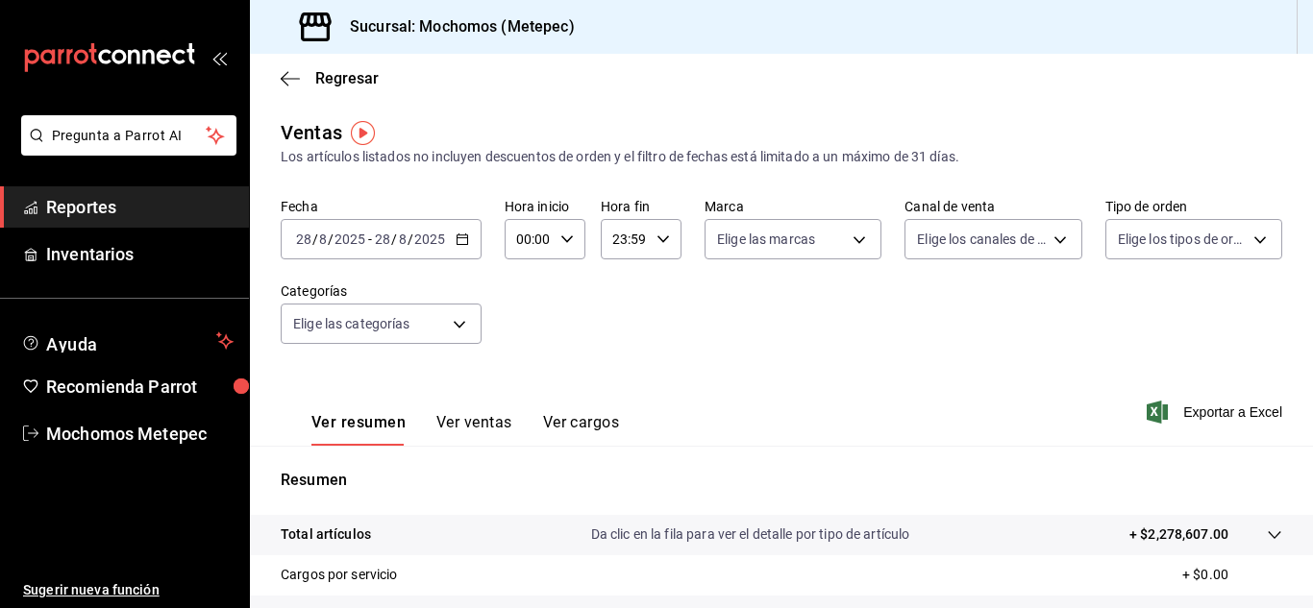
click at [456, 250] on div "[DATE] [DATE] - [DATE] [DATE]" at bounding box center [381, 239] width 201 height 40
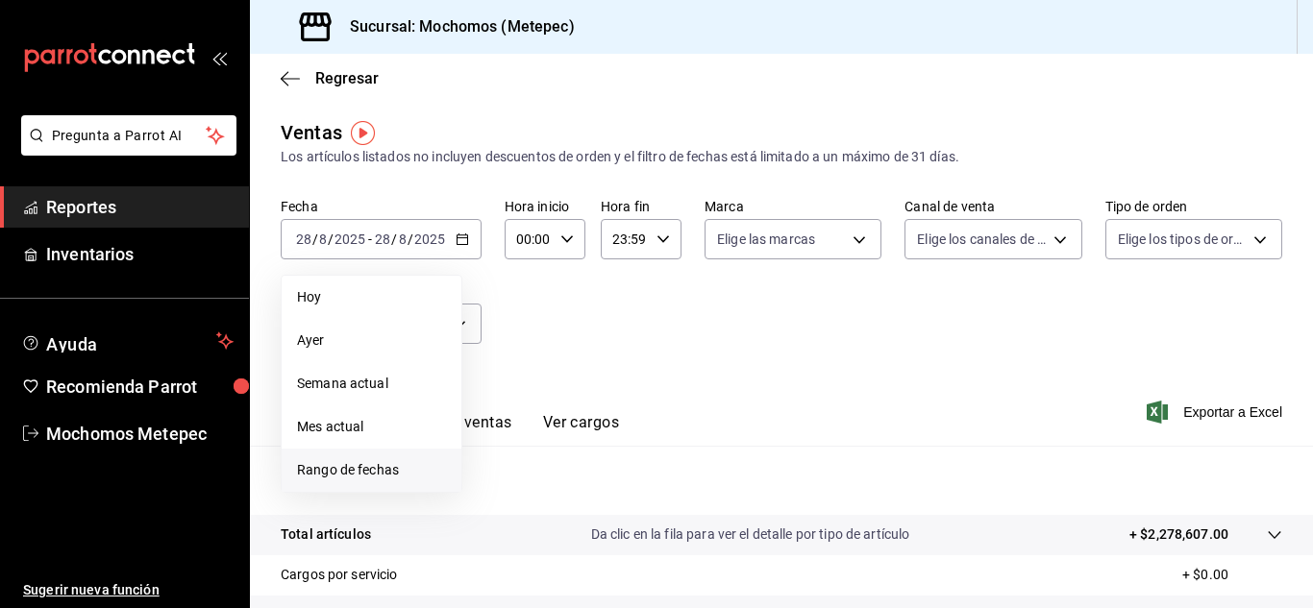
click at [371, 477] on span "Rango de fechas" at bounding box center [371, 470] width 149 height 20
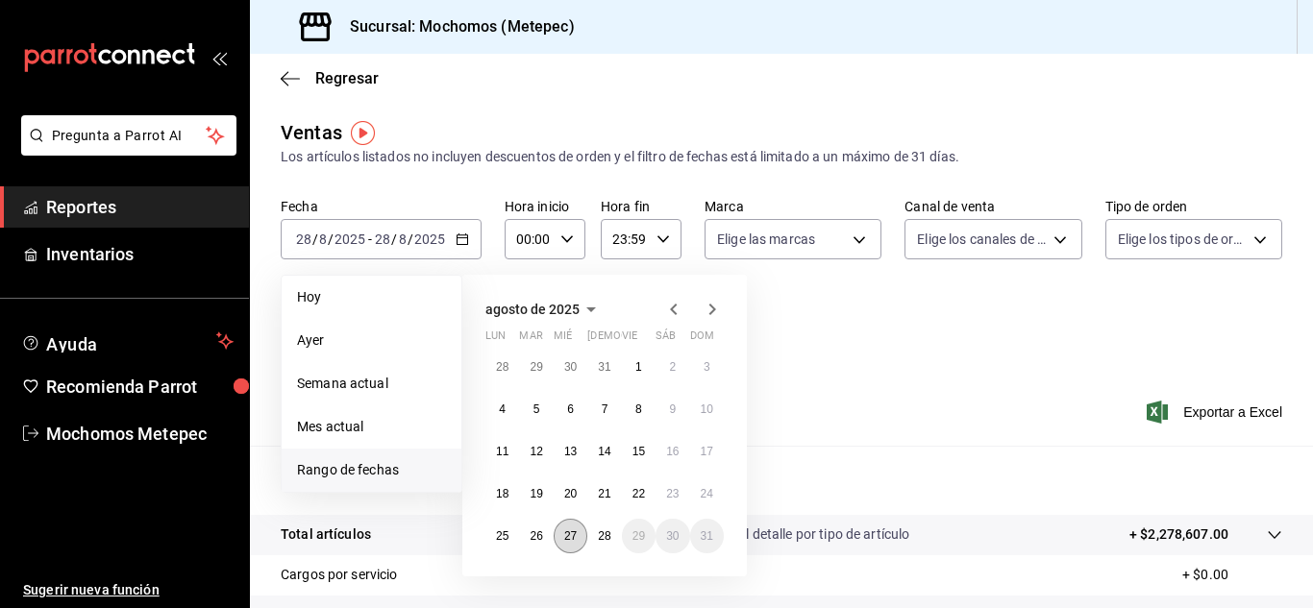
click at [571, 544] on button "27" at bounding box center [571, 536] width 34 height 35
click at [597, 544] on button "28" at bounding box center [604, 536] width 34 height 35
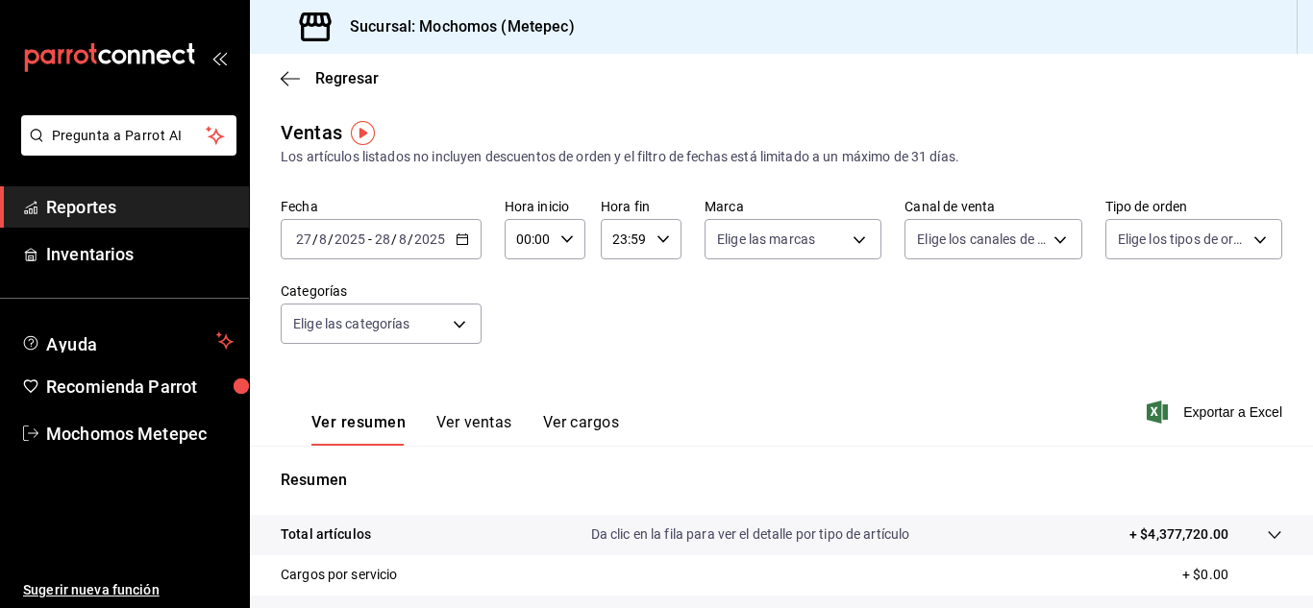
click at [572, 248] on div "00:00 Hora inicio" at bounding box center [545, 239] width 81 height 40
click at [523, 326] on span "05" at bounding box center [523, 329] width 9 height 15
click at [650, 237] on div at bounding box center [656, 304] width 1313 height 608
click at [650, 237] on div "23:59 Hora fin" at bounding box center [641, 239] width 81 height 40
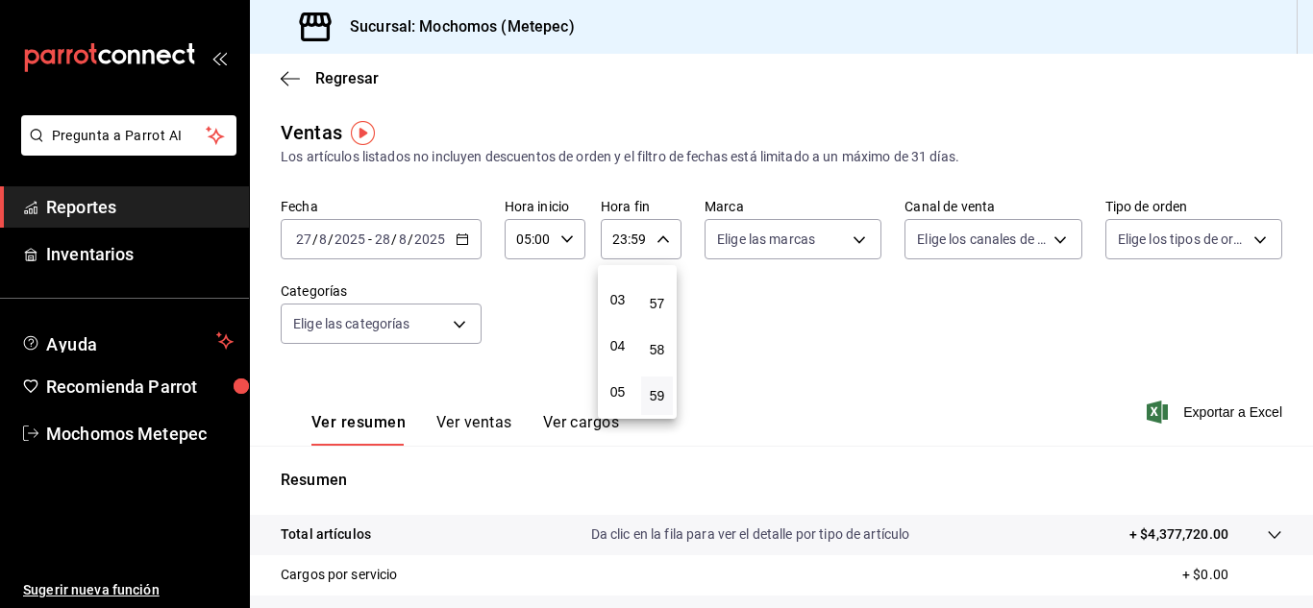
scroll to position [127, 0]
click at [619, 393] on span "05" at bounding box center [617, 392] width 9 height 15
click at [657, 294] on span "00" at bounding box center [657, 288] width 9 height 15
click at [852, 250] on div at bounding box center [656, 304] width 1313 height 608
click at [852, 250] on body "Pregunta a Parrot AI Reportes Inventarios Ayuda Recomienda Parrot Mochomos Mete…" at bounding box center [656, 304] width 1313 height 608
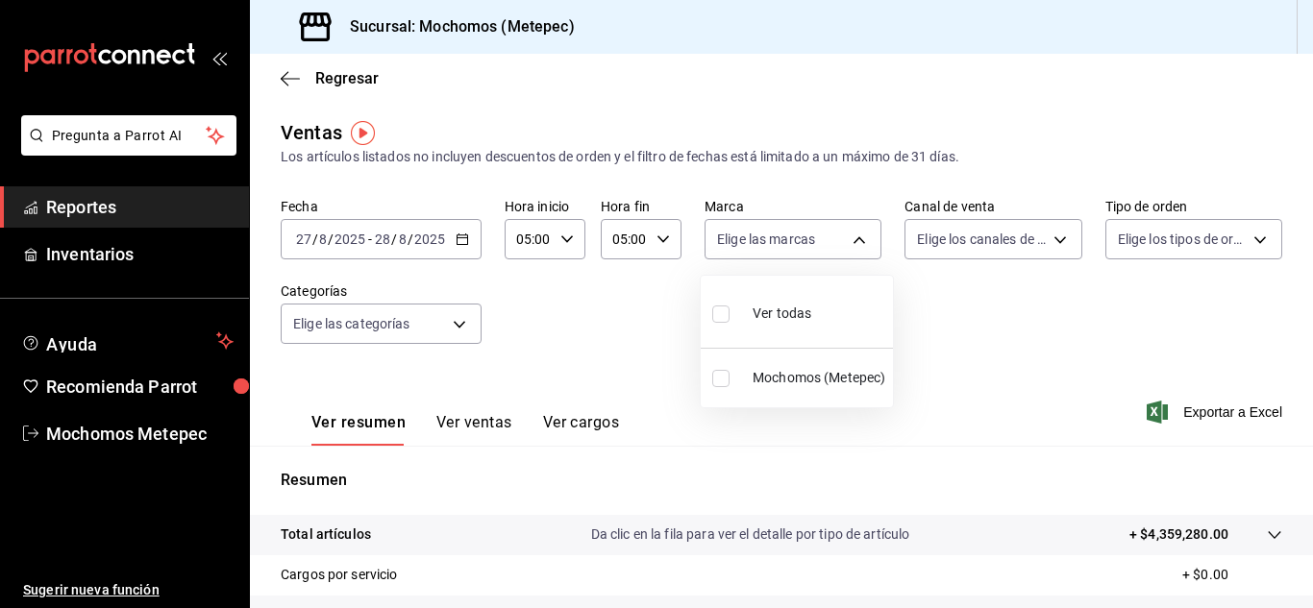
click at [724, 320] on input "checkbox" at bounding box center [720, 314] width 17 height 17
click at [1017, 274] on div at bounding box center [656, 304] width 1313 height 608
click at [1045, 239] on body "Pregunta a Parrot AI Reportes Inventarios Ayuda Recomienda Parrot Mochomos Mete…" at bounding box center [656, 304] width 1313 height 608
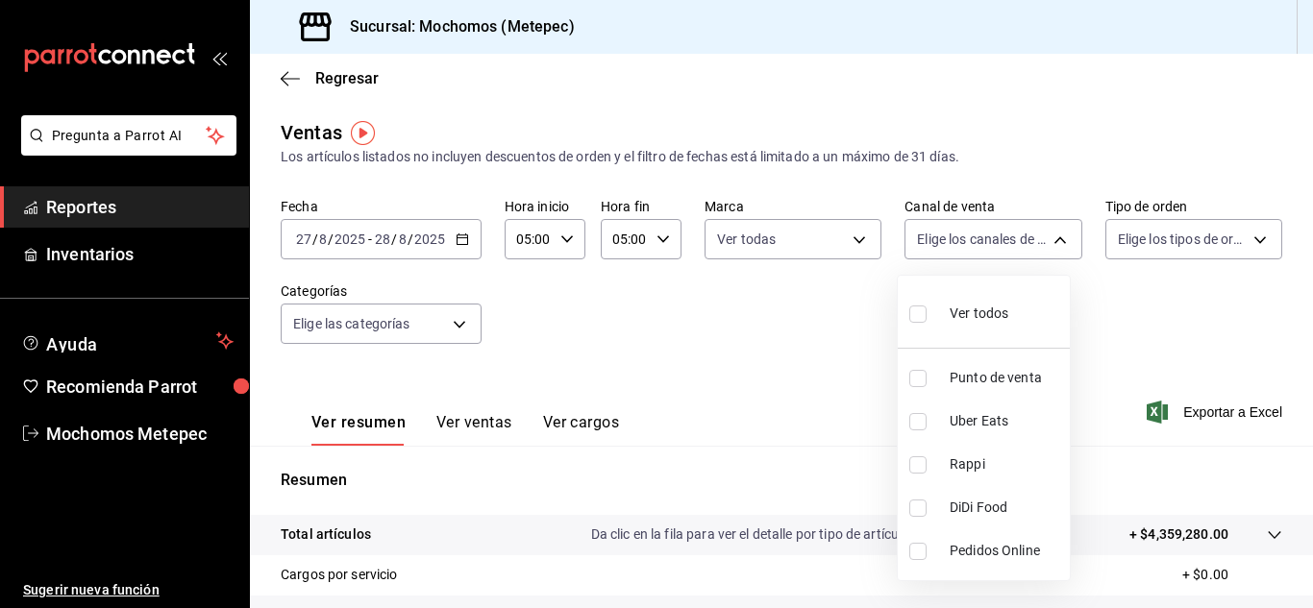
click at [922, 310] on input "checkbox" at bounding box center [917, 314] width 17 height 17
click at [1233, 244] on div at bounding box center [656, 304] width 1313 height 608
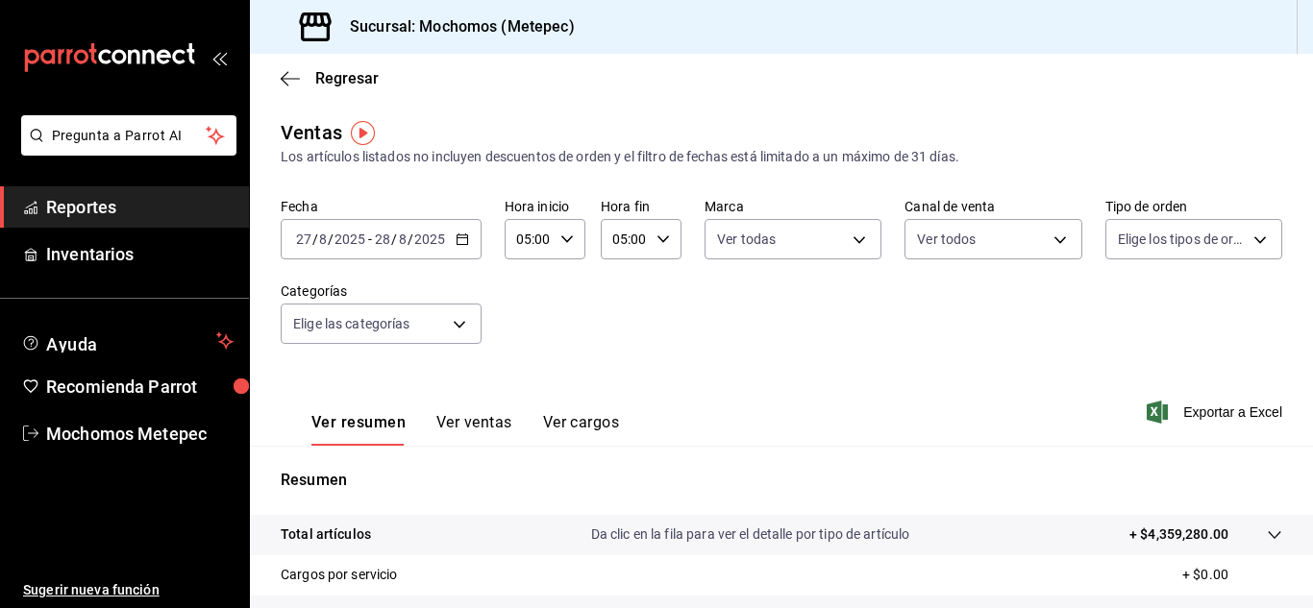
click at [1233, 244] on body "Pregunta a Parrot AI Reportes Inventarios Ayuda Recomienda Parrot Mochomos Mete…" at bounding box center [656, 304] width 1313 height 608
click at [1116, 321] on input "checkbox" at bounding box center [1114, 314] width 17 height 17
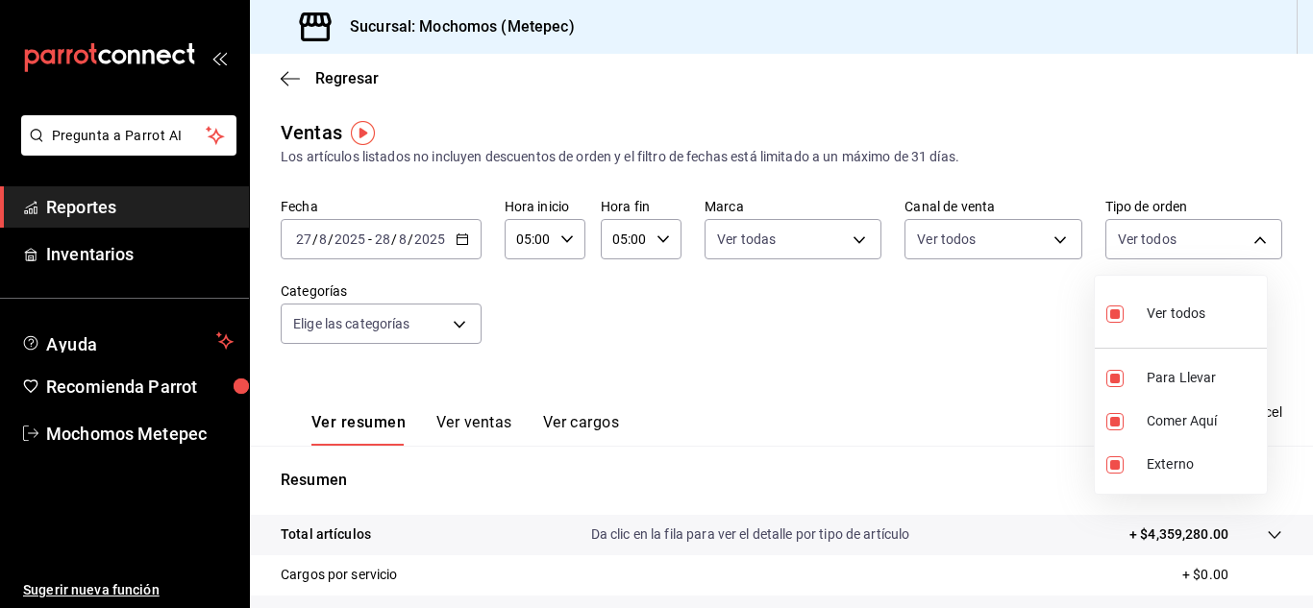
click at [781, 319] on div at bounding box center [656, 304] width 1313 height 608
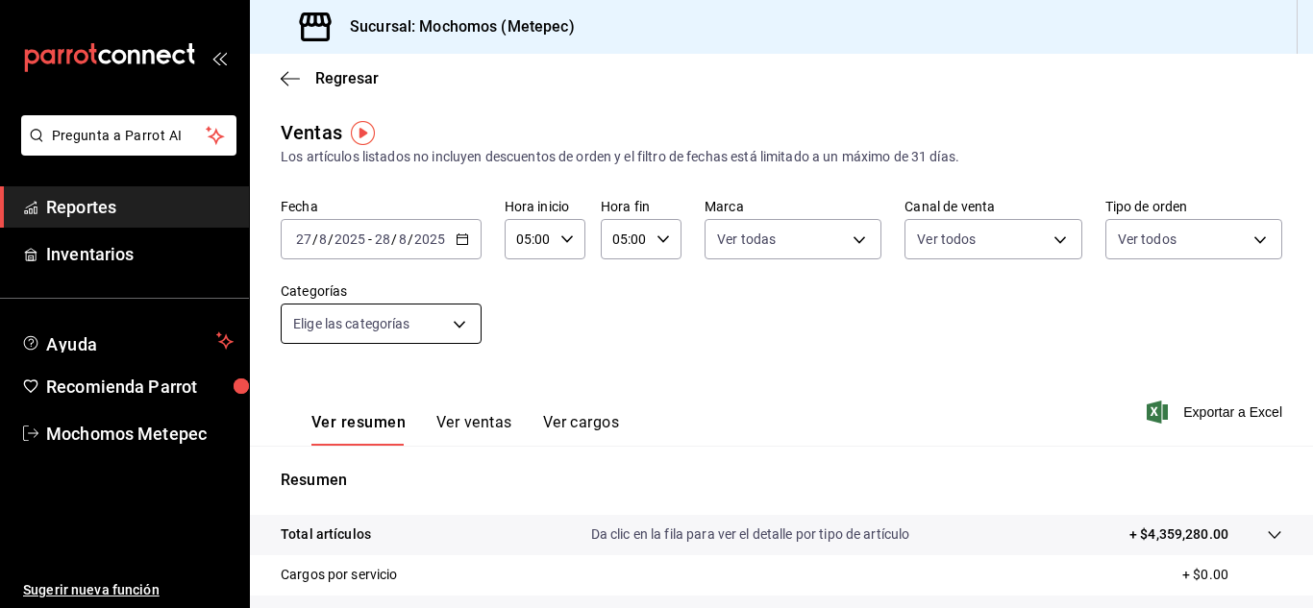
click at [461, 328] on body "Pregunta a Parrot AI Reportes Inventarios Ayuda Recomienda Parrot Mochomos Mete…" at bounding box center [656, 304] width 1313 height 608
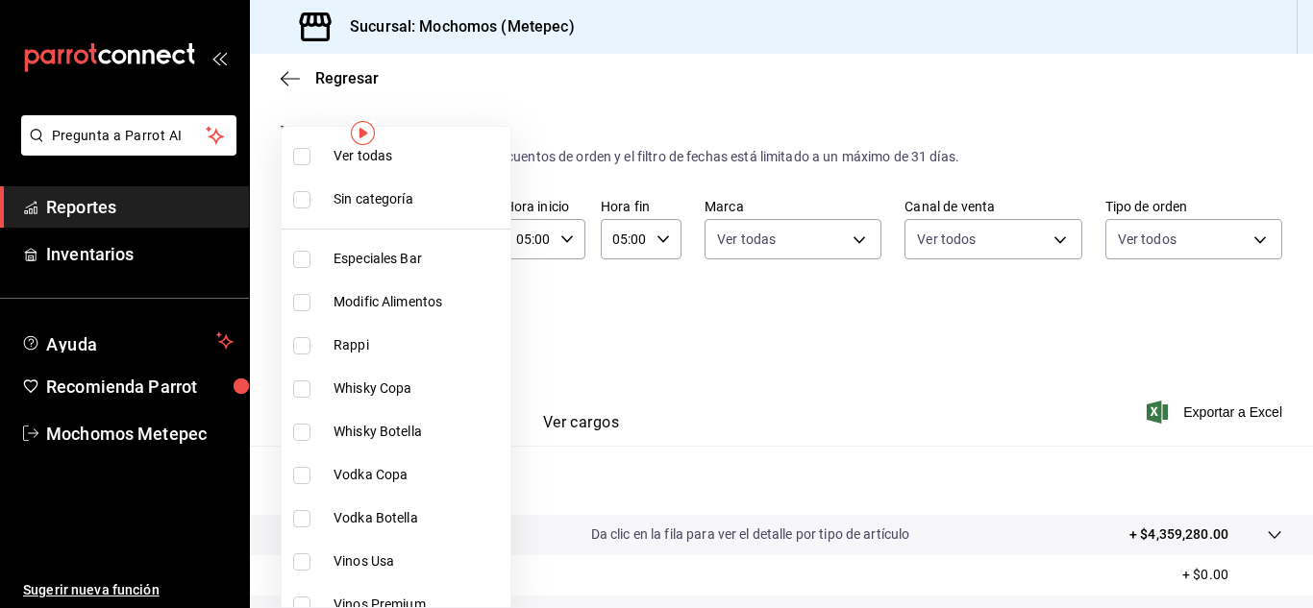
click at [302, 153] on input "checkbox" at bounding box center [301, 156] width 17 height 17
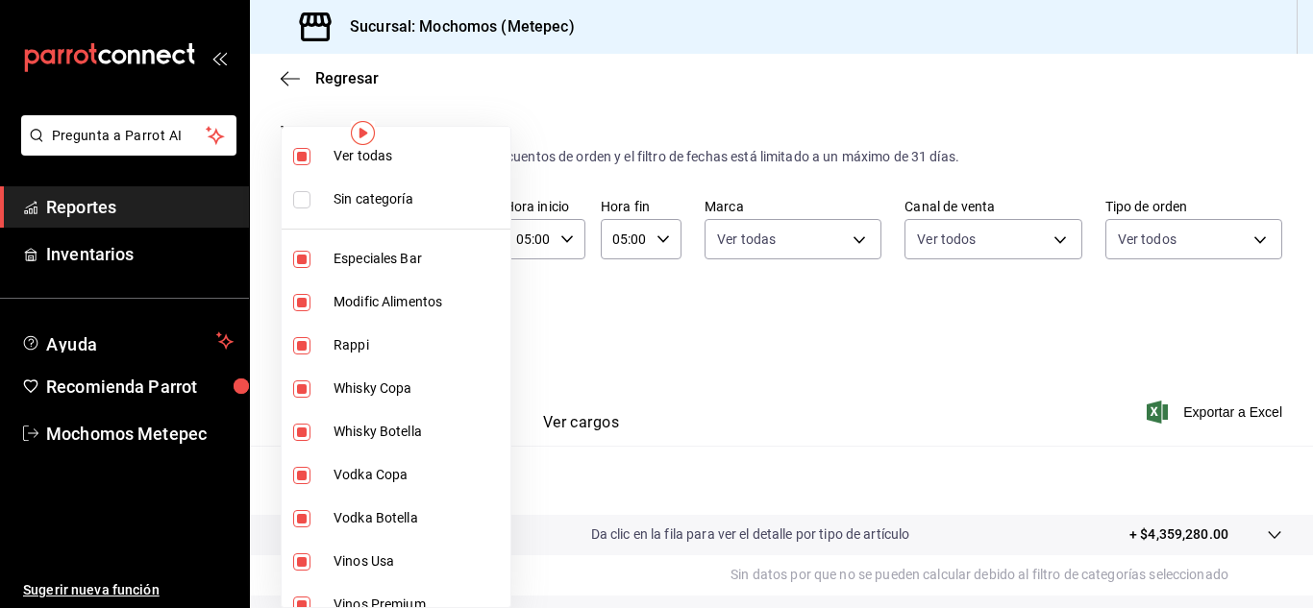
click at [804, 406] on div at bounding box center [656, 304] width 1313 height 608
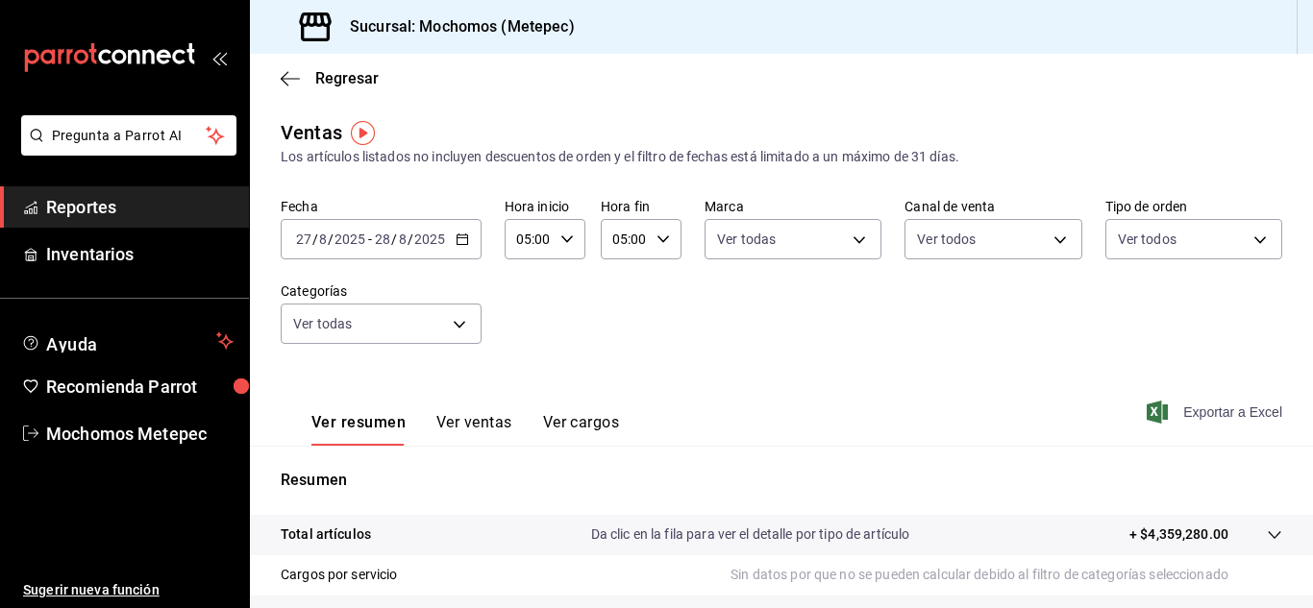
click at [1190, 415] on span "Exportar a Excel" at bounding box center [1217, 412] width 132 height 23
click at [466, 238] on \(Stroke\) "button" at bounding box center [462, 237] width 11 height 1
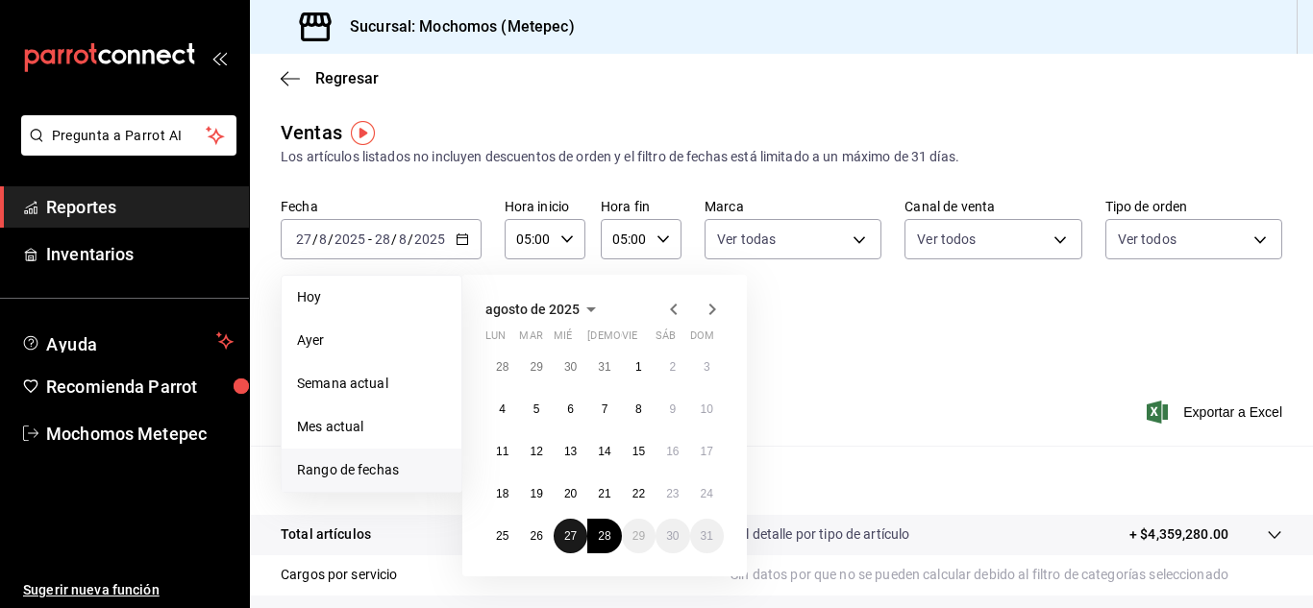
click at [564, 536] on abbr "27" at bounding box center [570, 536] width 12 height 13
click at [610, 537] on abbr "28" at bounding box center [604, 536] width 12 height 13
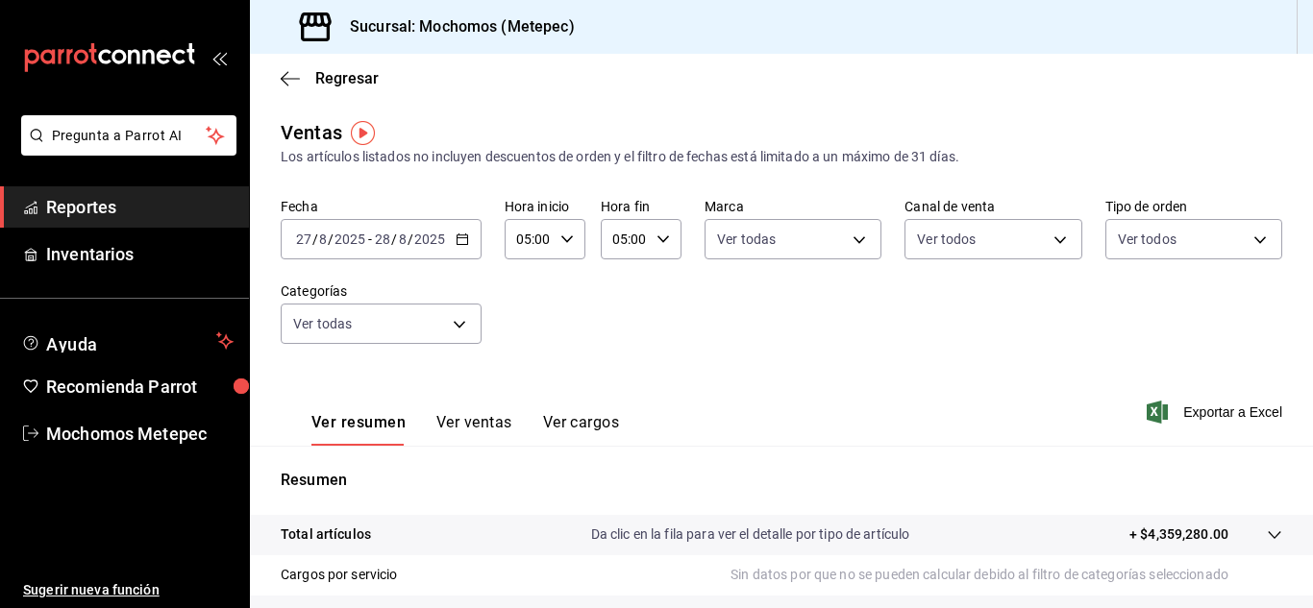
click at [662, 241] on icon "button" at bounding box center [663, 239] width 13 height 13
click at [619, 320] on span "09" at bounding box center [617, 325] width 9 height 15
click at [811, 353] on div at bounding box center [656, 304] width 1313 height 608
click at [1184, 412] on span "Exportar a Excel" at bounding box center [1217, 412] width 132 height 23
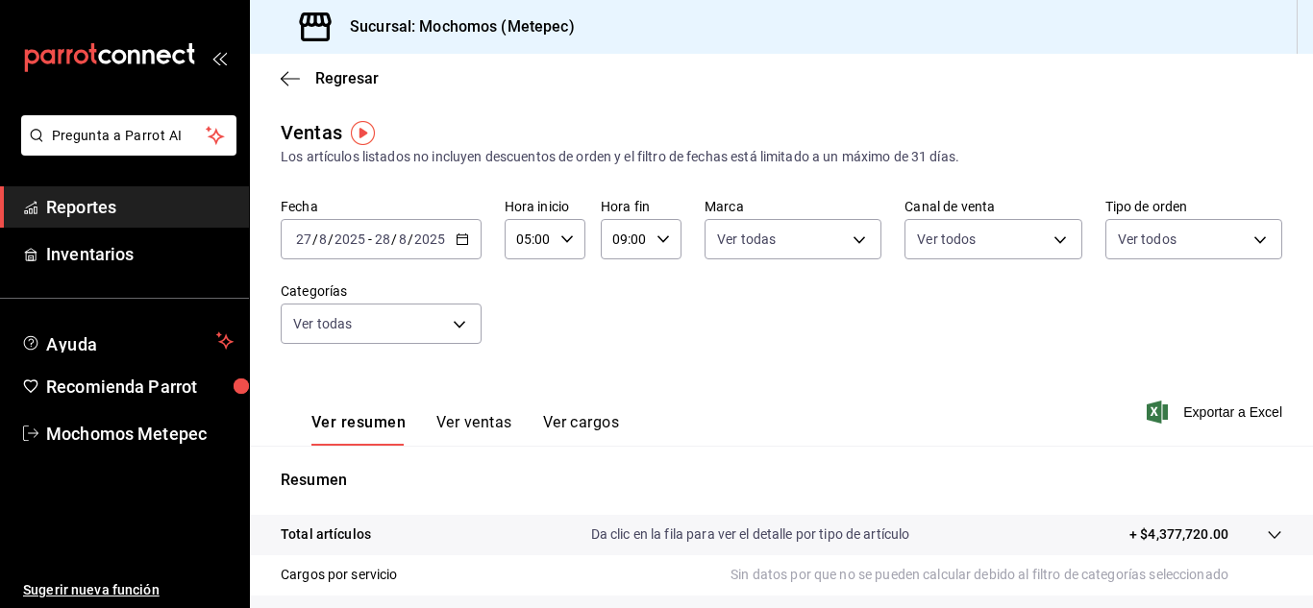
click at [658, 242] on \(Stroke\) "button" at bounding box center [663, 239] width 12 height 7
click at [616, 392] on span "23" at bounding box center [617, 395] width 9 height 15
click at [542, 331] on div at bounding box center [656, 304] width 1313 height 608
